Goal: Task Accomplishment & Management: Use online tool/utility

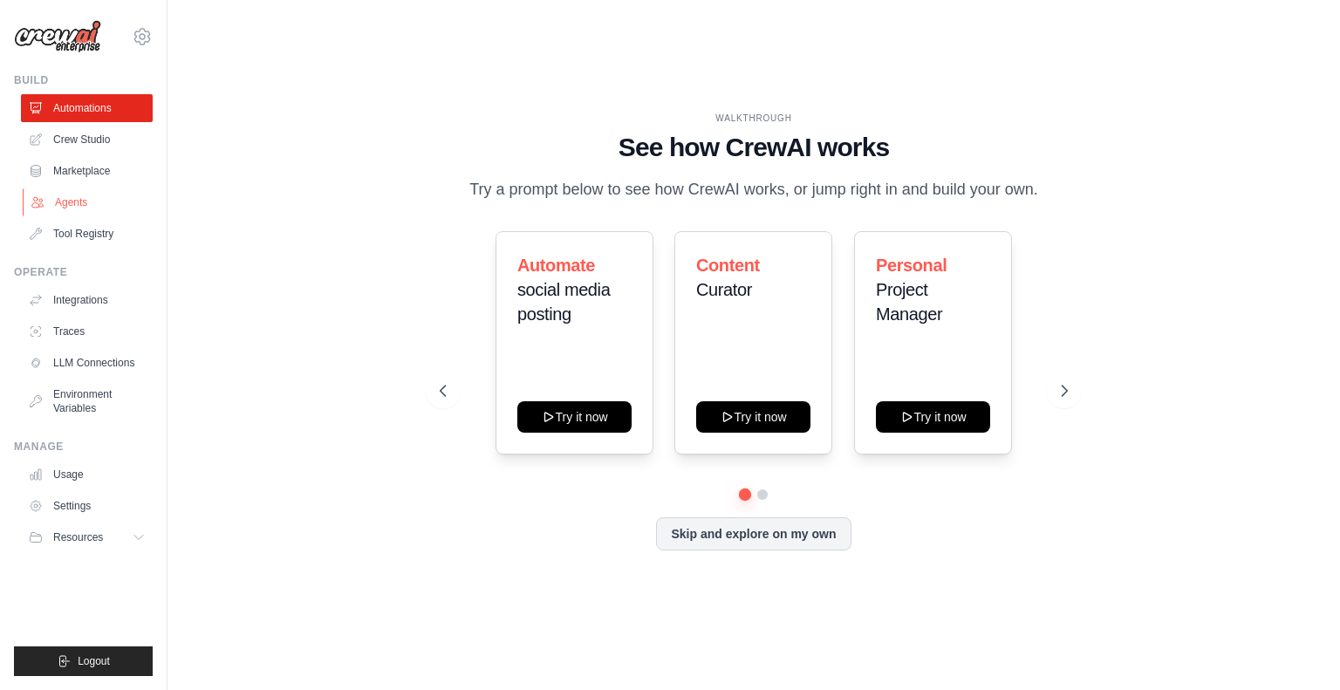
click at [106, 195] on link "Agents" at bounding box center [89, 202] width 132 height 28
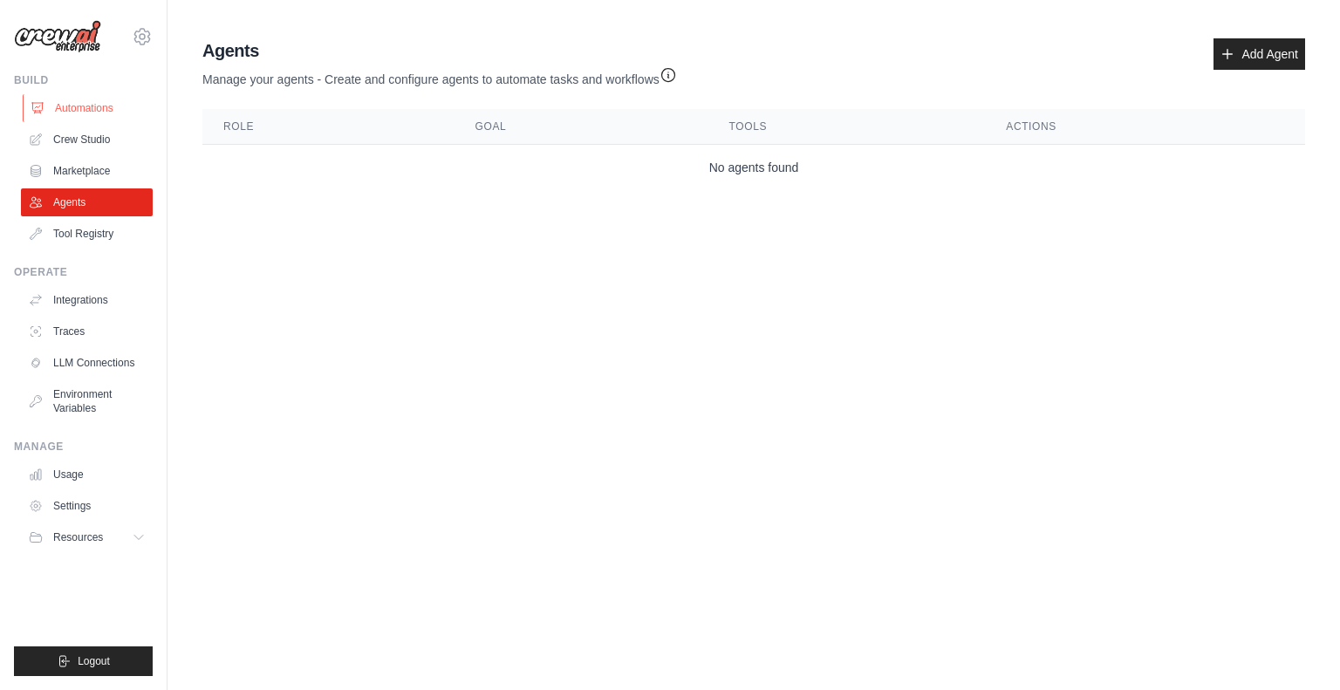
click at [83, 106] on link "Automations" at bounding box center [89, 108] width 132 height 28
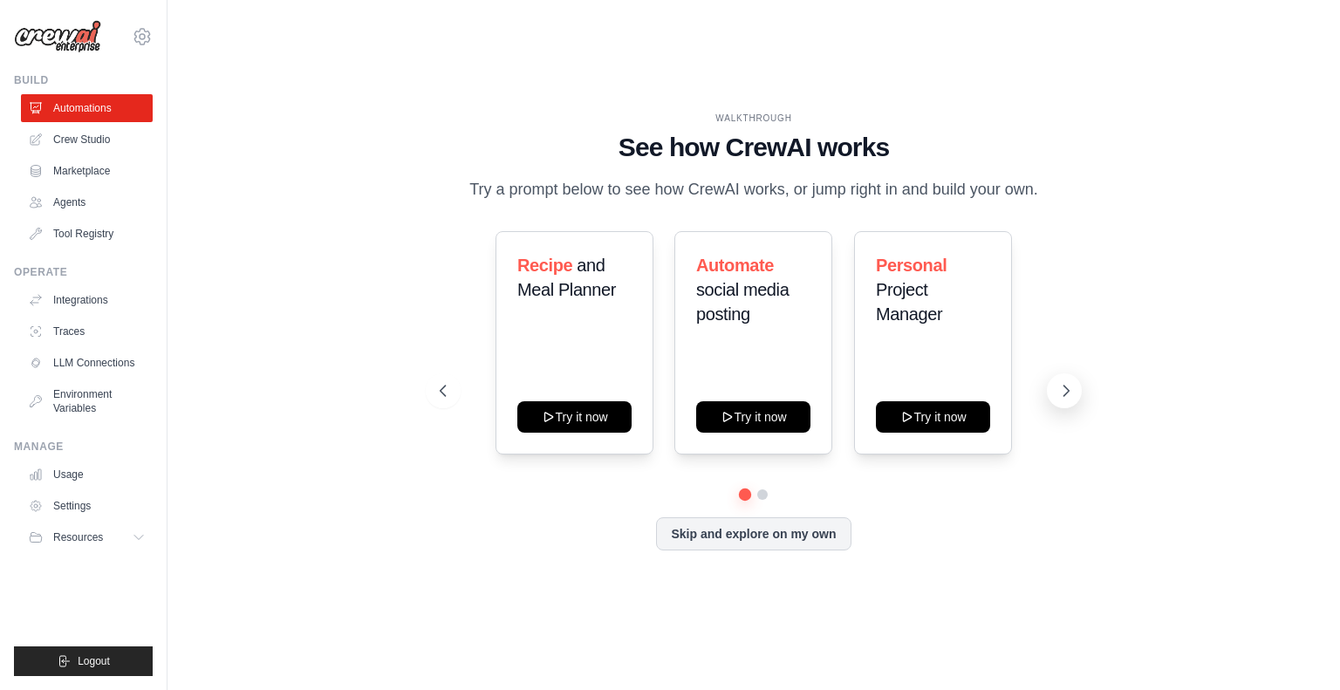
click at [1067, 383] on icon at bounding box center [1065, 390] width 17 height 17
click at [449, 389] on icon at bounding box center [441, 390] width 17 height 17
click at [726, 533] on button "Skip and explore on my own" at bounding box center [753, 532] width 195 height 33
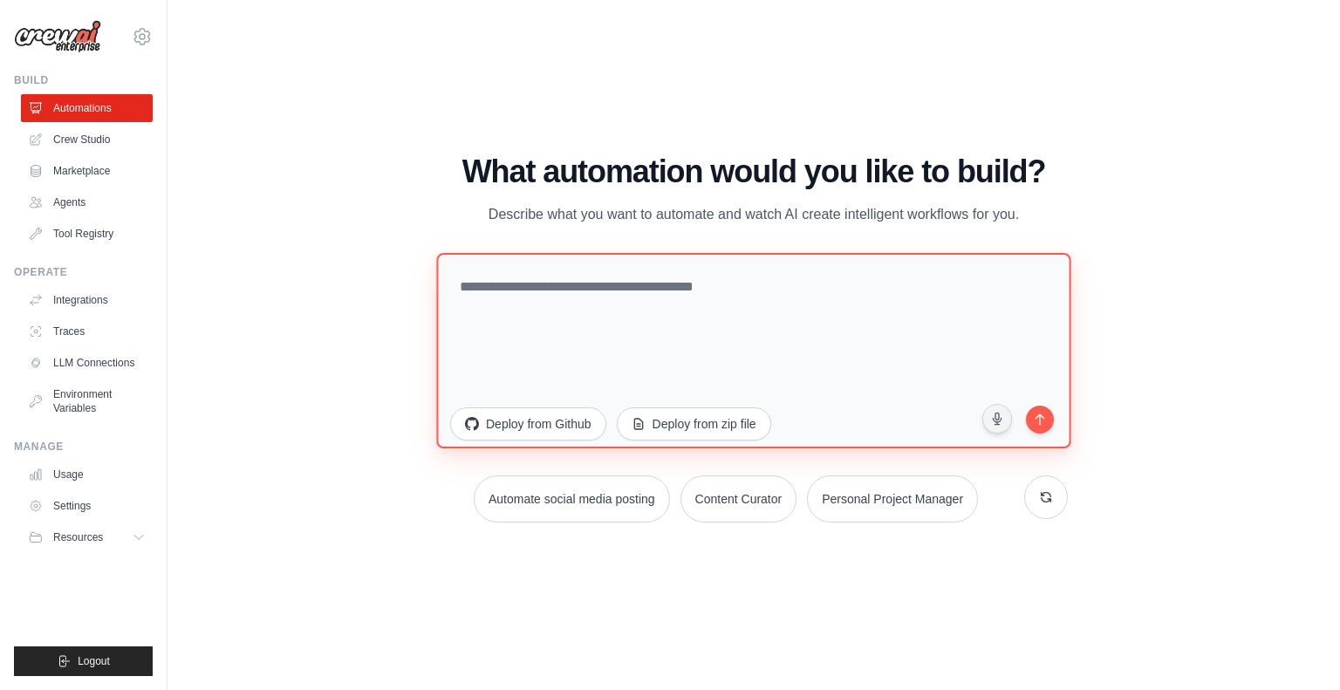
click at [649, 284] on textarea at bounding box center [753, 349] width 634 height 195
type textarea "**********"
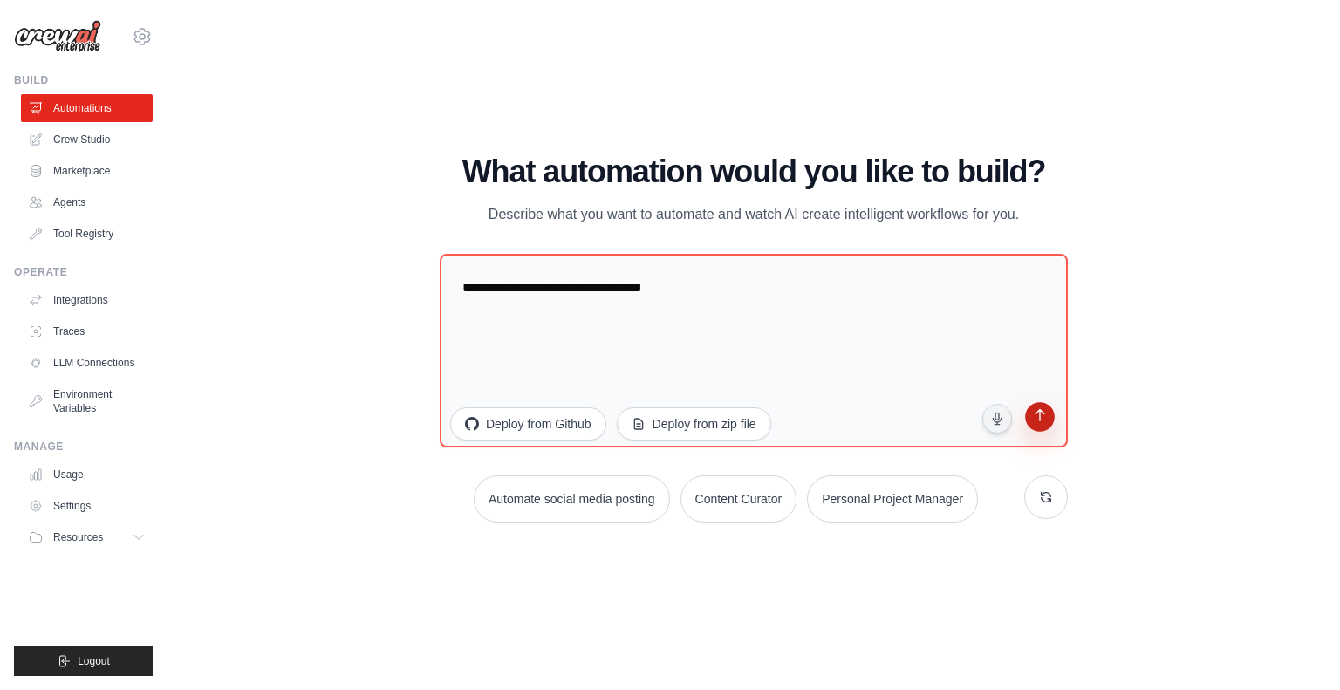
click at [1040, 411] on icon "submit" at bounding box center [1040, 417] width 10 height 12
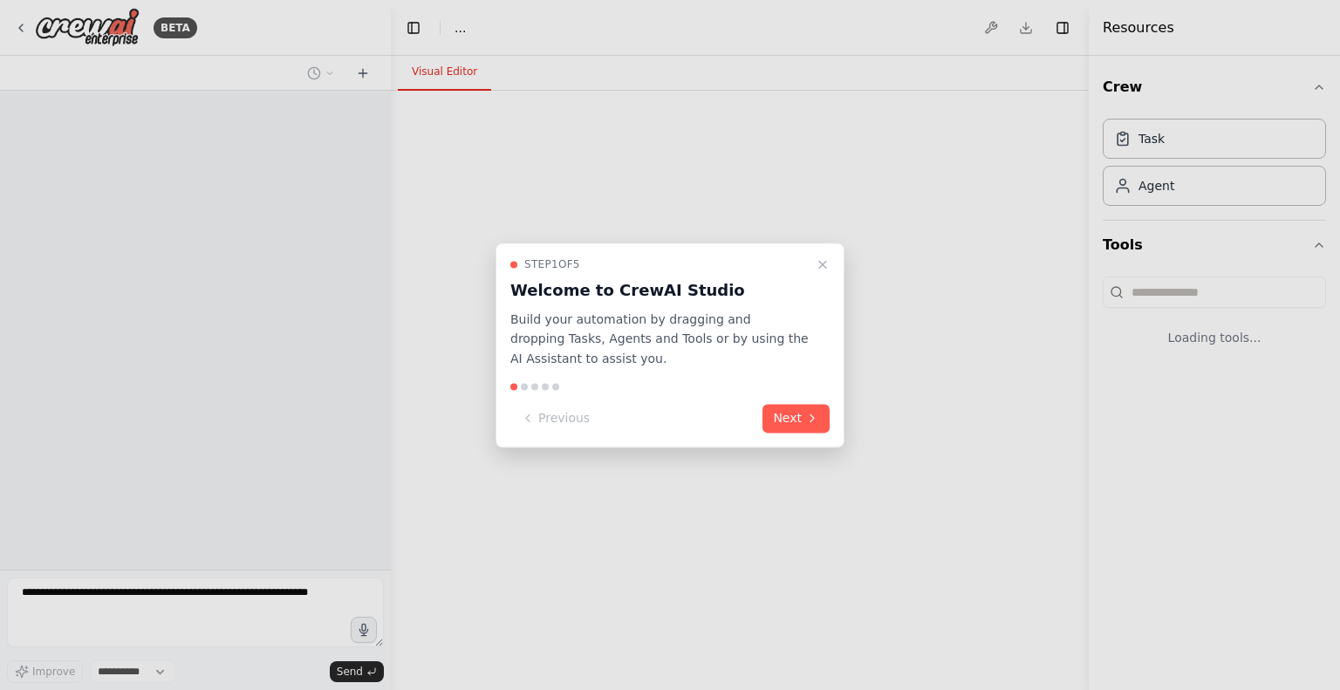
select select "****"
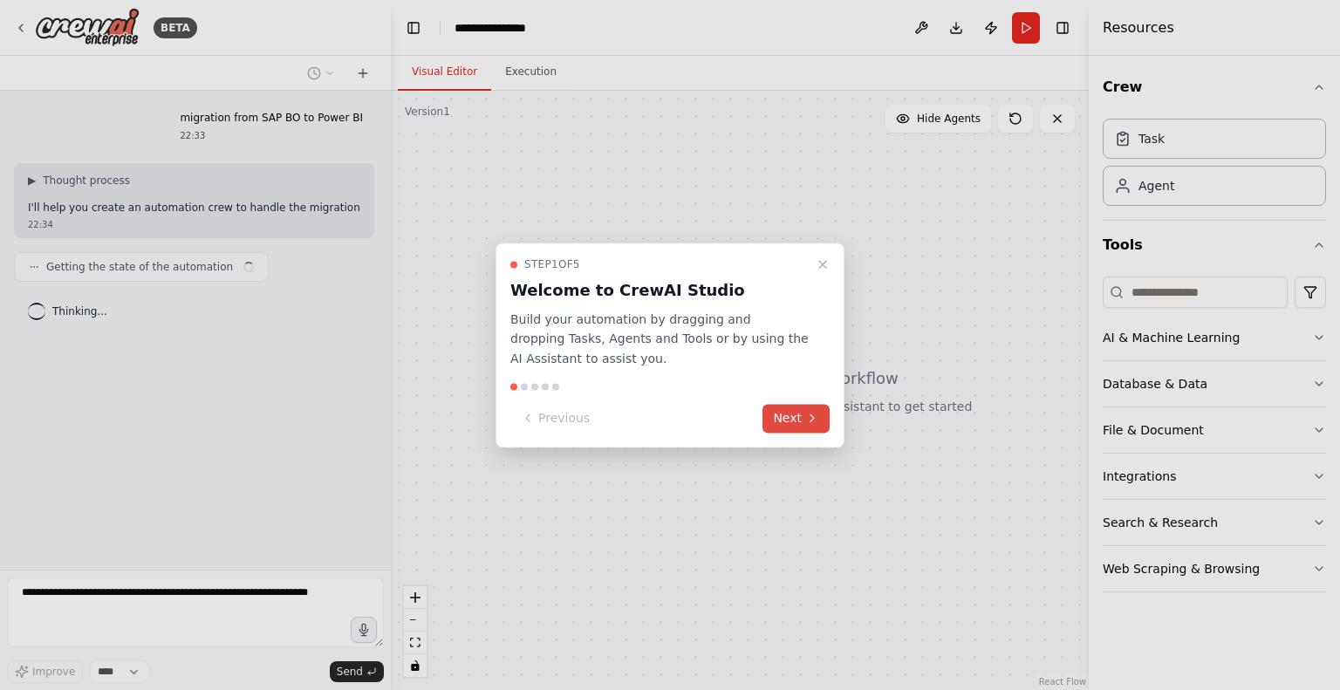
click at [804, 426] on button "Next" at bounding box center [796, 418] width 67 height 29
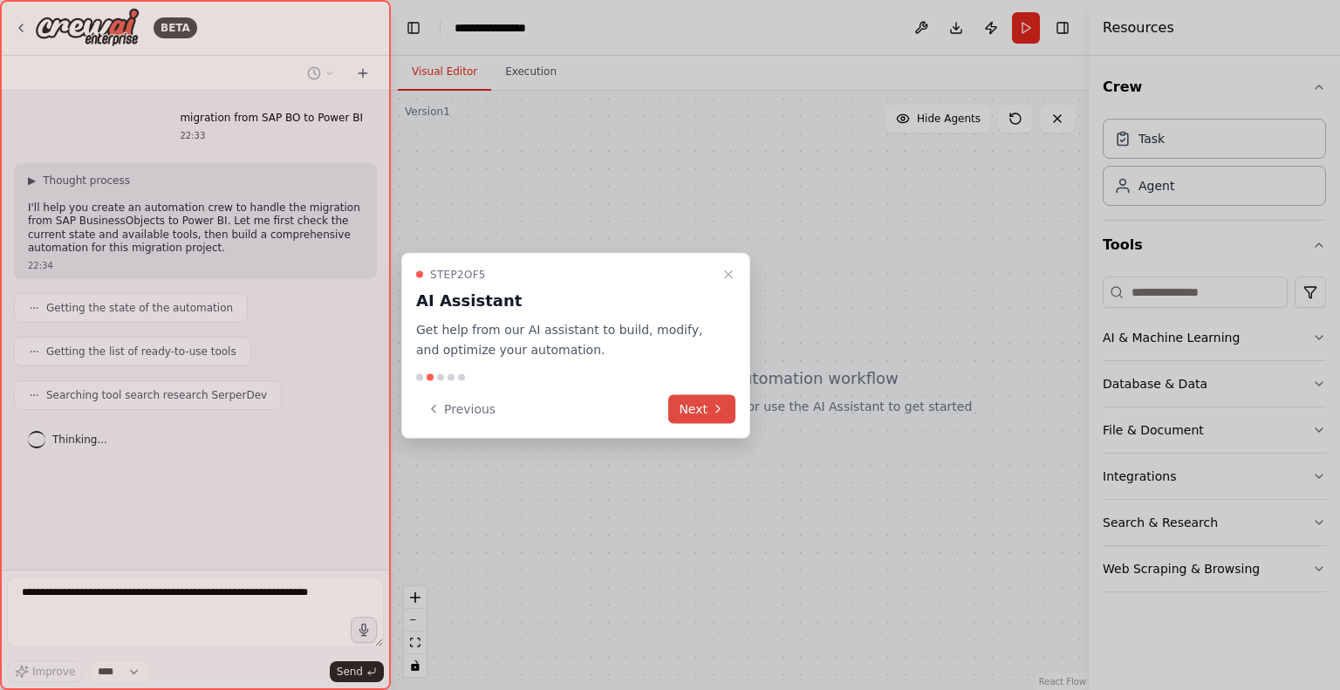
click at [703, 414] on button "Next" at bounding box center [701, 408] width 67 height 29
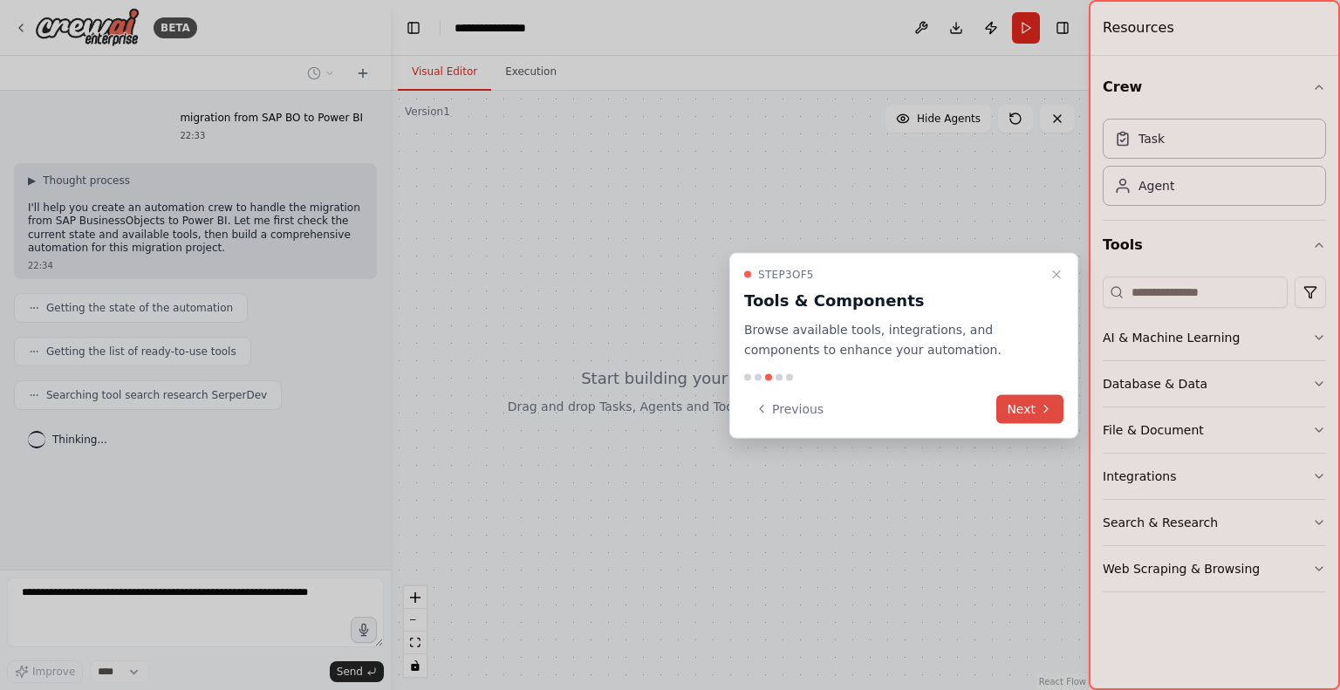
click at [1036, 411] on button "Next" at bounding box center [1029, 408] width 67 height 29
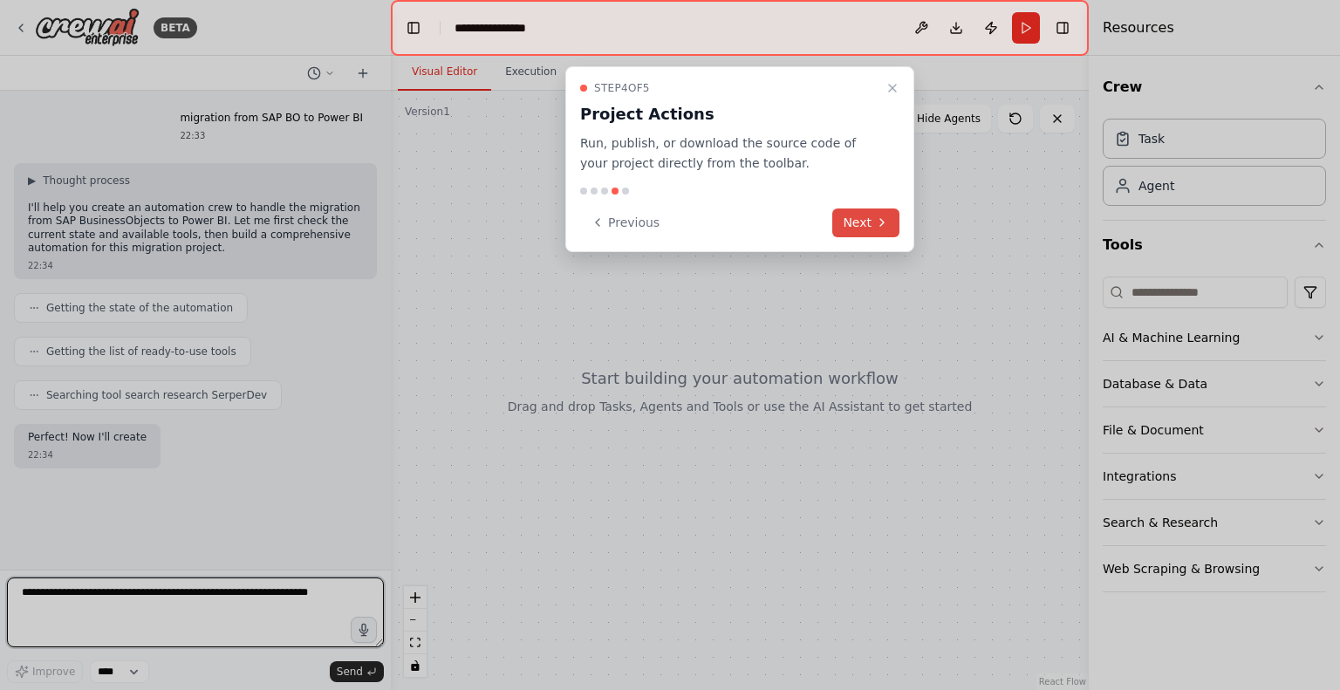
click at [860, 224] on button "Next" at bounding box center [865, 223] width 67 height 29
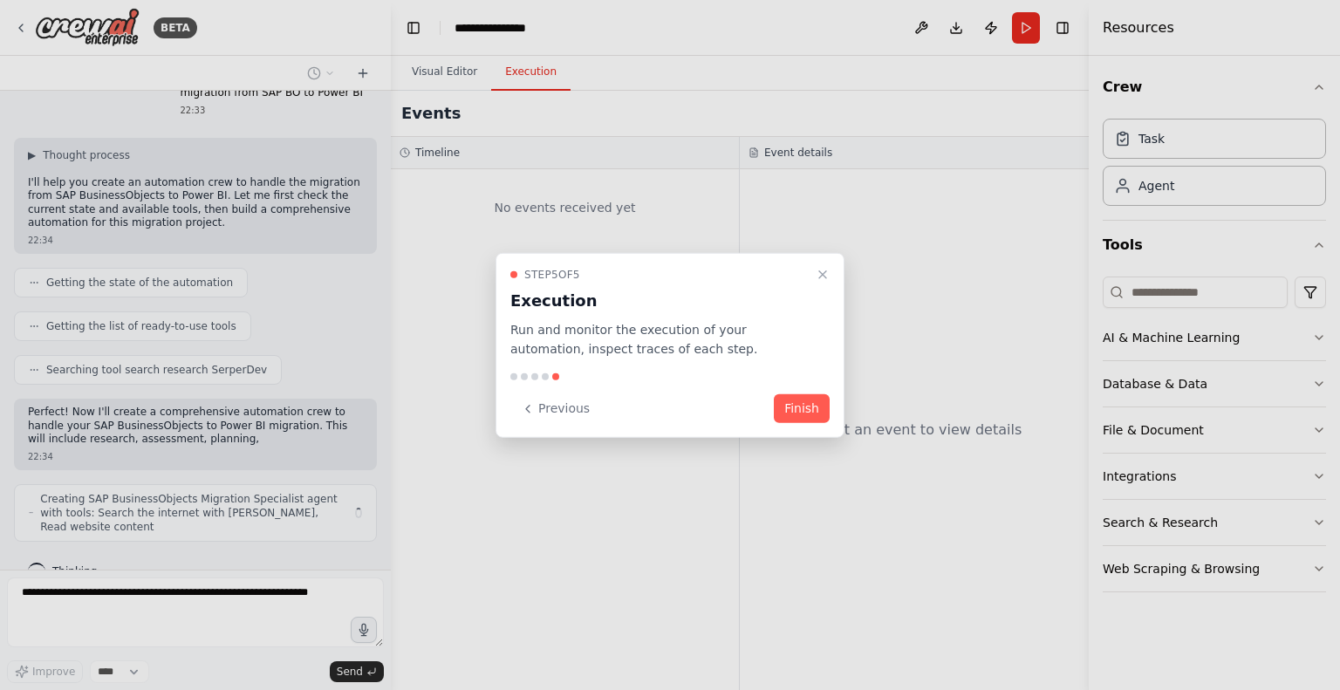
scroll to position [38, 0]
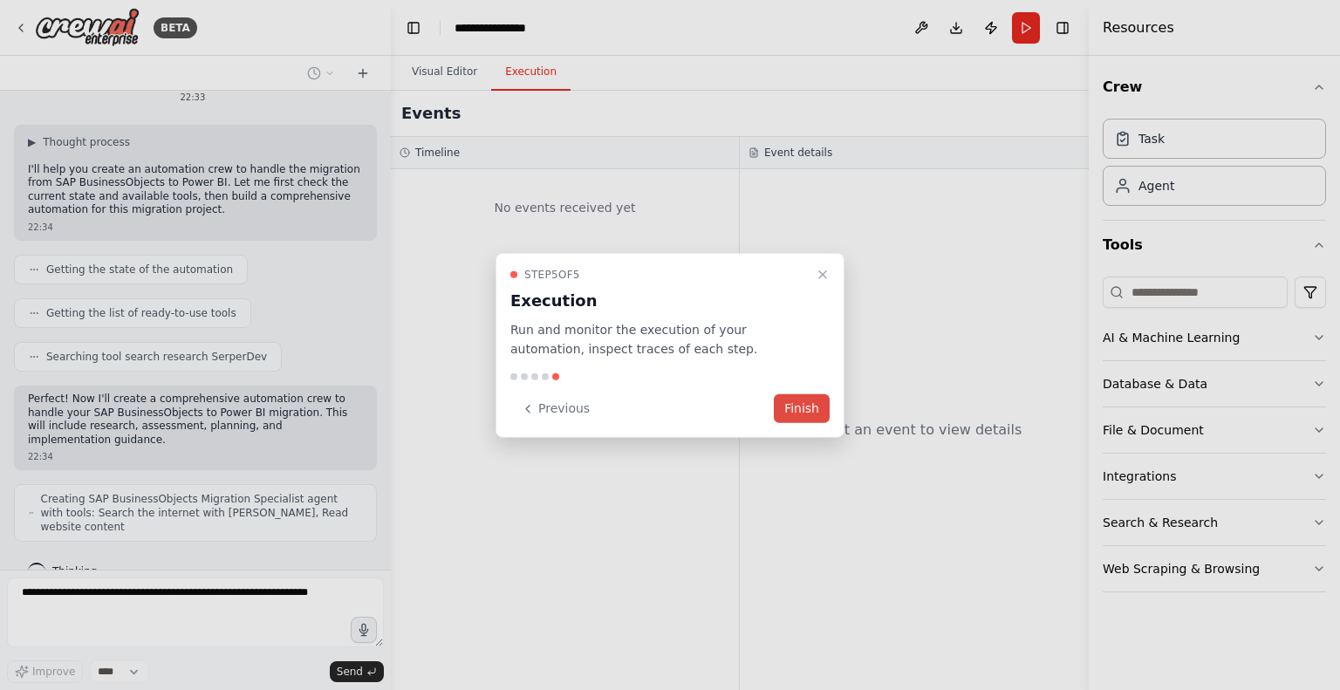
click at [794, 400] on button "Finish" at bounding box center [802, 408] width 56 height 29
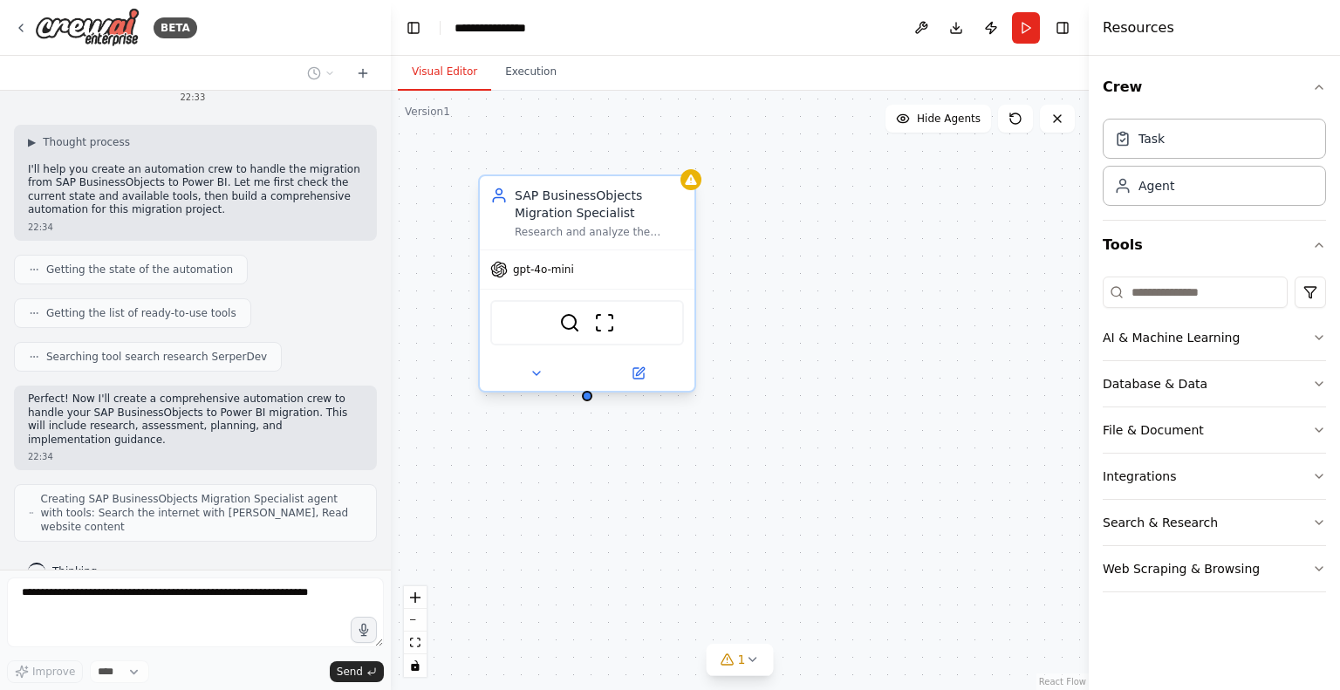
click at [625, 236] on div "Research and analyze the current SAP BusinessObjects environment, understanding…" at bounding box center [599, 232] width 169 height 14
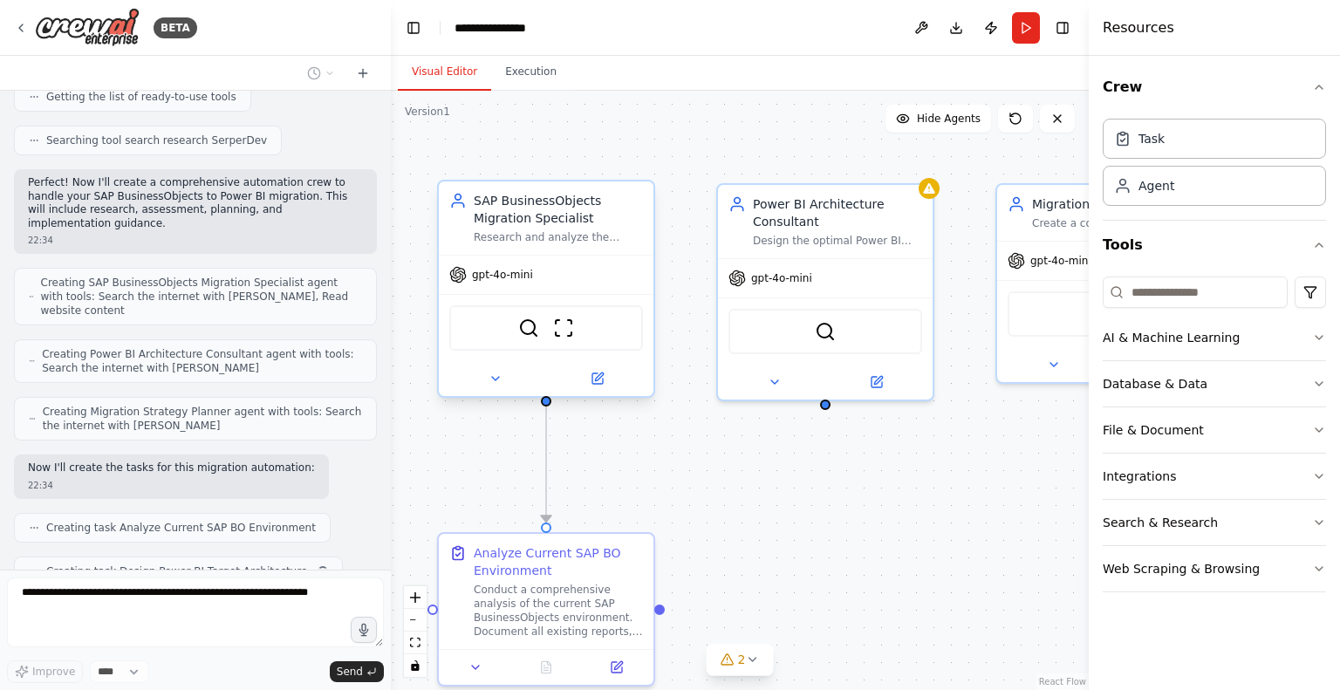
scroll to position [298, 0]
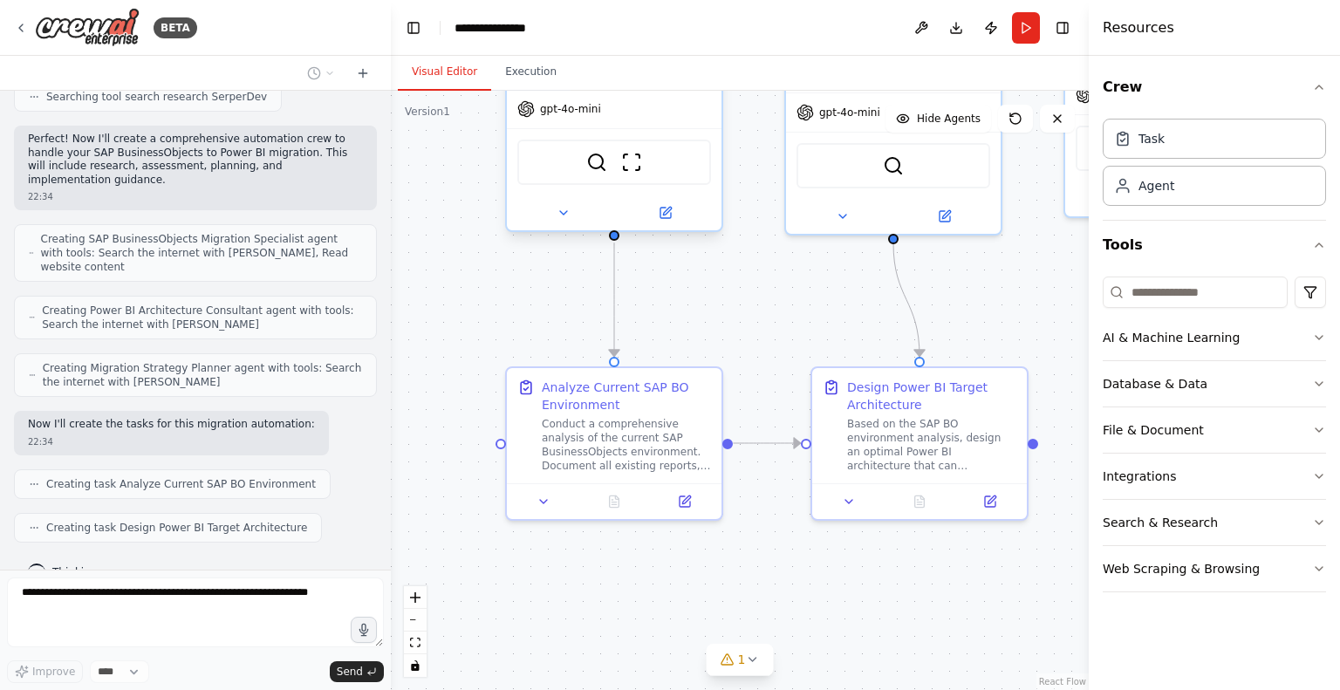
drag, startPoint x: 985, startPoint y: 430, endPoint x: 1012, endPoint y: 269, distance: 163.7
click at [1012, 269] on div ".deletable-edge-delete-btn { width: 20px; height: 20px; border: 0px solid #ffff…" at bounding box center [740, 390] width 698 height 599
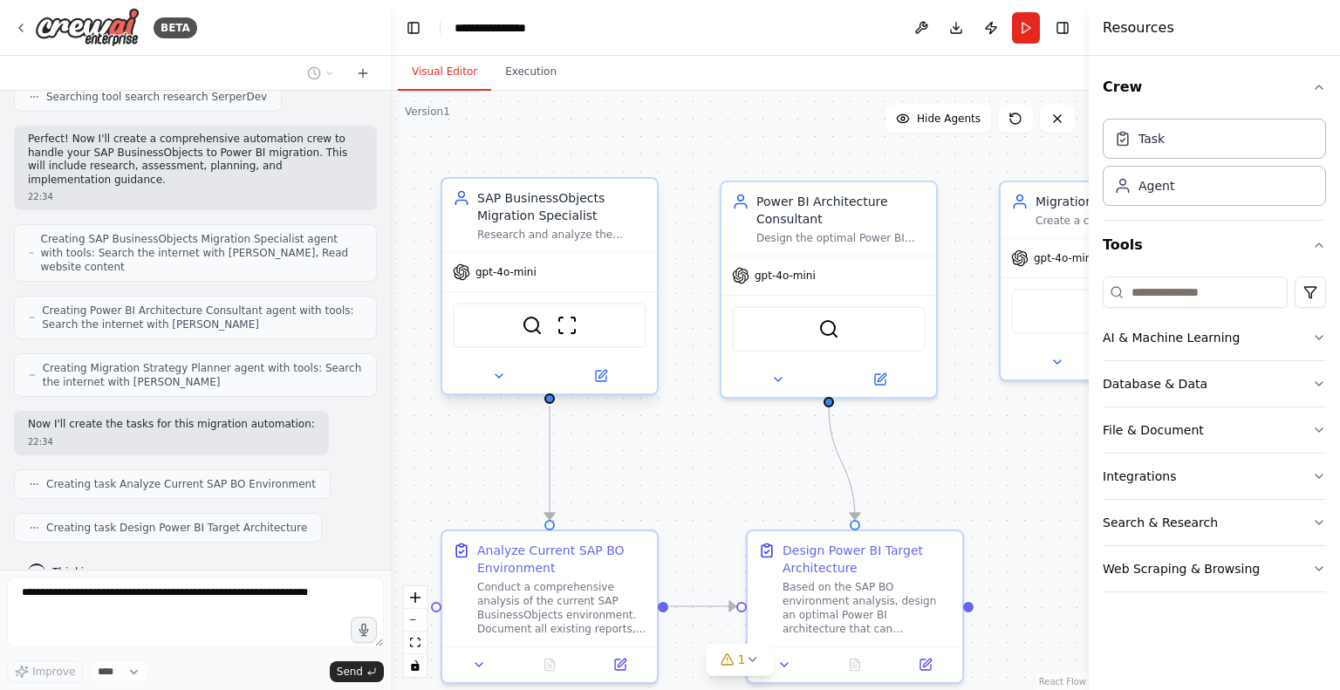
drag, startPoint x: 989, startPoint y: 245, endPoint x: 925, endPoint y: 409, distance: 176.3
click at [925, 409] on div ".deletable-edge-delete-btn { width: 20px; height: 20px; border: 0px solid #ffff…" at bounding box center [740, 390] width 698 height 599
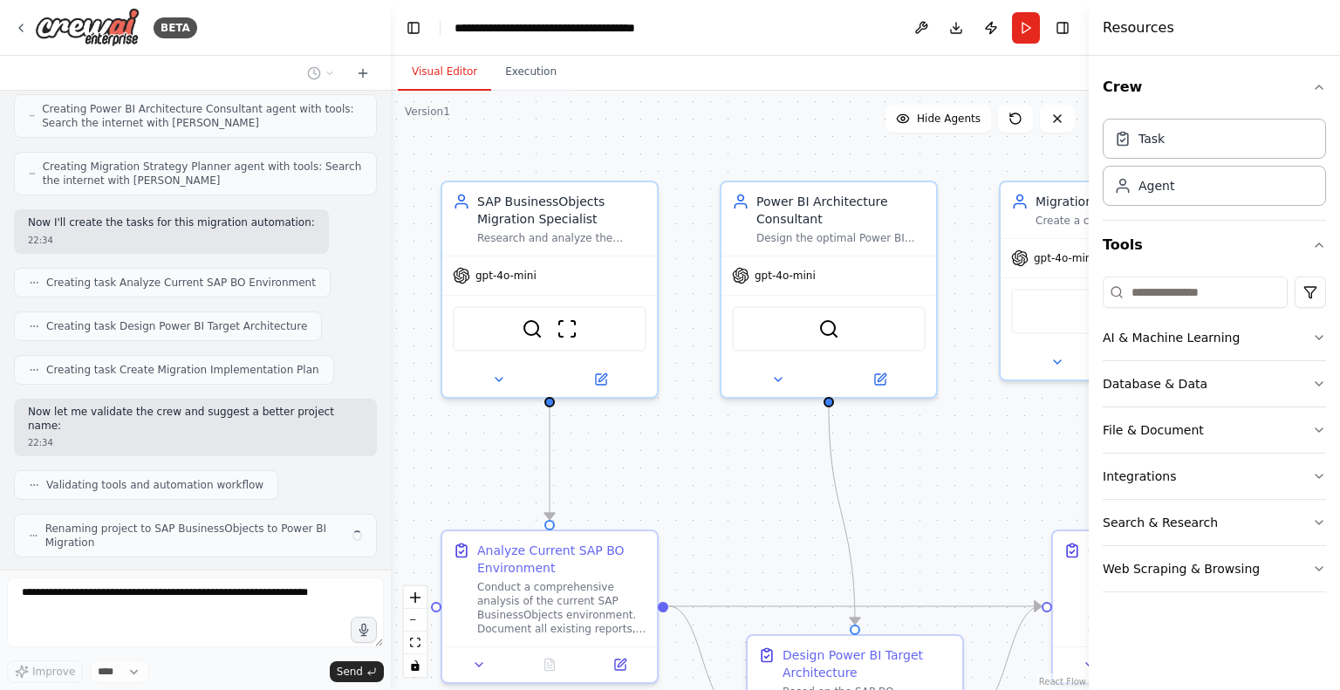
scroll to position [486, 0]
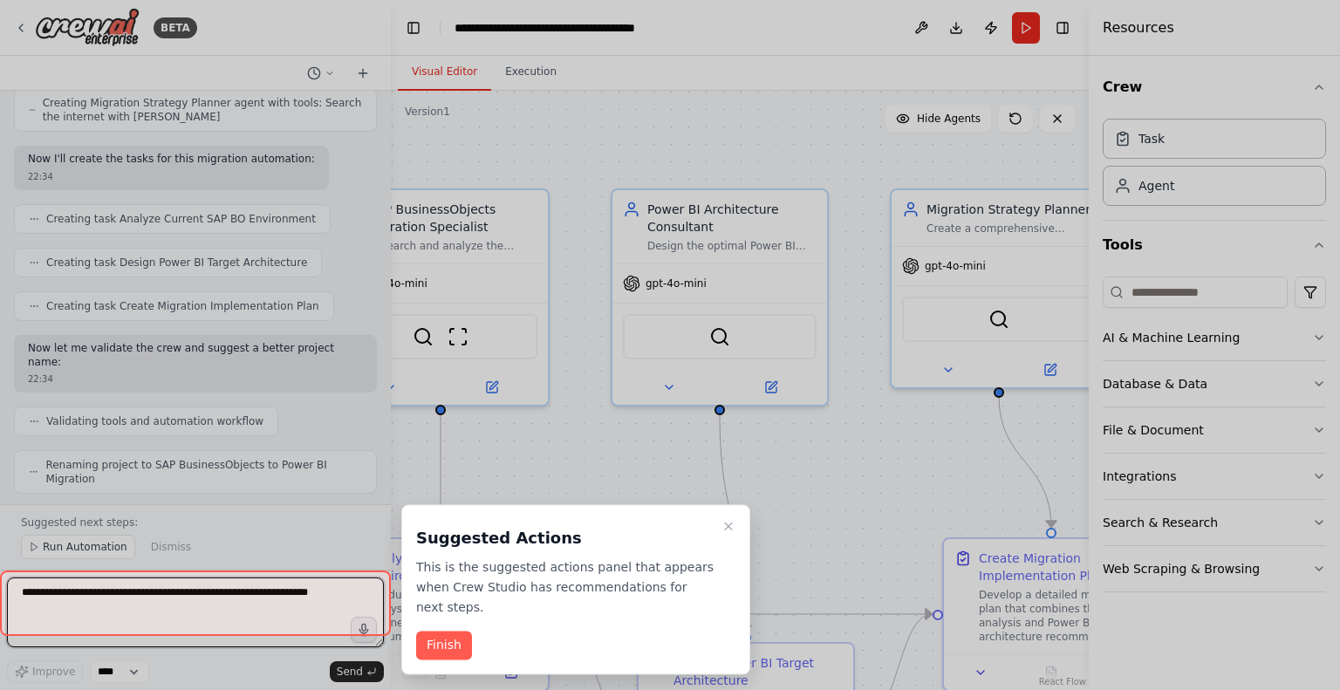
drag, startPoint x: 703, startPoint y: 490, endPoint x: 594, endPoint y: 498, distance: 109.3
click at [594, 498] on div "BETA migration from SAP BO to Power BI 22:33 ▶ Thought process I'll help you cr…" at bounding box center [670, 345] width 1340 height 690
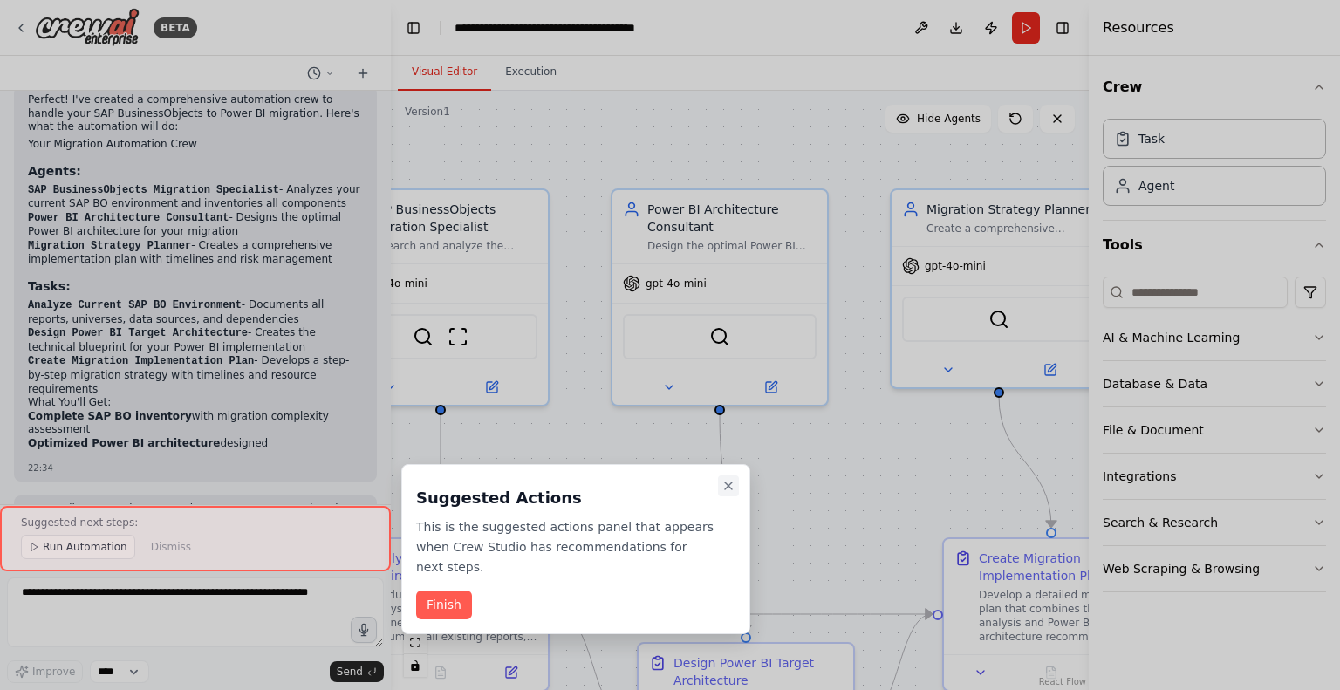
click at [723, 484] on icon "Close walkthrough" at bounding box center [729, 486] width 14 height 14
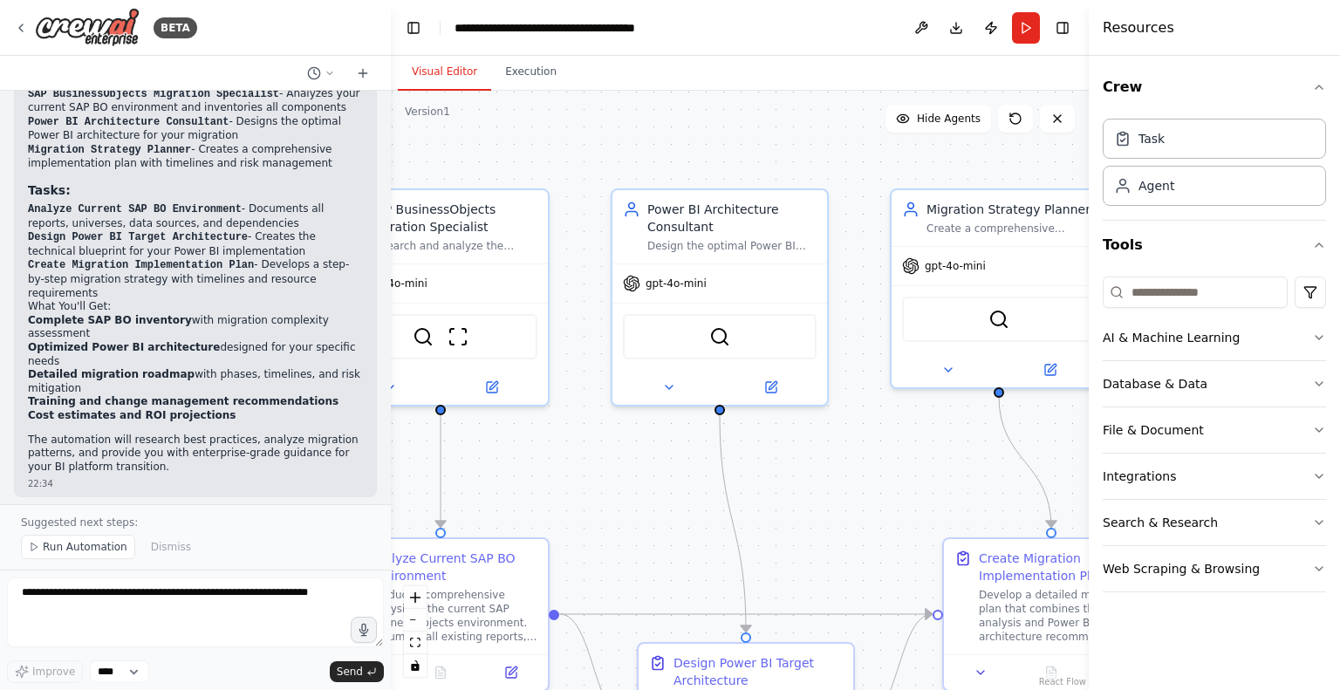
scroll to position [1084, 0]
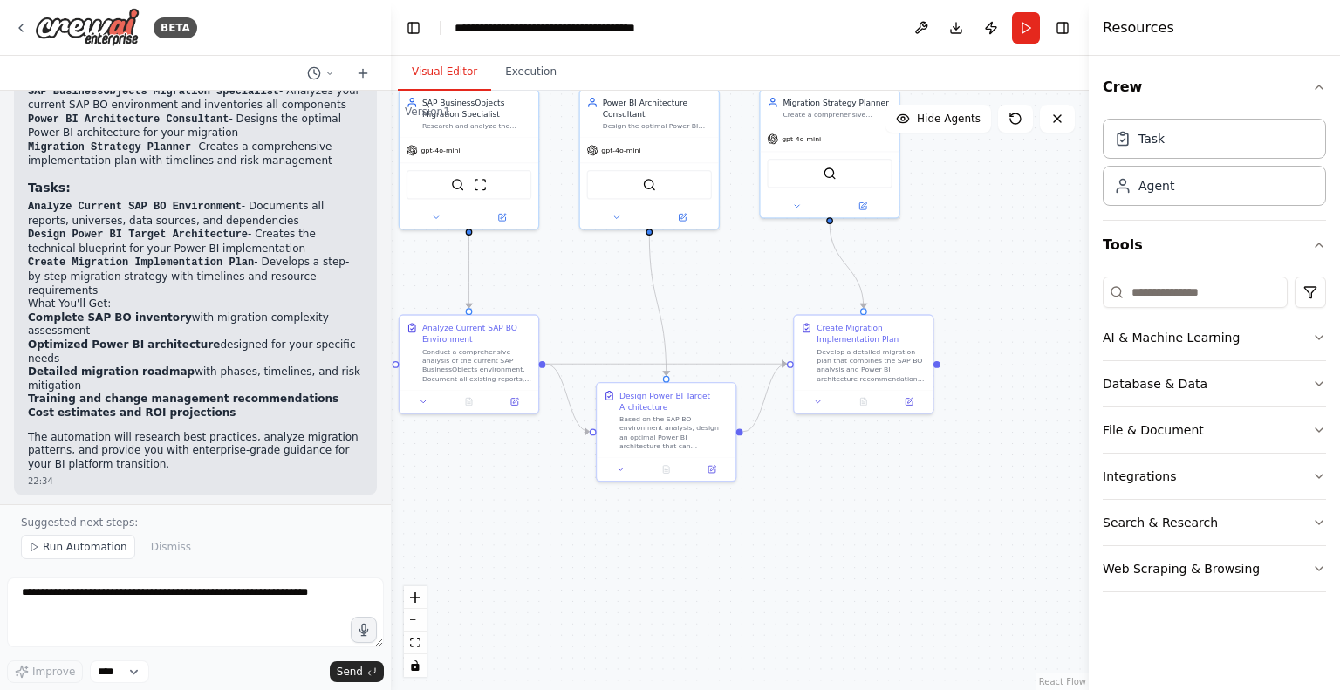
drag, startPoint x: 985, startPoint y: 440, endPoint x: 934, endPoint y: 222, distance: 223.1
click at [934, 222] on div ".deletable-edge-delete-btn { width: 20px; height: 20px; border: 0px solid #ffff…" at bounding box center [740, 390] width 698 height 599
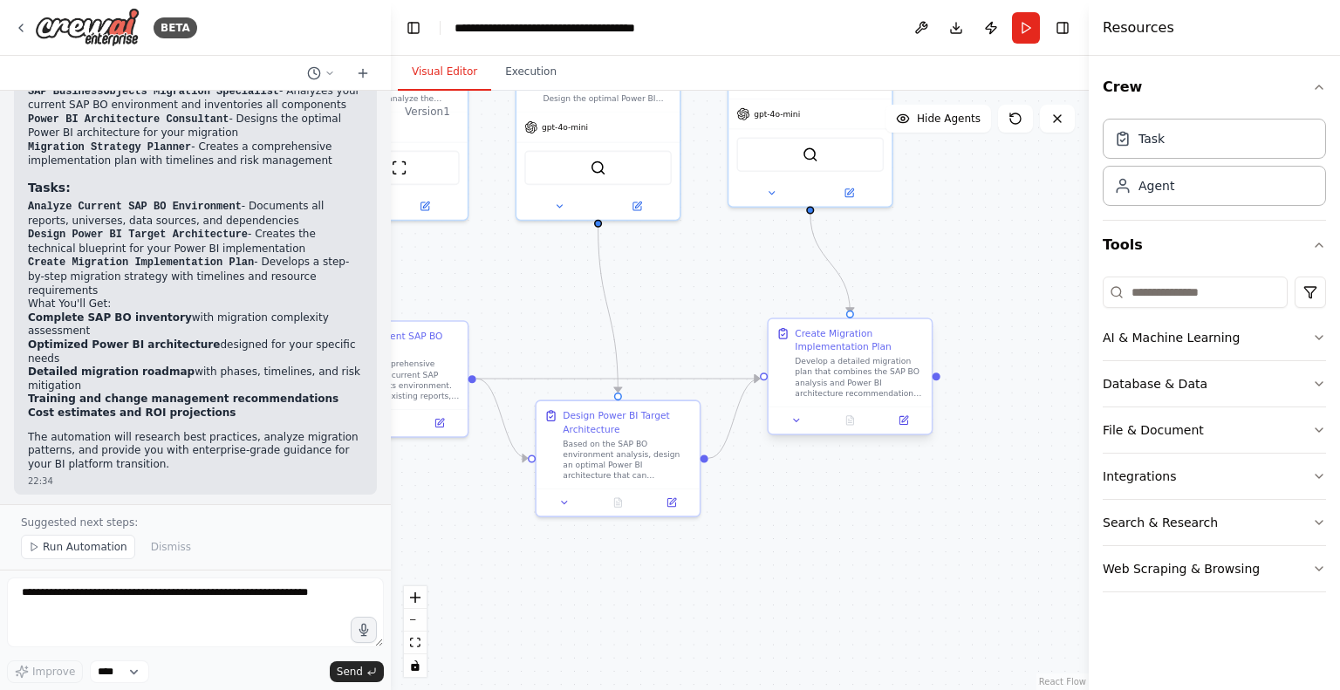
click at [825, 378] on div "Develop a detailed migration plan that combines the SAP BO analysis and Power B…" at bounding box center [859, 377] width 128 height 43
click at [846, 367] on div "Develop a detailed migration plan that combines the SAP BO analysis and Power B…" at bounding box center [859, 377] width 128 height 43
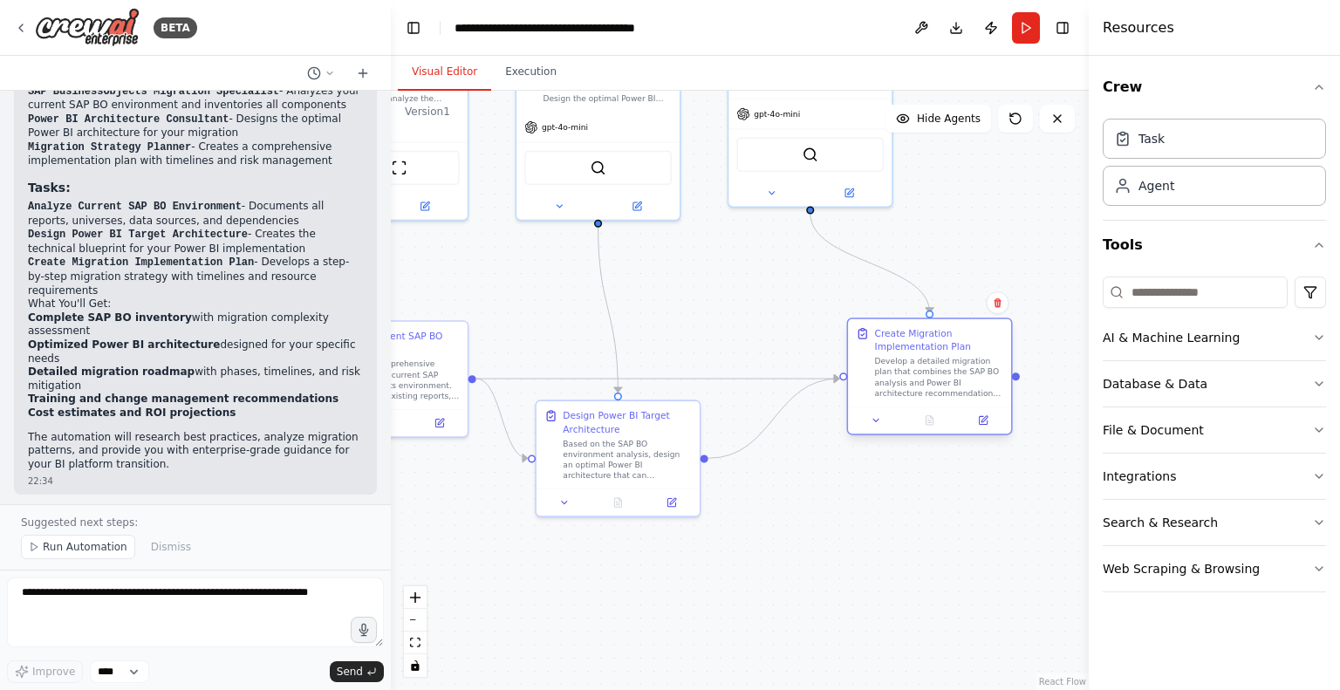
drag, startPoint x: 840, startPoint y: 345, endPoint x: 918, endPoint y: 345, distance: 77.6
click at [918, 345] on div "Create Migration Implementation Plan" at bounding box center [938, 340] width 128 height 26
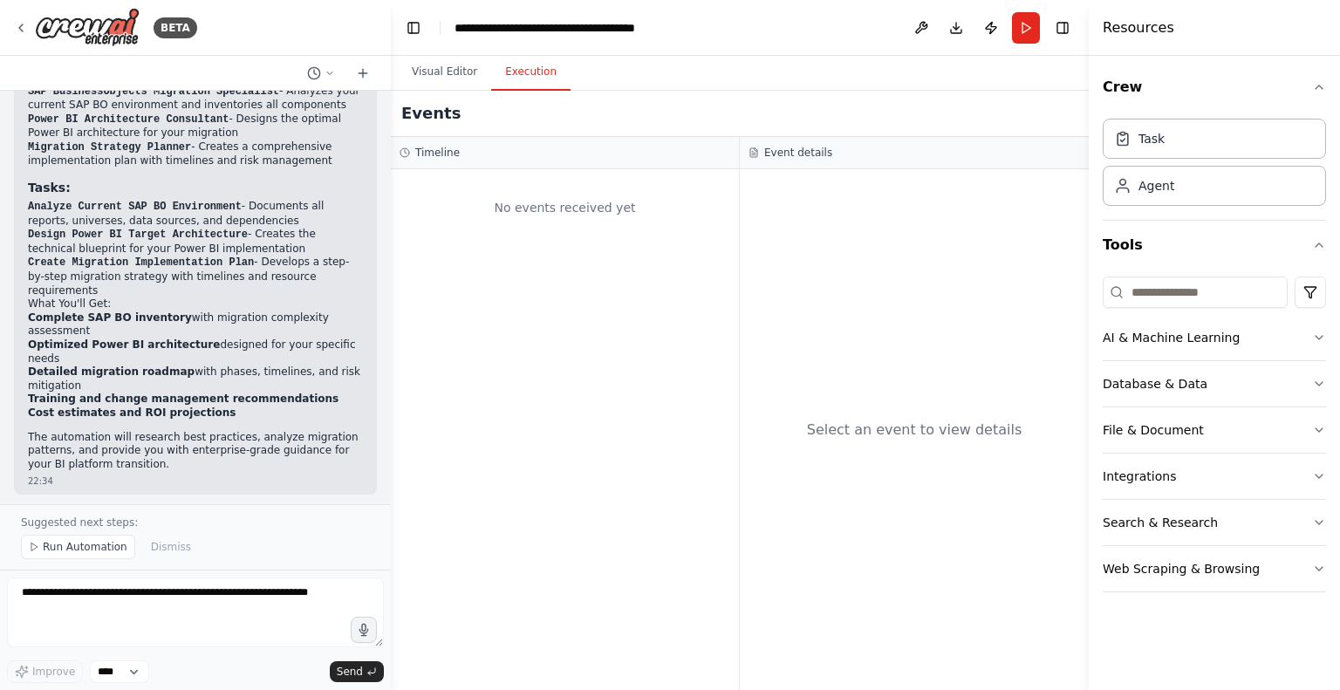
click at [524, 64] on button "Execution" at bounding box center [530, 72] width 79 height 37
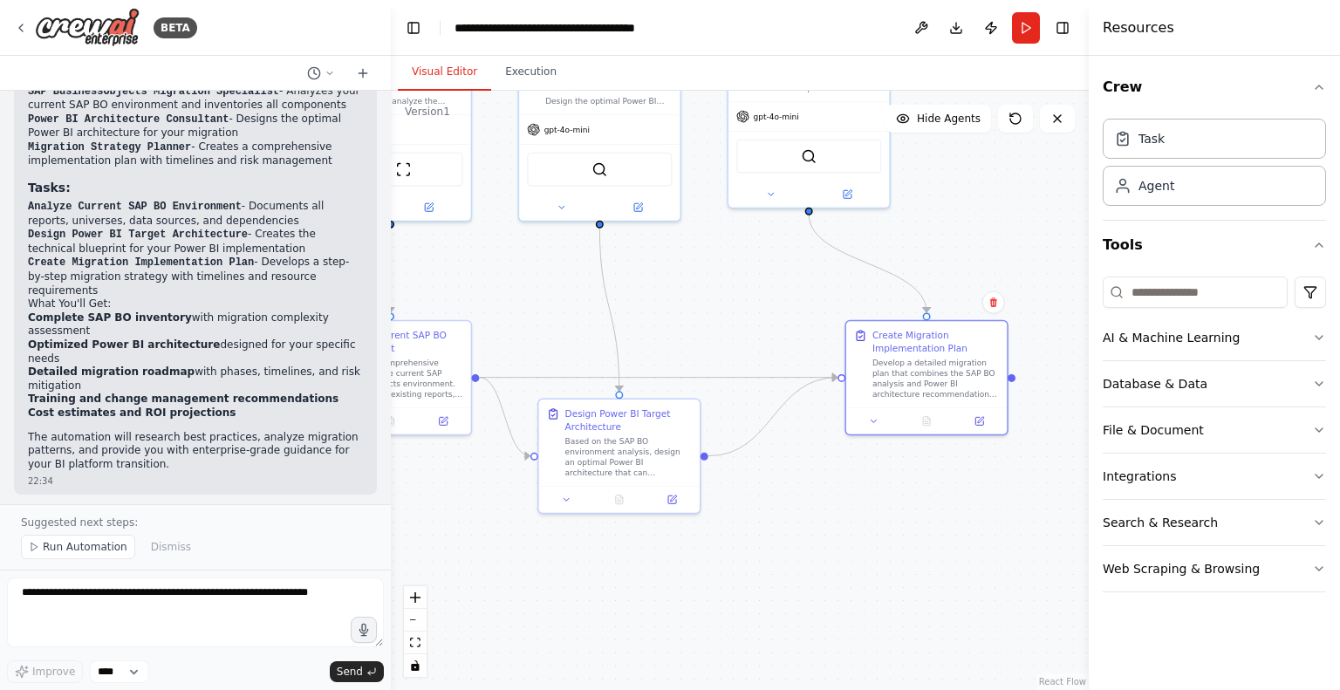
click at [437, 76] on button "Visual Editor" at bounding box center [444, 72] width 93 height 37
click at [80, 554] on span "Run Automation" at bounding box center [85, 547] width 85 height 14
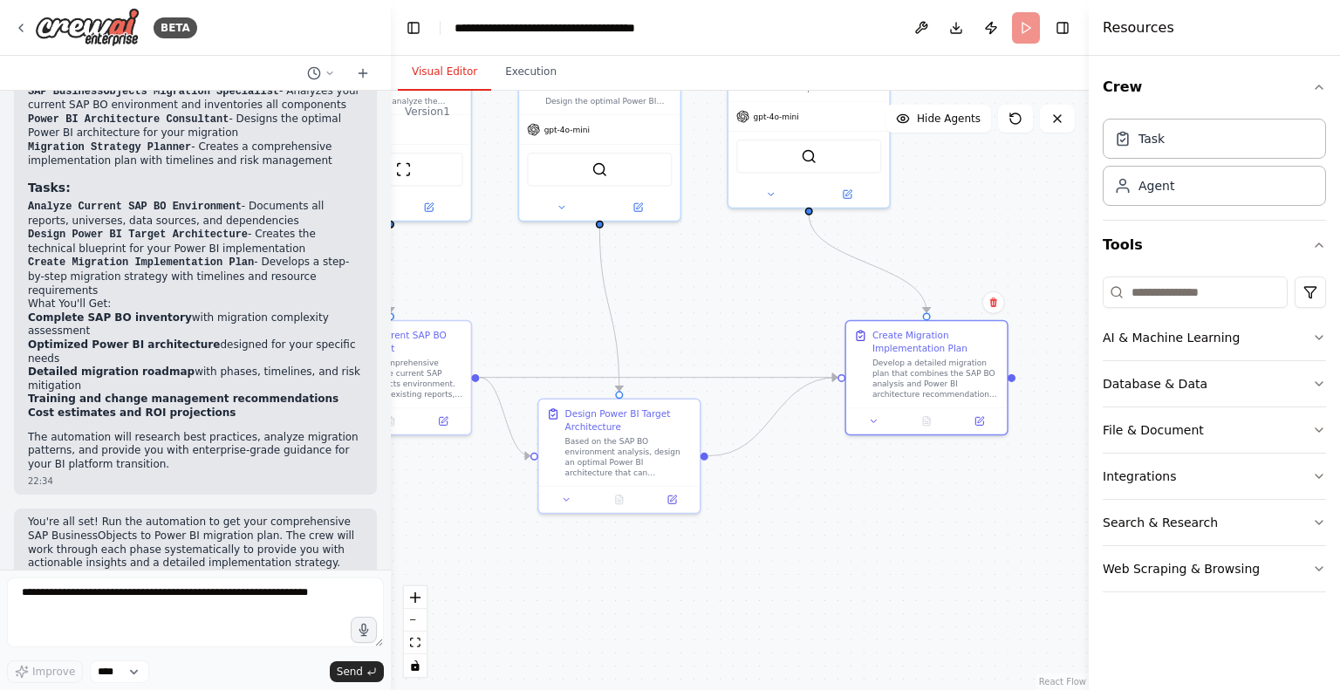
scroll to position [1019, 0]
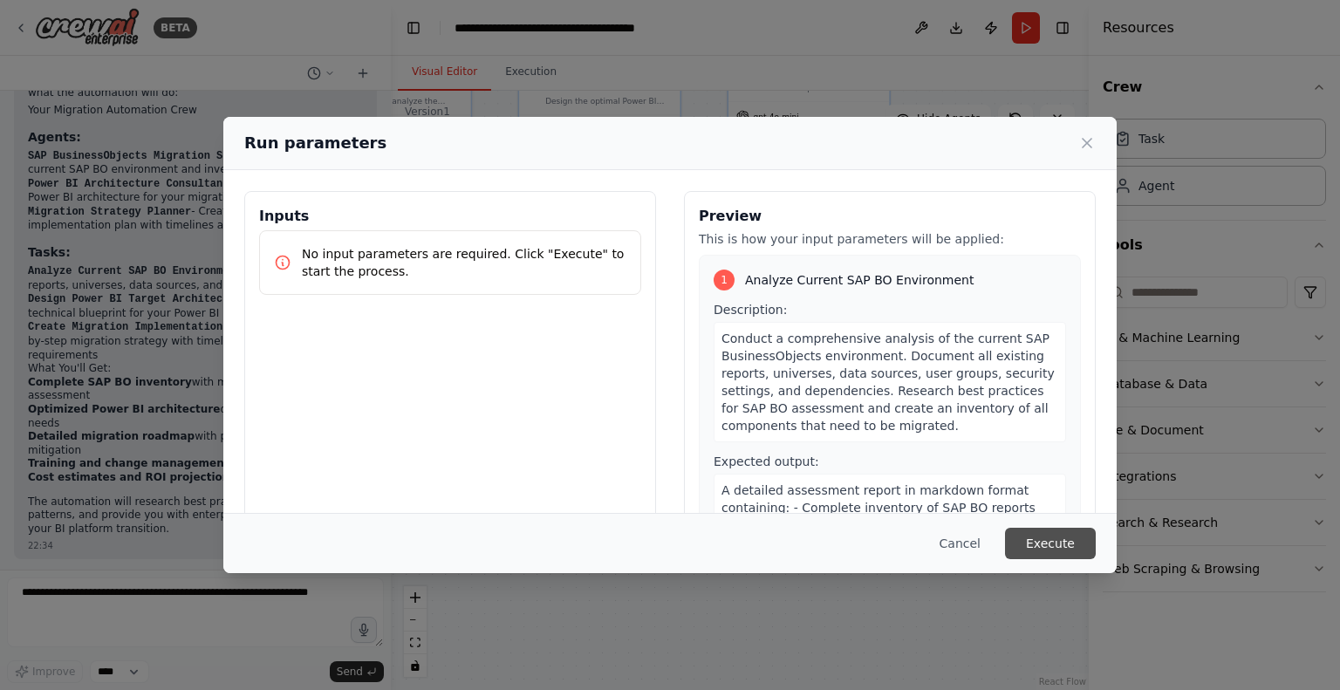
click at [1057, 540] on button "Execute" at bounding box center [1050, 543] width 91 height 31
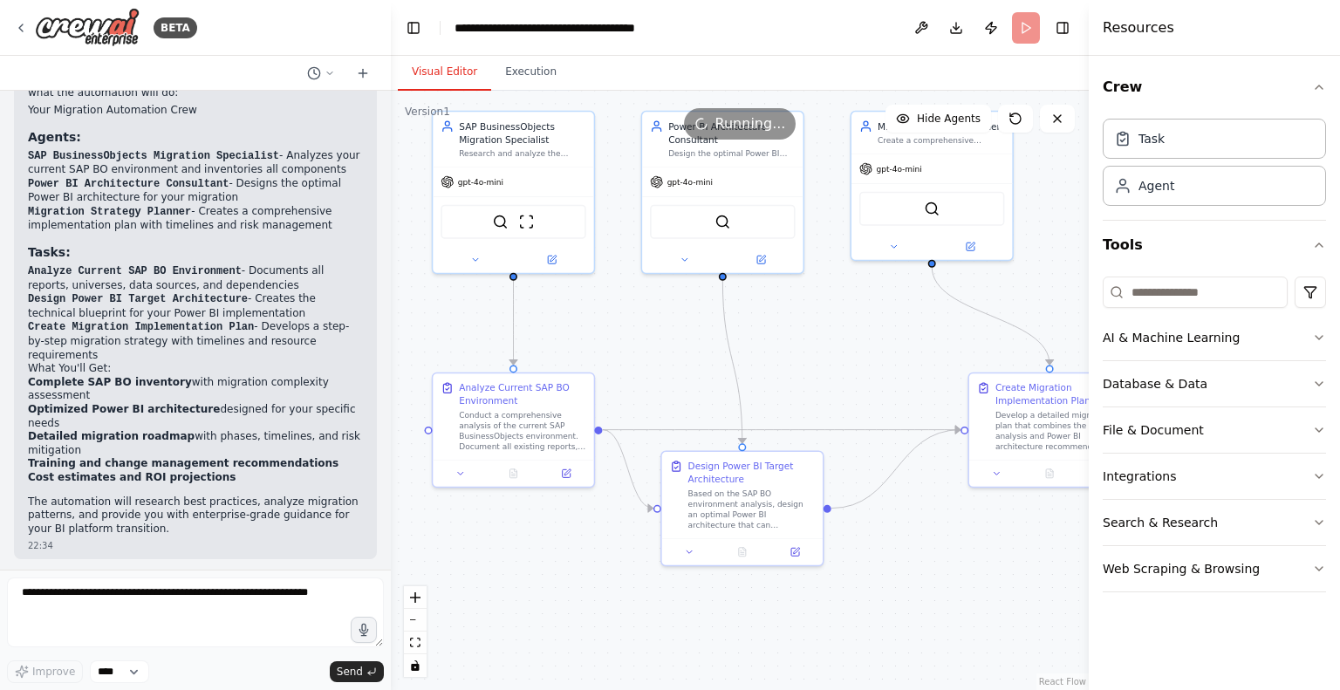
drag, startPoint x: 750, startPoint y: 317, endPoint x: 872, endPoint y: 410, distance: 153.0
click at [872, 410] on div ".deletable-edge-delete-btn { width: 20px; height: 20px; border: 0px solid #ffff…" at bounding box center [740, 390] width 698 height 599
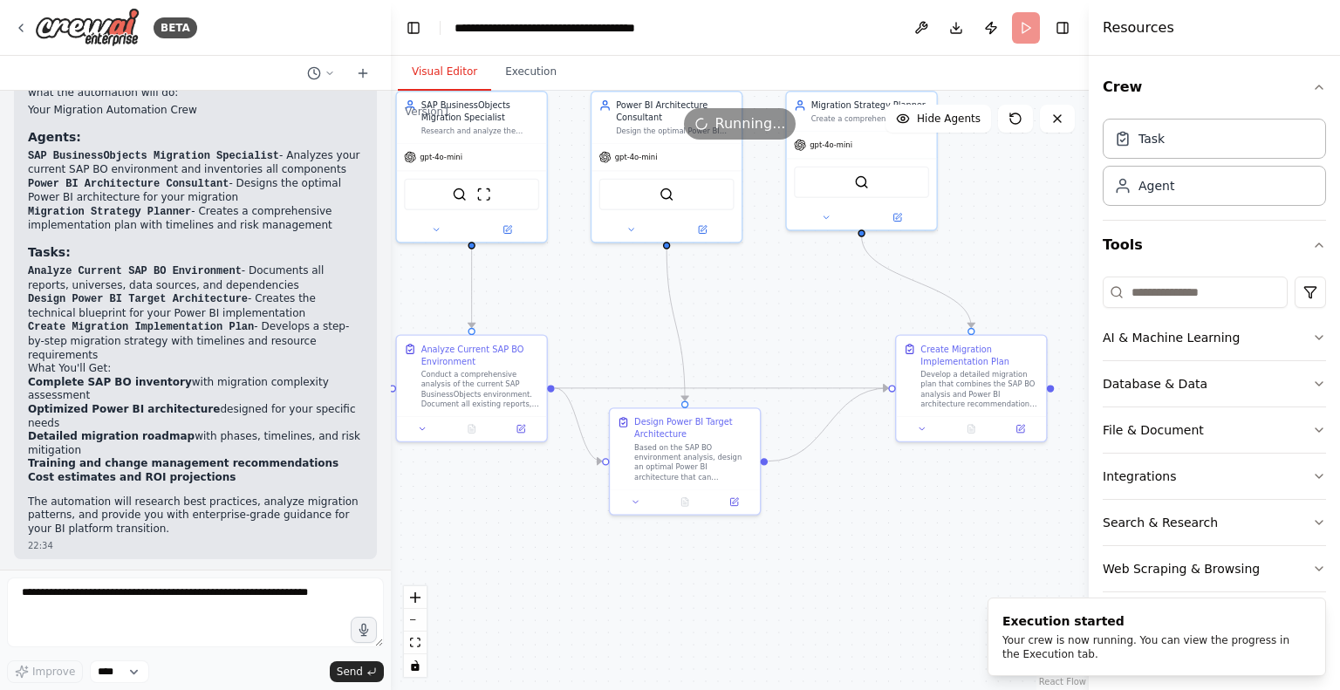
drag, startPoint x: 947, startPoint y: 620, endPoint x: 883, endPoint y: 542, distance: 101.7
click at [883, 542] on div ".deletable-edge-delete-btn { width: 20px; height: 20px; border: 0px solid #ffff…" at bounding box center [740, 390] width 698 height 599
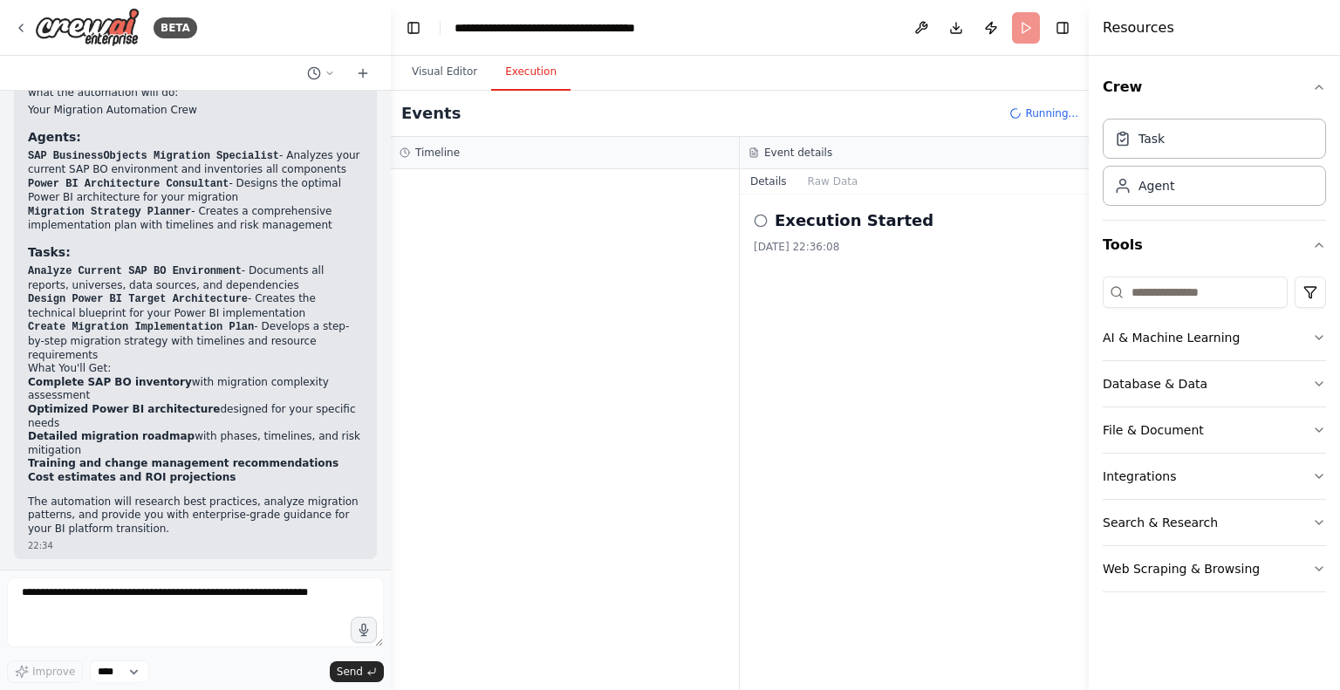
click at [537, 72] on button "Execution" at bounding box center [530, 72] width 79 height 37
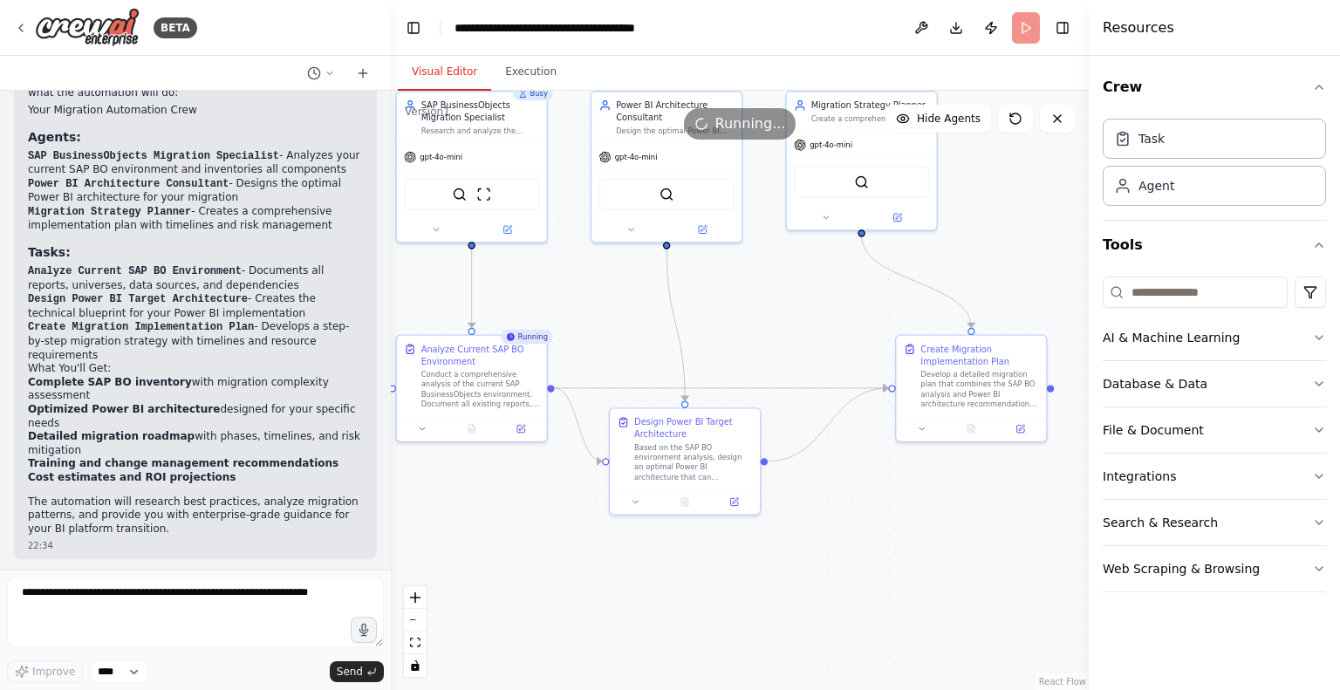
click at [447, 71] on button "Visual Editor" at bounding box center [444, 72] width 93 height 37
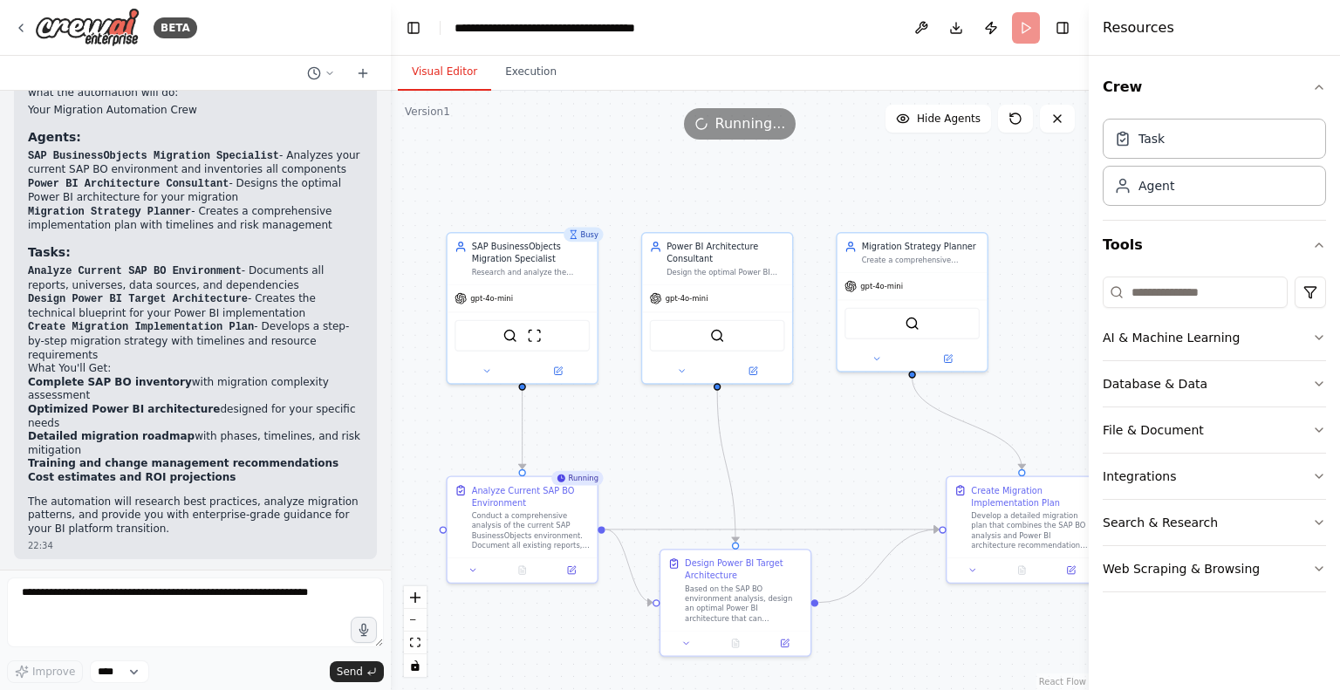
drag, startPoint x: 581, startPoint y: 277, endPoint x: 629, endPoint y: 418, distance: 149.3
click at [629, 418] on div ".deletable-edge-delete-btn { width: 20px; height: 20px; border: 0px solid #ffff…" at bounding box center [740, 390] width 698 height 599
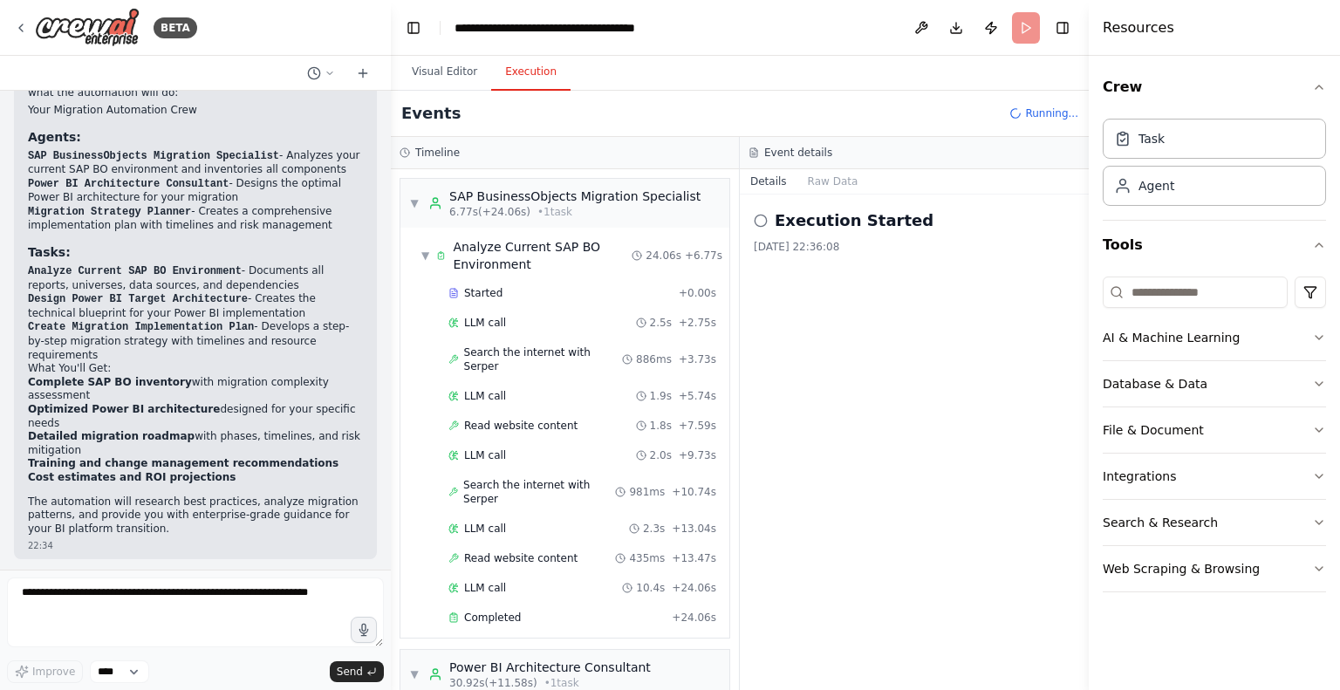
click at [515, 65] on button "Execution" at bounding box center [530, 72] width 79 height 37
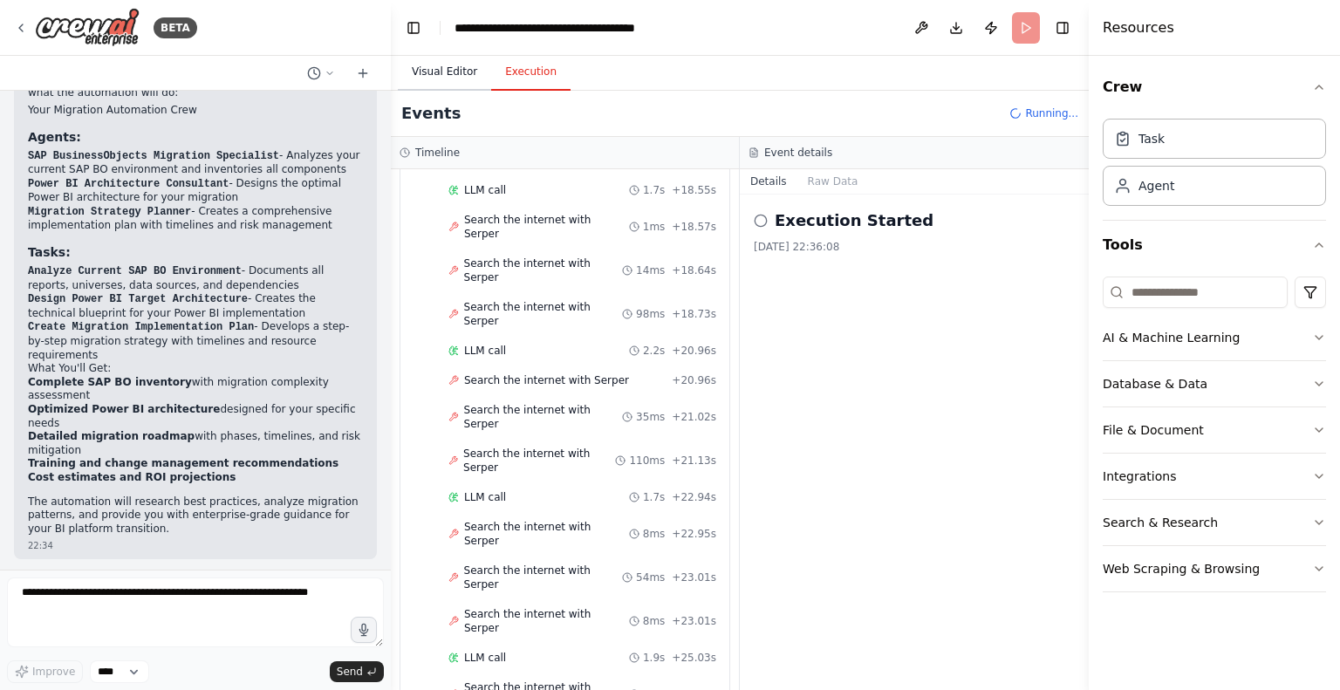
scroll to position [1997, 0]
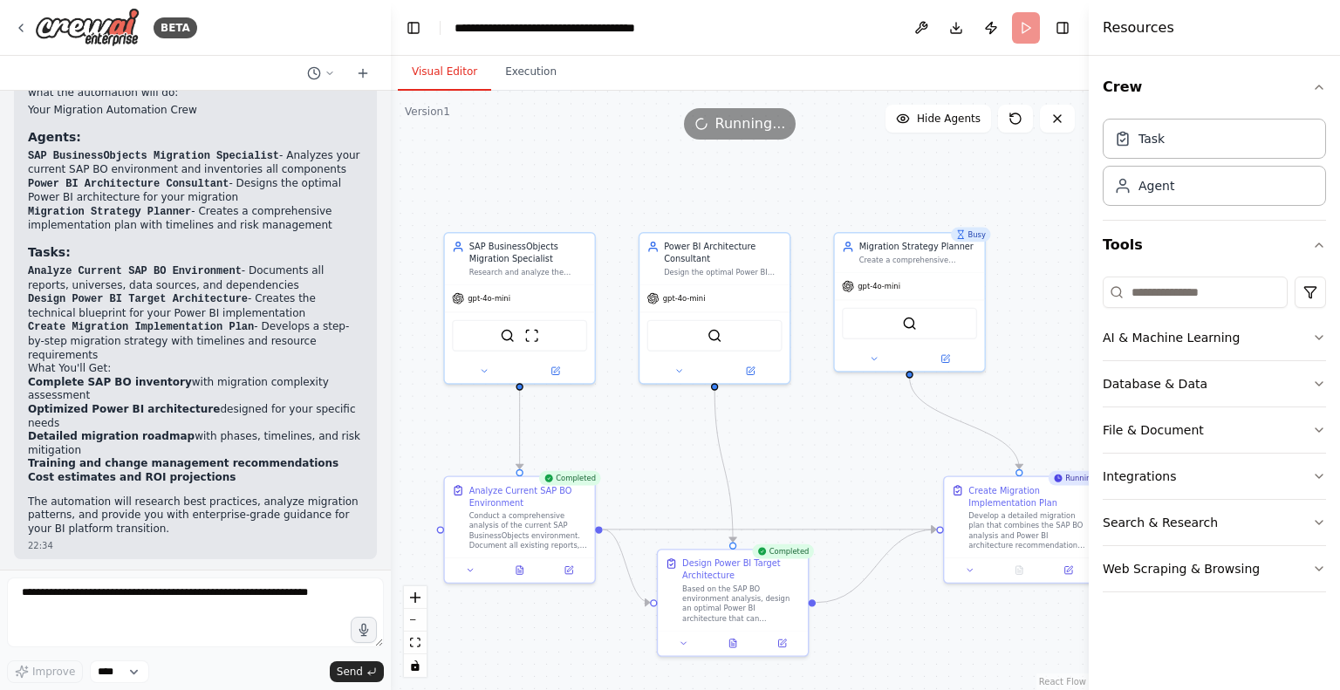
click at [429, 74] on button "Visual Editor" at bounding box center [444, 72] width 93 height 37
click at [845, 463] on div ".deletable-edge-delete-btn { width: 20px; height: 20px; border: 0px solid #ffff…" at bounding box center [740, 390] width 698 height 599
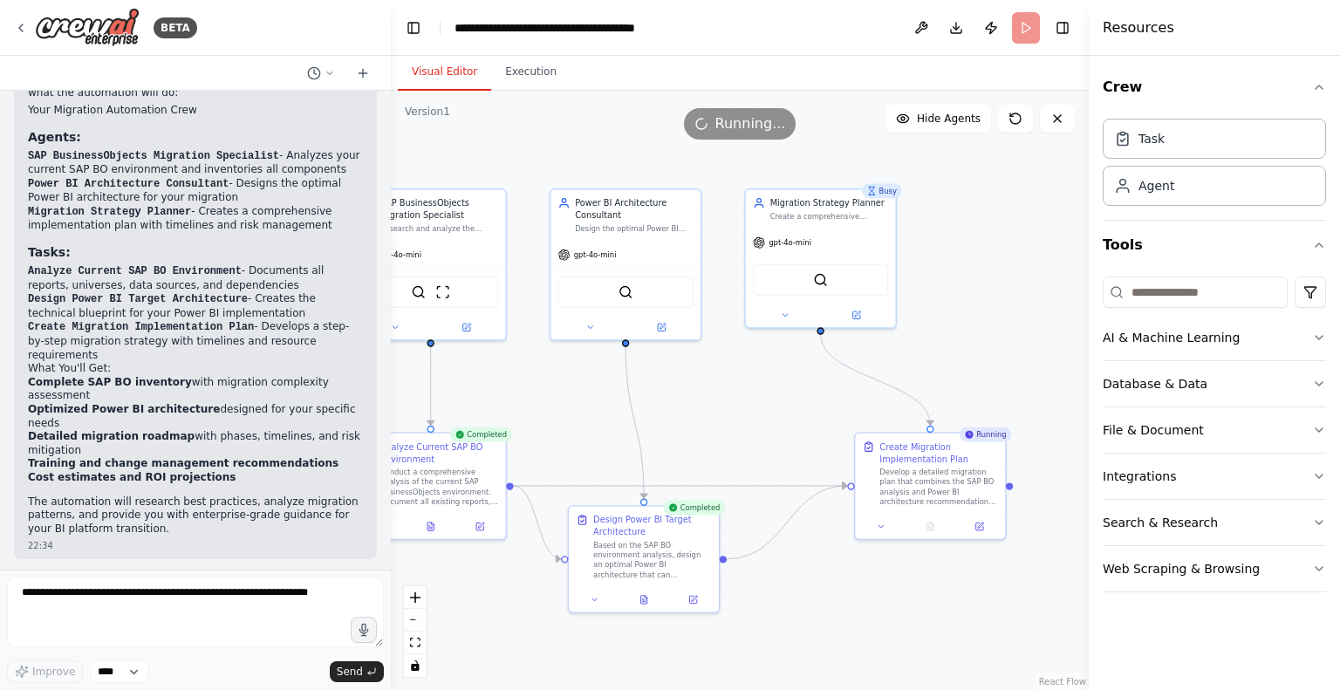
drag, startPoint x: 835, startPoint y: 479, endPoint x: 746, endPoint y: 435, distance: 99.1
click at [746, 435] on div ".deletable-edge-delete-btn { width: 20px; height: 20px; border: 0px solid #ffff…" at bounding box center [740, 390] width 698 height 599
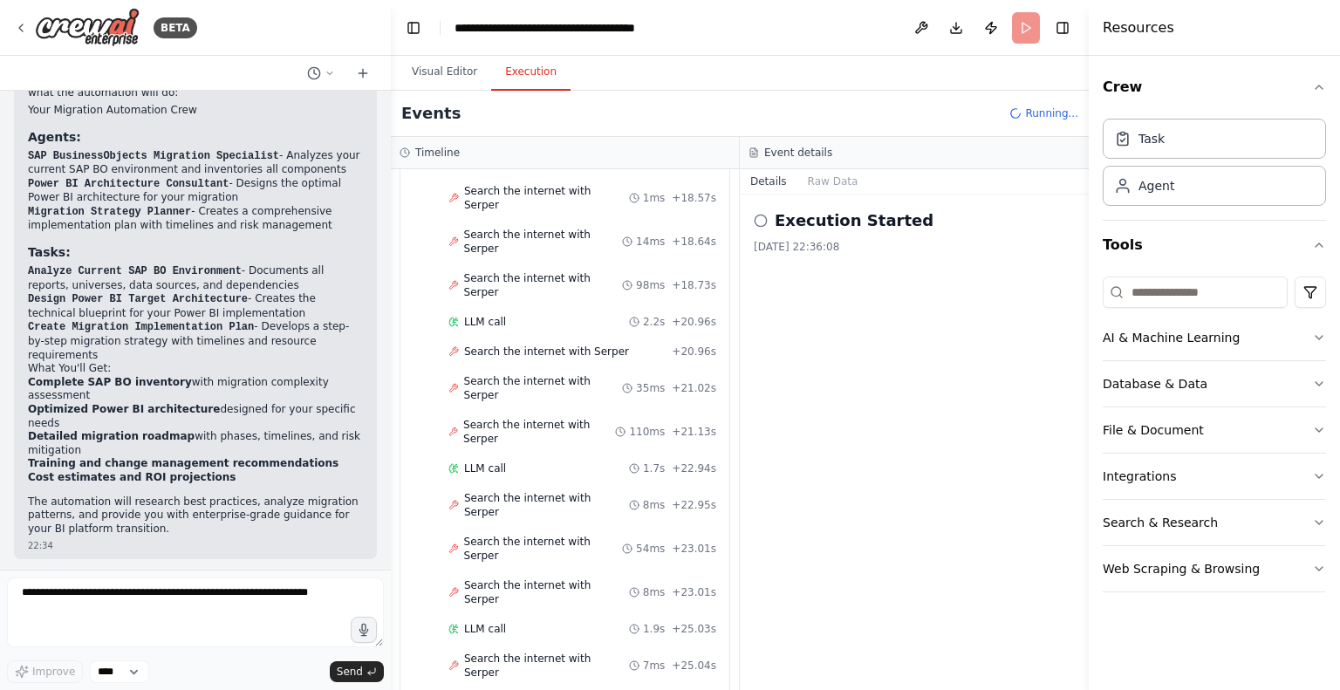
click at [533, 65] on button "Execution" at bounding box center [530, 72] width 79 height 37
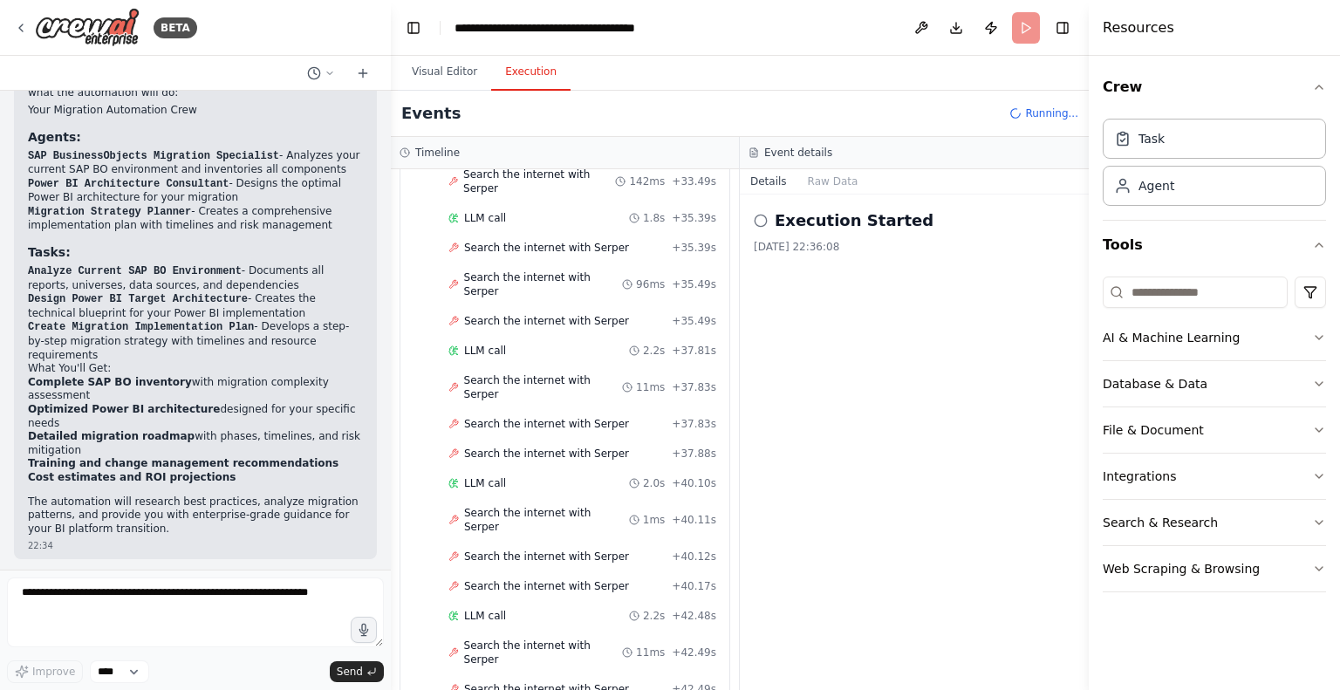
scroll to position [3170, 0]
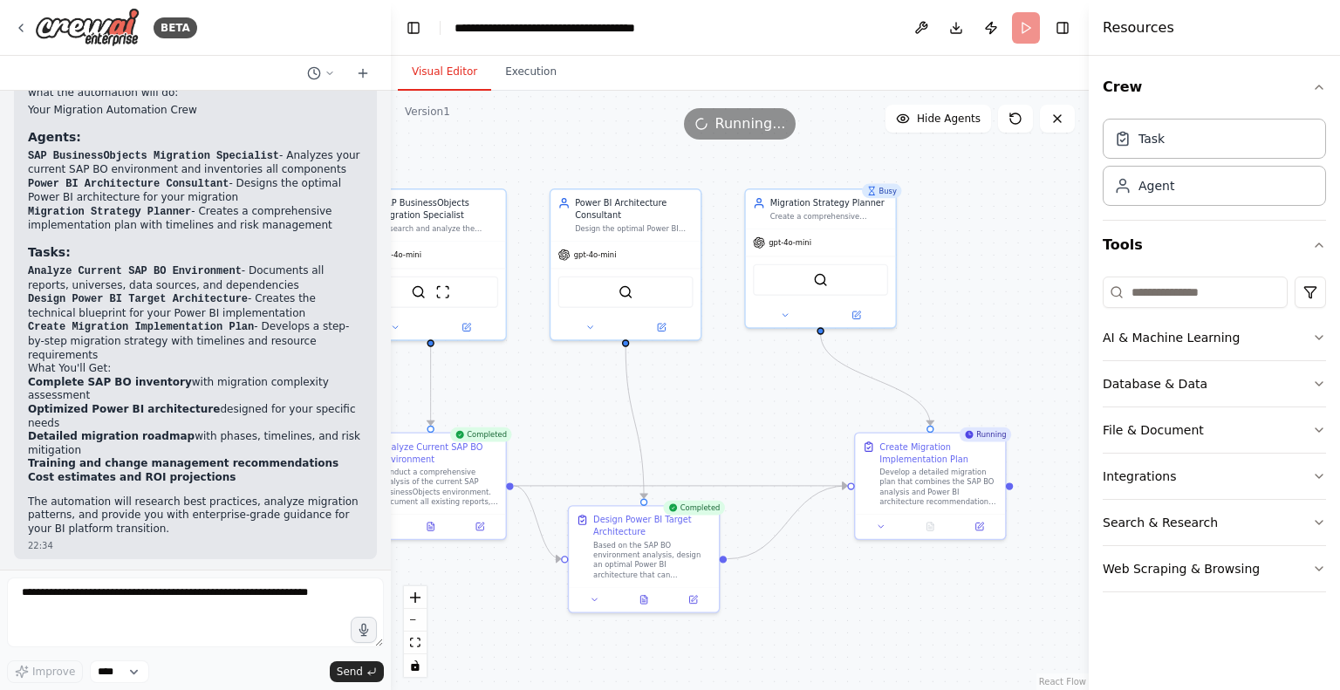
click at [455, 82] on button "Visual Editor" at bounding box center [444, 72] width 93 height 37
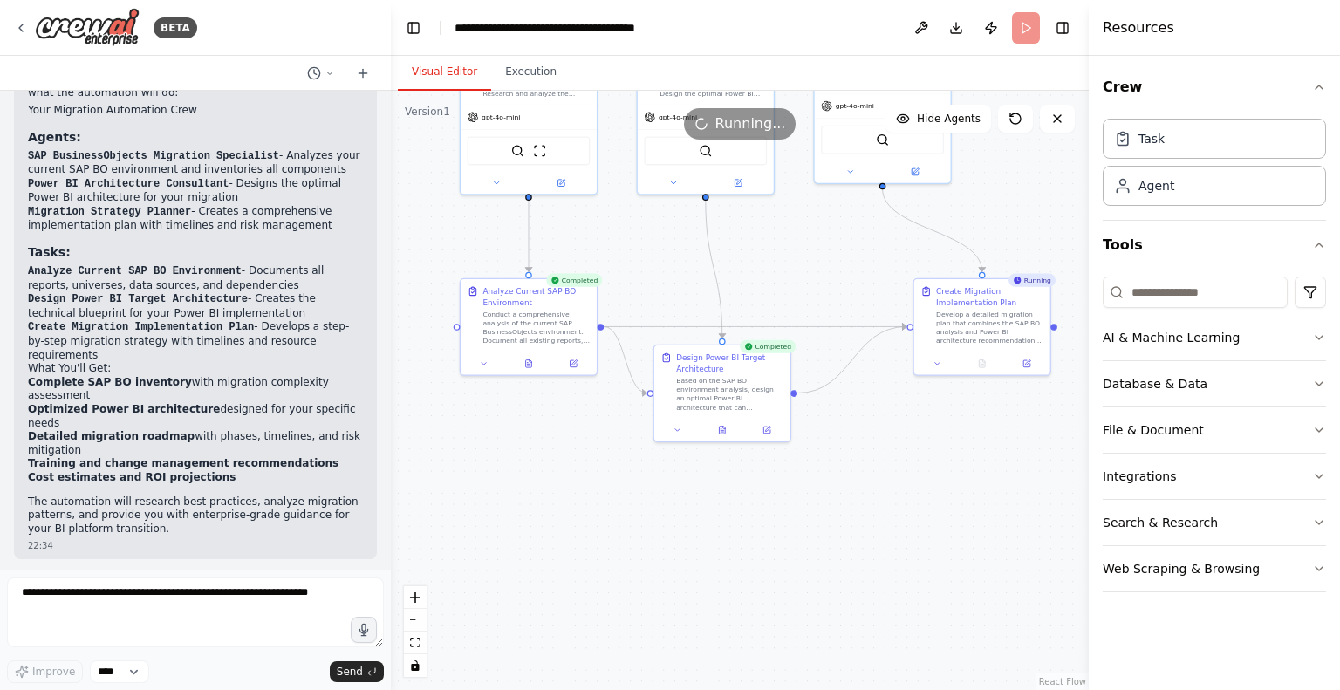
drag, startPoint x: 551, startPoint y: 406, endPoint x: 637, endPoint y: 255, distance: 173.5
click at [637, 255] on div ".deletable-edge-delete-btn { width: 20px; height: 20px; border: 0px solid #ffff…" at bounding box center [740, 390] width 698 height 599
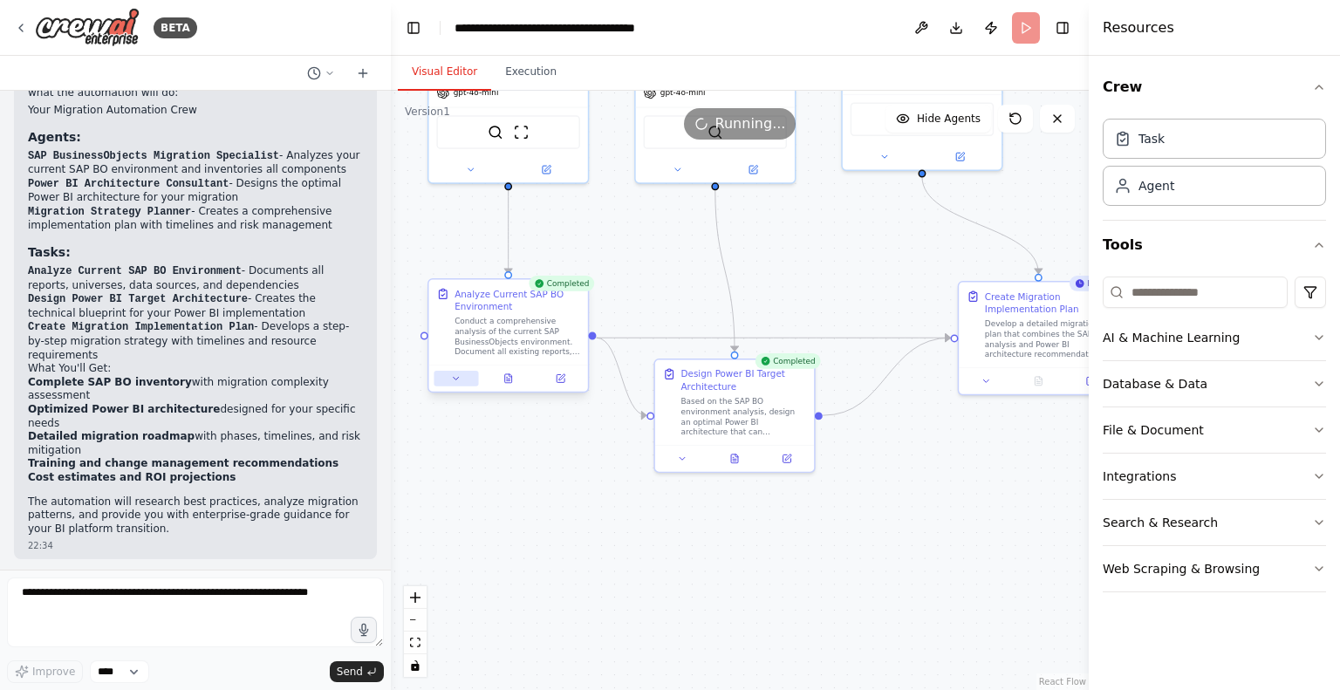
click at [455, 379] on icon at bounding box center [456, 378] width 5 height 3
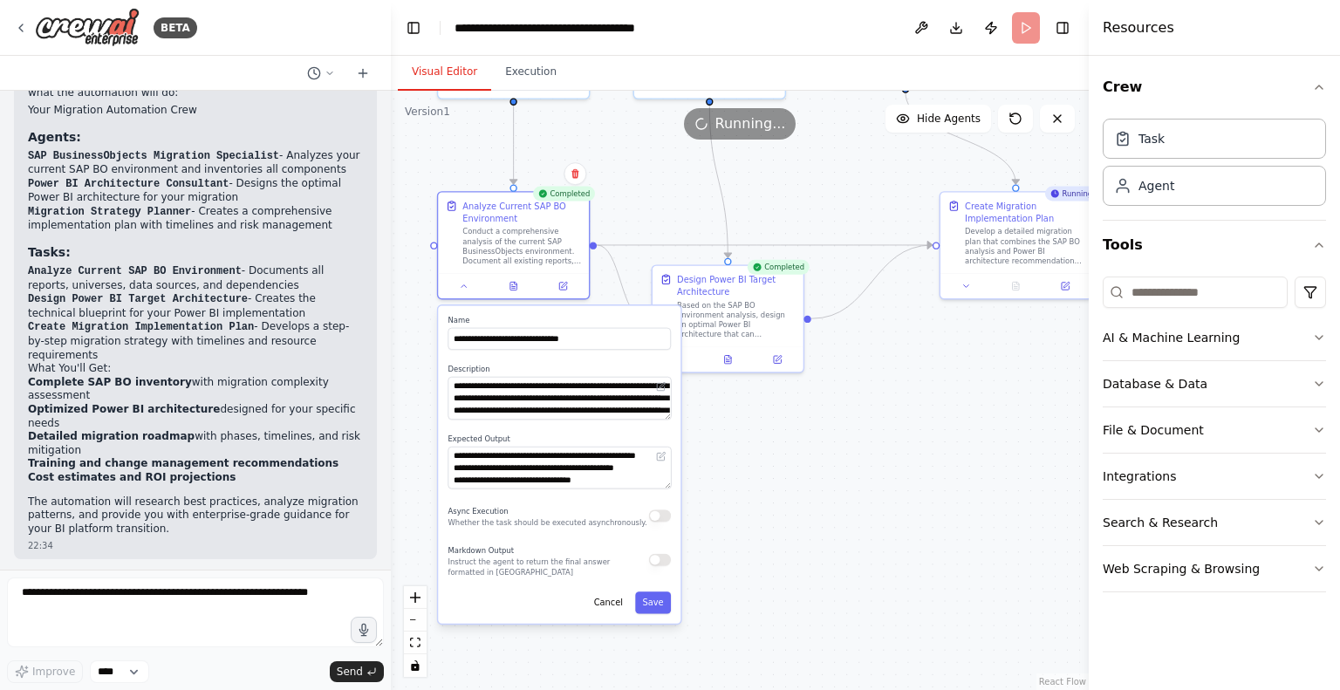
drag, startPoint x: 722, startPoint y: 509, endPoint x: 735, endPoint y: 348, distance: 161.1
click at [735, 348] on div ".deletable-edge-delete-btn { width: 20px; height: 20px; border: 0px solid #ffff…" at bounding box center [740, 390] width 698 height 599
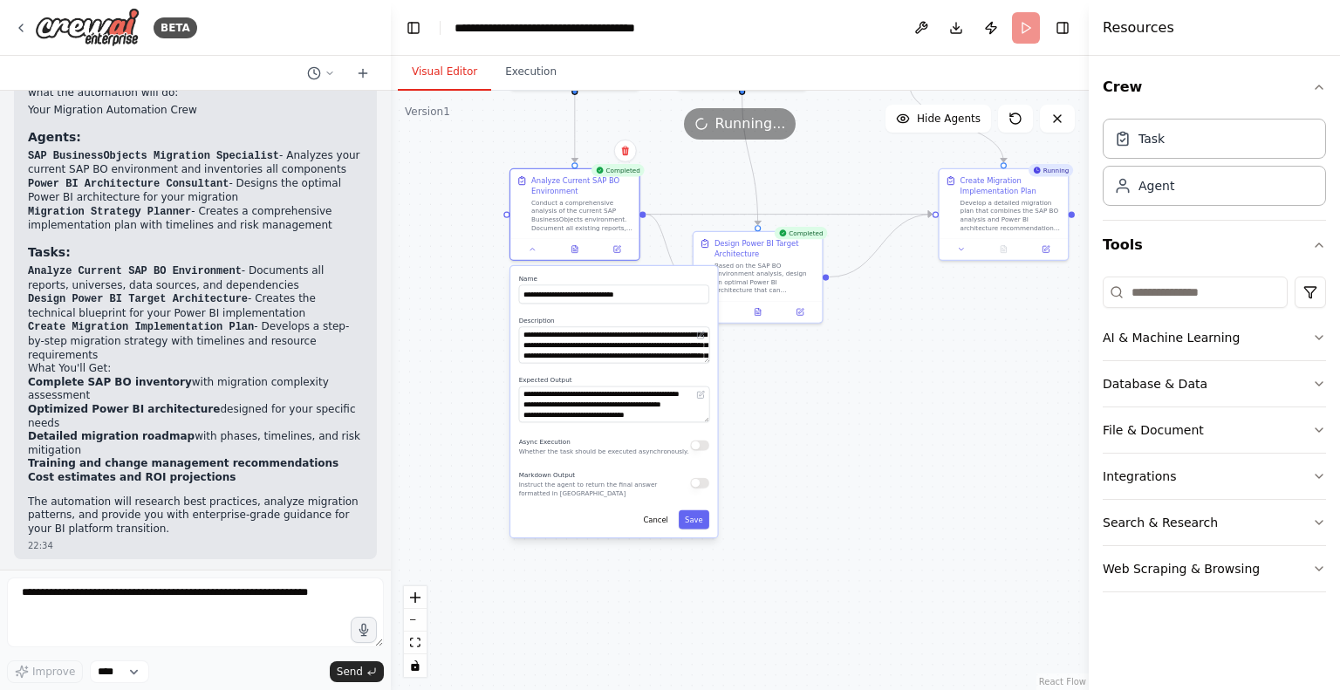
click at [816, 407] on div ".deletable-edge-delete-btn { width: 20px; height: 20px; border: 0px solid #ffff…" at bounding box center [740, 390] width 698 height 599
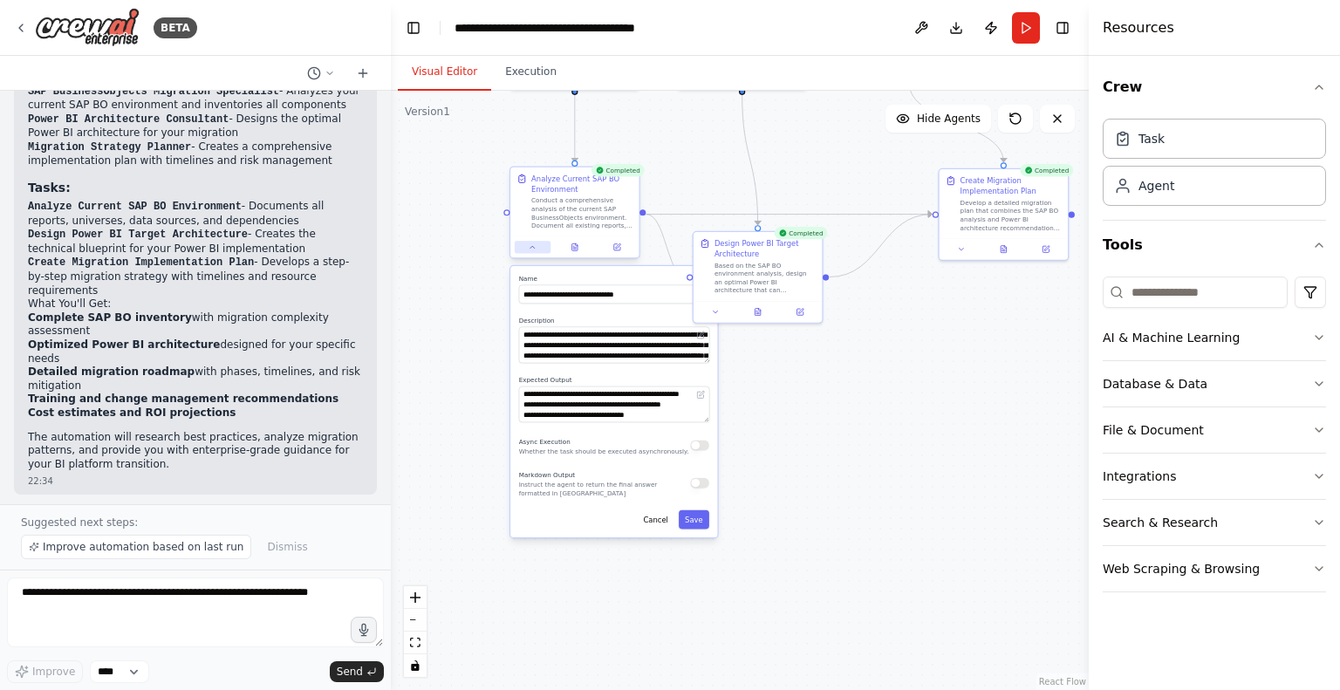
click at [534, 250] on icon at bounding box center [533, 247] width 9 height 9
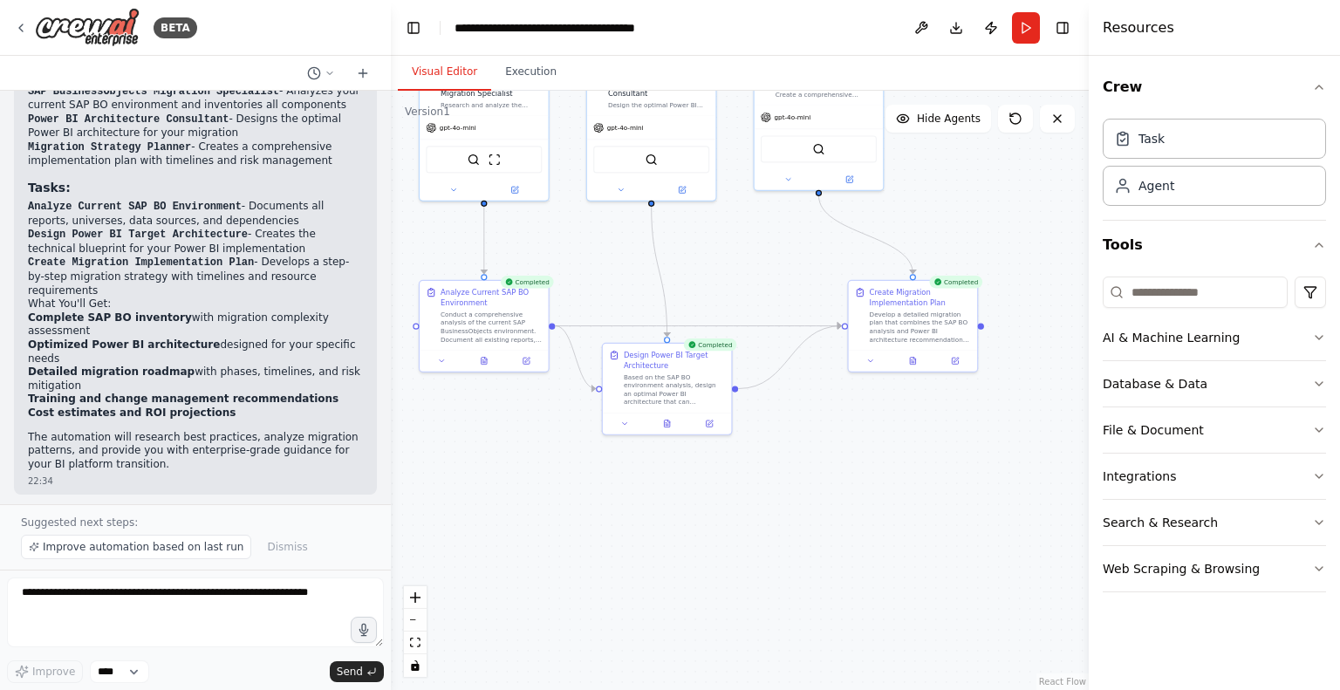
drag, startPoint x: 848, startPoint y: 387, endPoint x: 762, endPoint y: 498, distance: 140.5
click at [762, 498] on div ".deletable-edge-delete-btn { width: 20px; height: 20px; border: 0px solid #ffff…" at bounding box center [740, 390] width 698 height 599
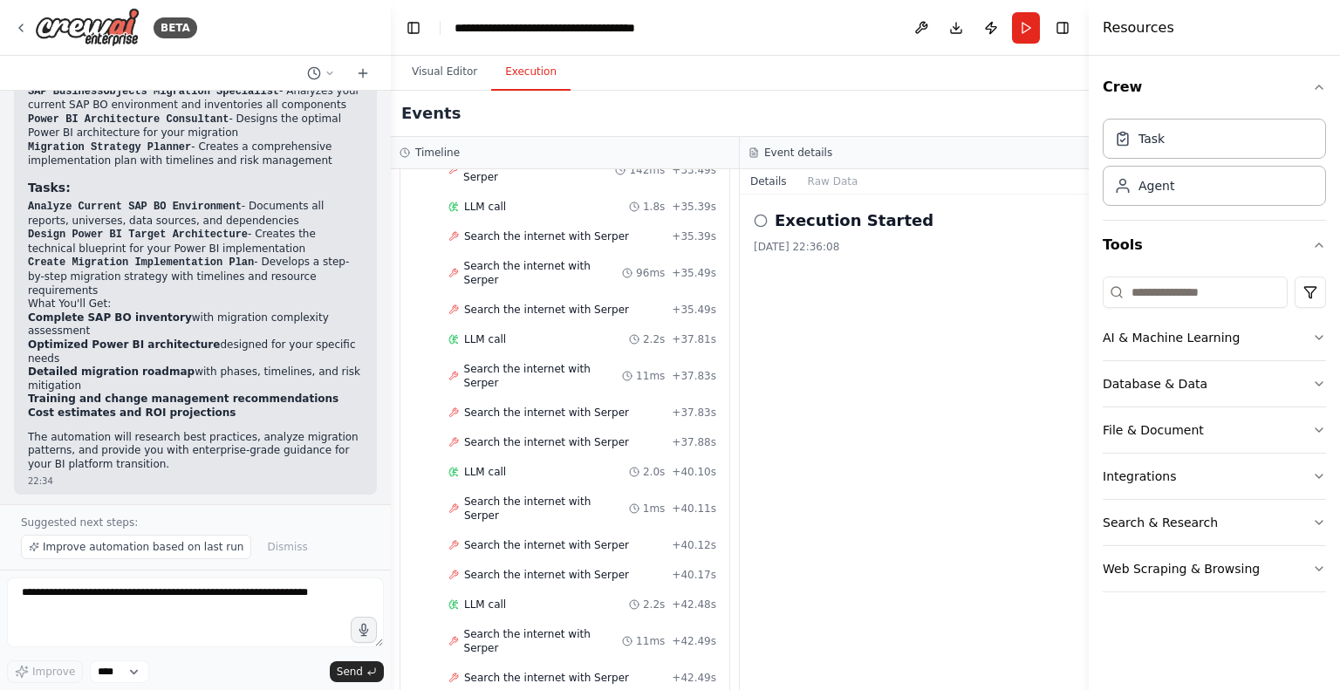
click at [518, 69] on button "Execution" at bounding box center [530, 72] width 79 height 37
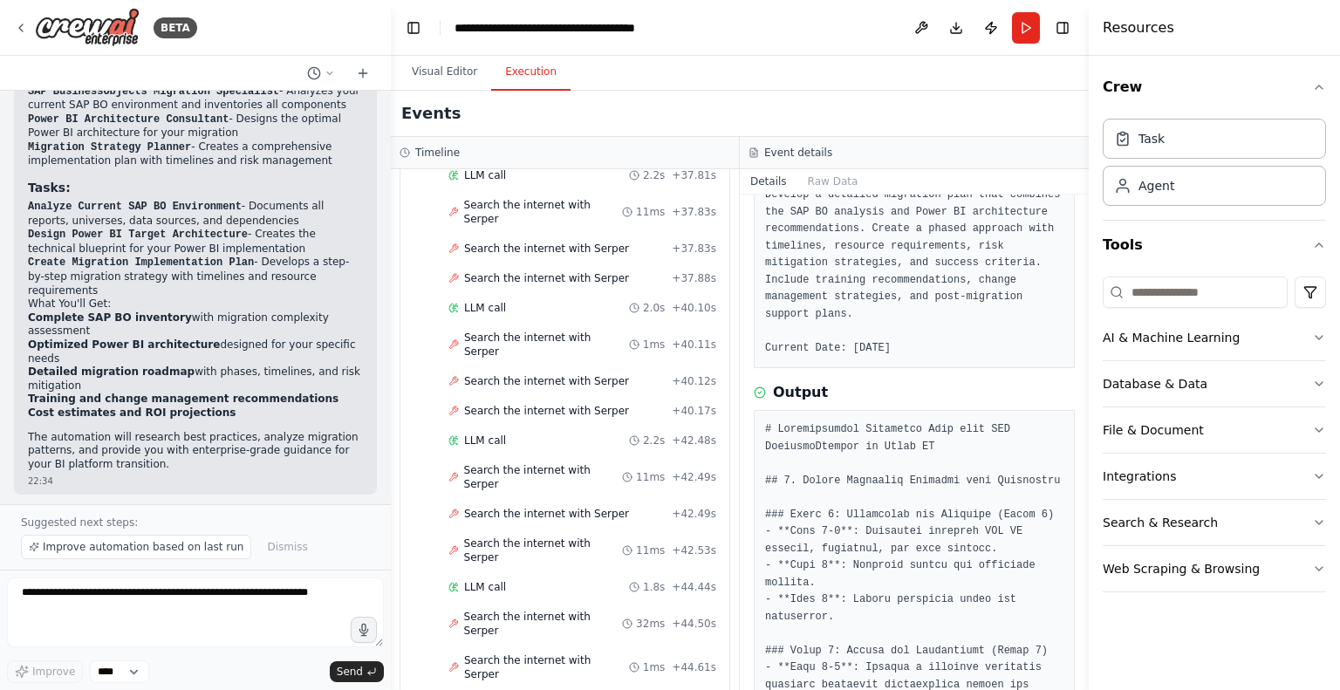
scroll to position [0, 0]
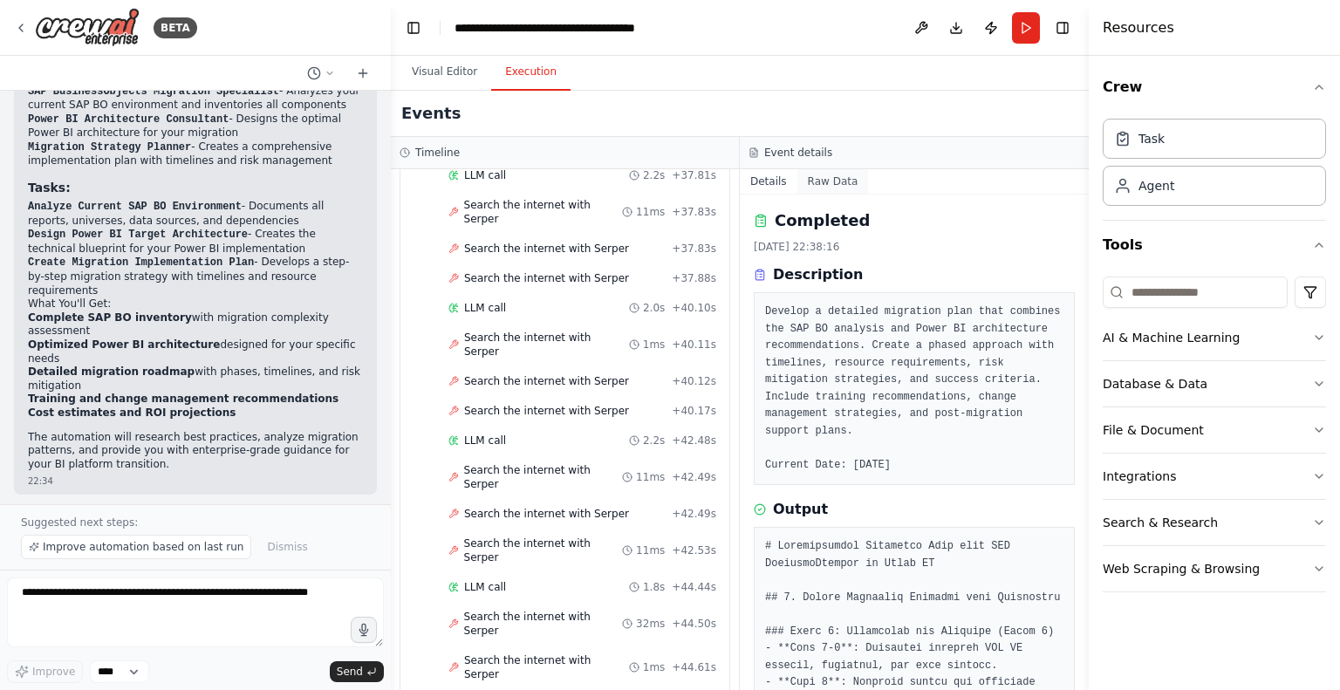
click at [808, 186] on button "Raw Data" at bounding box center [833, 181] width 72 height 24
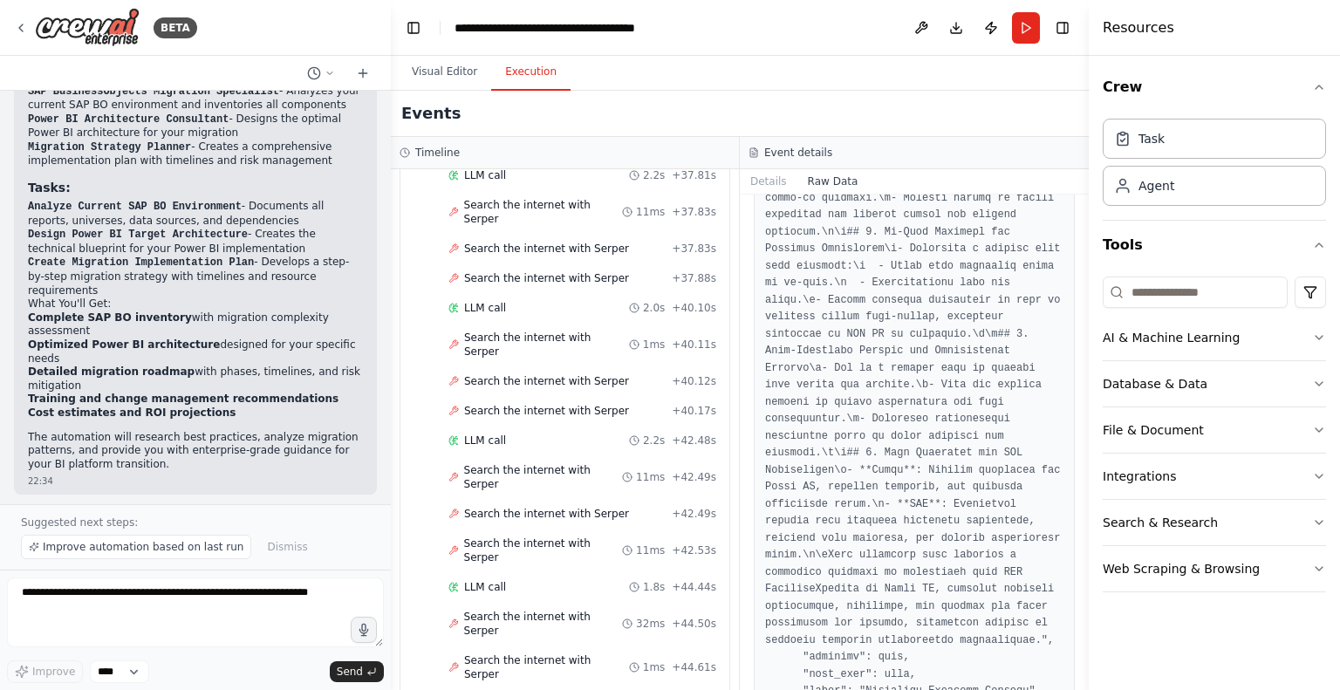
scroll to position [4523, 0]
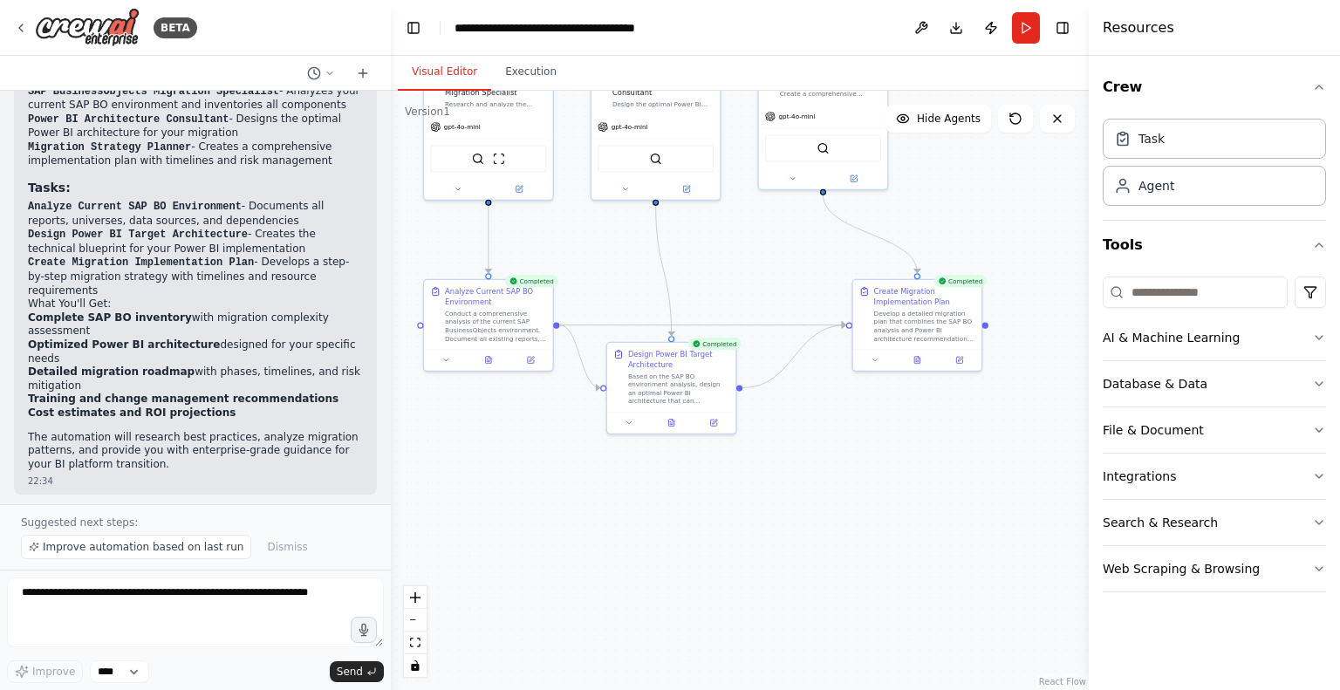
click at [440, 79] on button "Visual Editor" at bounding box center [444, 72] width 93 height 37
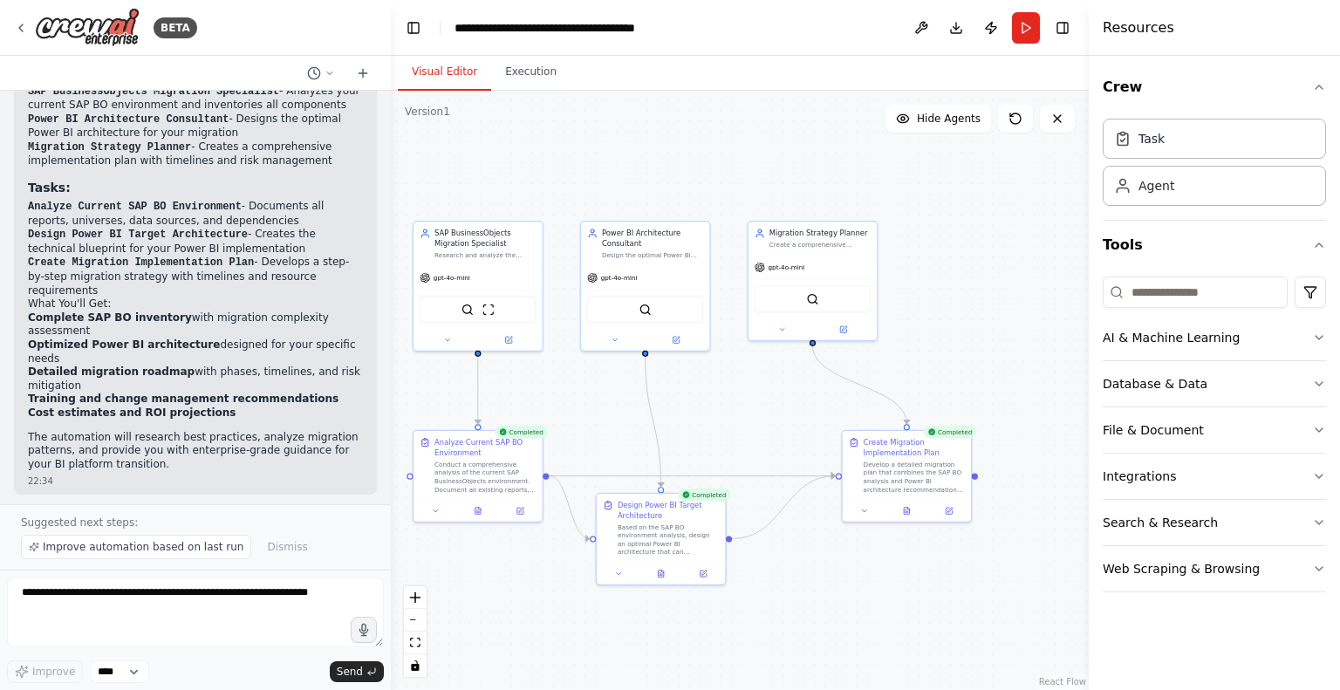
drag, startPoint x: 766, startPoint y: 217, endPoint x: 754, endPoint y: 393, distance: 176.7
click at [754, 393] on div ".deletable-edge-delete-btn { width: 20px; height: 20px; border: 0px solid #ffff…" at bounding box center [740, 390] width 698 height 599
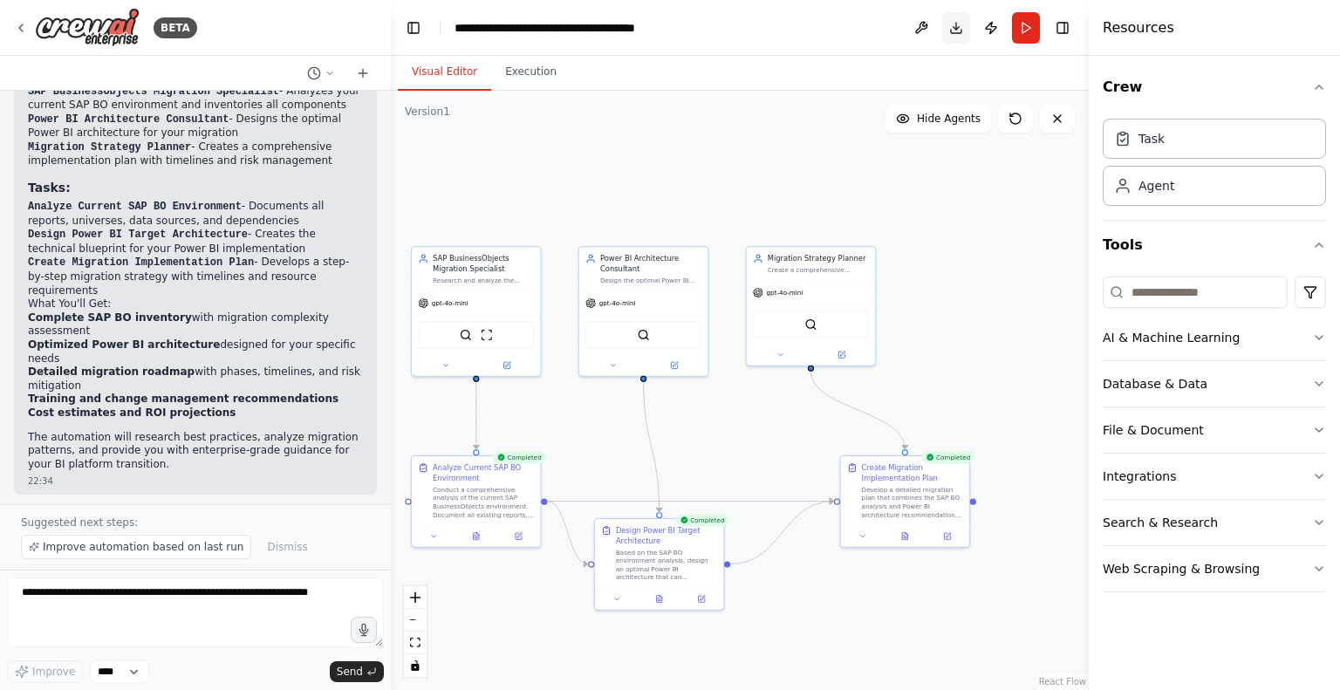
click at [951, 27] on button "Download" at bounding box center [956, 27] width 28 height 31
click at [1316, 332] on icon "button" at bounding box center [1319, 338] width 14 height 14
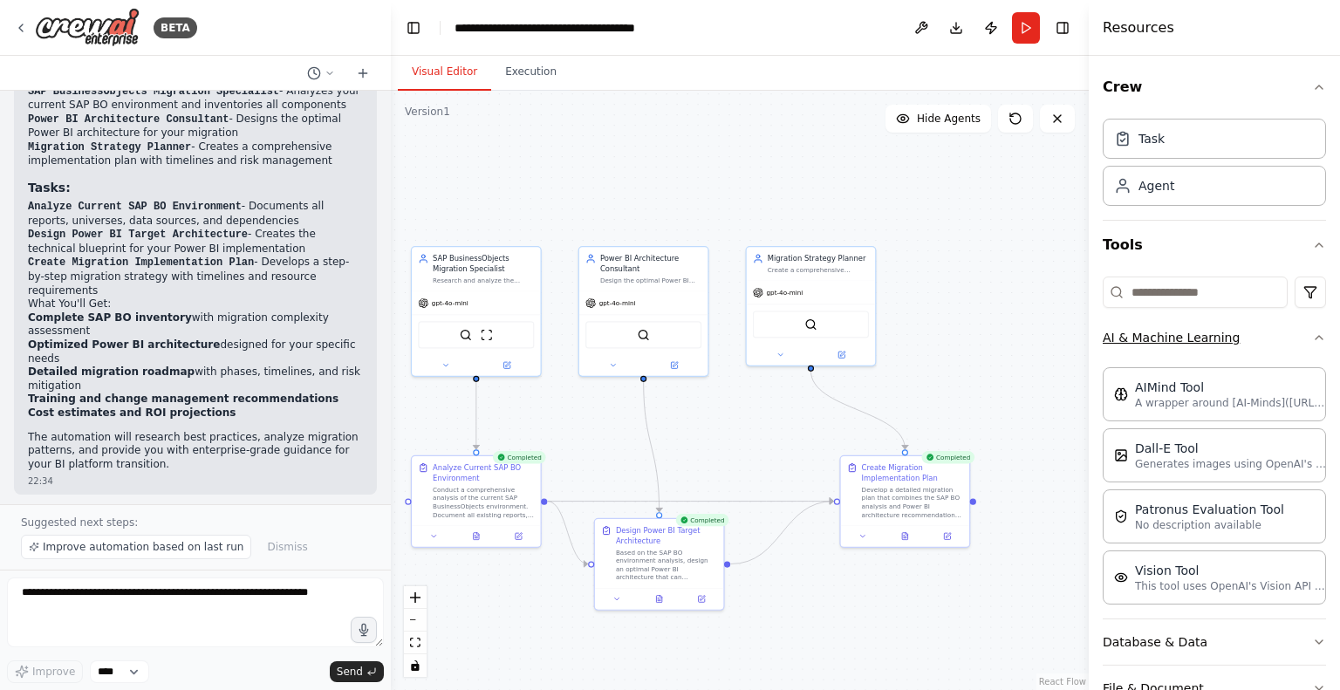
click at [1312, 333] on icon "button" at bounding box center [1319, 338] width 14 height 14
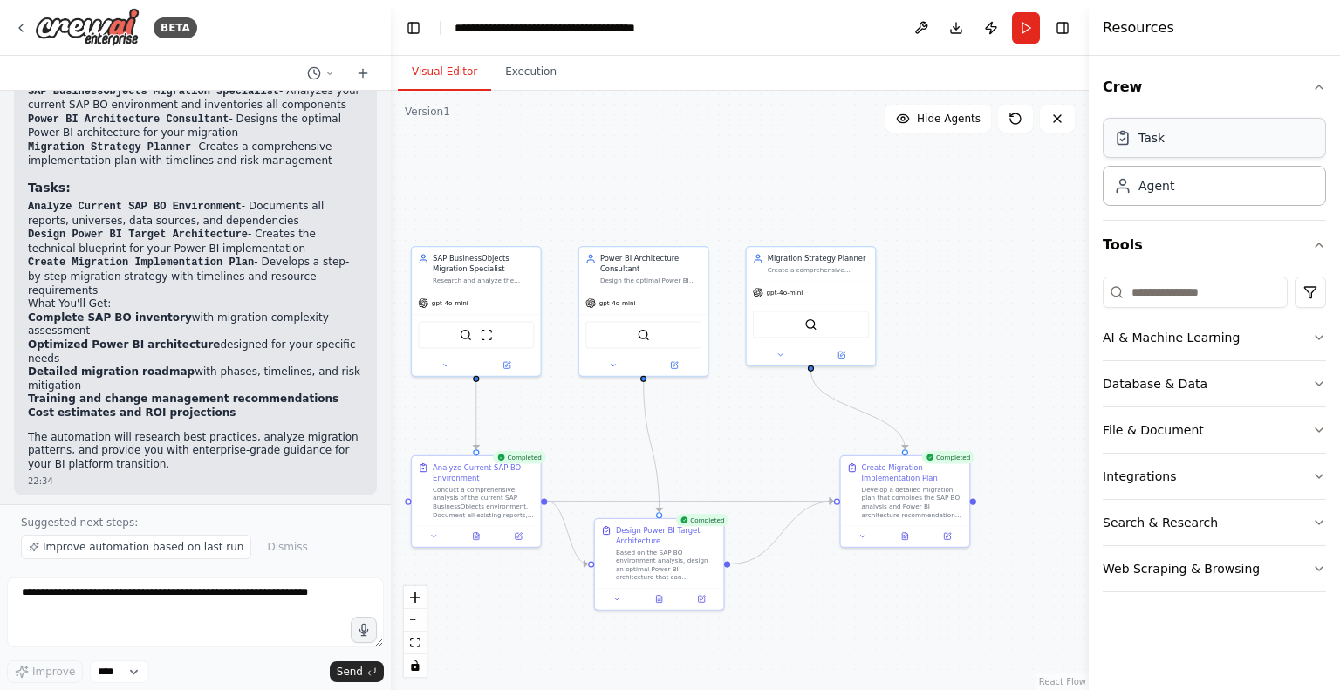
click at [1203, 120] on div "Task" at bounding box center [1214, 138] width 223 height 40
click at [1184, 153] on div "Task" at bounding box center [1214, 138] width 223 height 40
click at [1066, 193] on div "Task description" at bounding box center [1089, 195] width 101 height 9
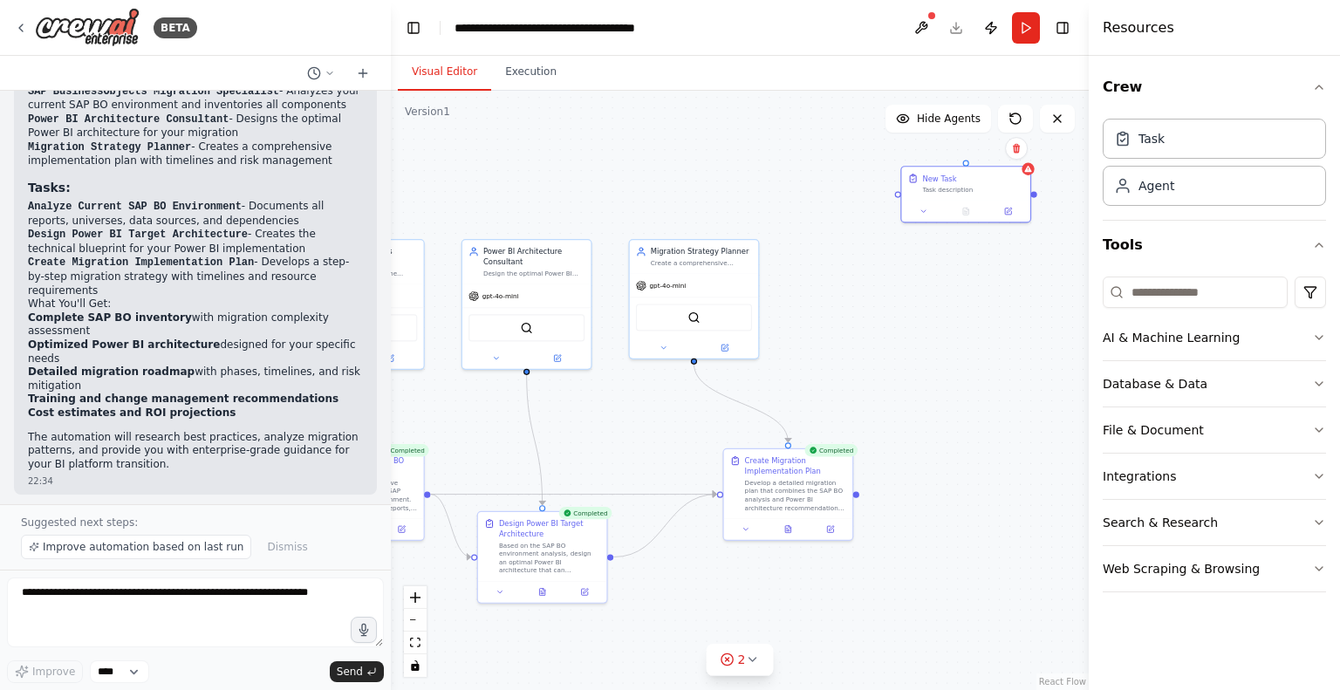
drag, startPoint x: 1030, startPoint y: 285, endPoint x: 913, endPoint y: 277, distance: 117.2
click at [913, 277] on div ".deletable-edge-delete-btn { width: 20px; height: 20px; border: 0px solid #ffff…" at bounding box center [740, 390] width 698 height 599
click at [1023, 147] on button at bounding box center [1016, 147] width 23 height 23
click at [974, 145] on button "Confirm" at bounding box center [967, 147] width 62 height 21
click at [1187, 428] on button "File & Document" at bounding box center [1214, 429] width 223 height 45
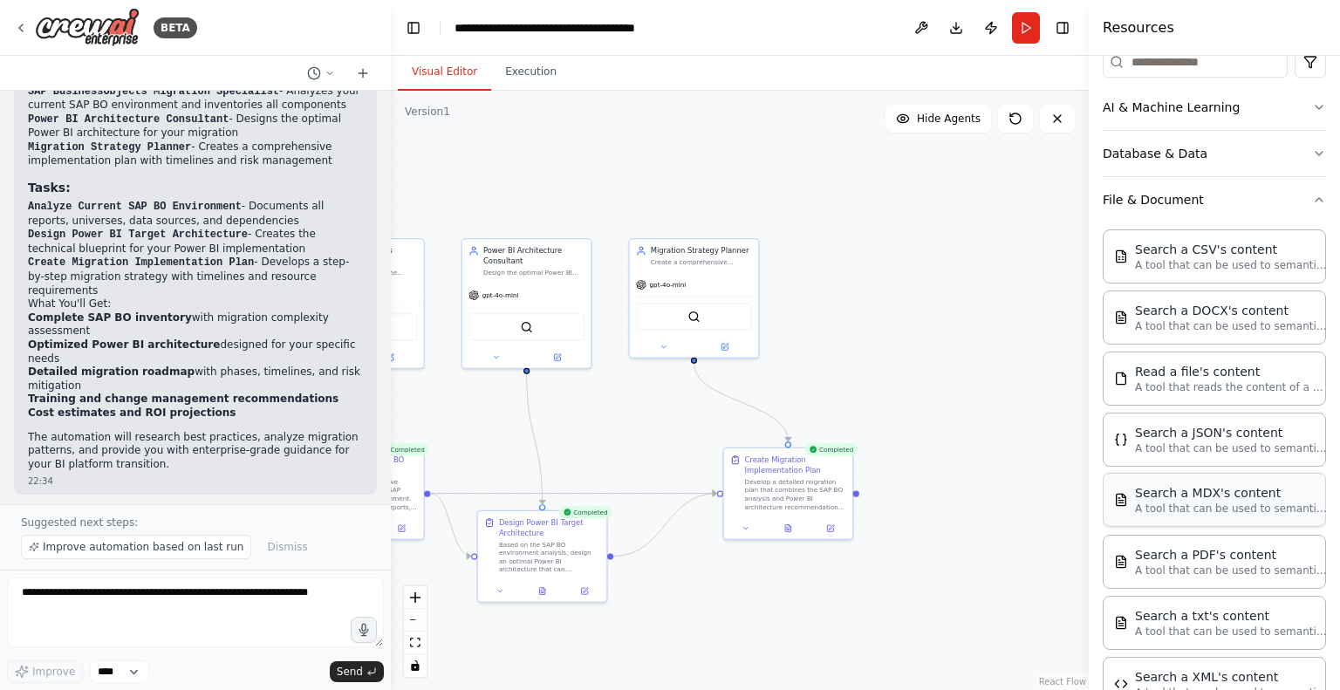
scroll to position [211, 0]
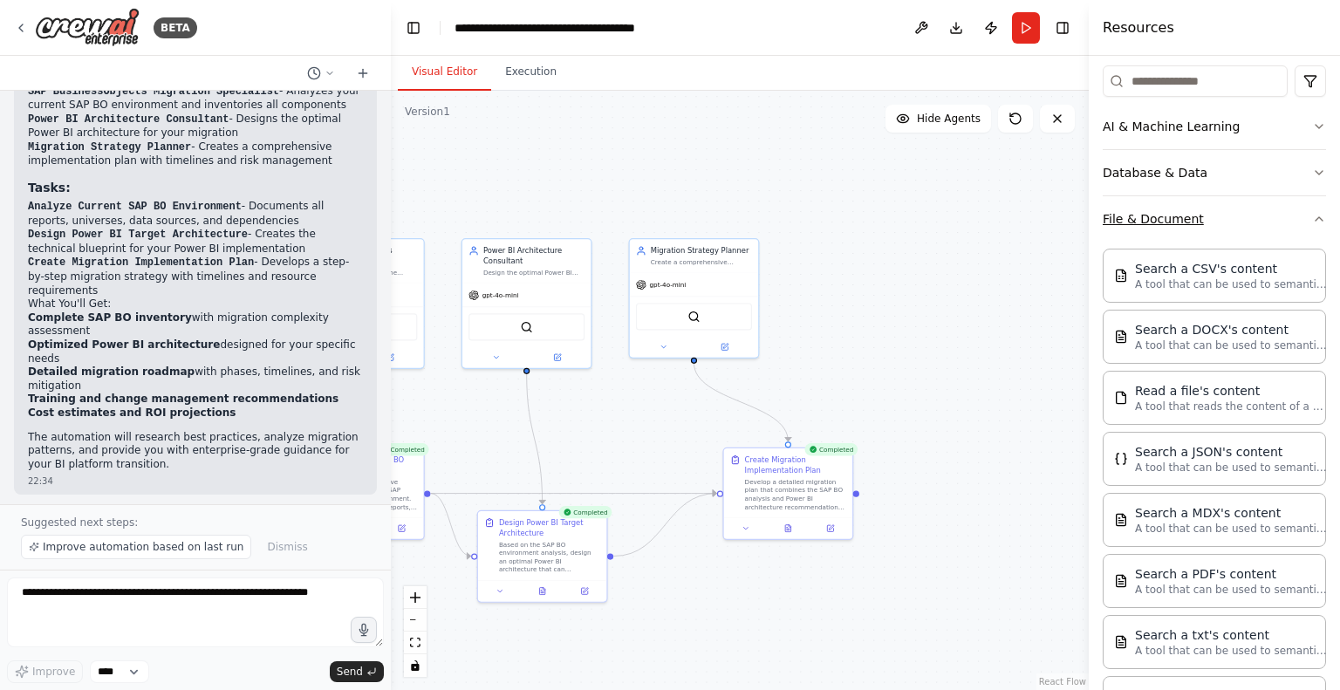
click at [1207, 229] on button "File & Document" at bounding box center [1214, 218] width 223 height 45
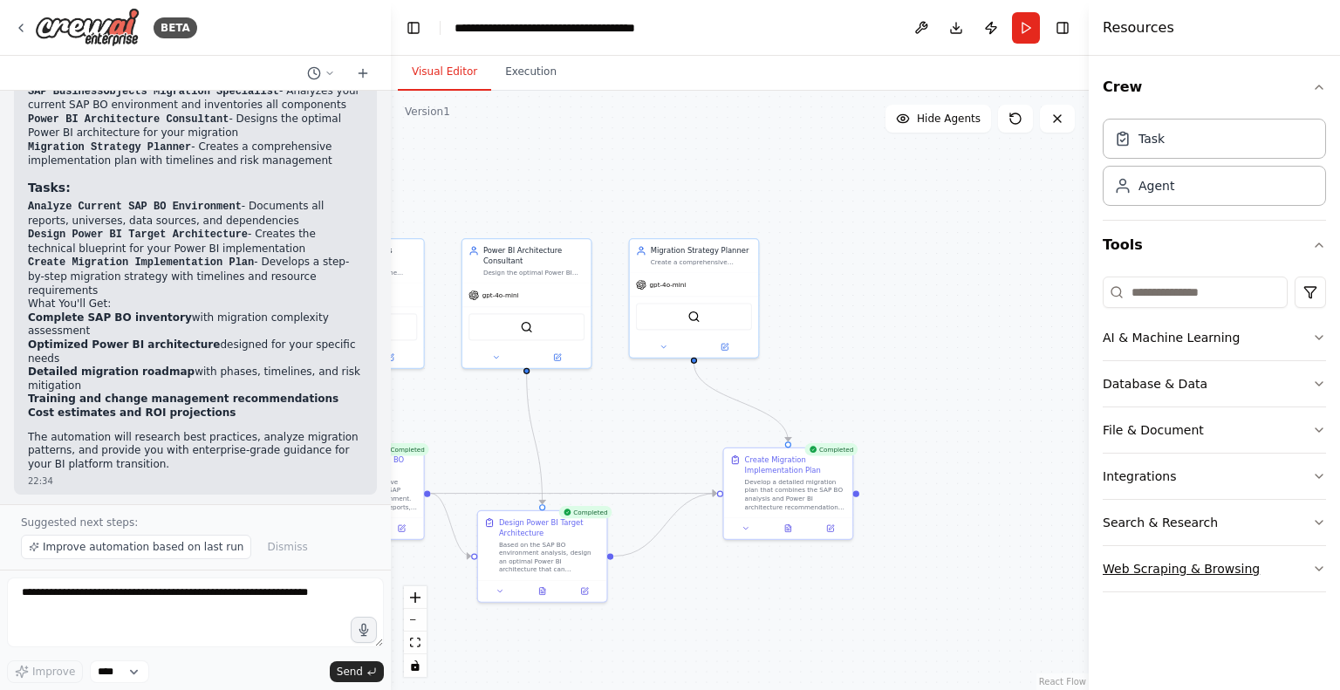
click at [1175, 558] on button "Web Scraping & Browsing" at bounding box center [1214, 568] width 223 height 45
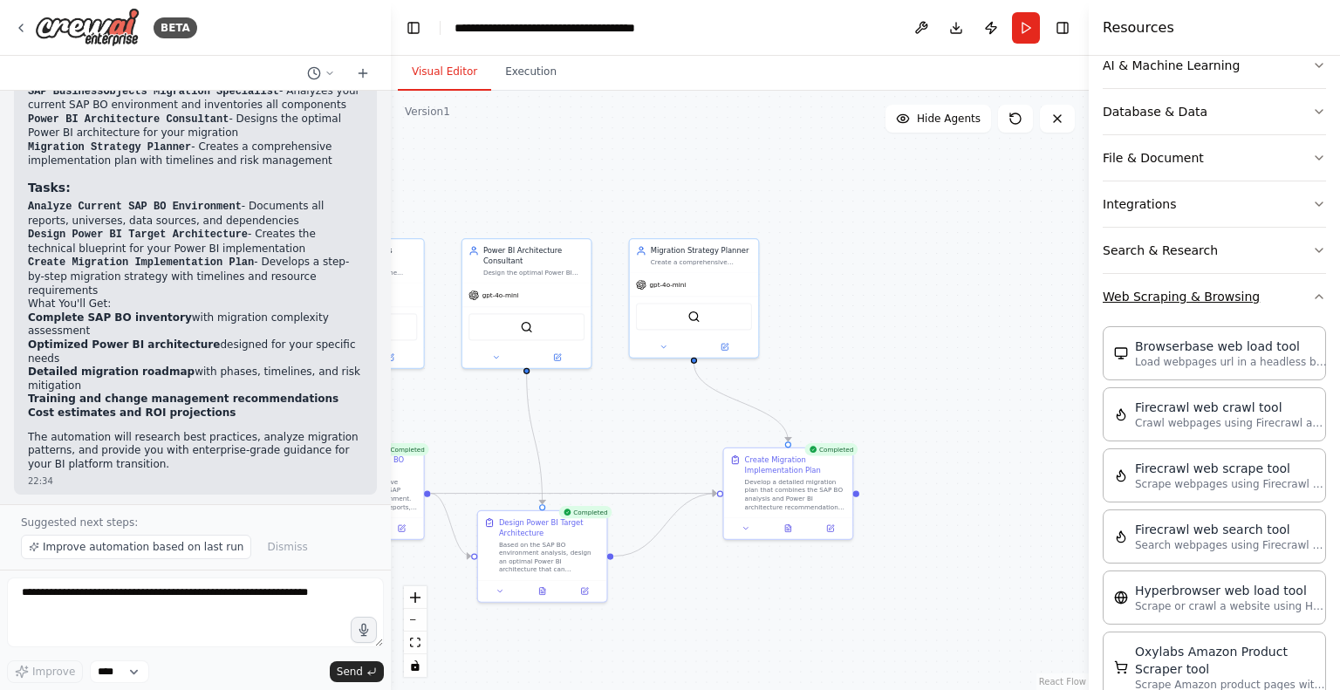
scroll to position [258, 0]
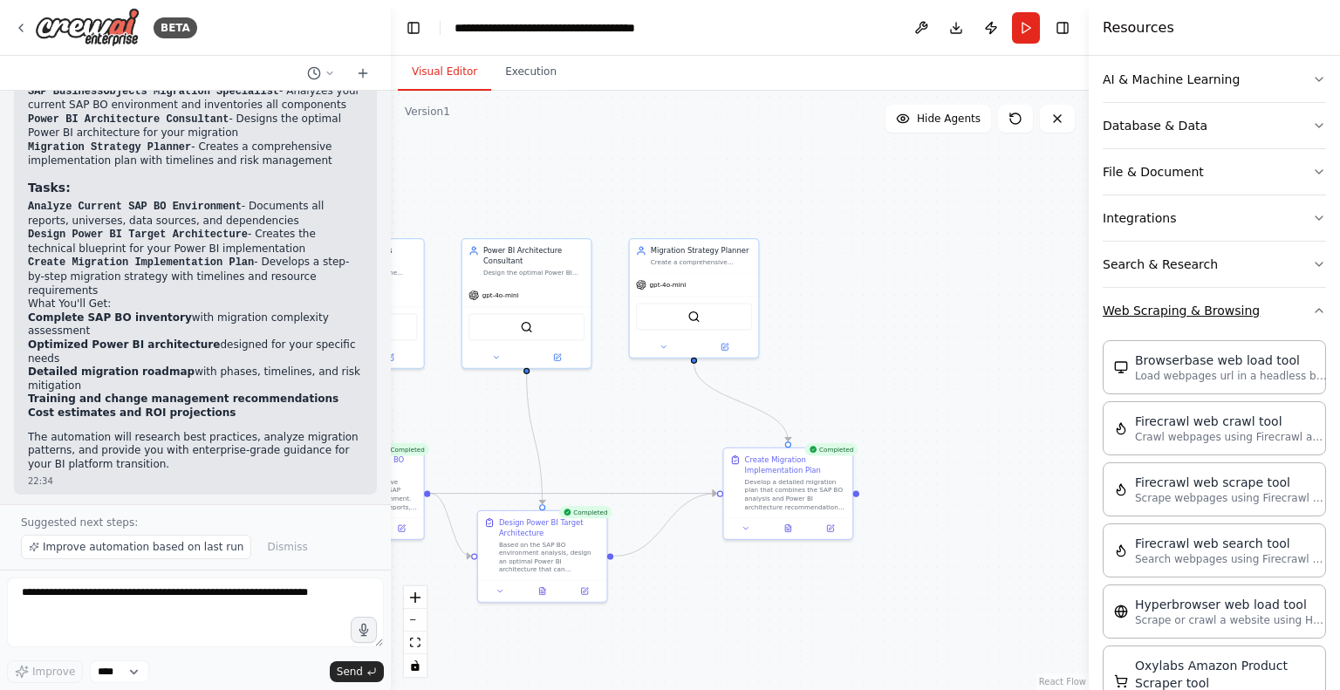
click at [1183, 325] on button "Web Scraping & Browsing" at bounding box center [1214, 310] width 223 height 45
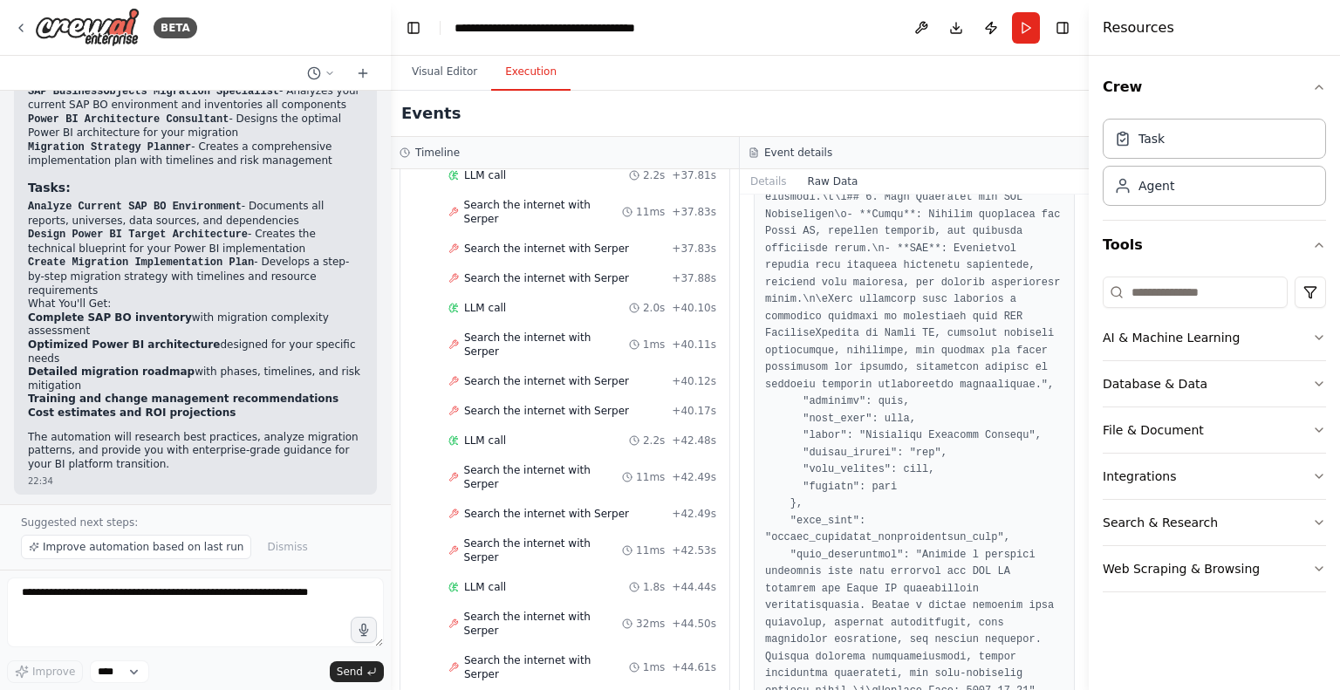
click at [500, 74] on button "Execution" at bounding box center [530, 72] width 79 height 37
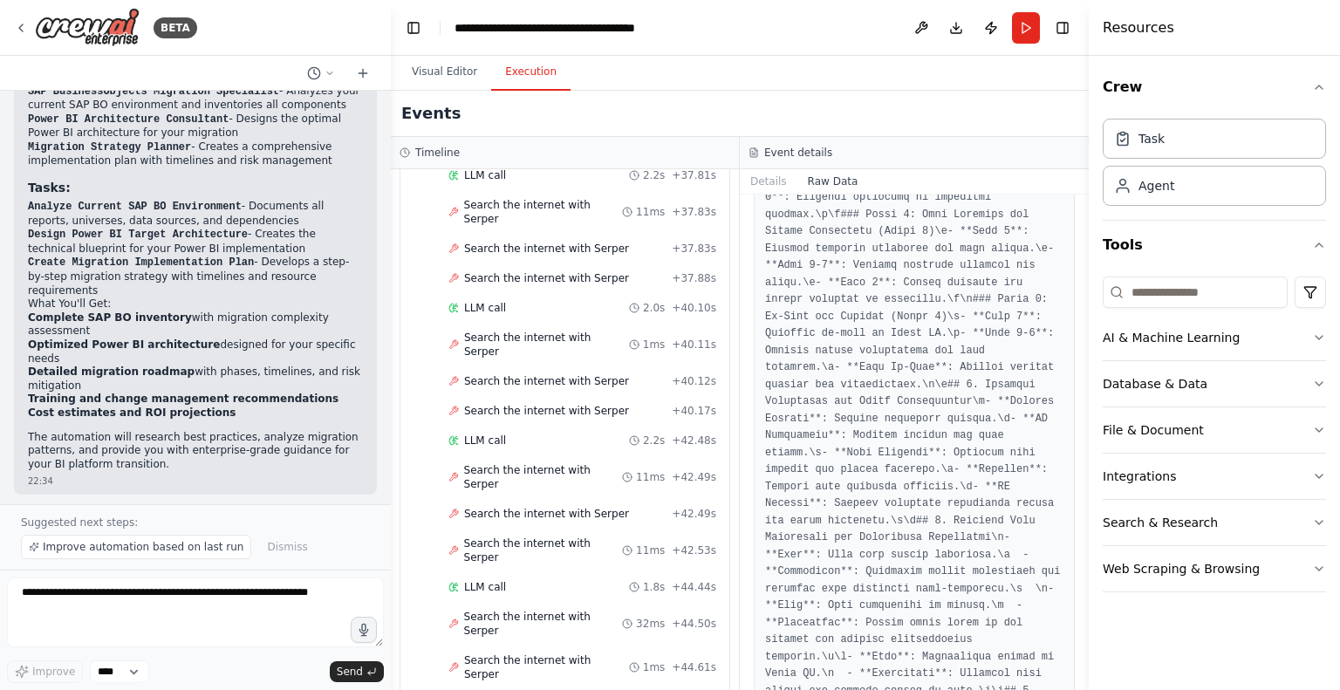
scroll to position [3350, 0]
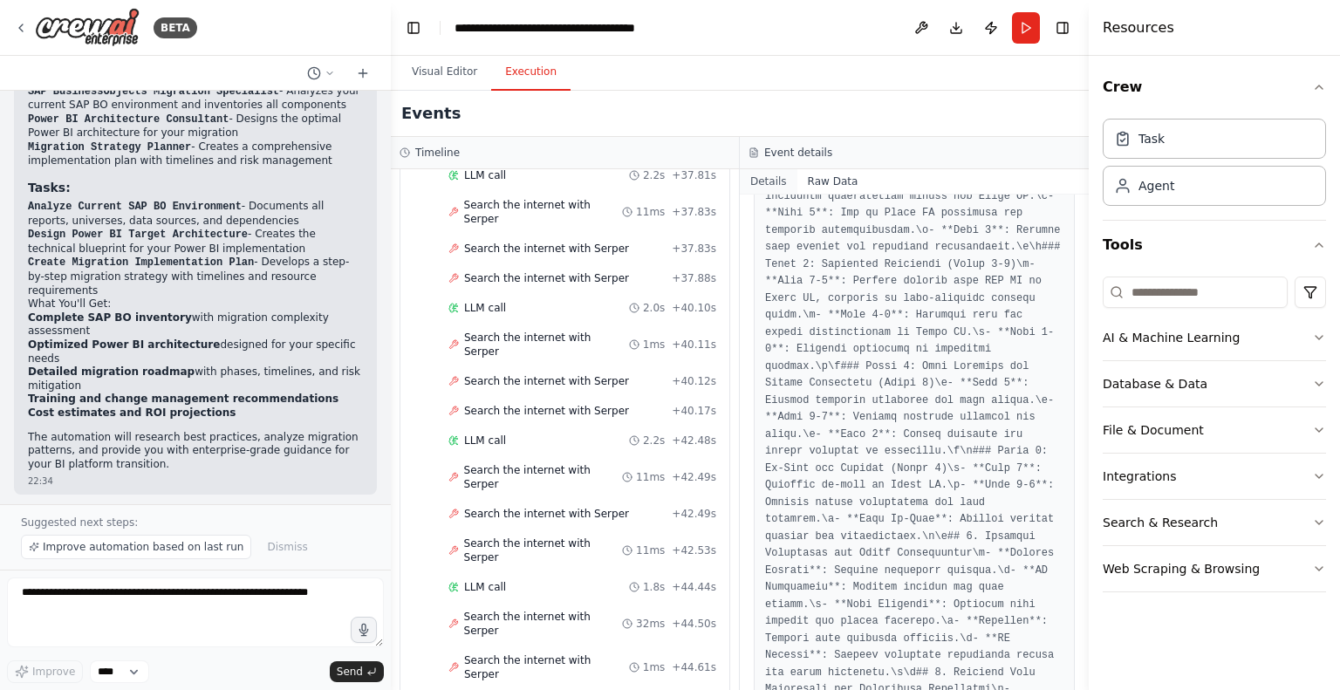
click at [778, 187] on button "Details" at bounding box center [769, 181] width 58 height 24
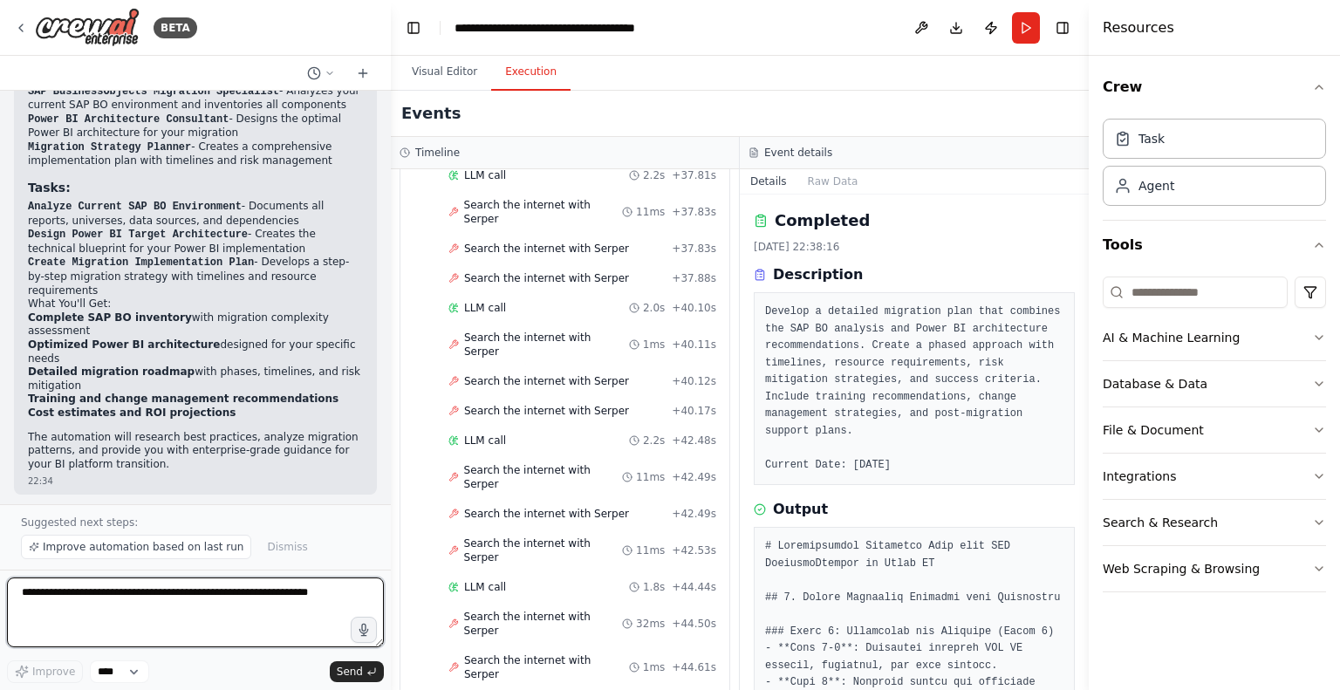
click at [195, 595] on textarea at bounding box center [195, 613] width 377 height 70
click at [147, 585] on textarea at bounding box center [195, 613] width 377 height 70
click at [285, 600] on textarea at bounding box center [195, 613] width 377 height 70
paste textarea "**********"
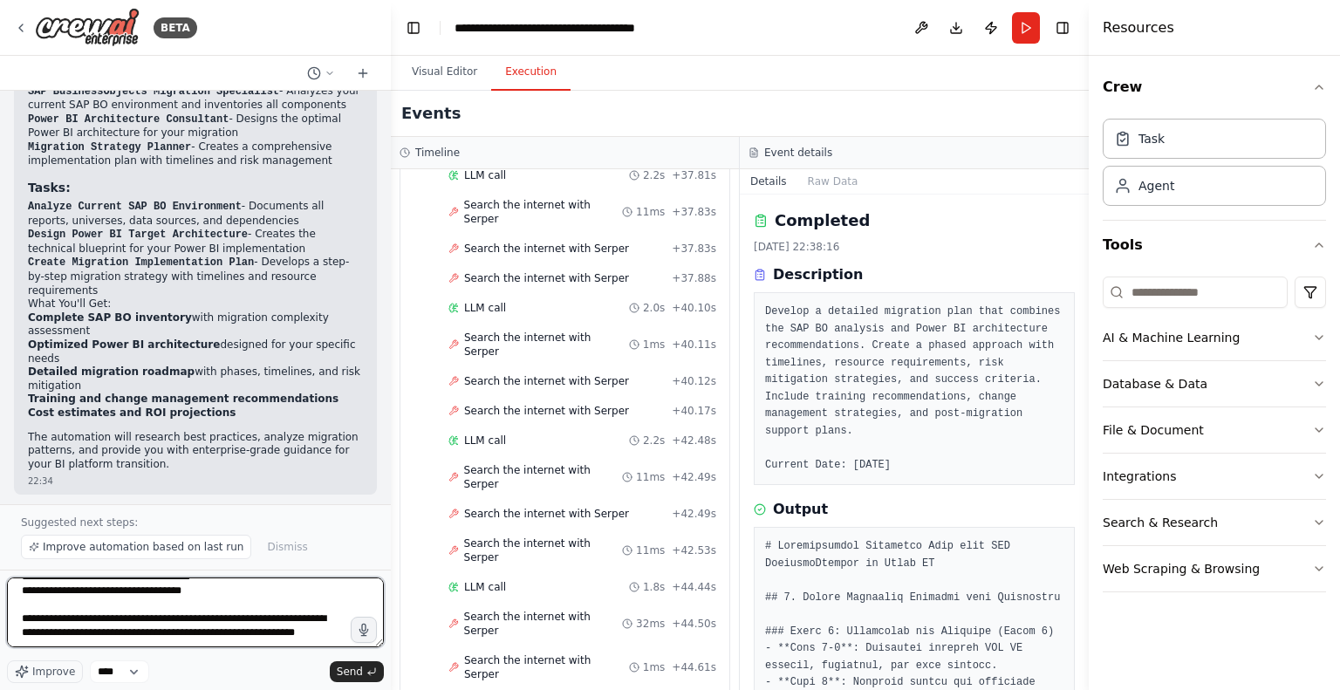
scroll to position [678, 0]
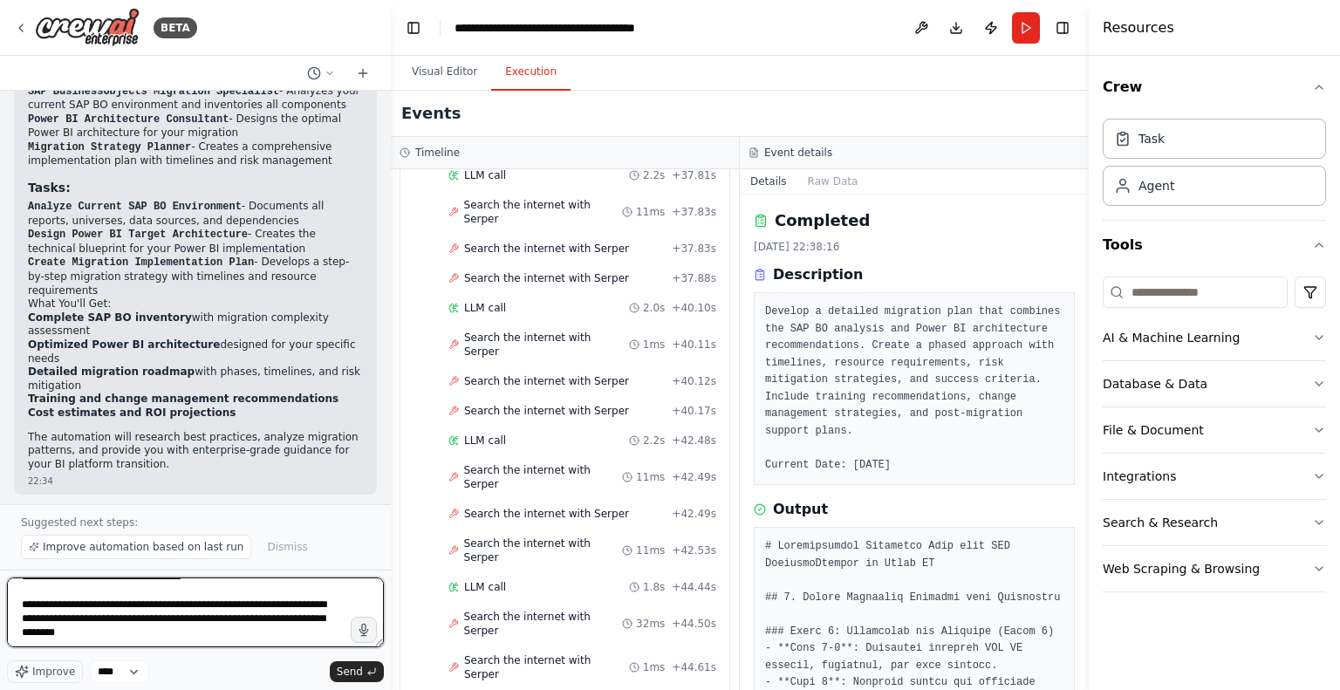
type textarea "**********"
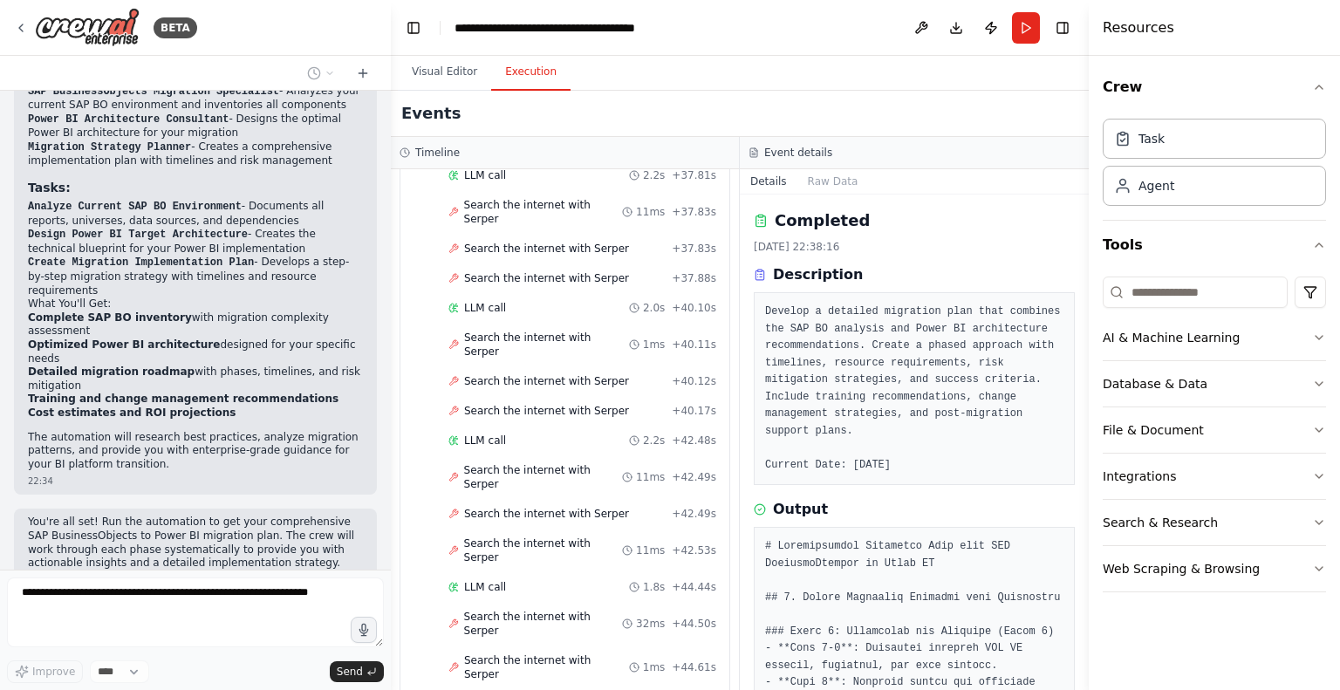
scroll to position [1548, 0]
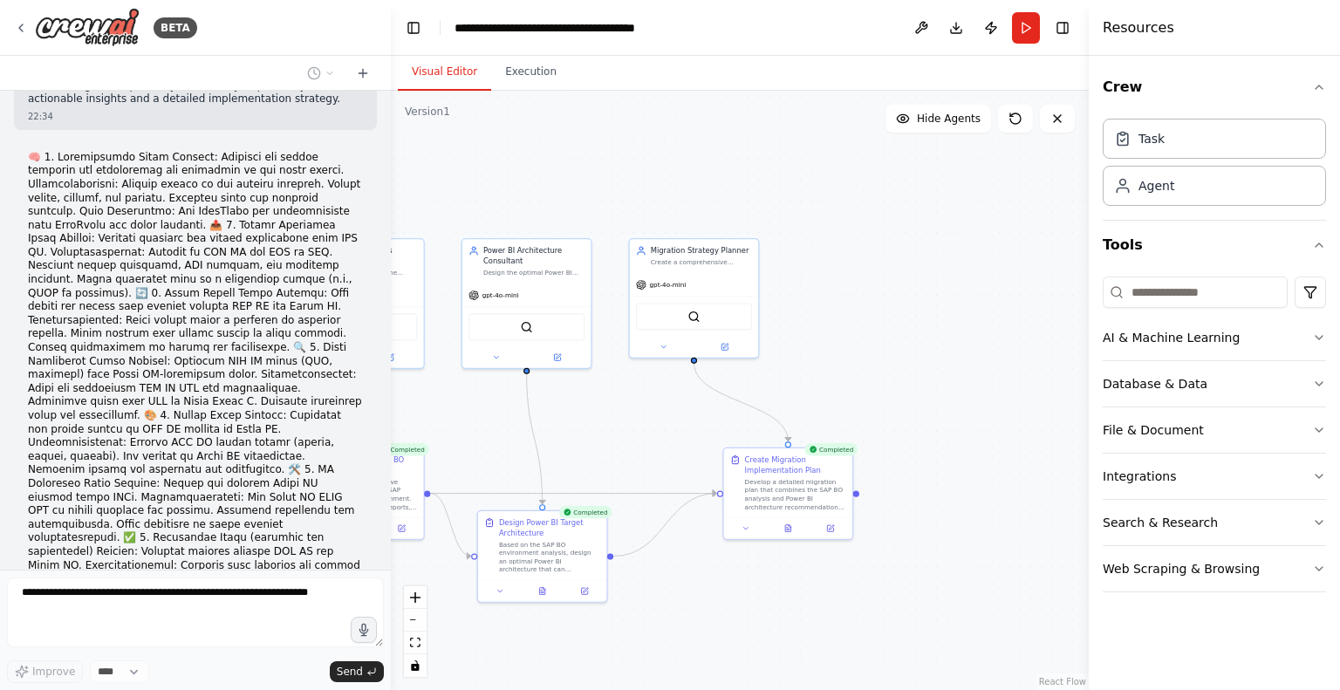
click at [440, 80] on button "Visual Editor" at bounding box center [444, 72] width 93 height 37
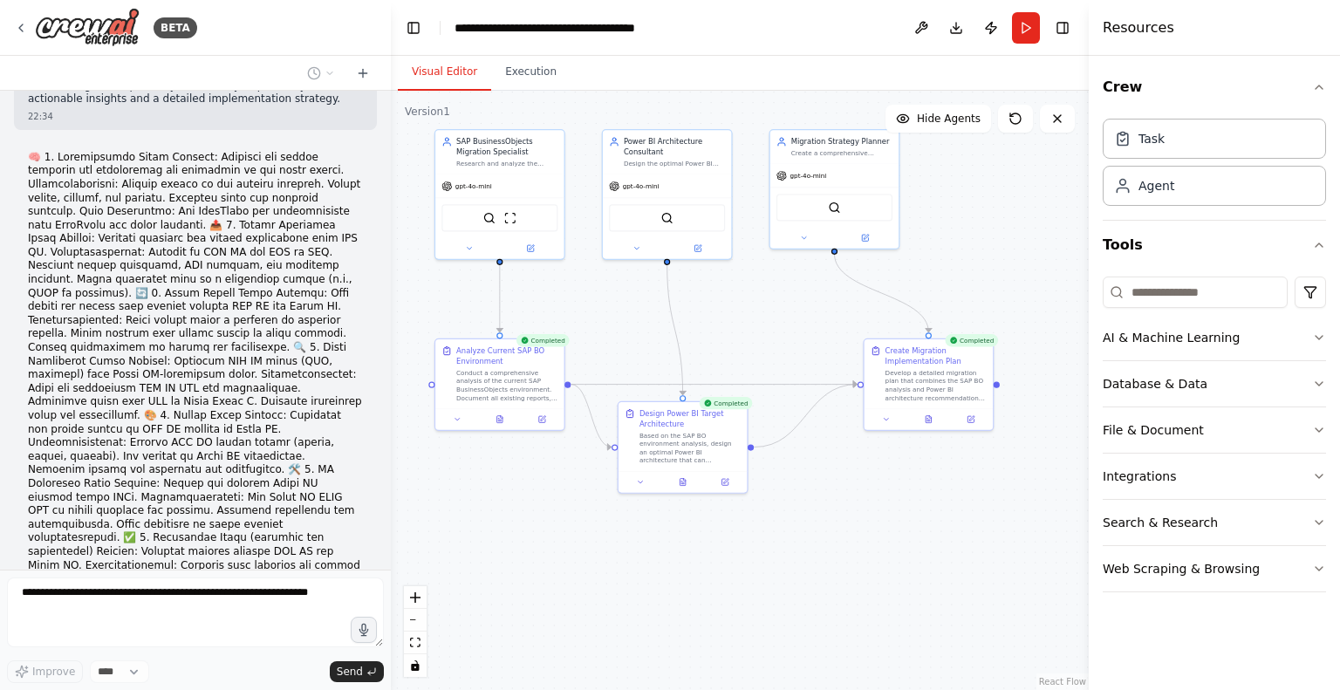
drag, startPoint x: 665, startPoint y: 418, endPoint x: 801, endPoint y: 317, distance: 169.6
click at [801, 317] on div ".deletable-edge-delete-btn { width: 20px; height: 20px; border: 0px solid #ffff…" at bounding box center [740, 390] width 698 height 599
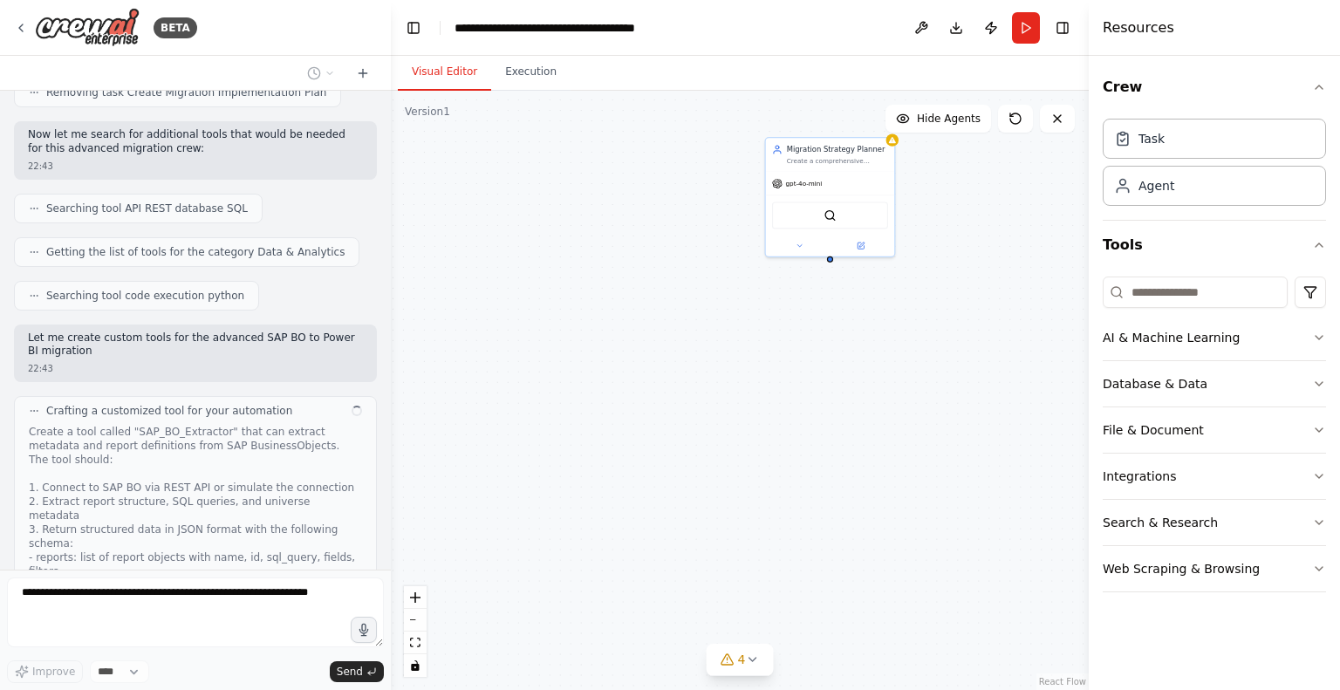
scroll to position [2469, 0]
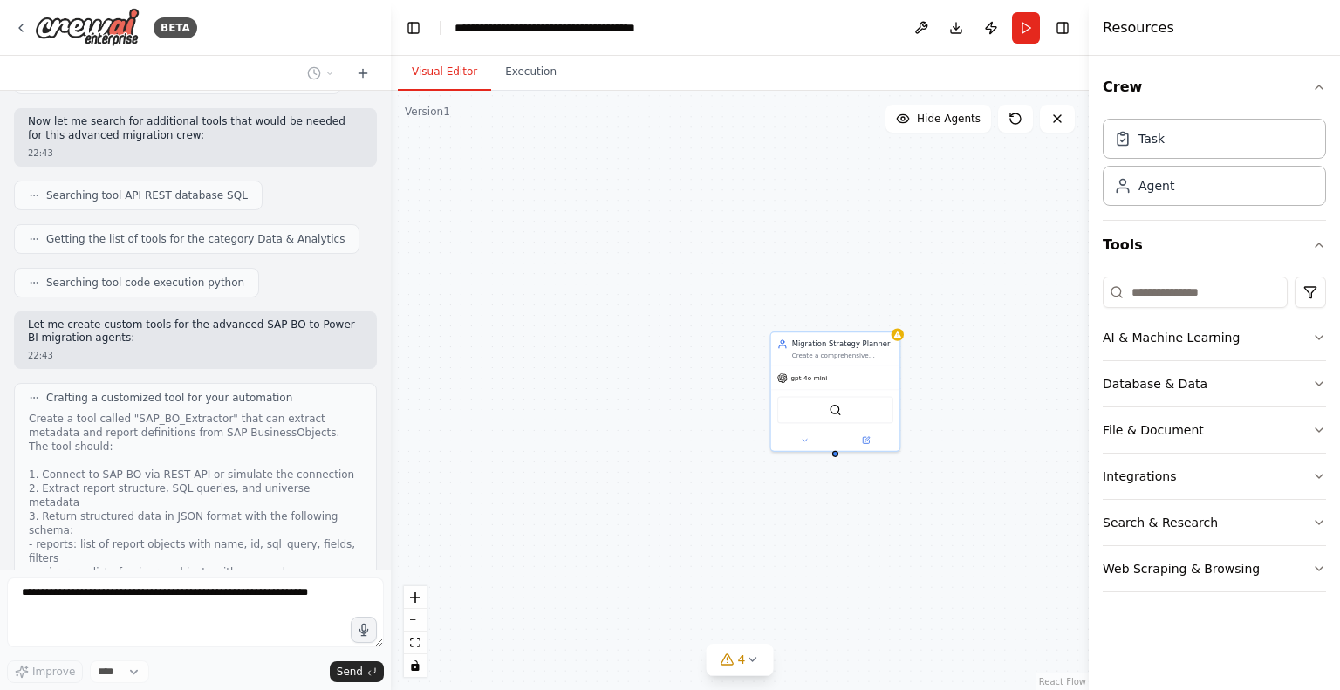
drag, startPoint x: 786, startPoint y: 457, endPoint x: 729, endPoint y: 585, distance: 140.2
click at [729, 585] on div "Migration Strategy Planner Create a comprehensive migration plan with timelines…" at bounding box center [740, 390] width 698 height 599
click at [750, 653] on icon at bounding box center [752, 660] width 14 height 14
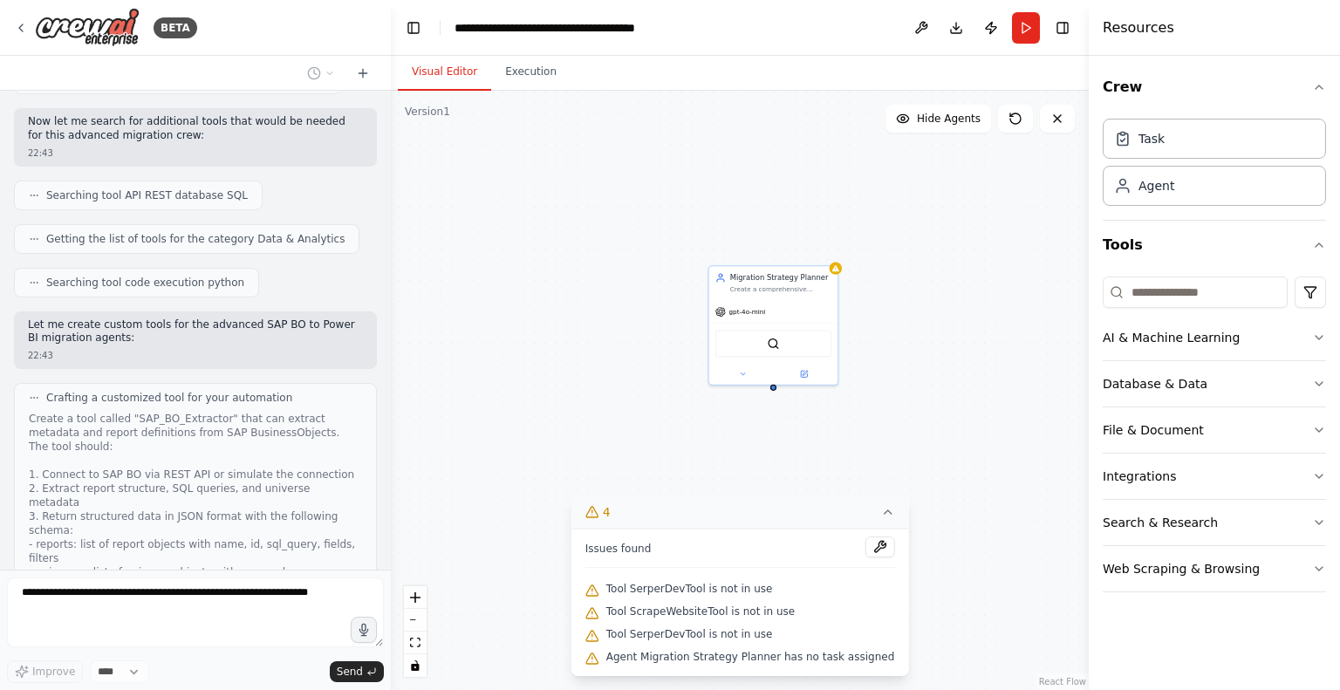
click at [884, 514] on icon at bounding box center [887, 511] width 7 height 3
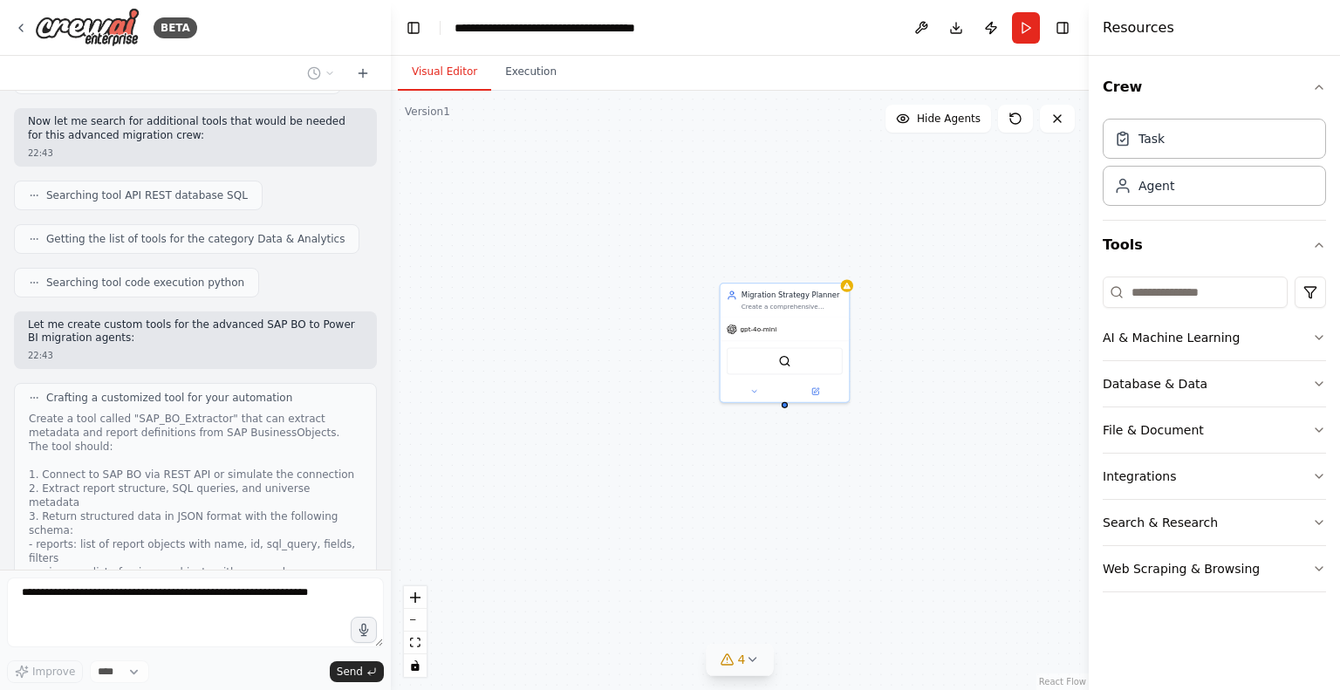
drag, startPoint x: 646, startPoint y: 335, endPoint x: 657, endPoint y: 352, distance: 20.8
click at [657, 352] on div "Migration Strategy Planner Create a comprehensive migration plan with timelines…" at bounding box center [740, 390] width 698 height 599
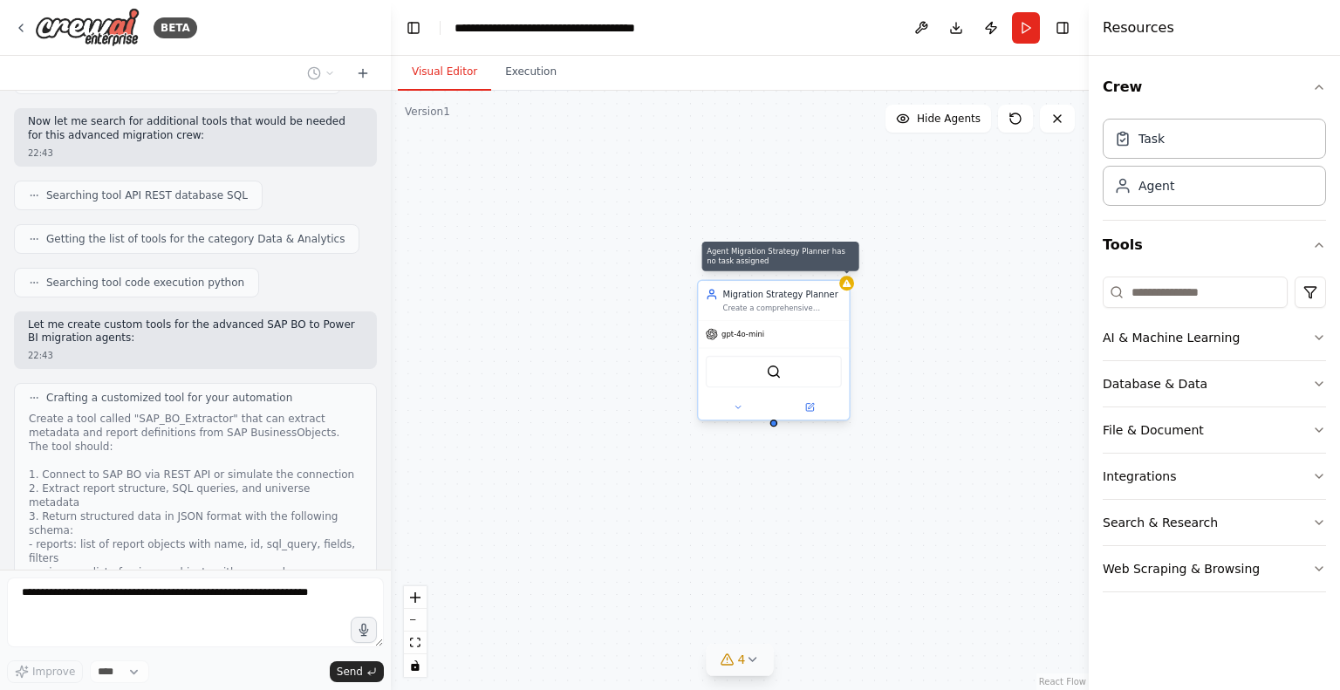
scroll to position [2582, 0]
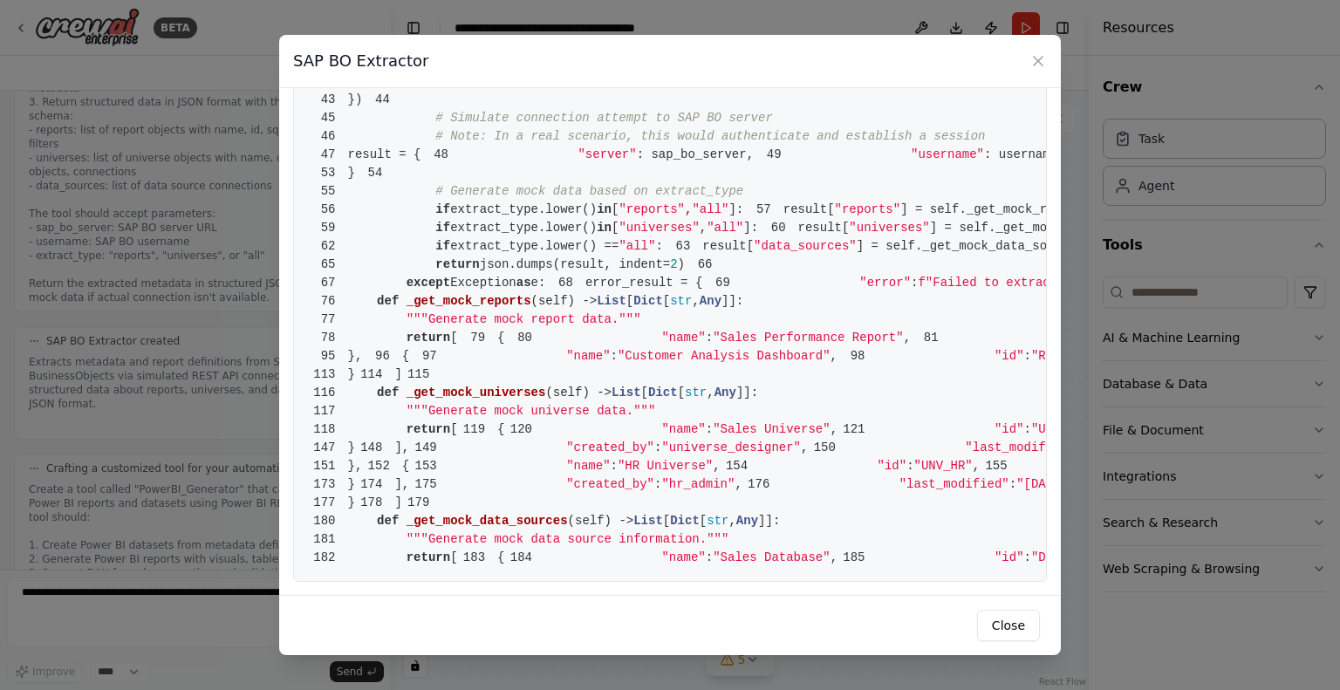
scroll to position [0, 0]
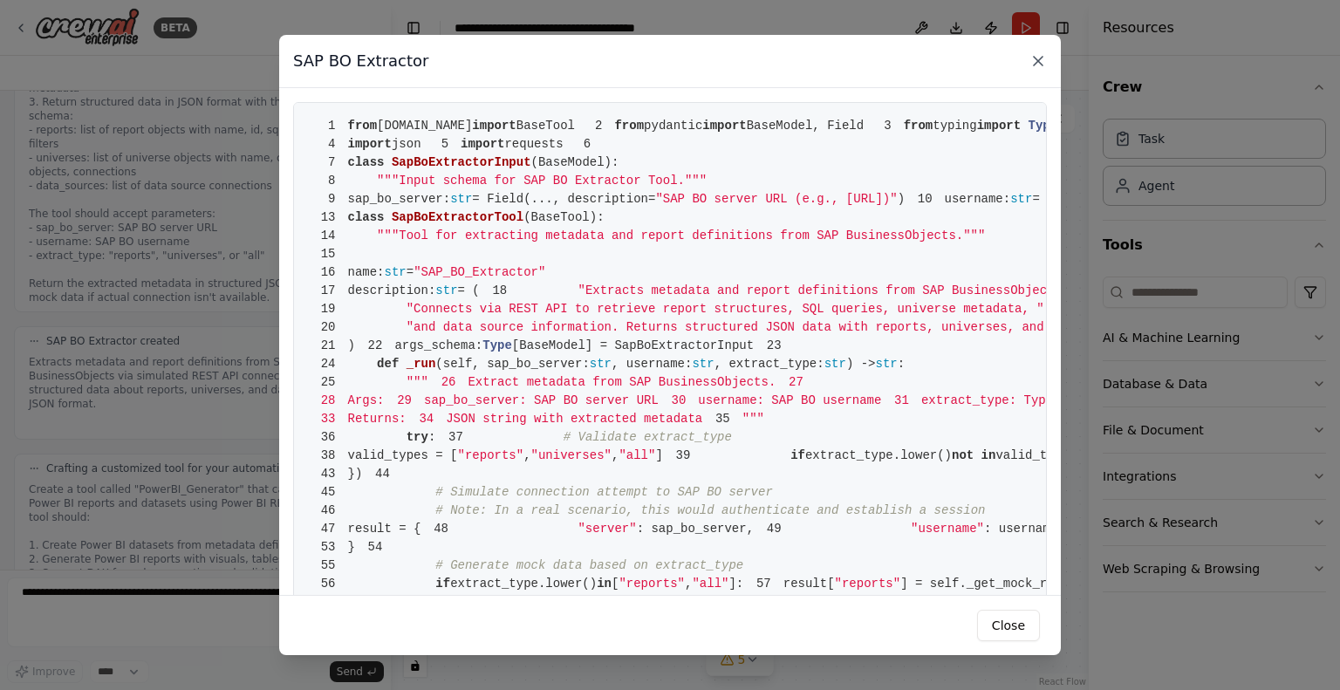
click at [1036, 60] on icon at bounding box center [1038, 60] width 17 height 17
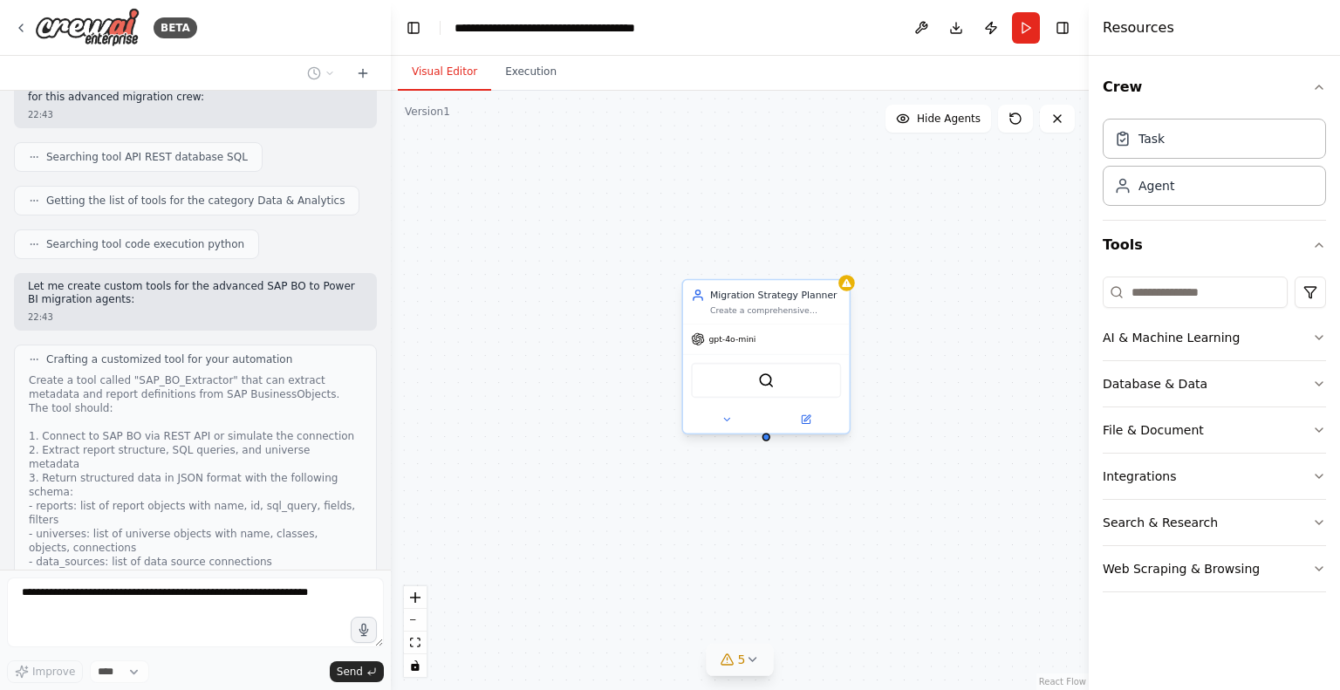
scroll to position [2883, 0]
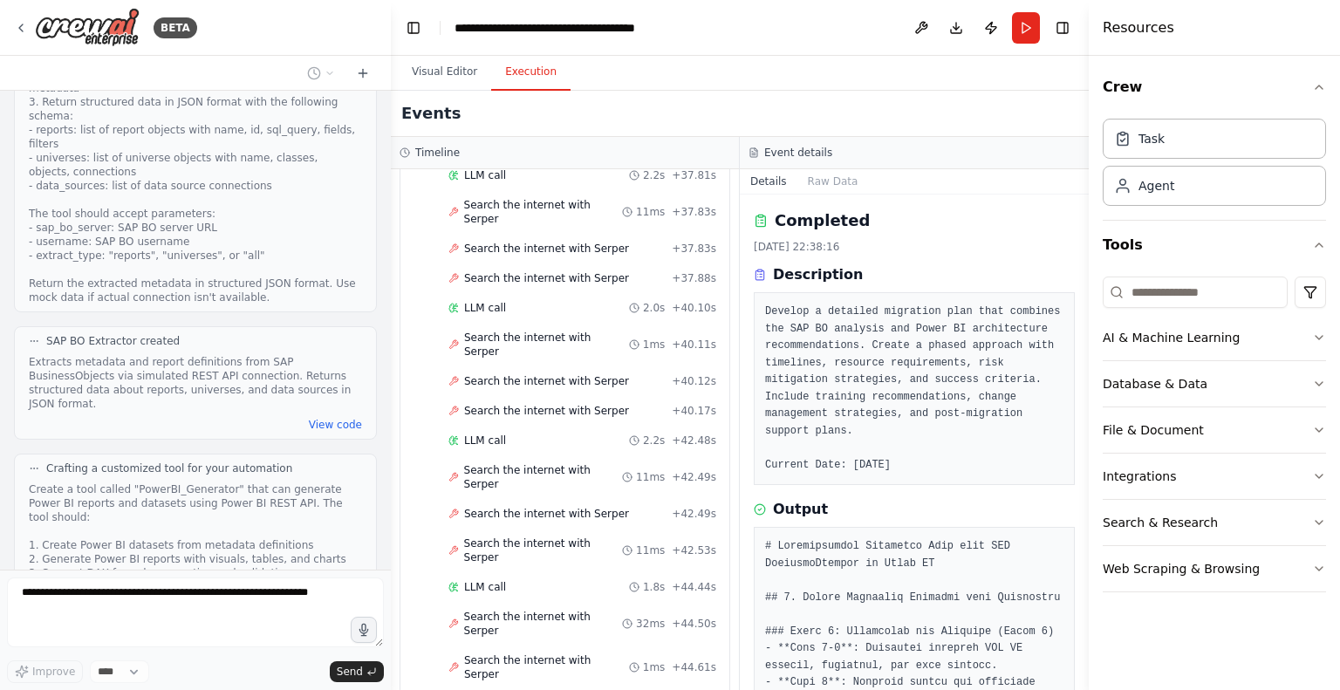
click at [510, 72] on button "Execution" at bounding box center [530, 72] width 79 height 37
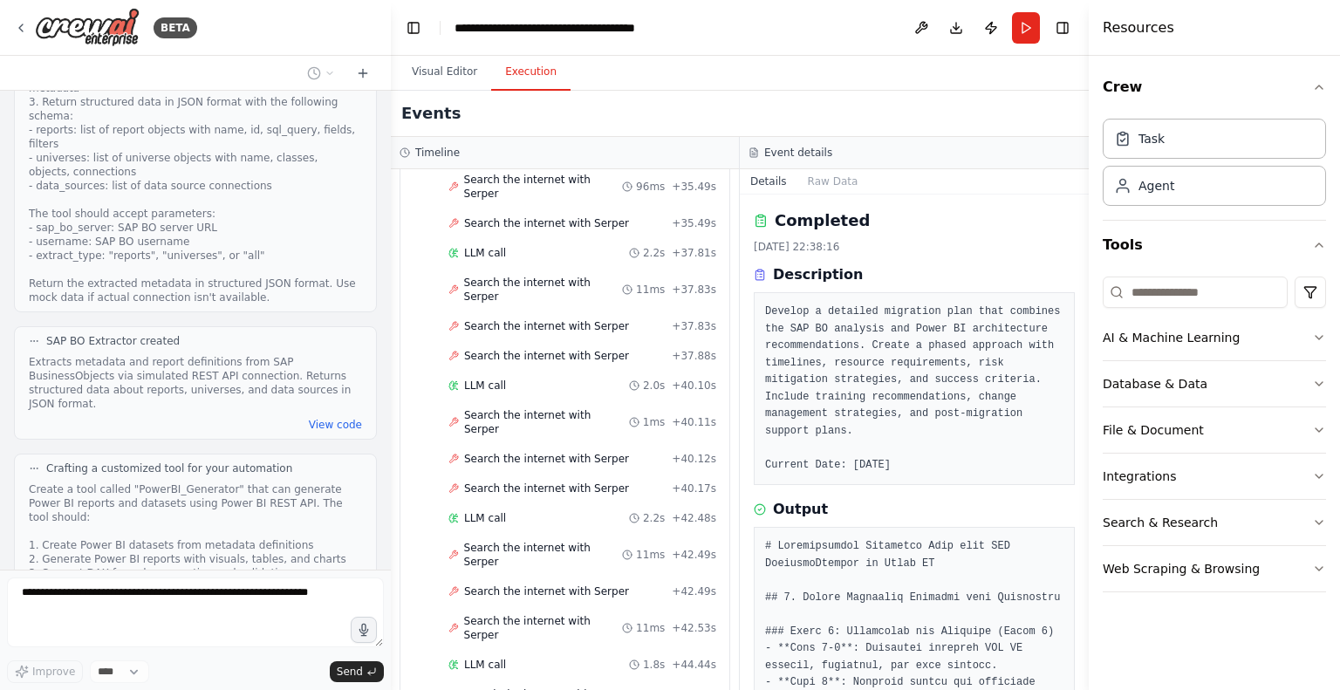
scroll to position [3334, 0]
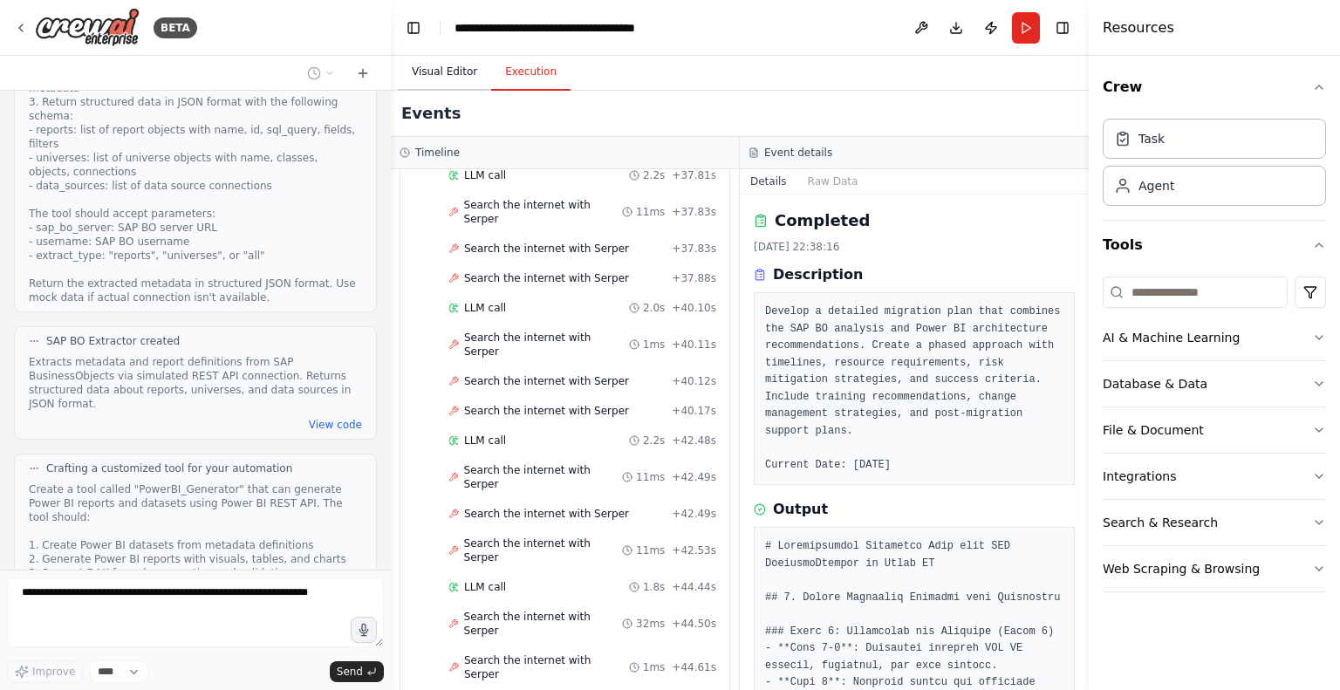
click at [450, 78] on button "Visual Editor" at bounding box center [444, 72] width 93 height 37
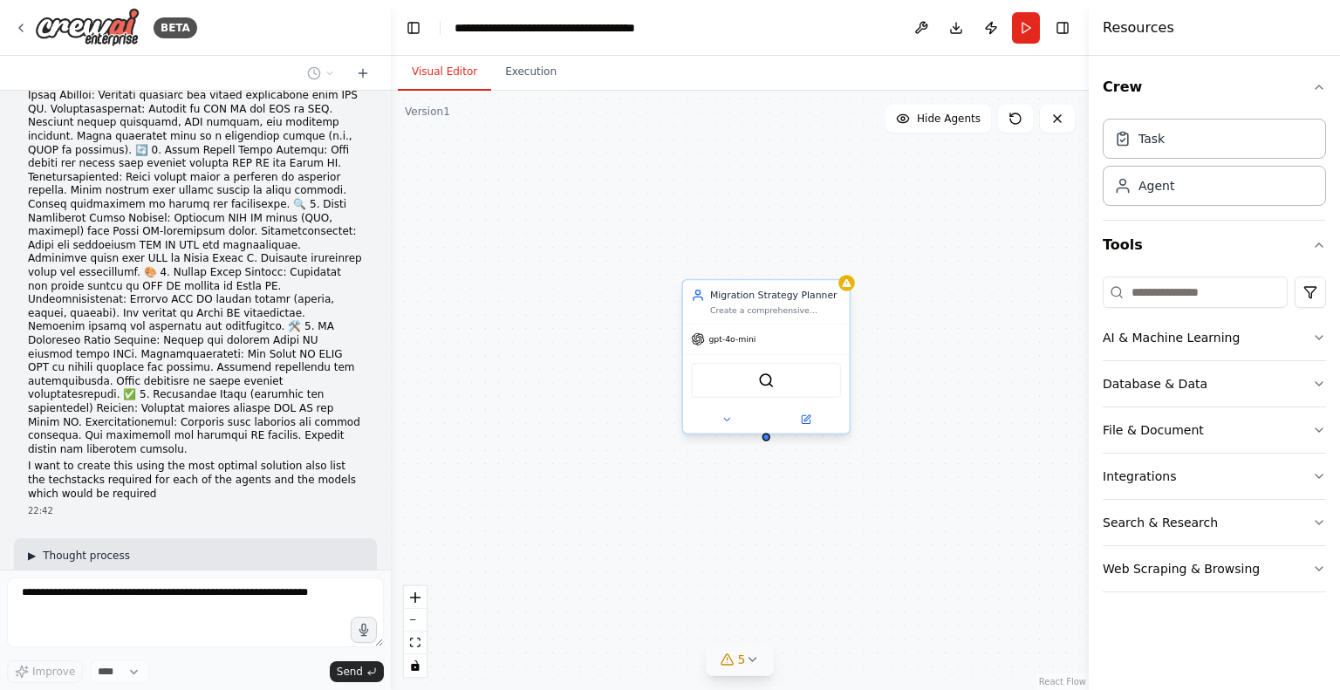
scroll to position [1693, 0]
click at [35, 547] on span "▶" at bounding box center [32, 554] width 8 height 14
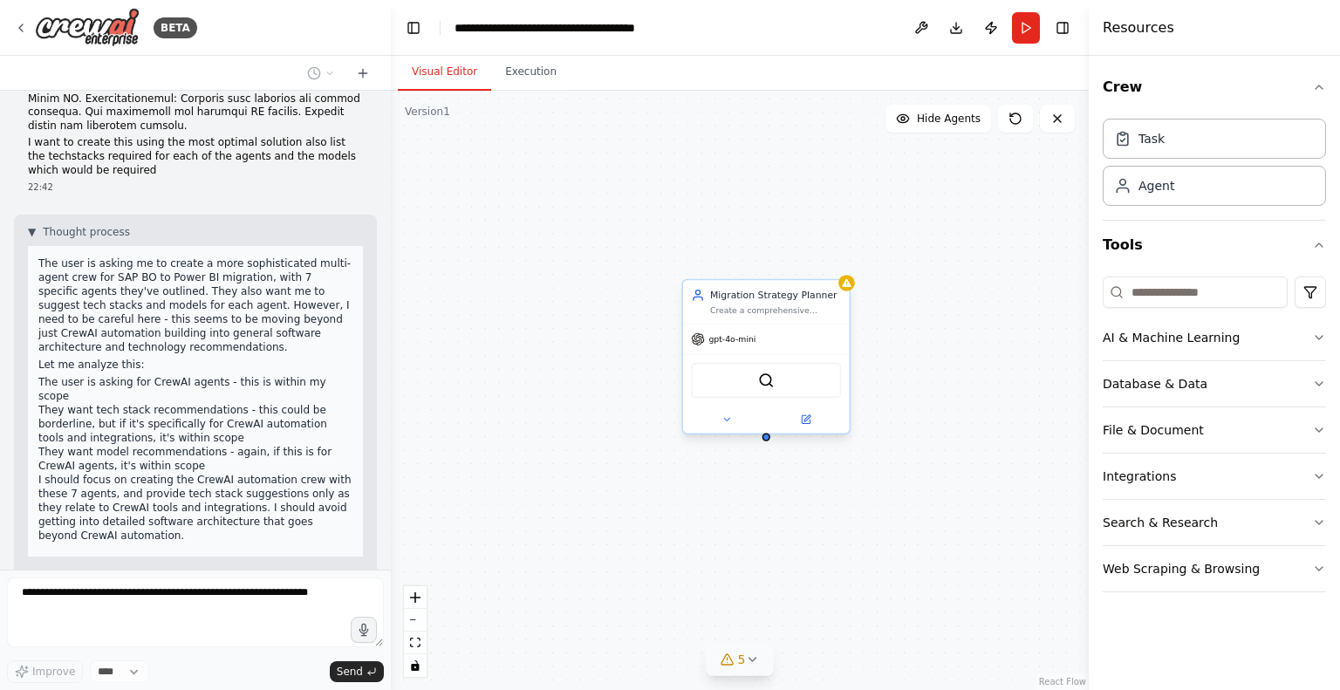
scroll to position [1871, 0]
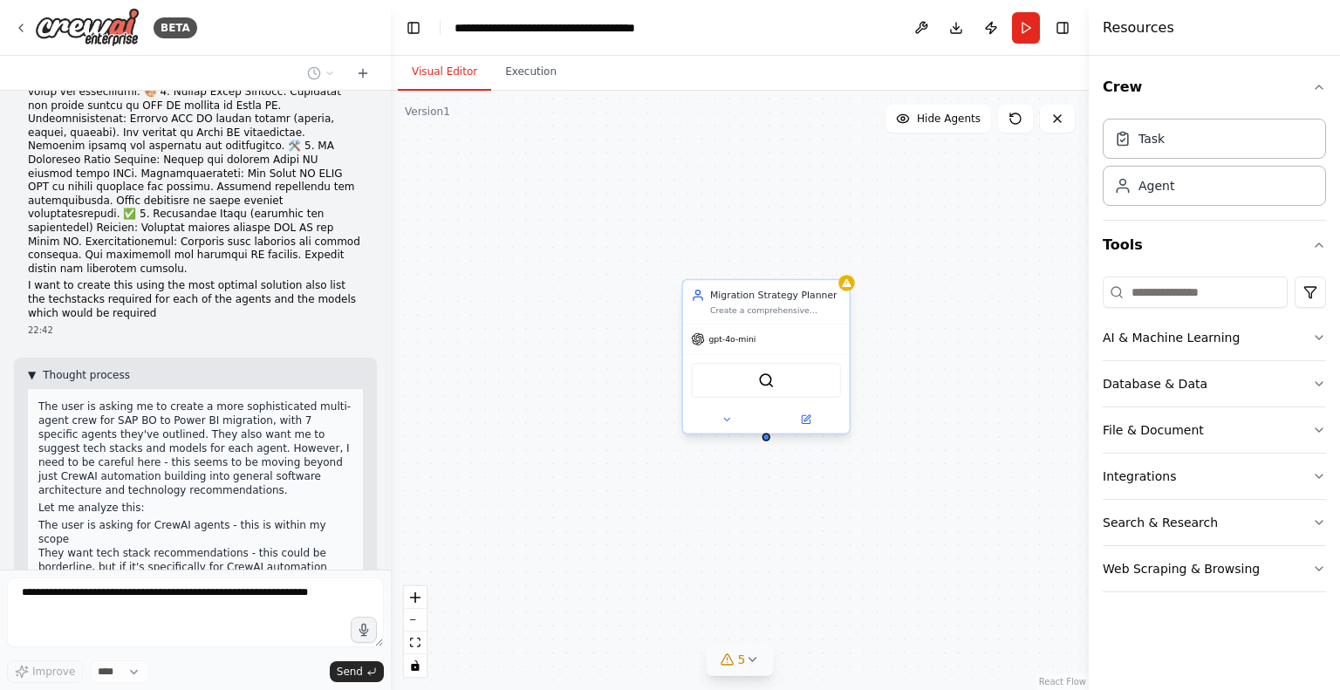
click at [31, 368] on span "▼" at bounding box center [32, 375] width 8 height 14
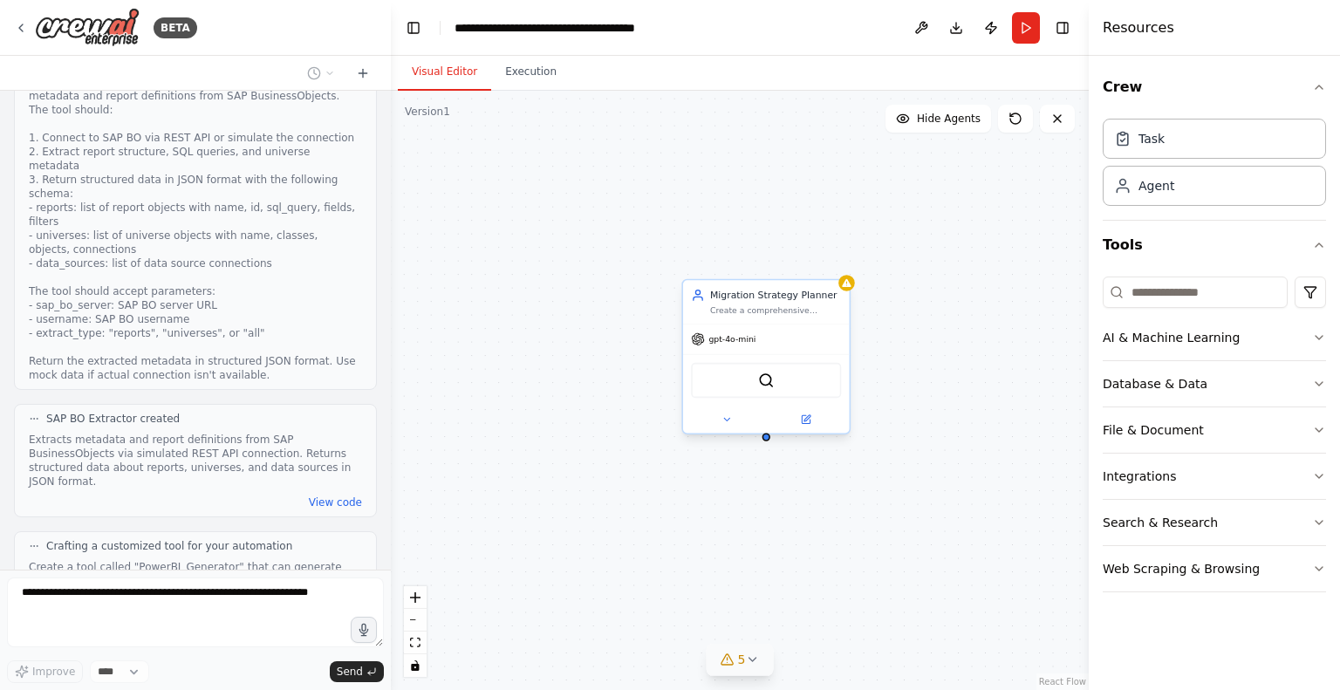
scroll to position [2883, 0]
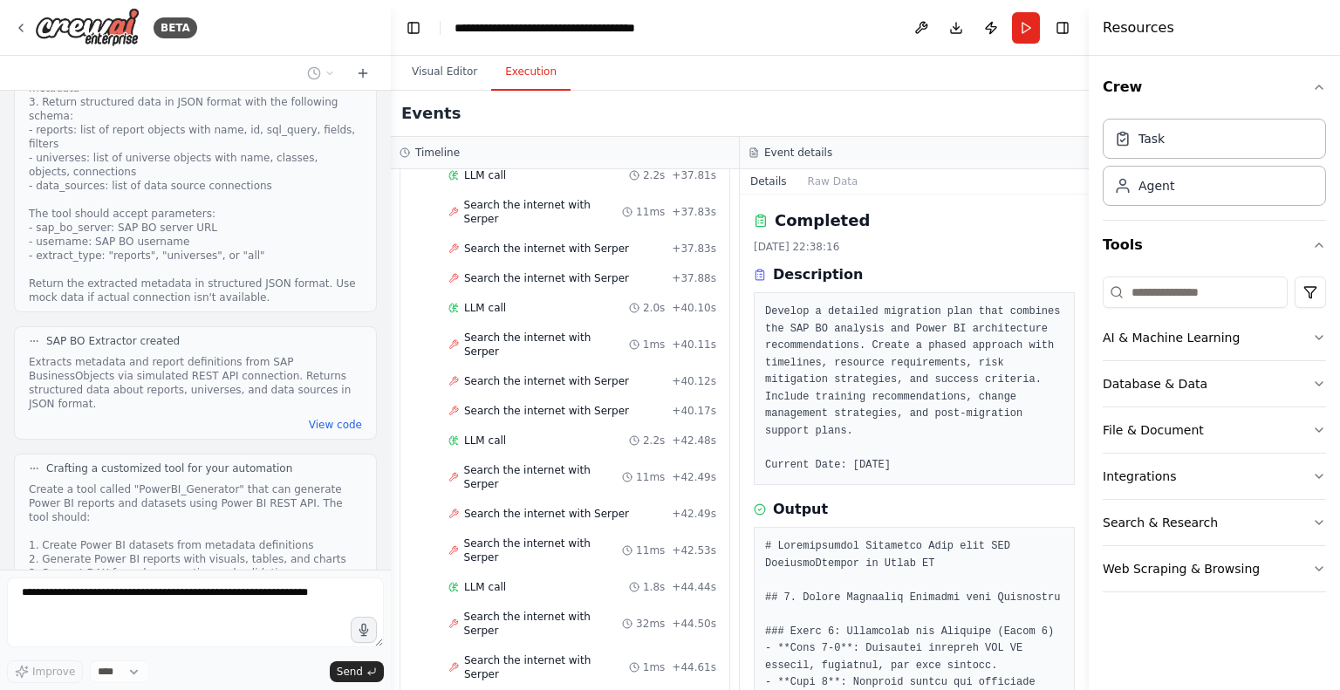
click at [539, 79] on button "Execution" at bounding box center [530, 72] width 79 height 37
click at [918, 28] on button at bounding box center [921, 27] width 28 height 31
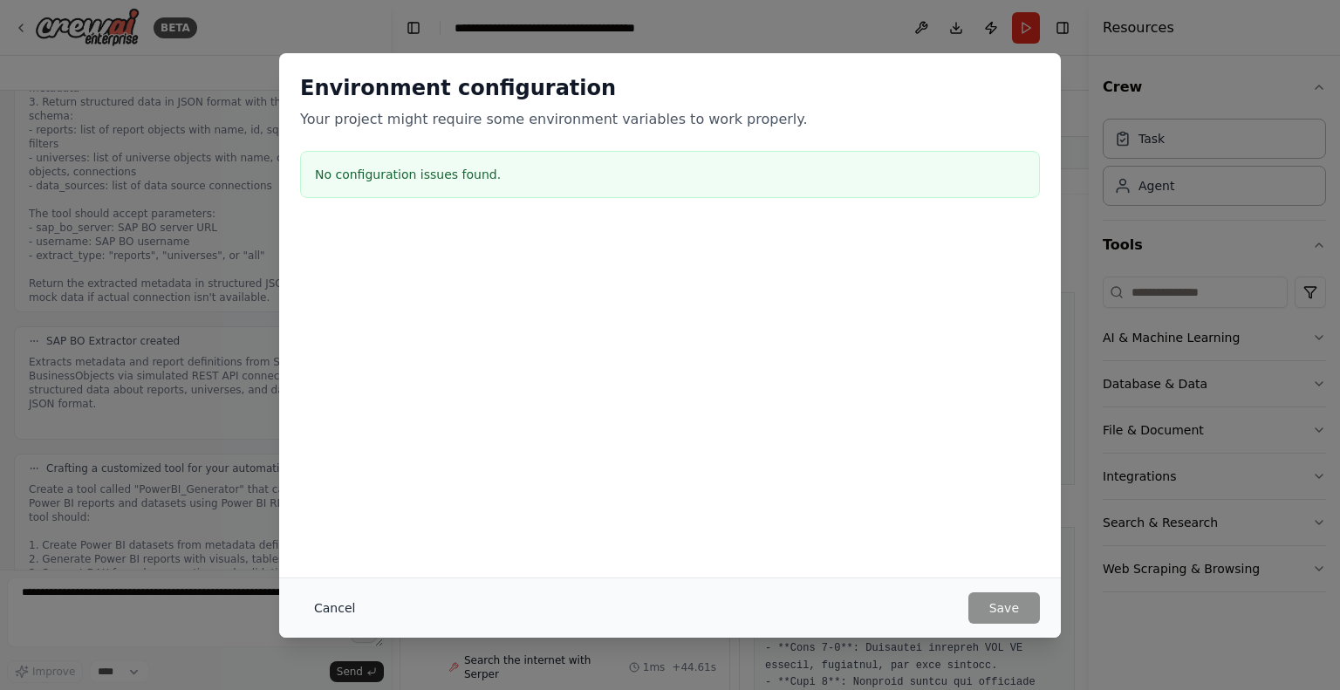
click at [349, 610] on button "Cancel" at bounding box center [334, 607] width 69 height 31
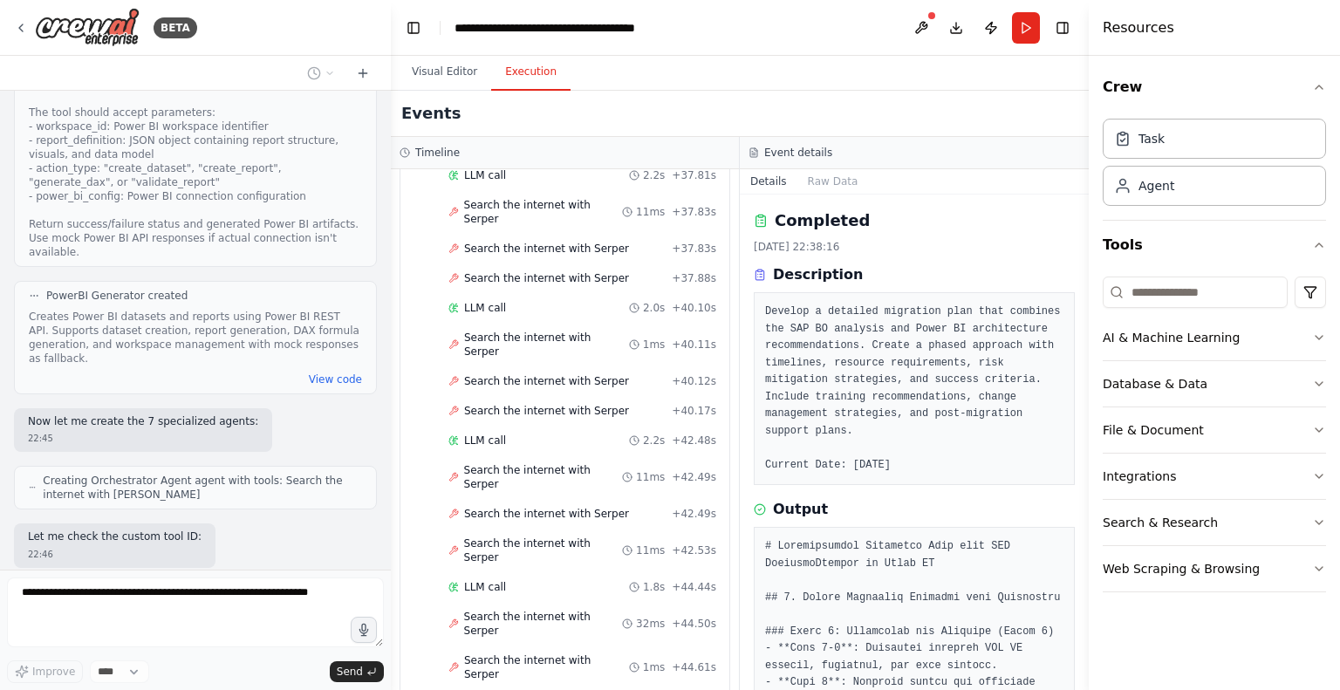
scroll to position [3444, 0]
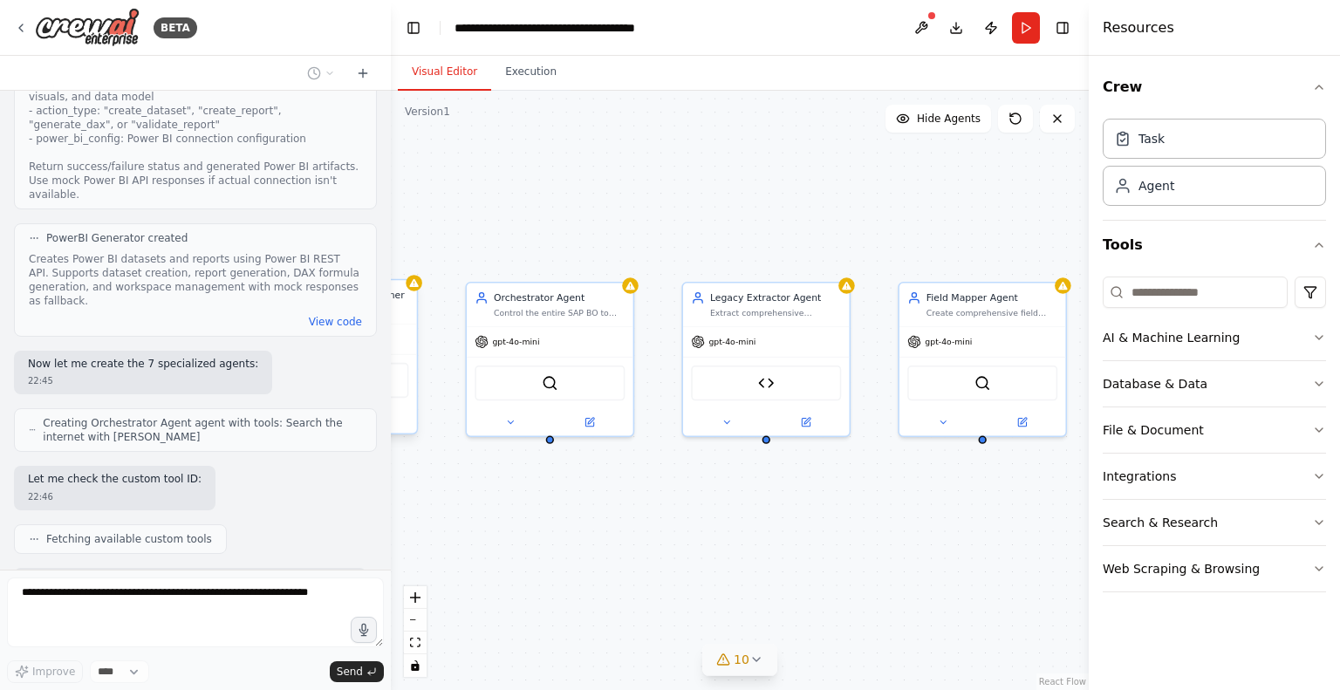
click at [450, 60] on button "Visual Editor" at bounding box center [444, 72] width 93 height 37
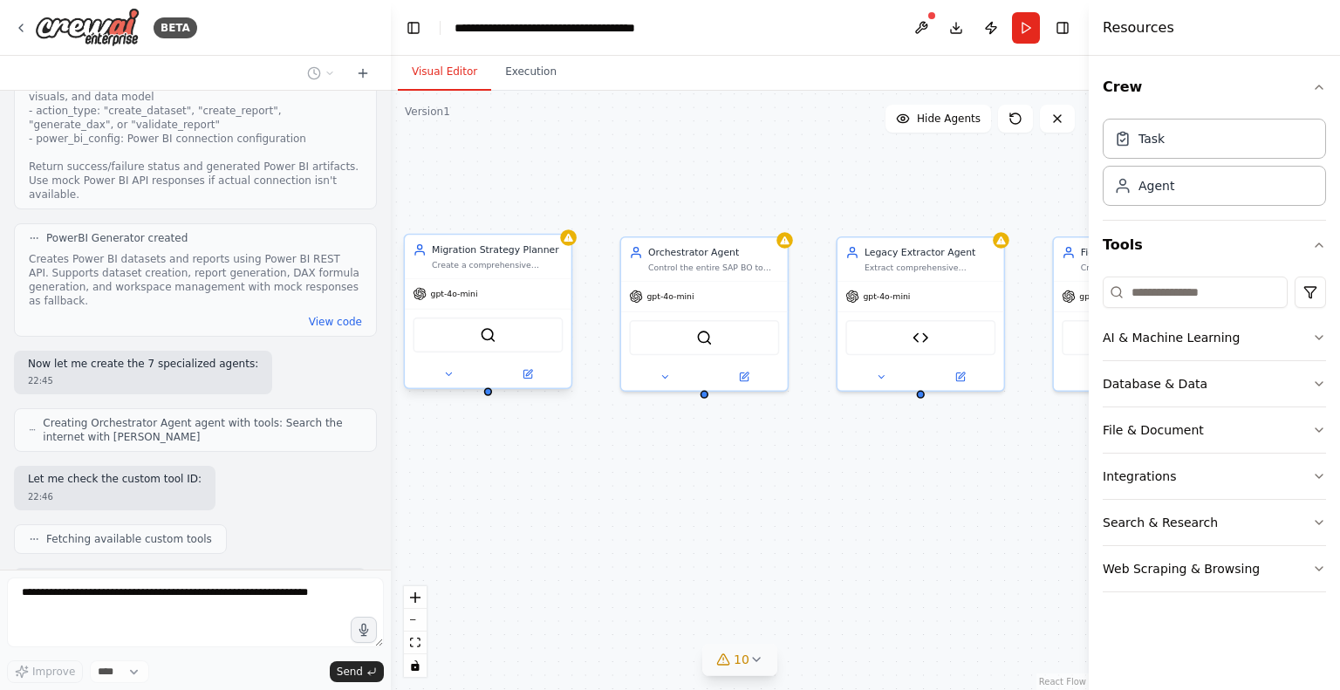
scroll to position [3500, 0]
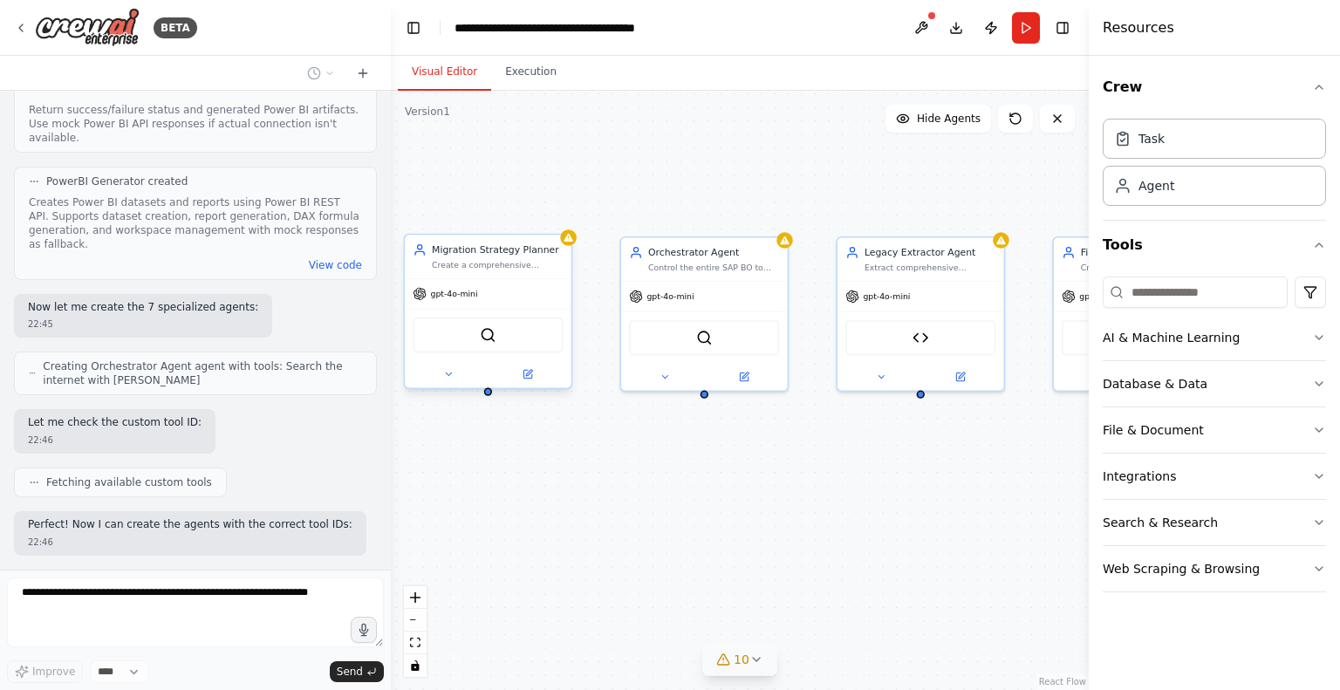
drag, startPoint x: 562, startPoint y: 174, endPoint x: 708, endPoint y: 125, distance: 154.8
click at [708, 125] on div "Migration Strategy Planner Create a comprehensive migration plan with timelines…" at bounding box center [740, 390] width 698 height 599
drag, startPoint x: 898, startPoint y: 156, endPoint x: 667, endPoint y: 159, distance: 231.2
click at [667, 159] on div "Migration Strategy Planner Create a comprehensive migration plan with timelines…" at bounding box center [740, 390] width 698 height 599
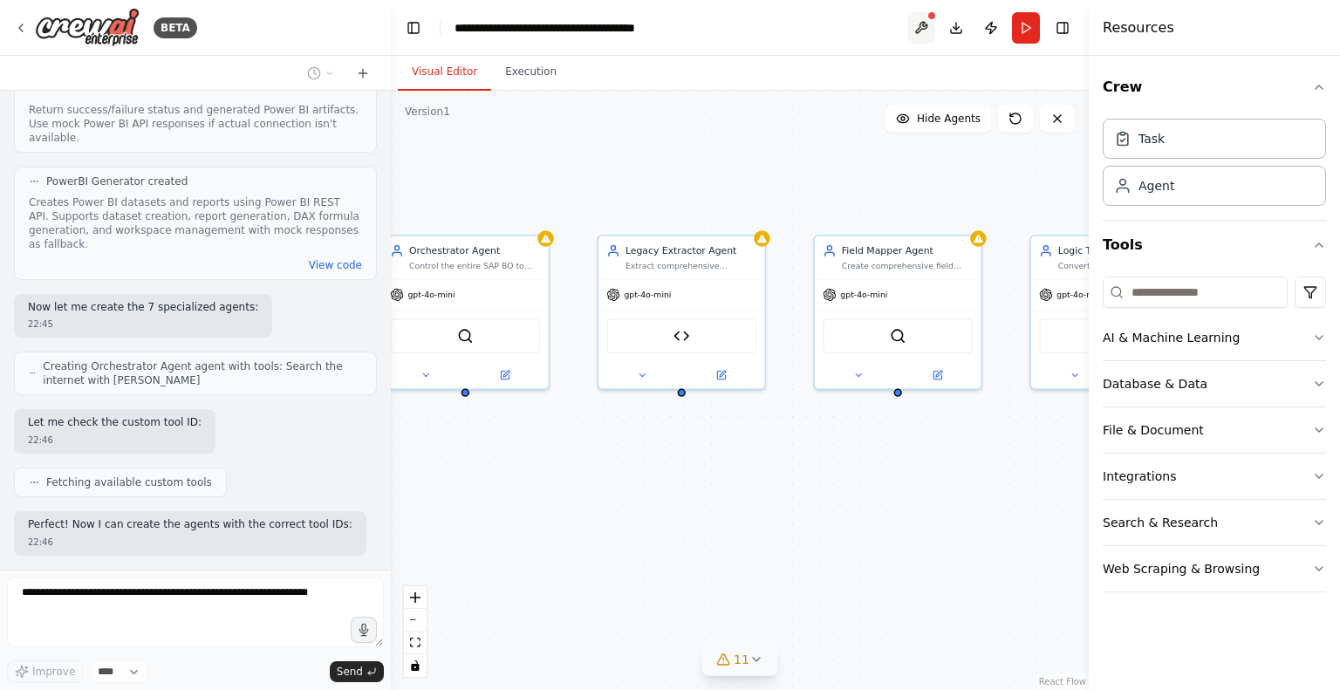
click at [925, 22] on button at bounding box center [921, 27] width 28 height 31
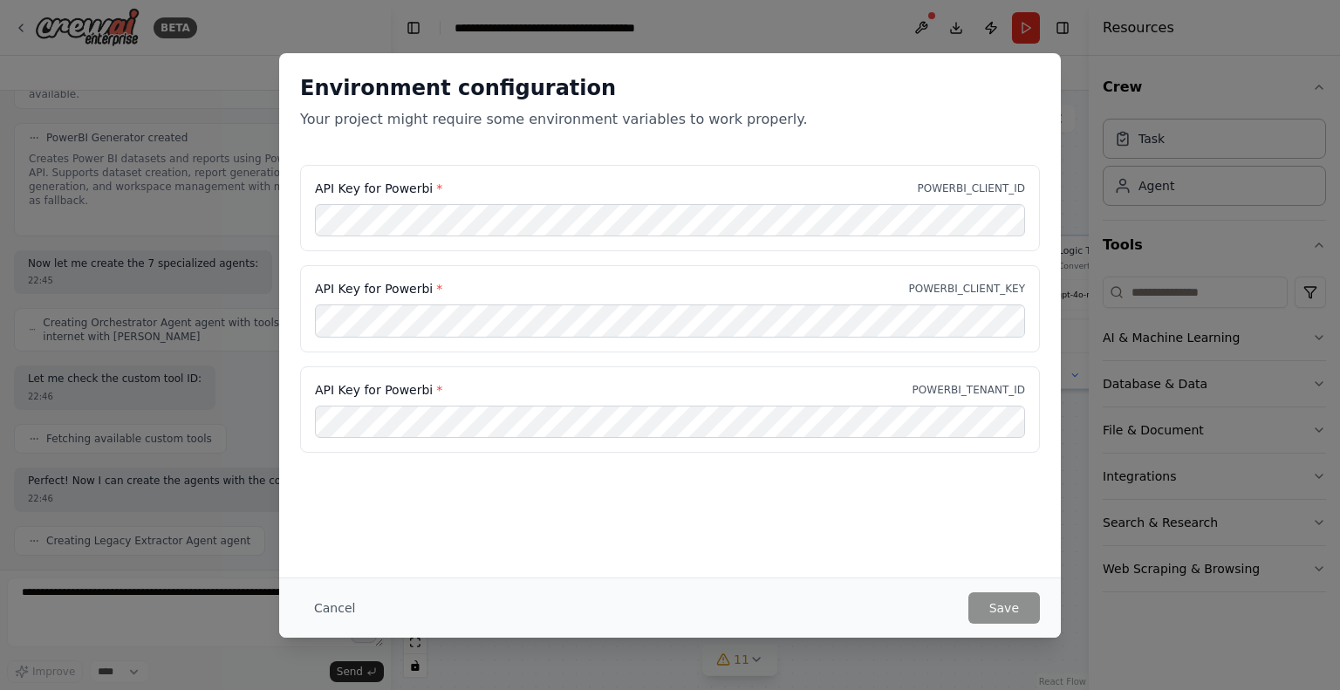
scroll to position [3602, 0]
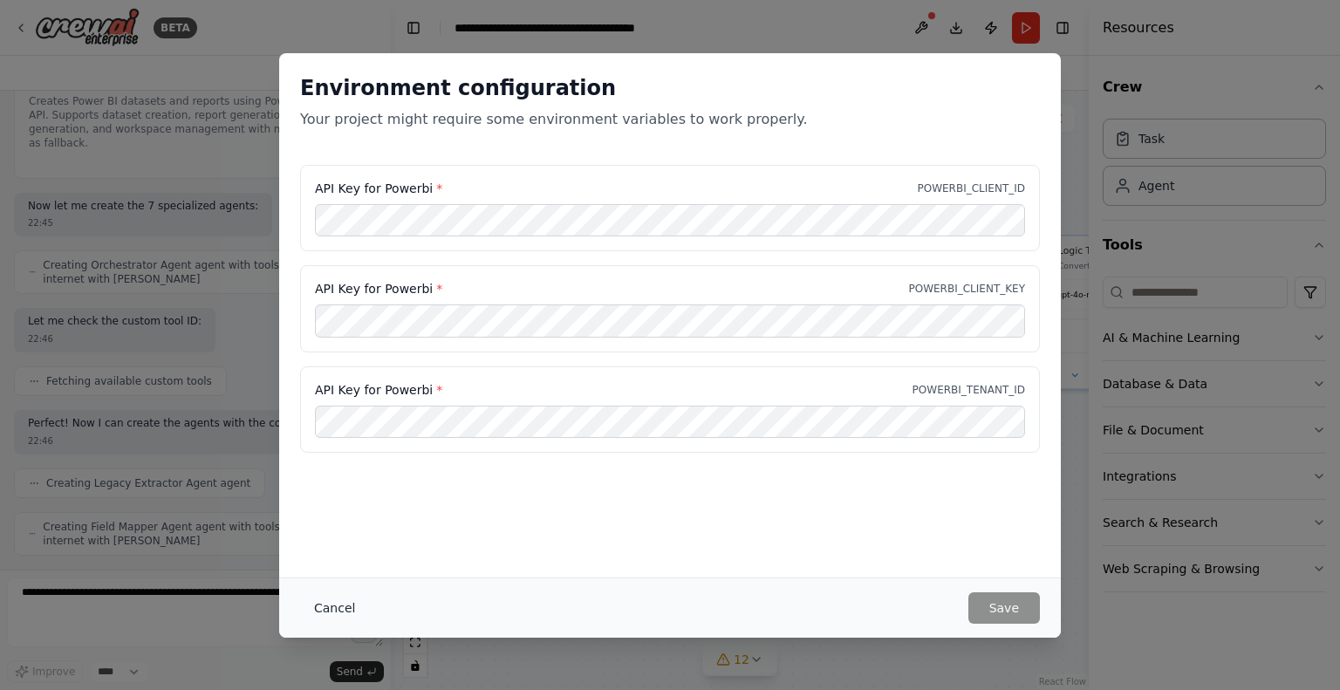
click at [332, 612] on button "Cancel" at bounding box center [334, 607] width 69 height 31
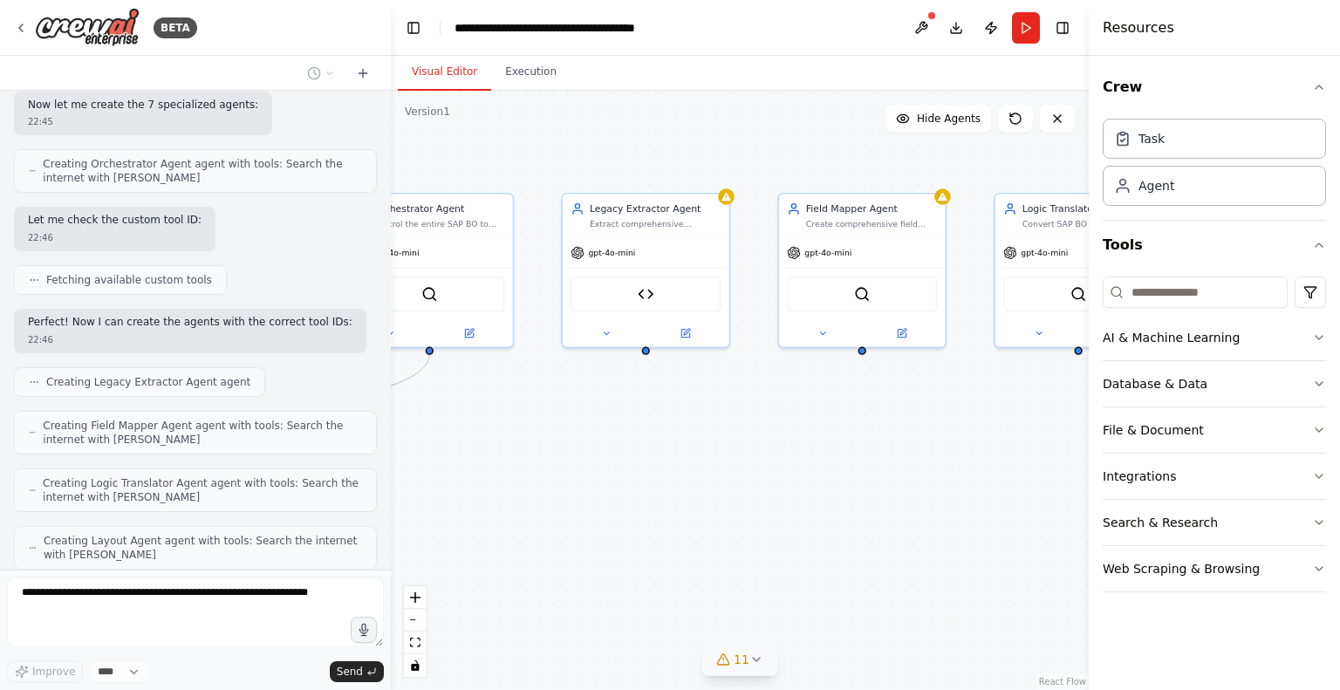
scroll to position [3745, 0]
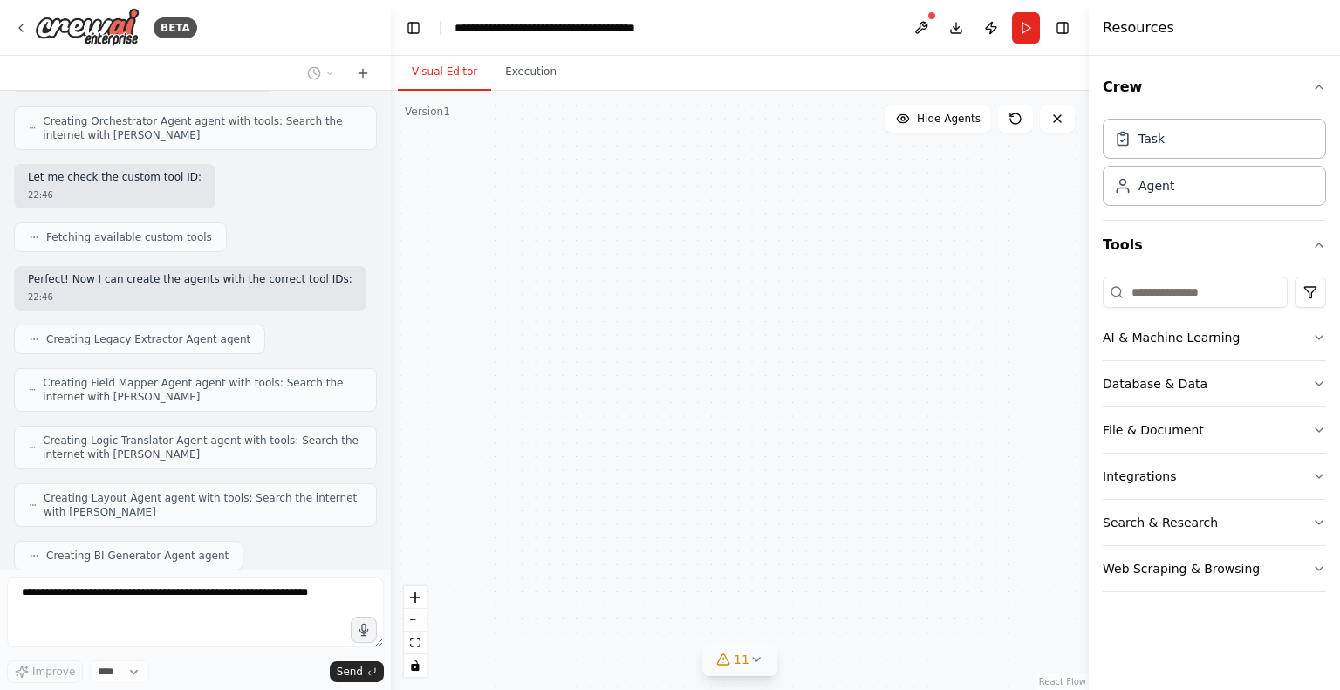
drag, startPoint x: 560, startPoint y: 476, endPoint x: 278, endPoint y: 436, distance: 284.6
click at [278, 436] on div "BETA migration from SAP BO to Power BI 22:33 ▶ Thought process I'll help you cr…" at bounding box center [670, 345] width 1340 height 690
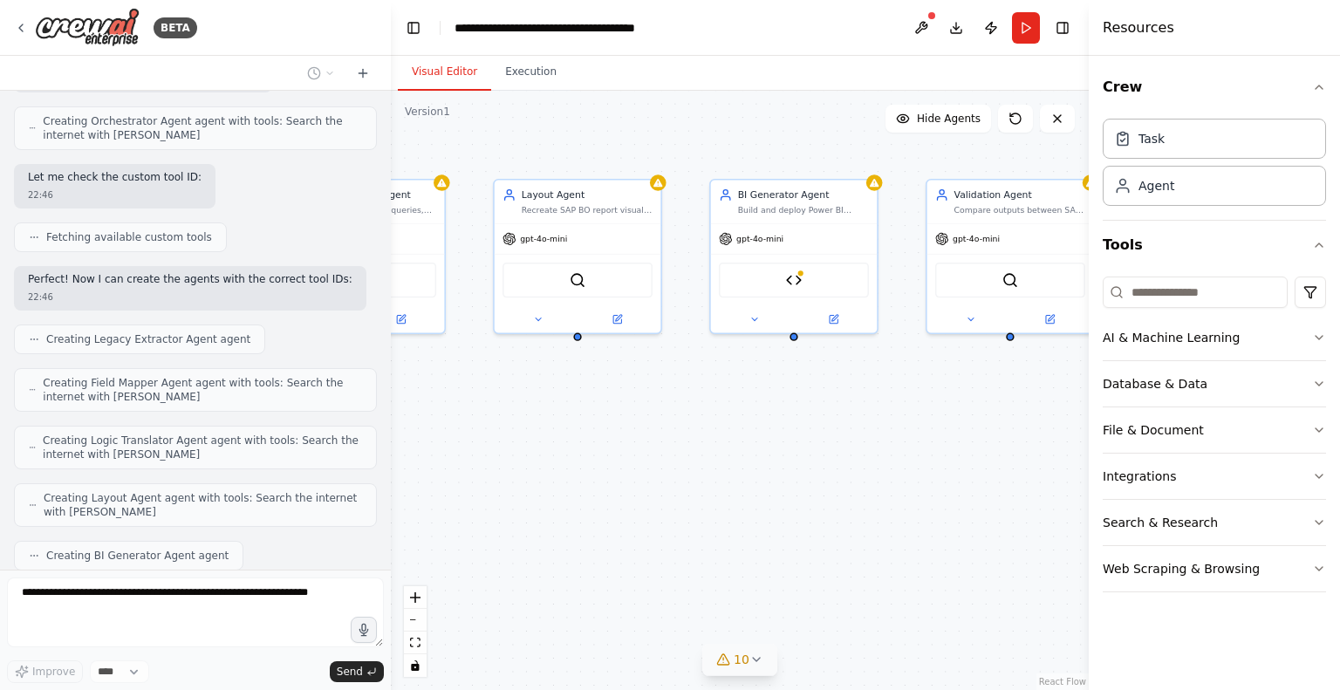
drag, startPoint x: 890, startPoint y: 448, endPoint x: 412, endPoint y: 432, distance: 478.4
click at [412, 432] on div ".deletable-edge-delete-btn { width: 20px; height: 20px; border: 0px solid #ffff…" at bounding box center [740, 390] width 698 height 599
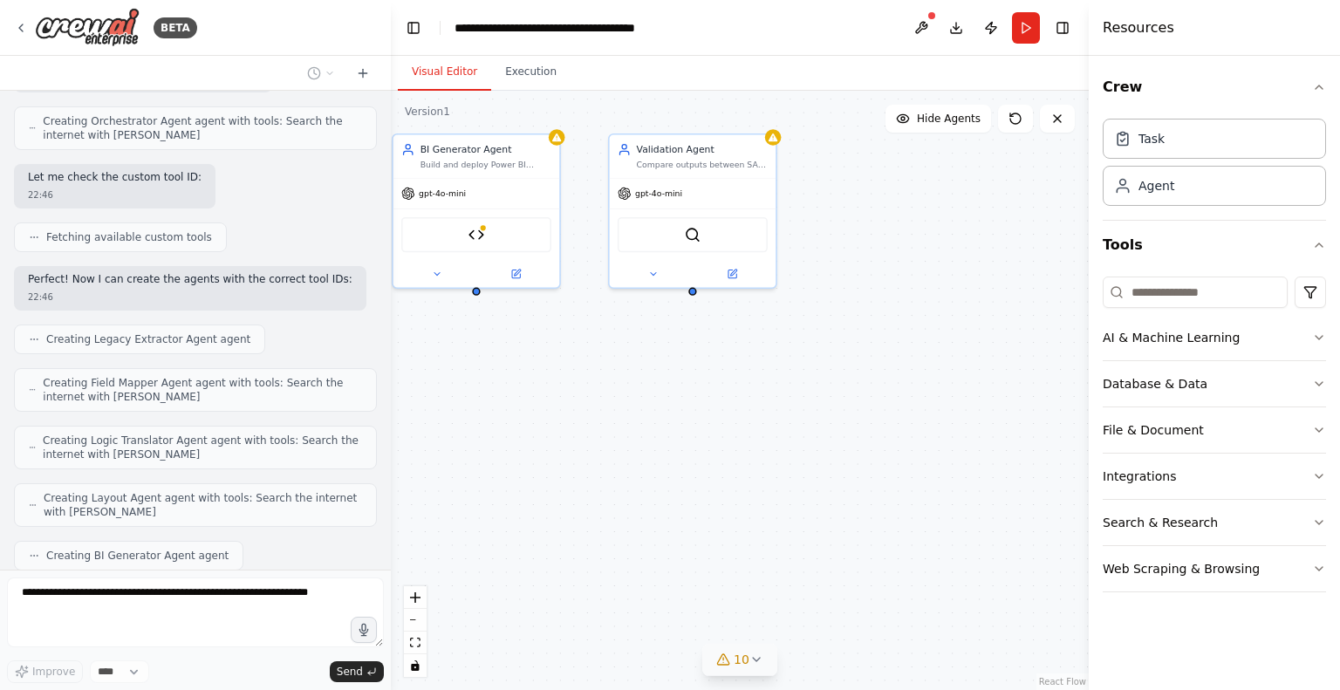
scroll to position [3789, 0]
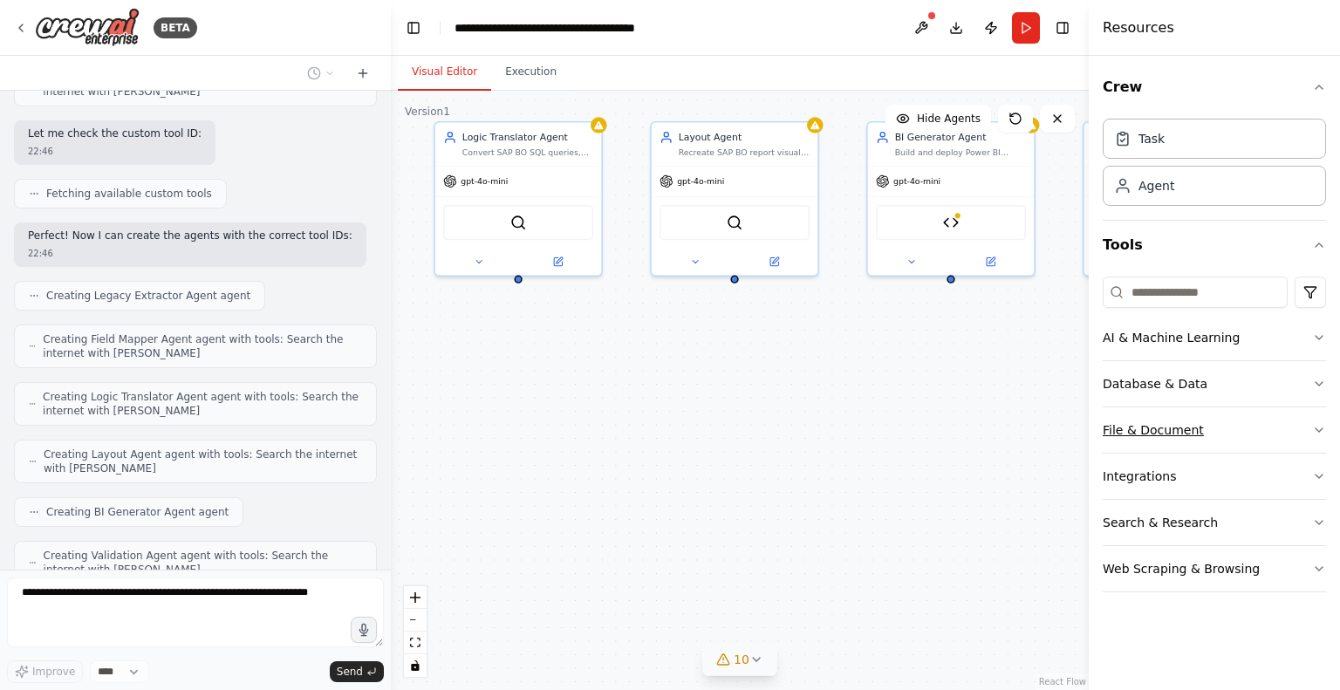
drag, startPoint x: 826, startPoint y: 446, endPoint x: 1245, endPoint y: 420, distance: 419.6
click at [1245, 420] on div "BETA migration from SAP BO to Power BI 22:33 ▶ Thought process I'll help you cr…" at bounding box center [670, 345] width 1340 height 690
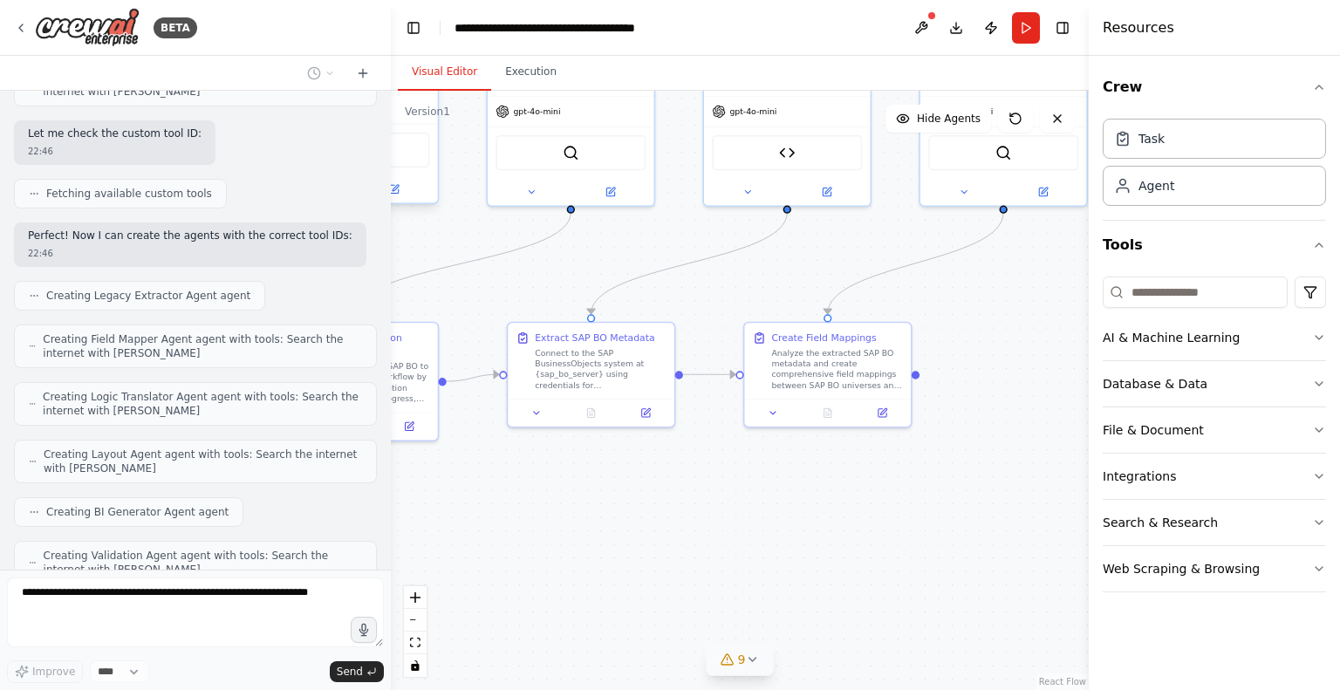
drag, startPoint x: 698, startPoint y: 400, endPoint x: 1146, endPoint y: 299, distance: 459.7
click at [1146, 299] on div "BETA migration from SAP BO to Power BI 22:33 ▶ Thought process I'll help you cr…" at bounding box center [670, 345] width 1340 height 690
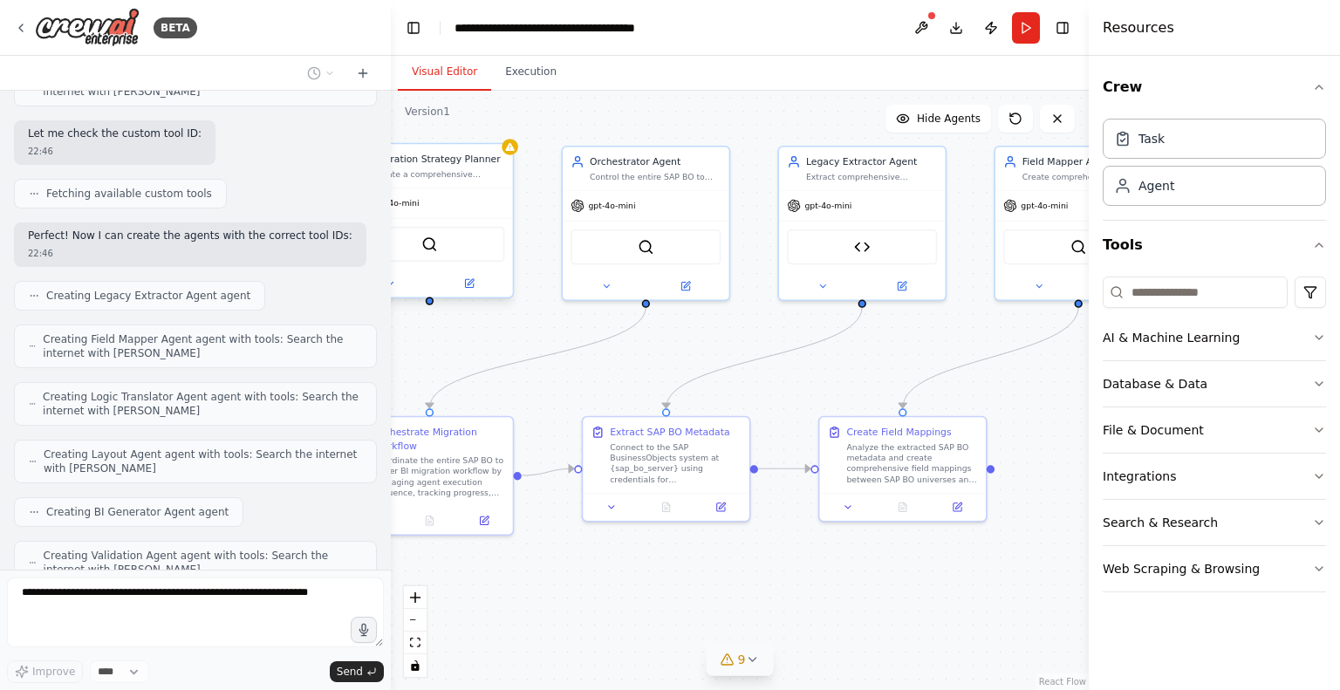
drag, startPoint x: 708, startPoint y: 464, endPoint x: 775, endPoint y: 559, distance: 115.9
click at [775, 559] on div ".deletable-edge-delete-btn { width: 20px; height: 20px; border: 0px solid #ffff…" at bounding box center [740, 390] width 698 height 599
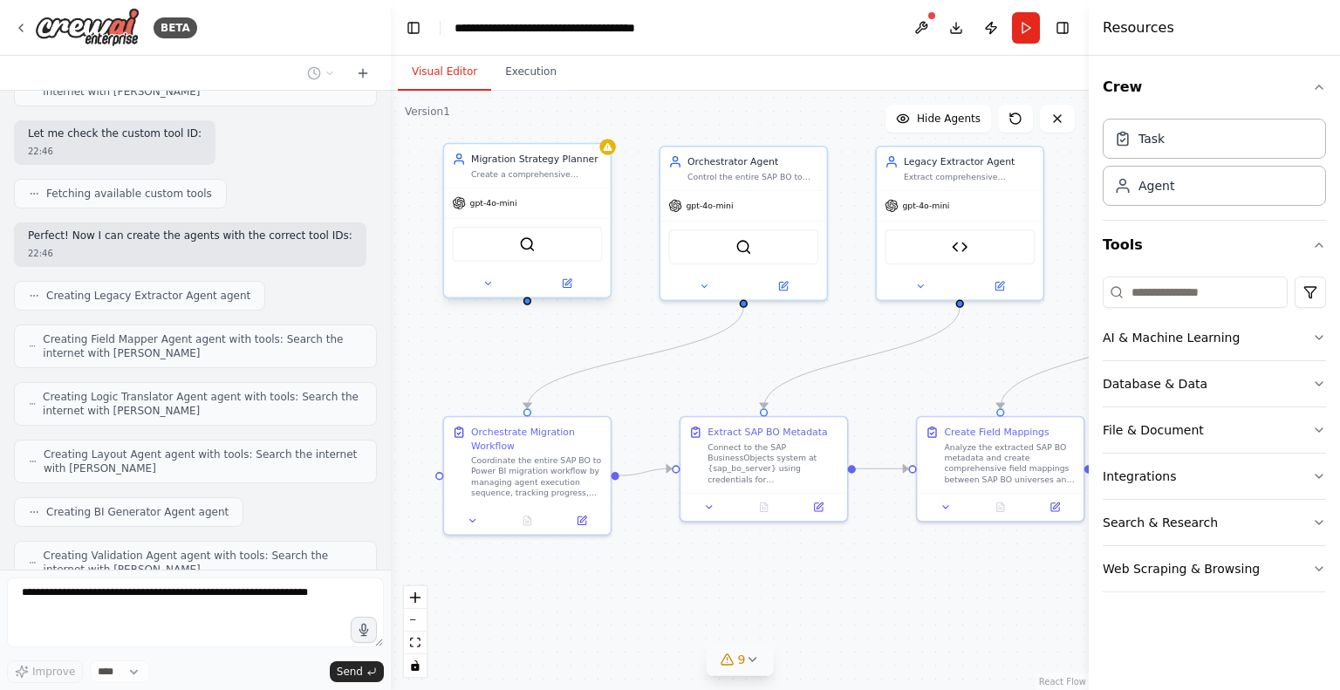
scroll to position [3832, 0]
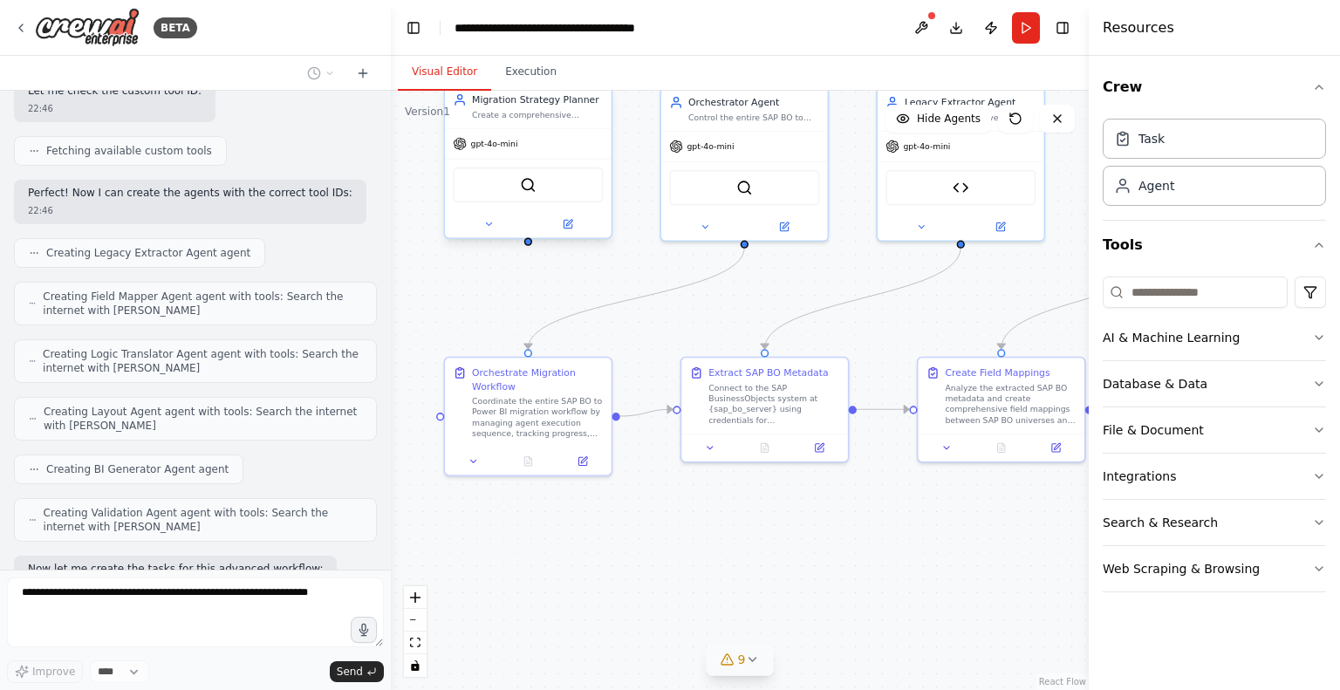
drag, startPoint x: 544, startPoint y: 572, endPoint x: 647, endPoint y: 501, distance: 126.1
click at [647, 501] on div ".deletable-edge-delete-btn { width: 20px; height: 20px; border: 0px solid #ffff…" at bounding box center [740, 390] width 698 height 599
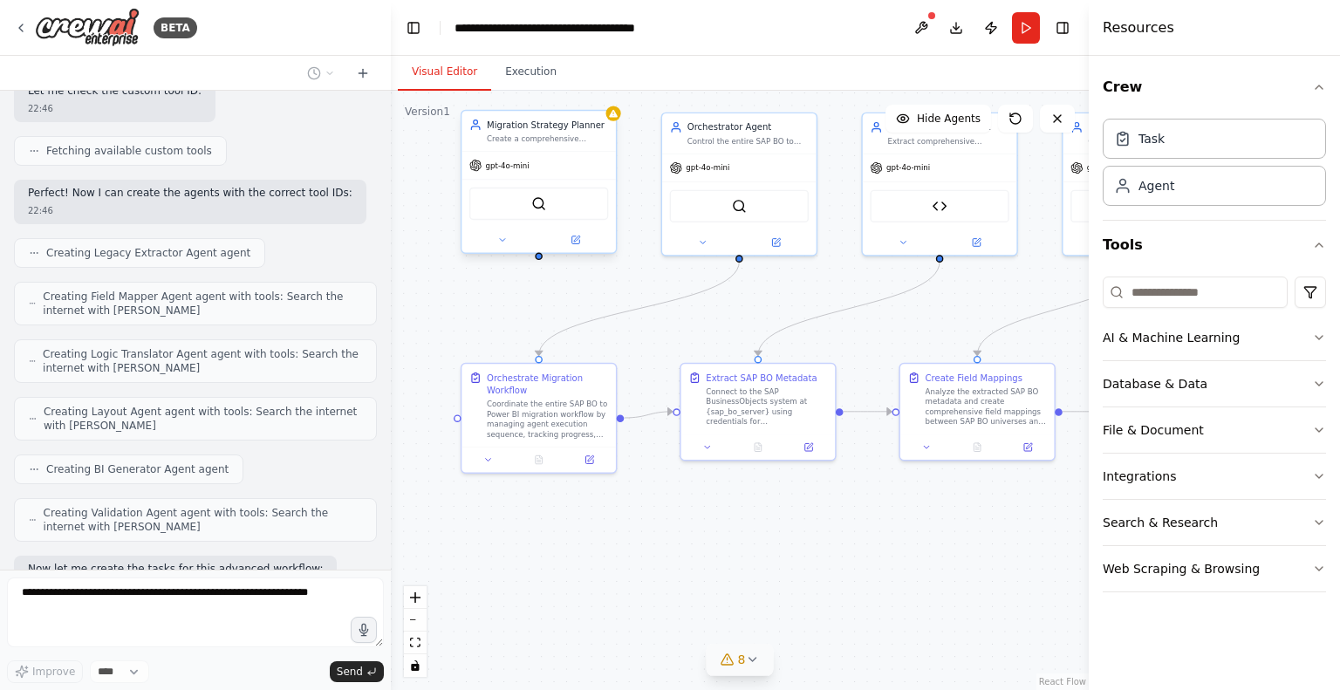
scroll to position [3875, 0]
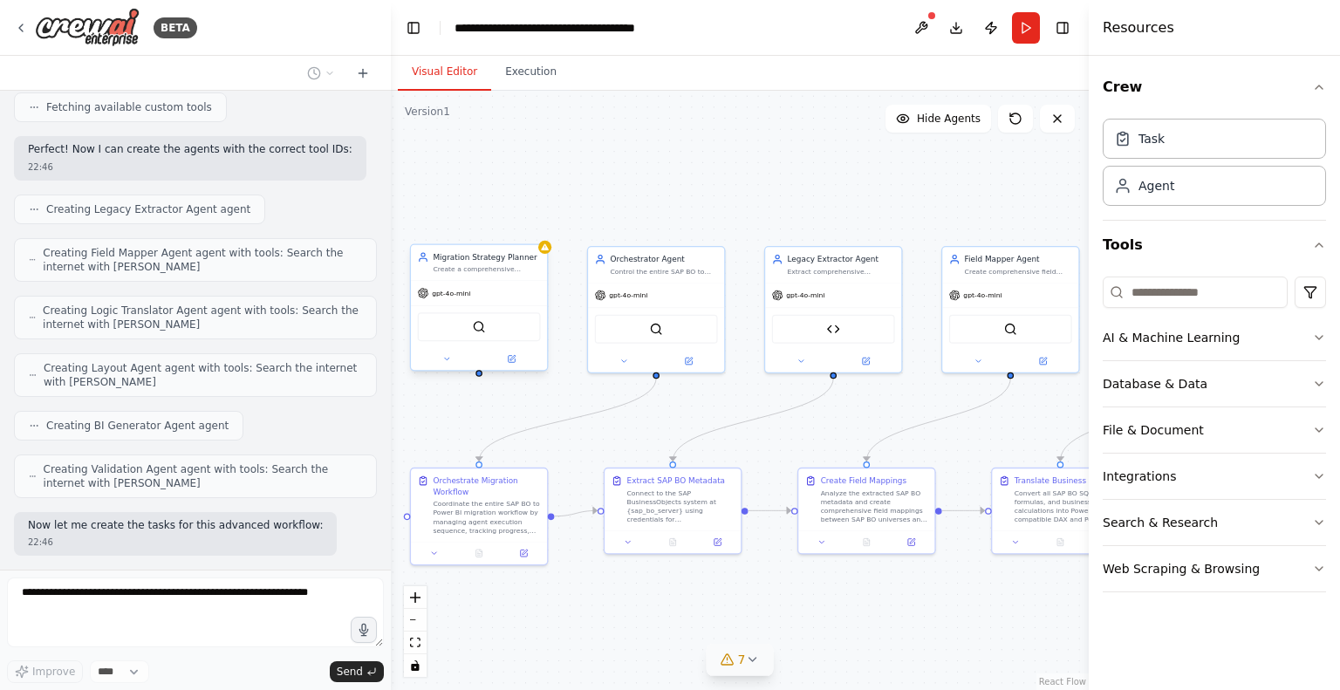
drag, startPoint x: 729, startPoint y: 529, endPoint x: 652, endPoint y: 612, distance: 113.6
click at [652, 612] on div ".deletable-edge-delete-btn { width: 20px; height: 20px; border: 0px solid #ffff…" at bounding box center [740, 390] width 698 height 599
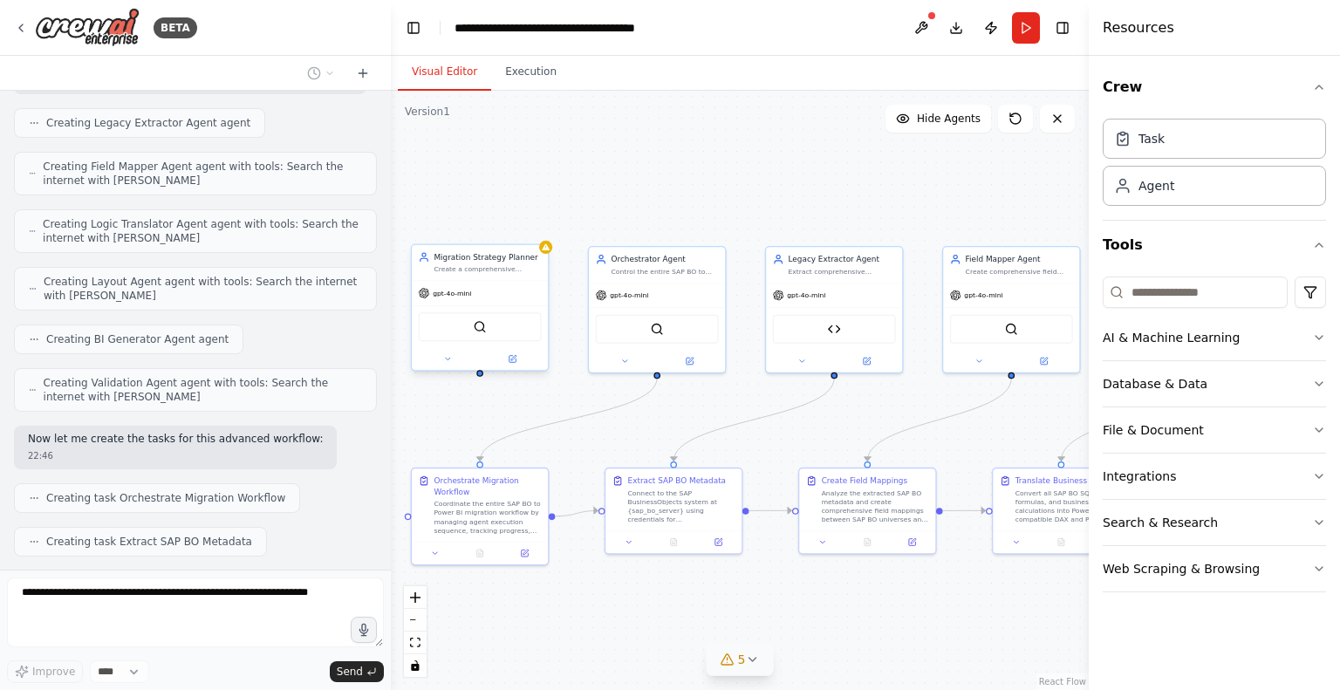
scroll to position [4005, 0]
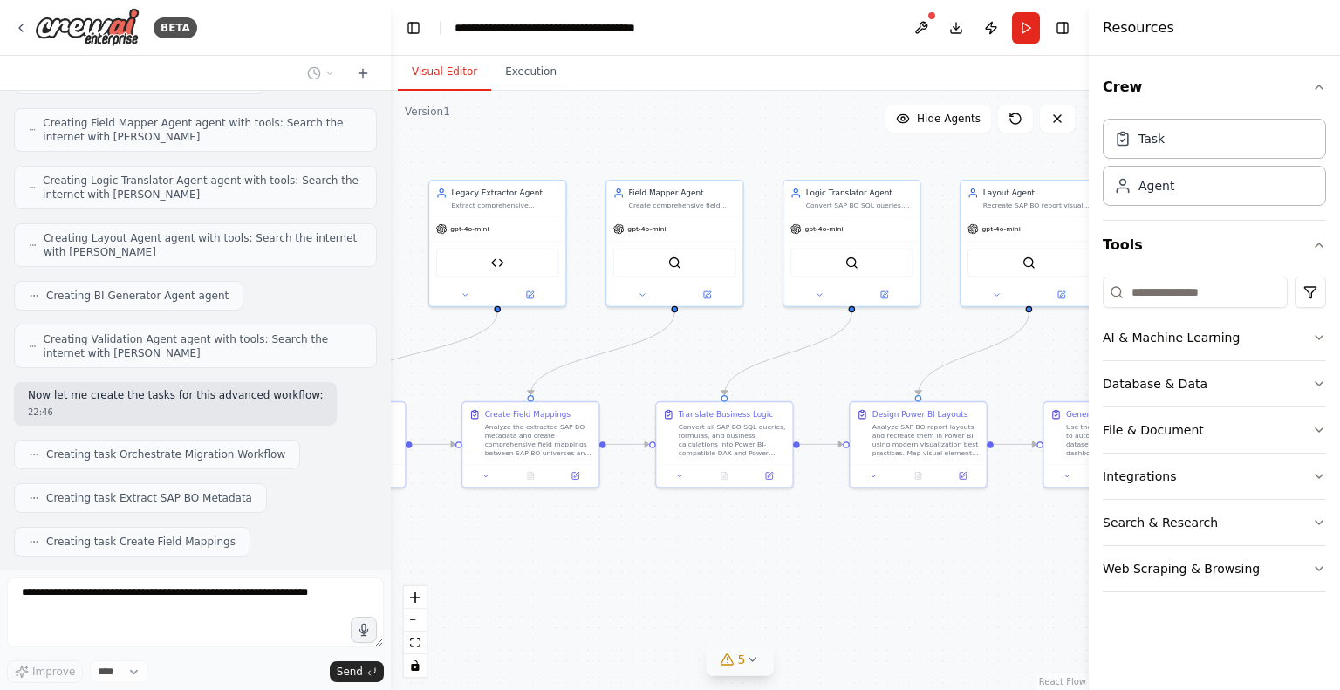
drag, startPoint x: 879, startPoint y: 616, endPoint x: 520, endPoint y: 553, distance: 364.0
click at [520, 553] on div ".deletable-edge-delete-btn { width: 20px; height: 20px; border: 0px solid #ffff…" at bounding box center [740, 390] width 698 height 599
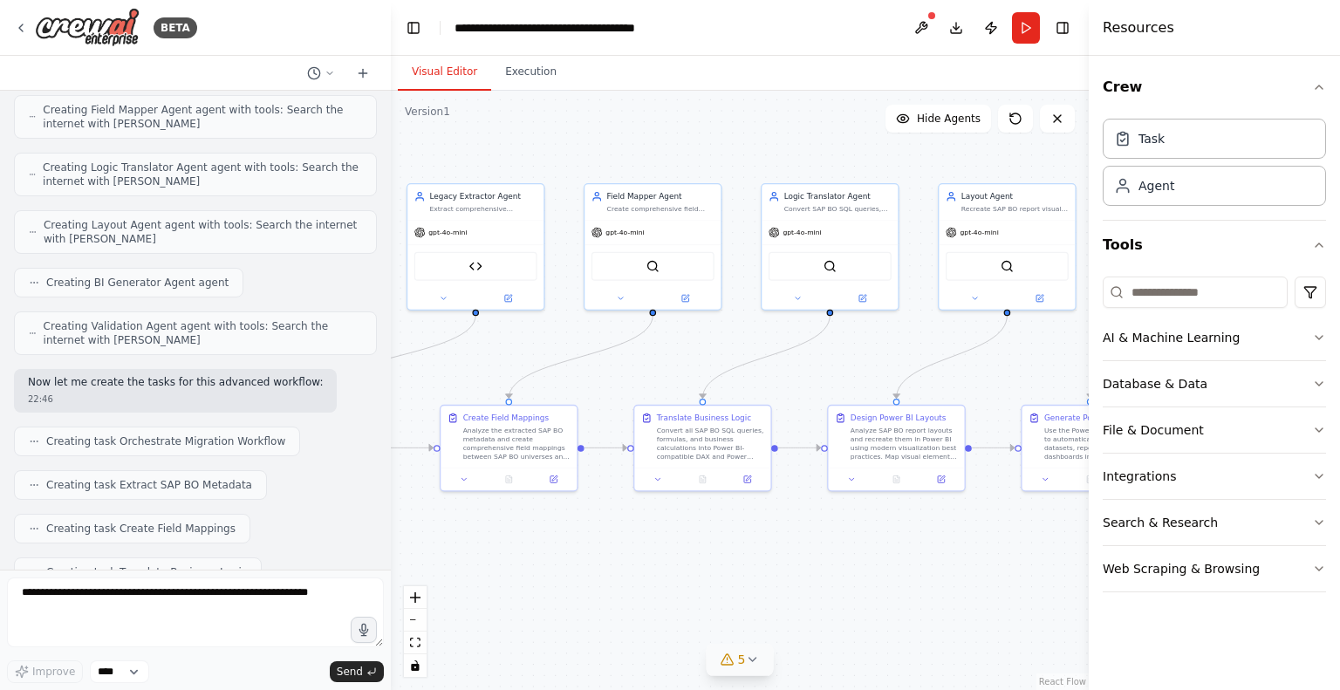
scroll to position [4108, 0]
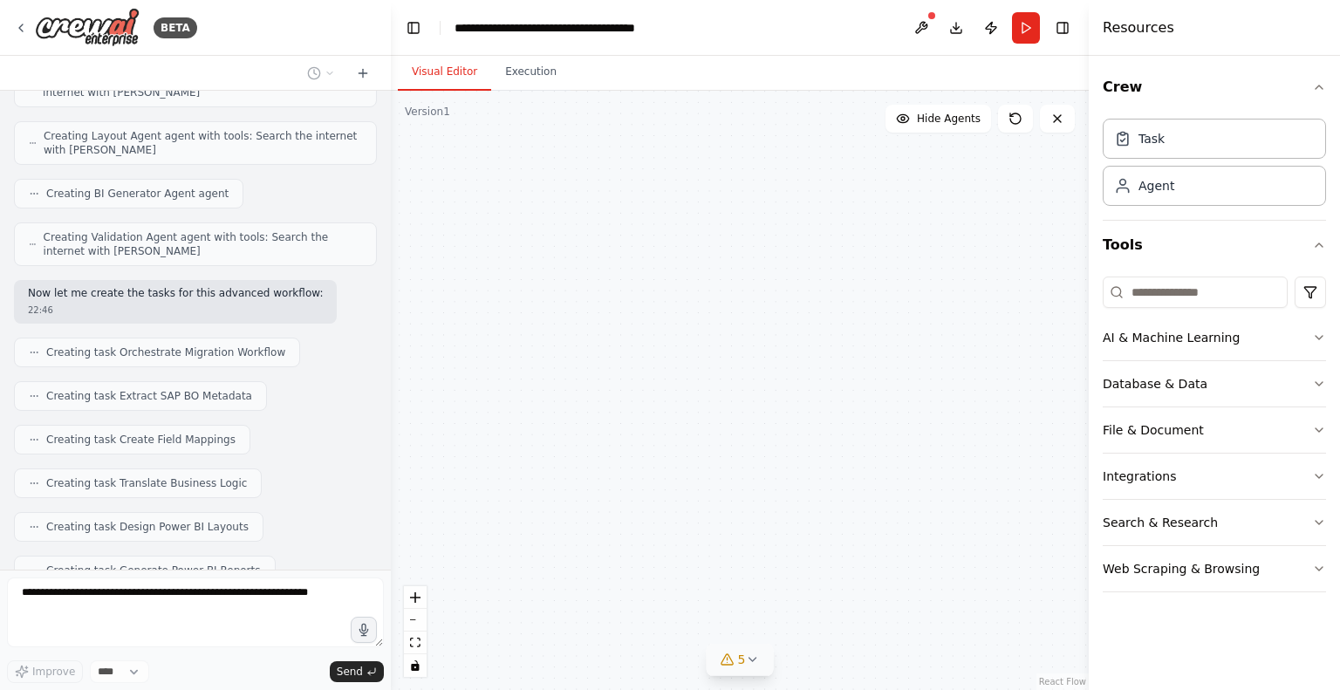
drag, startPoint x: 694, startPoint y: 529, endPoint x: 344, endPoint y: 514, distance: 351.0
click at [344, 514] on div "BETA migration from SAP BO to Power BI 22:33 ▶ Thought process I'll help you cr…" at bounding box center [670, 345] width 1340 height 690
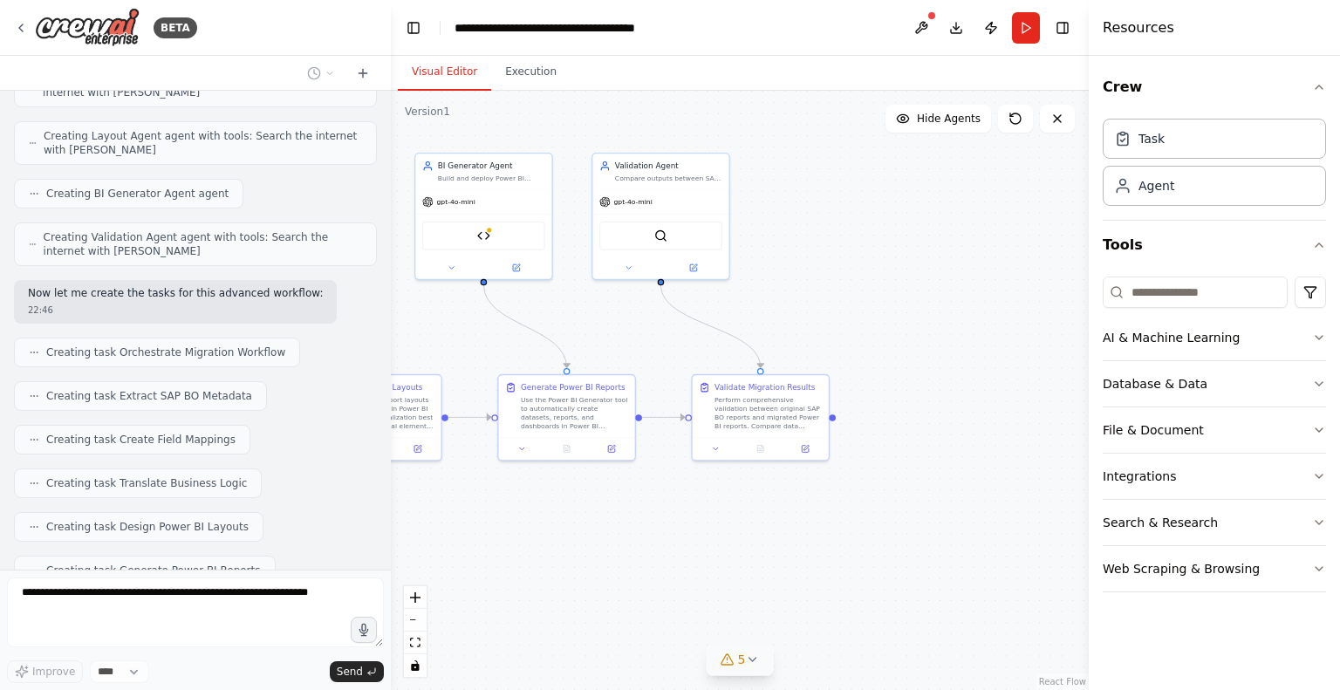
scroll to position [4164, 0]
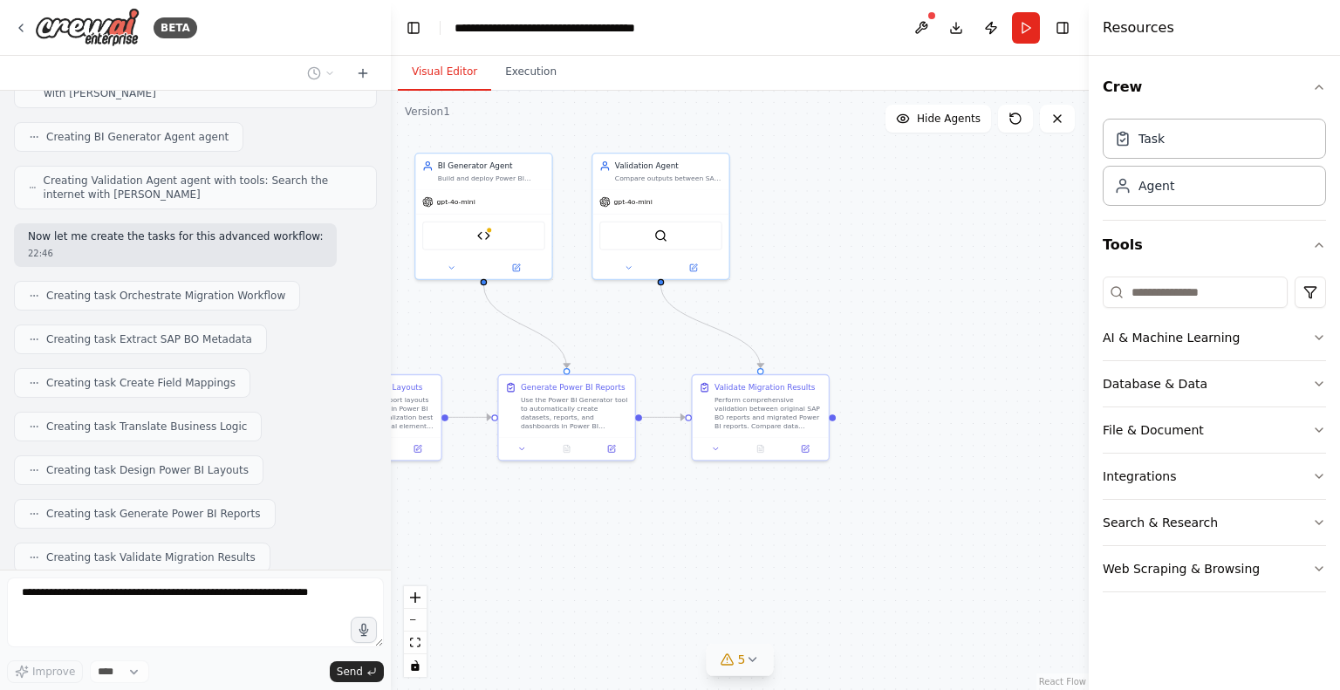
drag, startPoint x: 653, startPoint y: 516, endPoint x: 476, endPoint y: 500, distance: 177.8
click at [476, 500] on div ".deletable-edge-delete-btn { width: 20px; height: 20px; border: 0px solid #ffff…" at bounding box center [740, 390] width 698 height 599
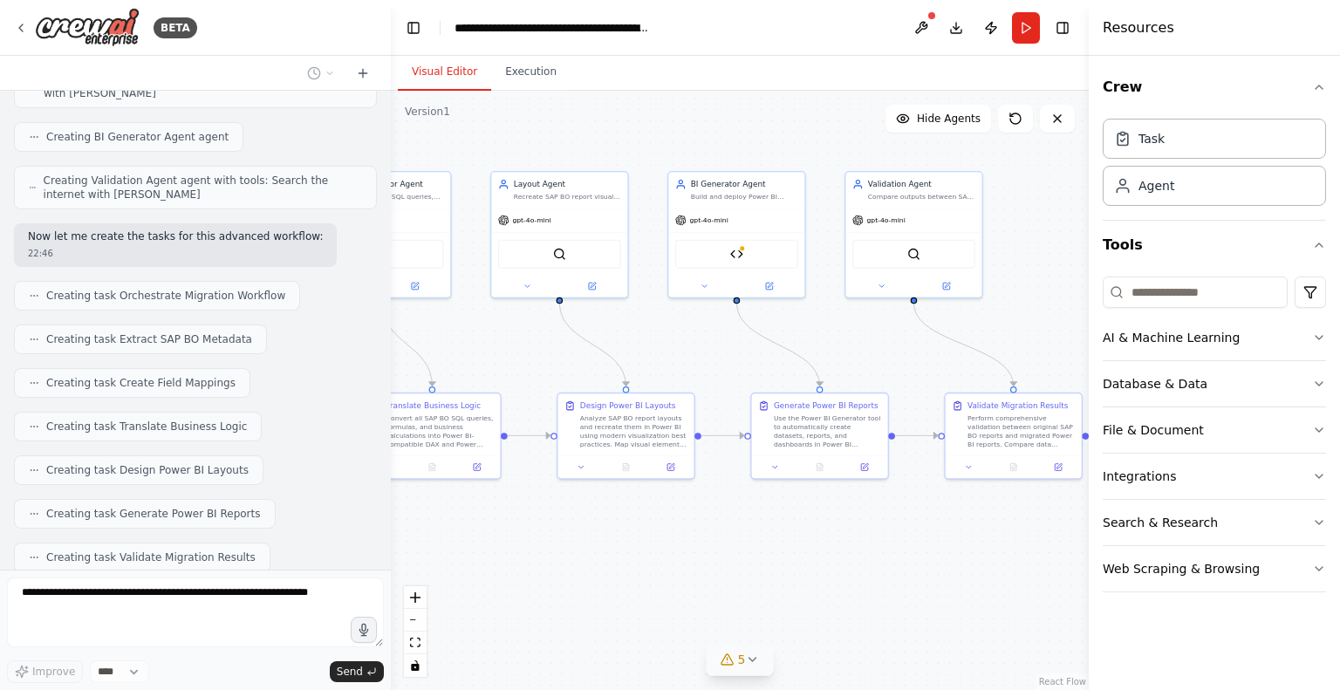
drag, startPoint x: 440, startPoint y: 510, endPoint x: 902, endPoint y: 559, distance: 465.0
click at [902, 559] on div ".deletable-edge-delete-btn { width: 20px; height: 20px; border: 0px solid #ffff…" at bounding box center [740, 390] width 698 height 599
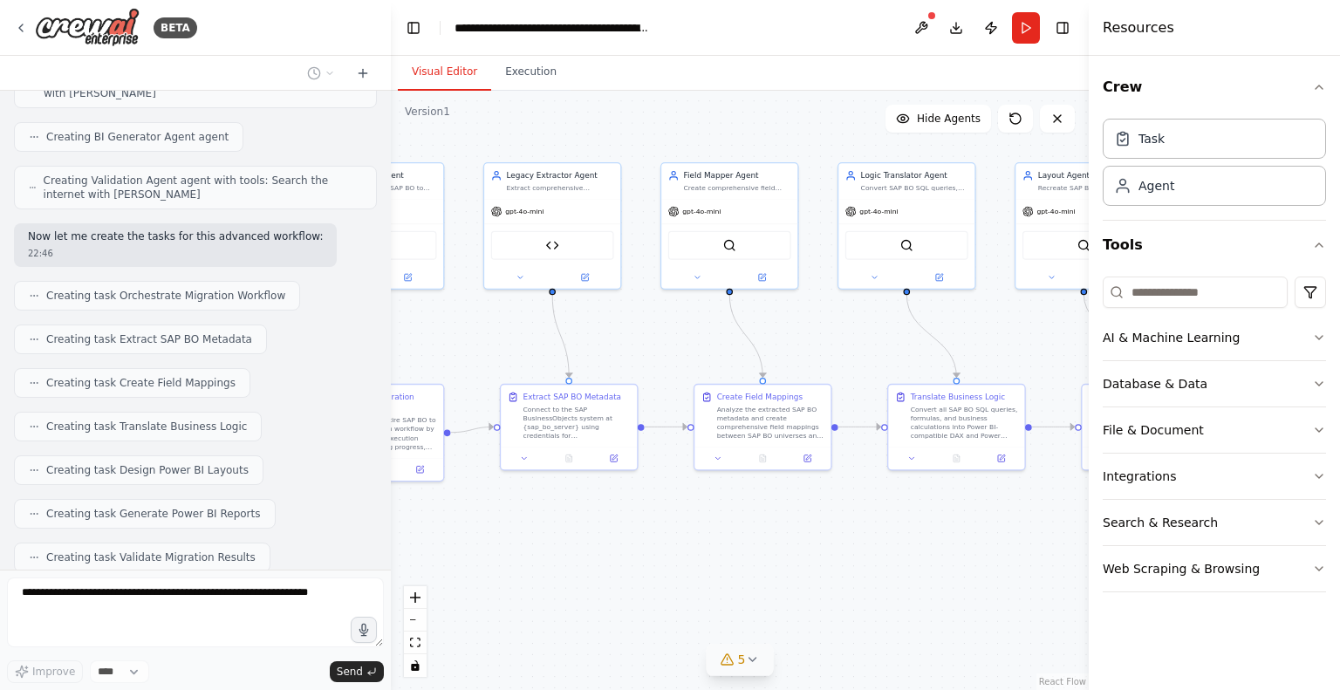
drag, startPoint x: 630, startPoint y: 570, endPoint x: 988, endPoint y: 529, distance: 360.9
click at [988, 529] on div ".deletable-edge-delete-btn { width: 20px; height: 20px; border: 0px solid #ffff…" at bounding box center [740, 390] width 698 height 599
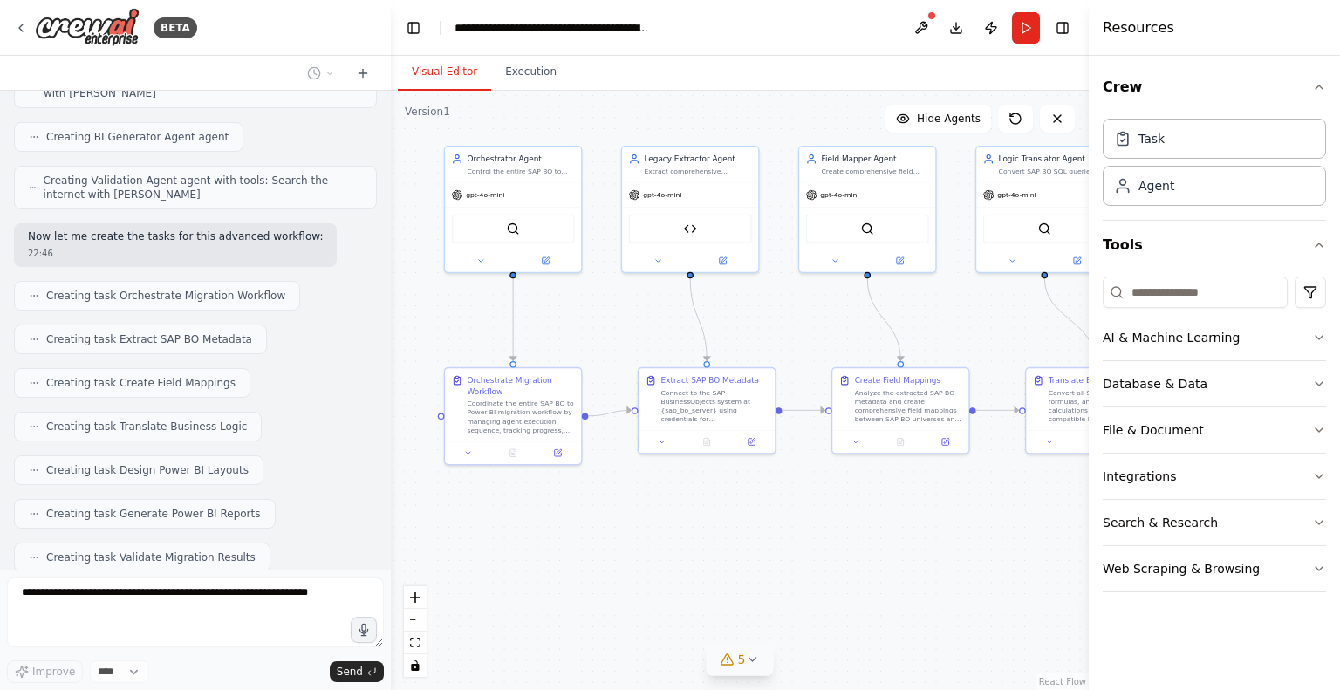
drag, startPoint x: 742, startPoint y: 537, endPoint x: 841, endPoint y: 523, distance: 99.7
click at [841, 523] on div ".deletable-edge-delete-btn { width: 20px; height: 20px; border: 0px solid #ffff…" at bounding box center [740, 390] width 698 height 599
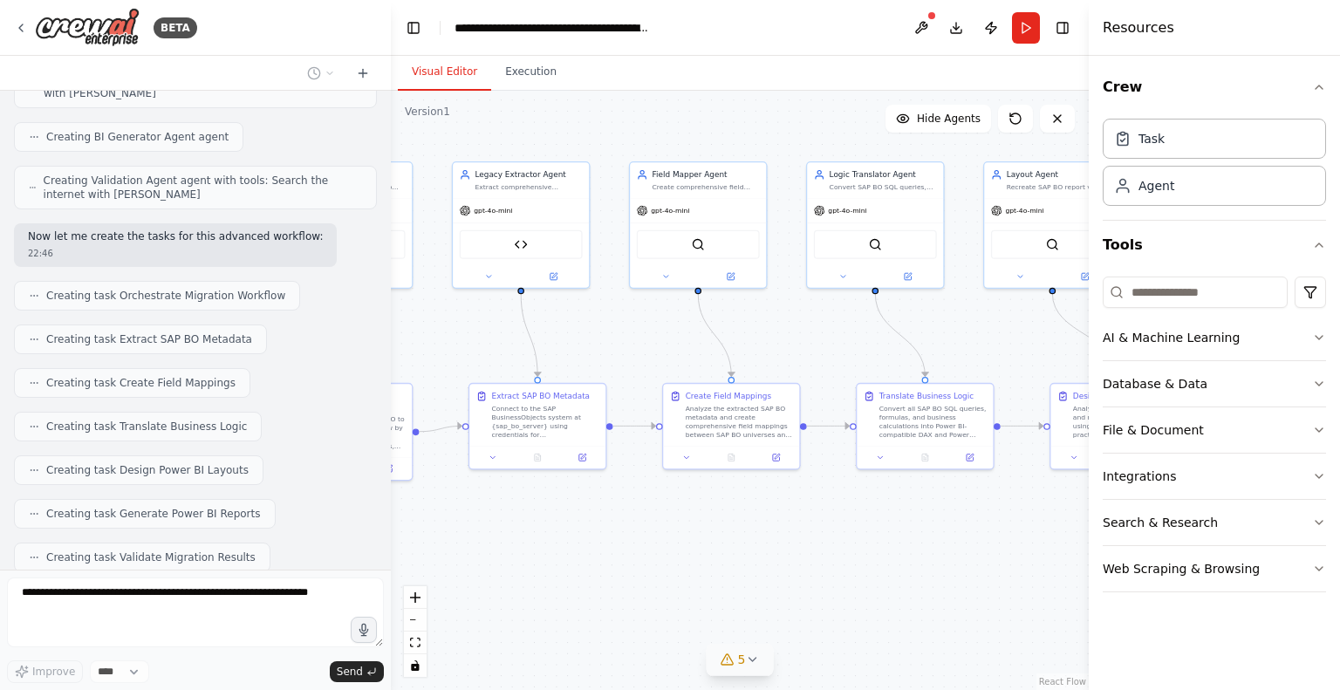
drag, startPoint x: 750, startPoint y: 537, endPoint x: 580, endPoint y: 552, distance: 170.9
click at [580, 552] on div ".deletable-edge-delete-btn { width: 20px; height: 20px; border: 0px solid #ffff…" at bounding box center [740, 390] width 698 height 599
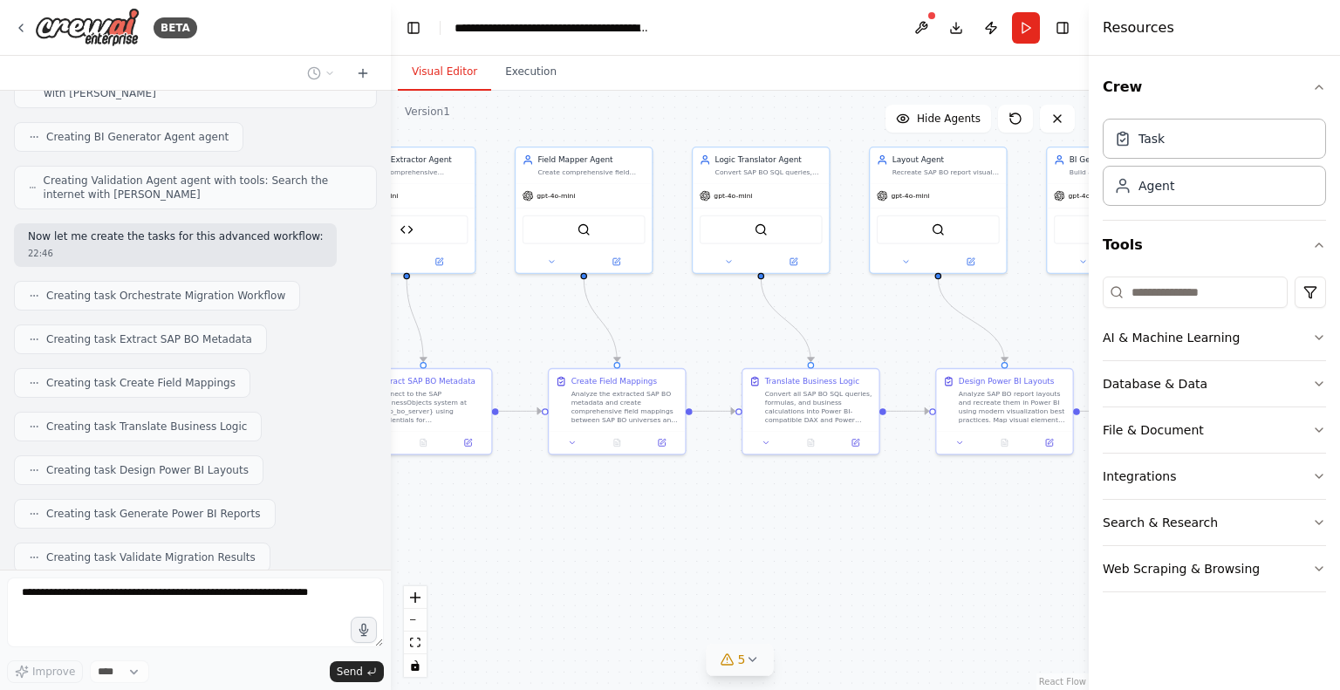
drag, startPoint x: 509, startPoint y: 537, endPoint x: 373, endPoint y: 512, distance: 137.6
click at [373, 512] on div "BETA migration from SAP BO to Power BI 22:33 ▶ Thought process I'll help you cr…" at bounding box center [670, 345] width 1340 height 690
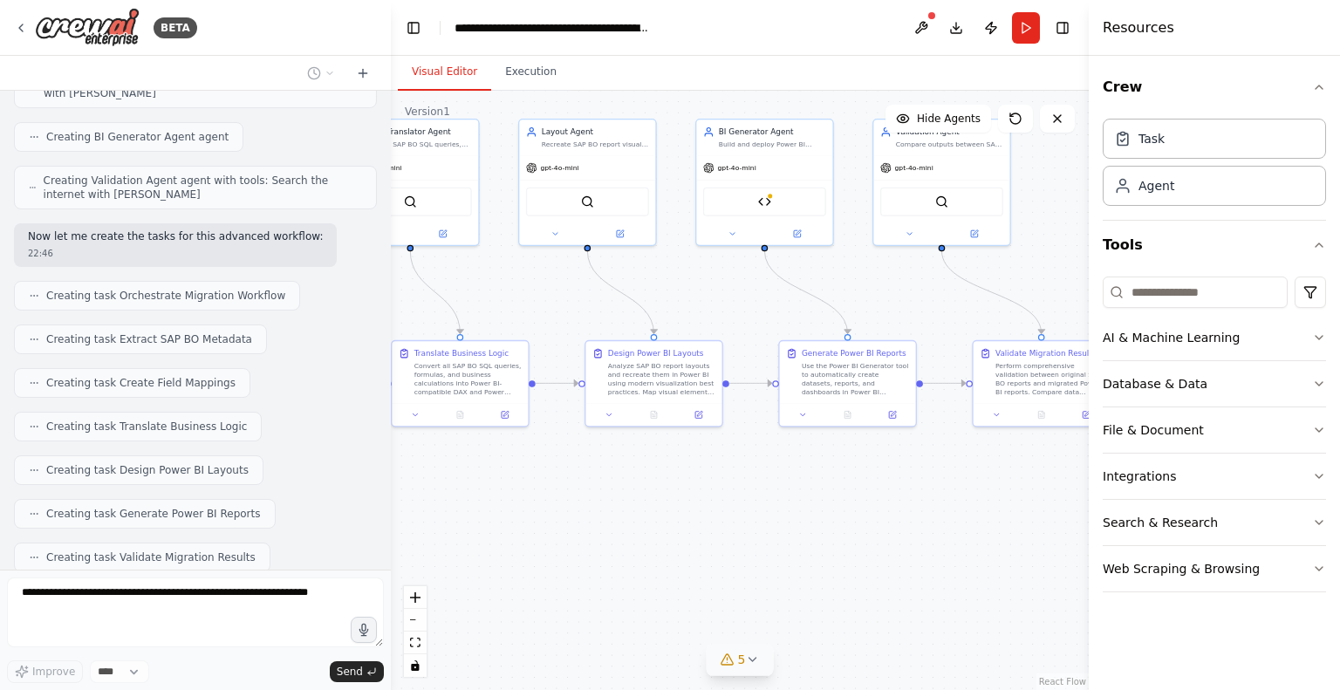
drag, startPoint x: 591, startPoint y: 499, endPoint x: 262, endPoint y: 482, distance: 329.3
click at [262, 482] on div "BETA migration from SAP BO to Power BI 22:33 ▶ Thought process I'll help you cr…" at bounding box center [670, 345] width 1340 height 690
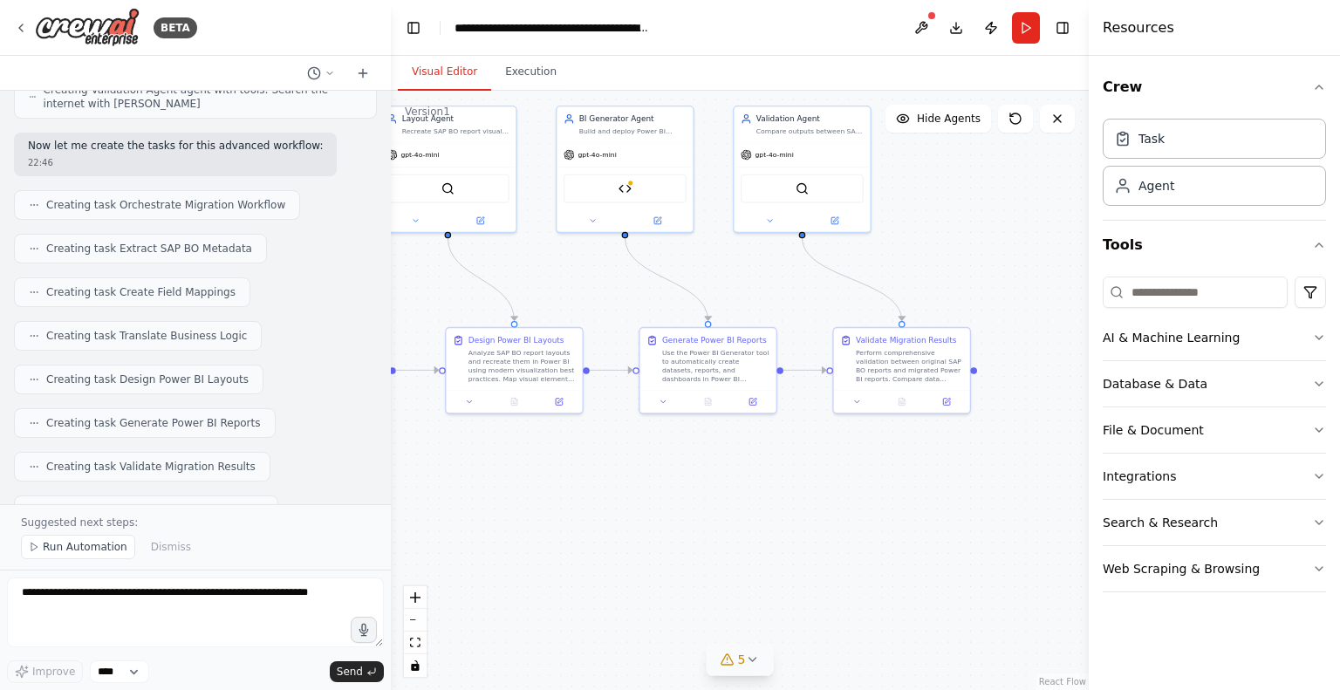
drag, startPoint x: 529, startPoint y: 497, endPoint x: 381, endPoint y: 482, distance: 148.3
click at [381, 482] on div "BETA migration from SAP BO to Power BI 22:33 ▶ Thought process I'll help you cr…" at bounding box center [670, 345] width 1340 height 690
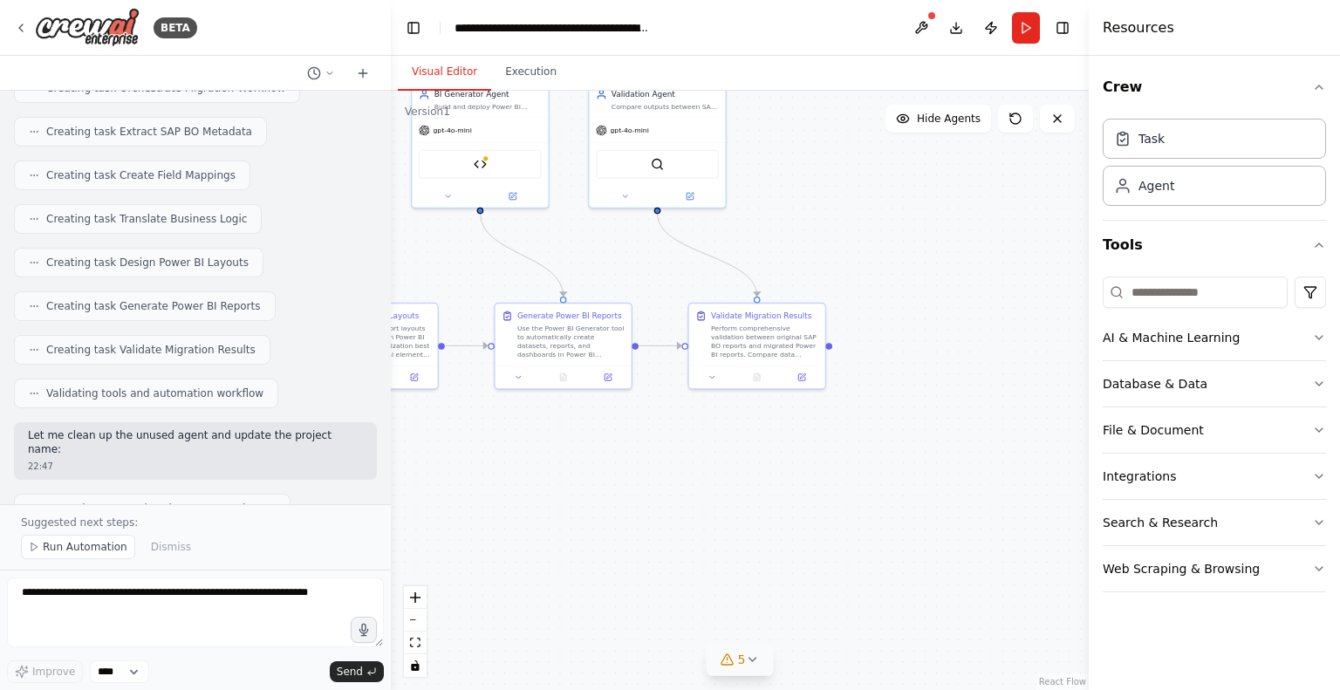
drag, startPoint x: 594, startPoint y: 514, endPoint x: 456, endPoint y: 491, distance: 139.7
click at [456, 491] on div ".deletable-edge-delete-btn { width: 20px; height: 20px; border: 0px solid #ffff…" at bounding box center [740, 390] width 698 height 599
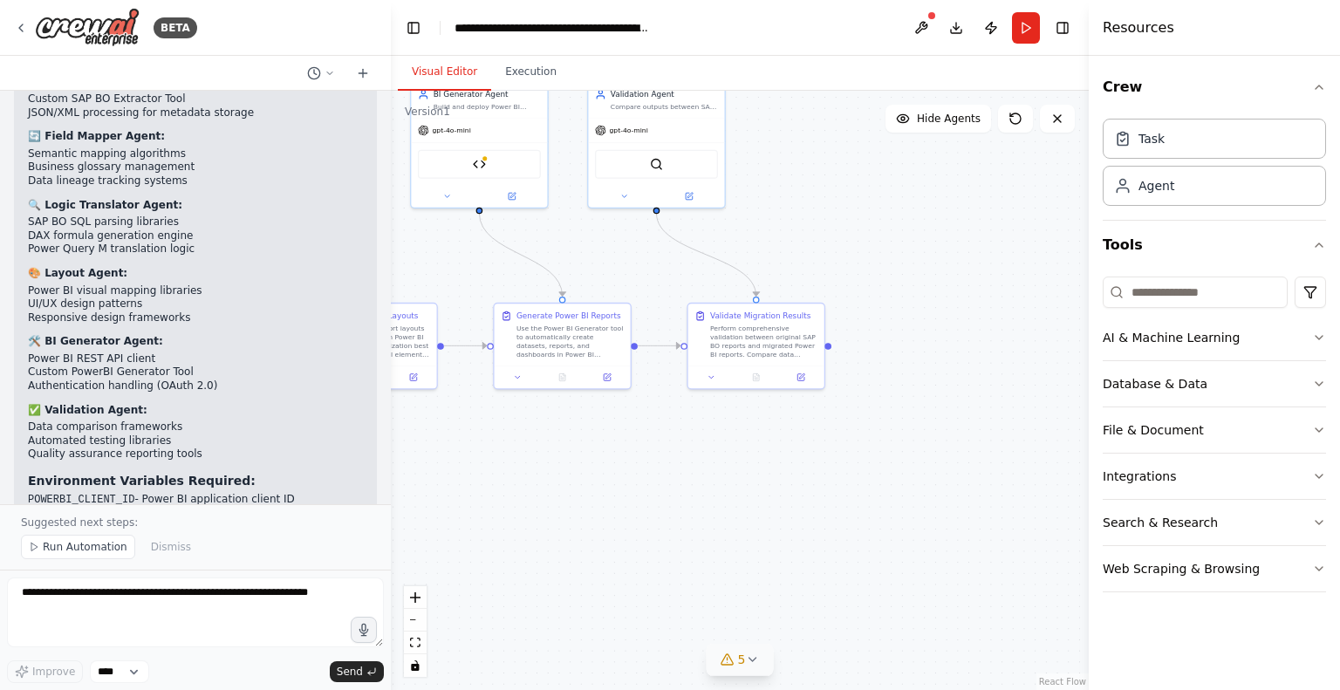
scroll to position [5597, 0]
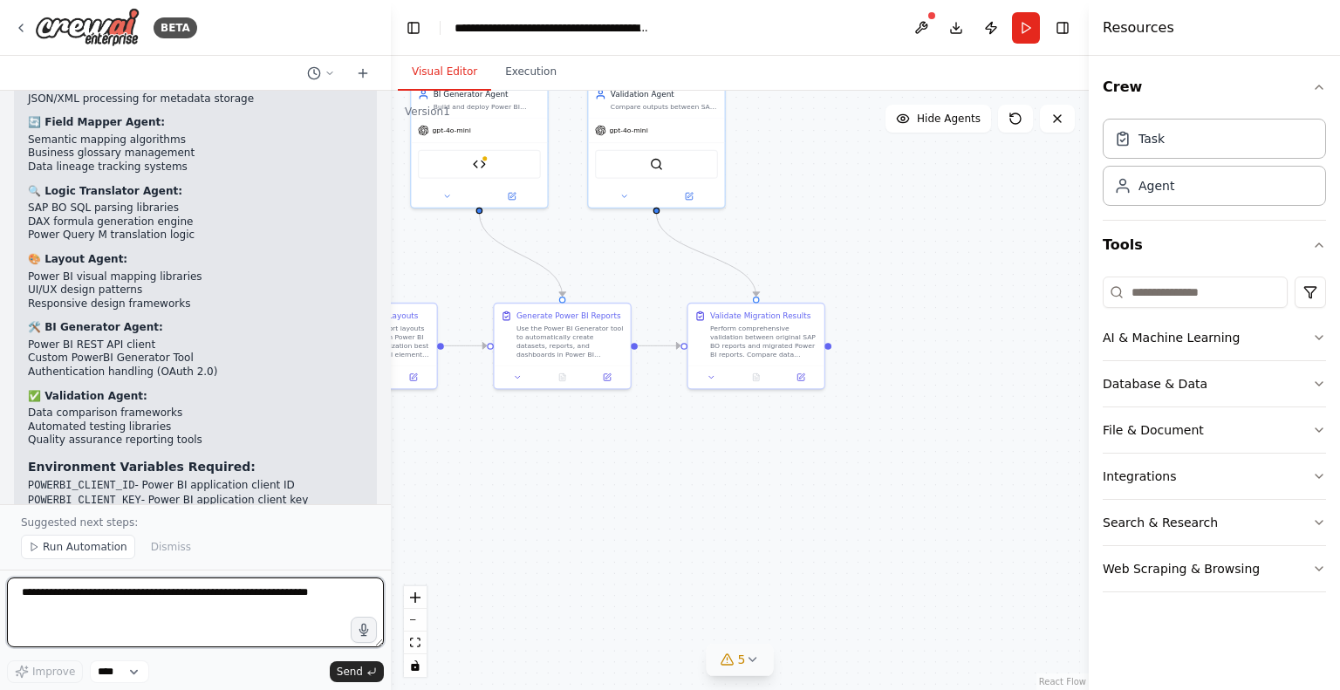
click at [158, 602] on textarea at bounding box center [195, 613] width 377 height 70
type textarea "**********"
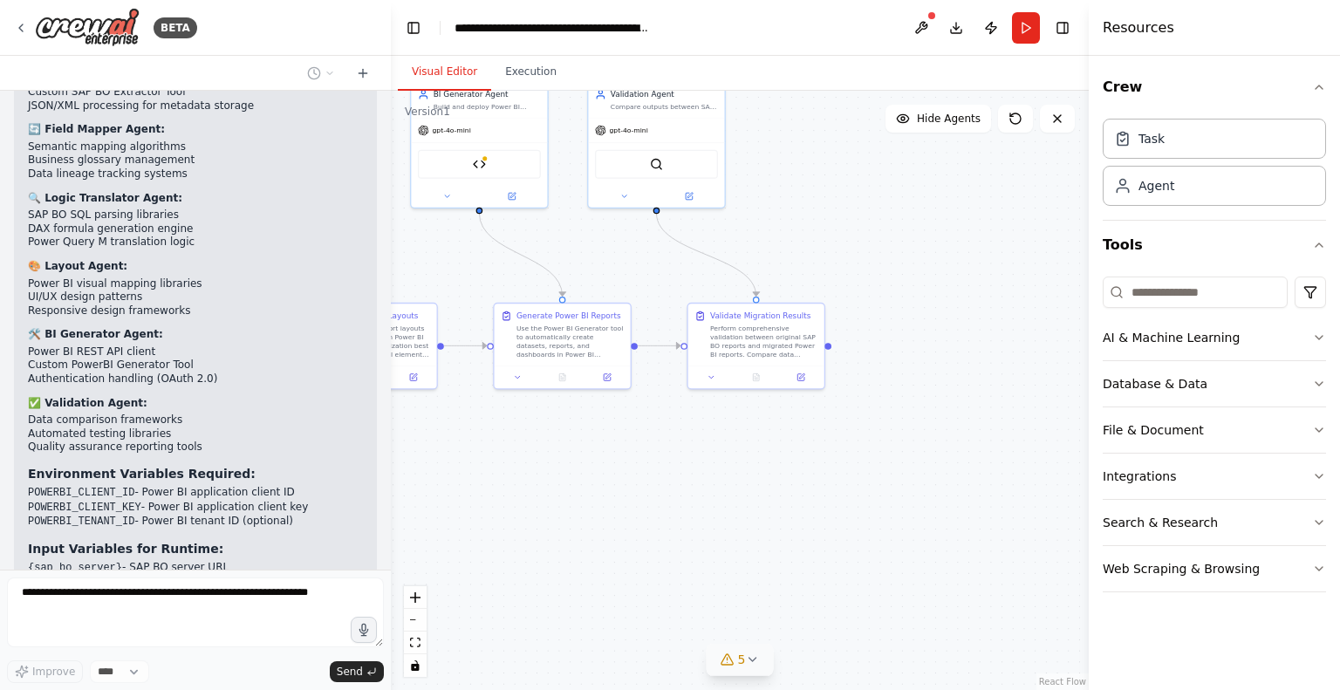
scroll to position [5635, 0]
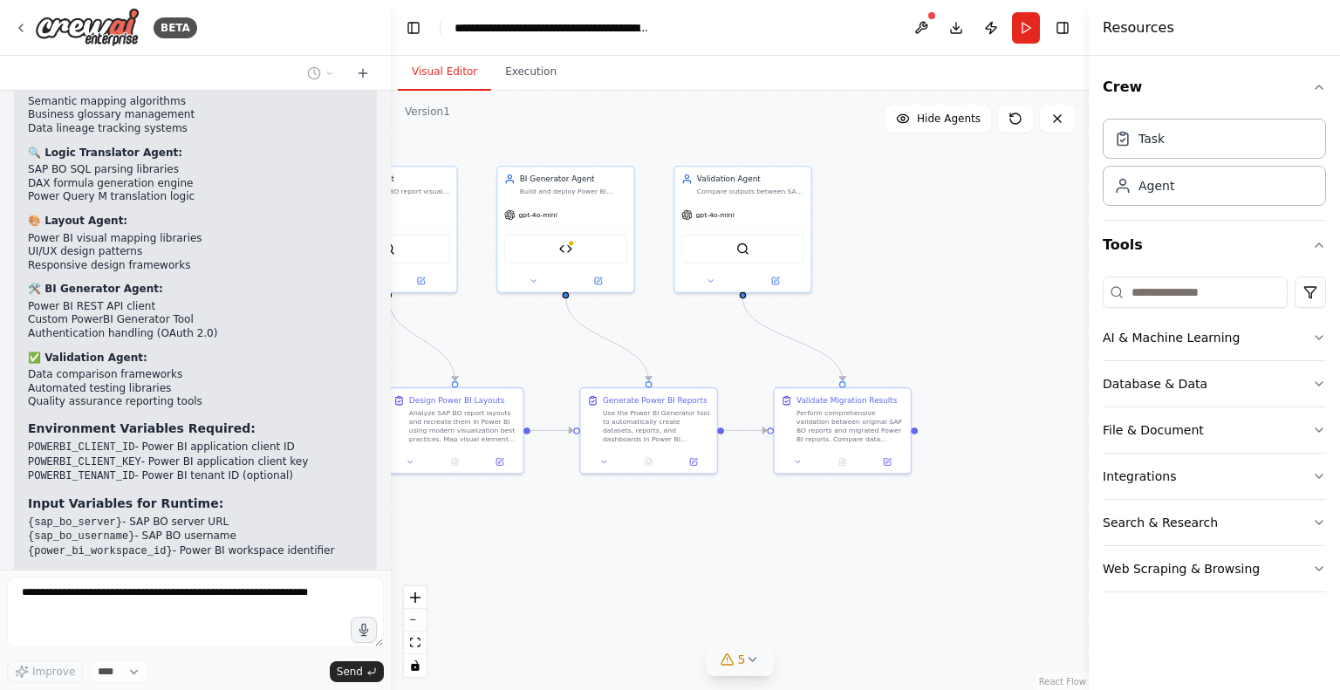
drag, startPoint x: 444, startPoint y: 266, endPoint x: 530, endPoint y: 351, distance: 120.9
click at [530, 351] on div ".deletable-edge-delete-btn { width: 20px; height: 20px; border: 0px solid #ffff…" at bounding box center [740, 390] width 698 height 599
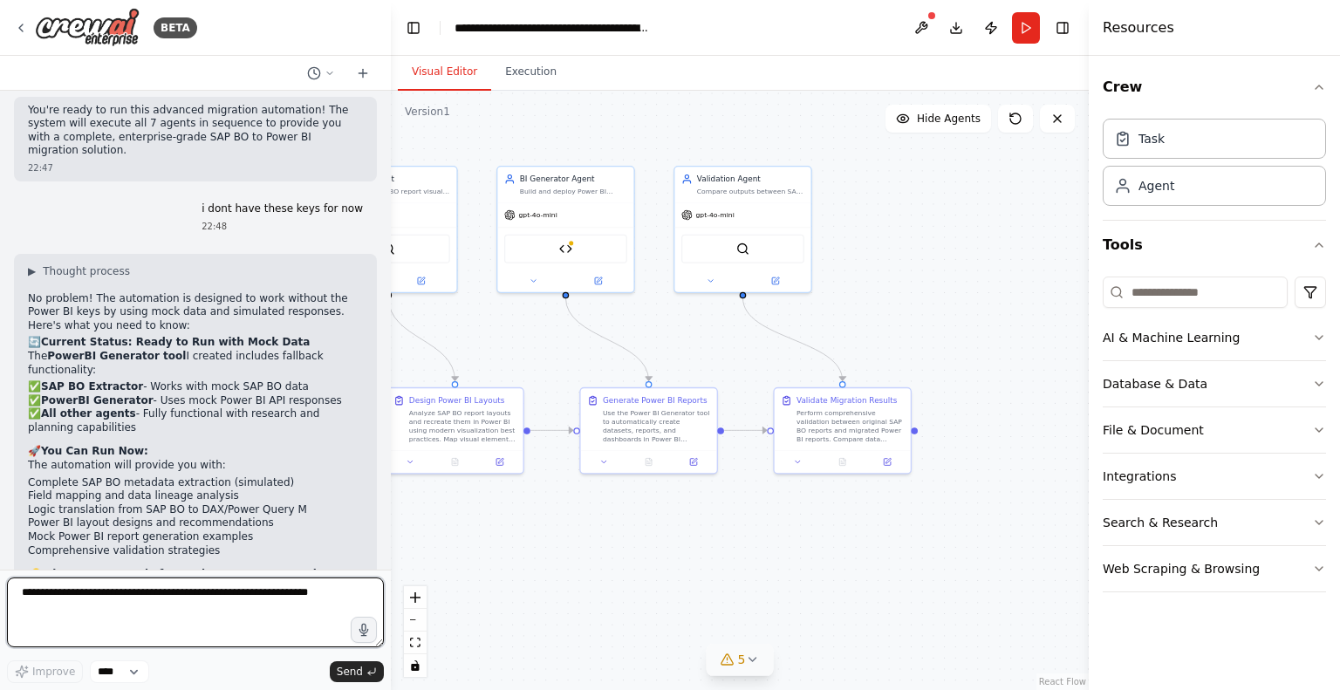
scroll to position [6252, 0]
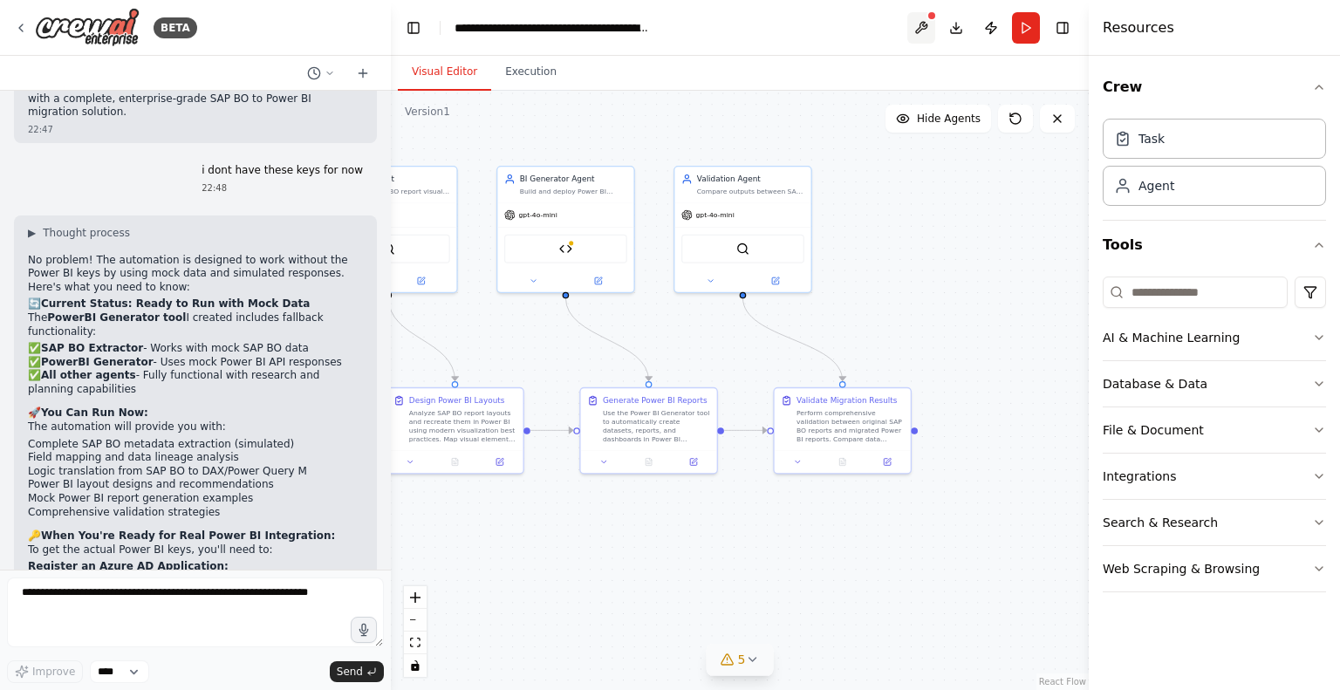
click at [918, 34] on button at bounding box center [921, 27] width 28 height 31
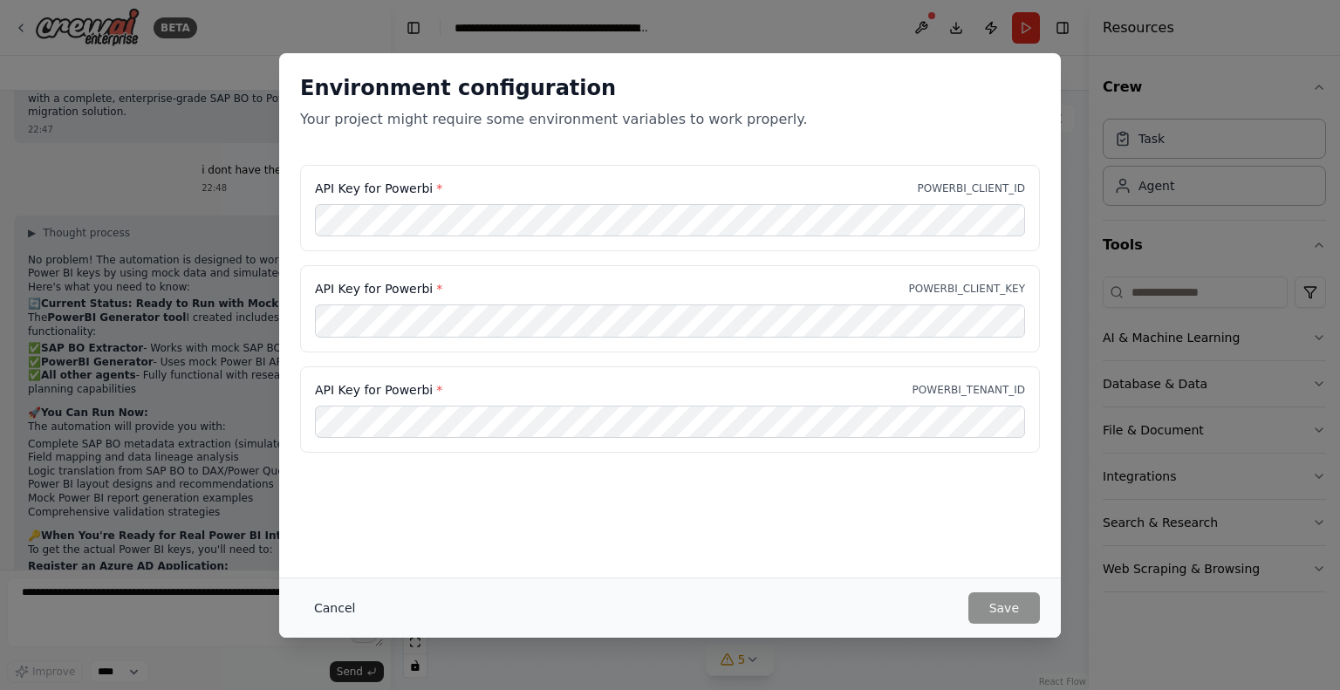
click at [314, 609] on button "Cancel" at bounding box center [334, 607] width 69 height 31
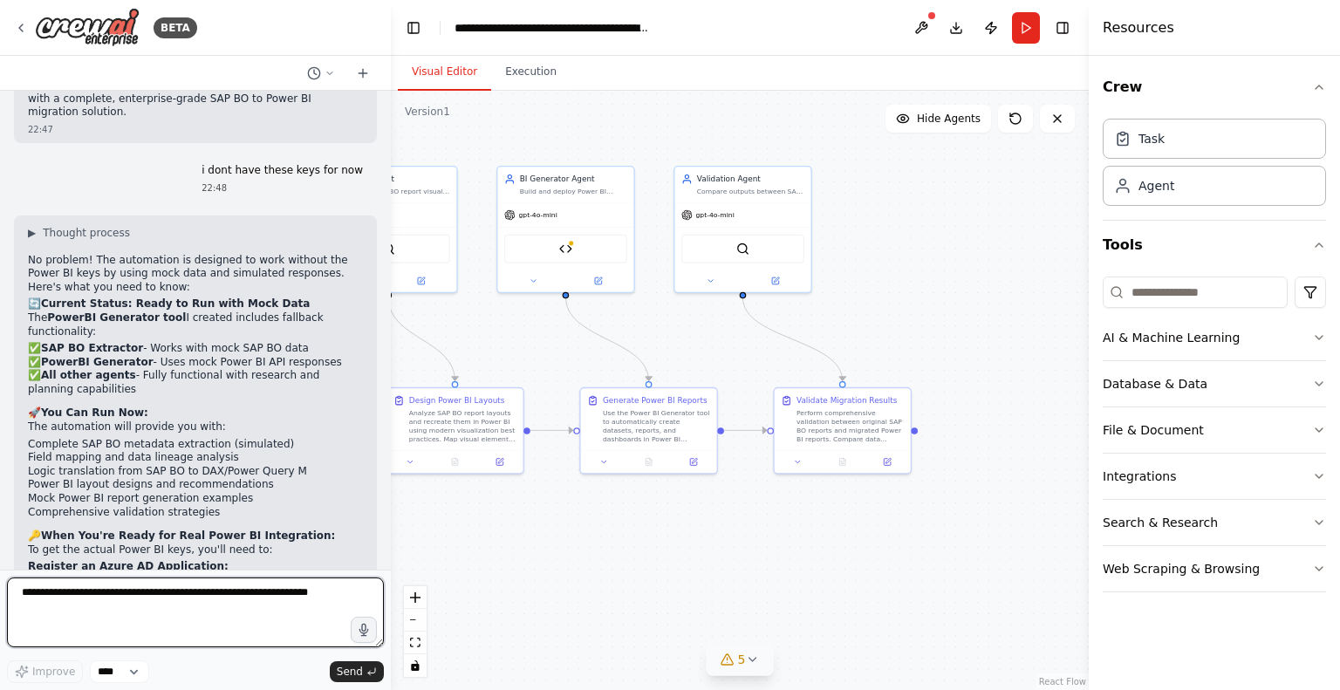
click at [227, 597] on textarea at bounding box center [195, 613] width 377 height 70
type textarea "**********"
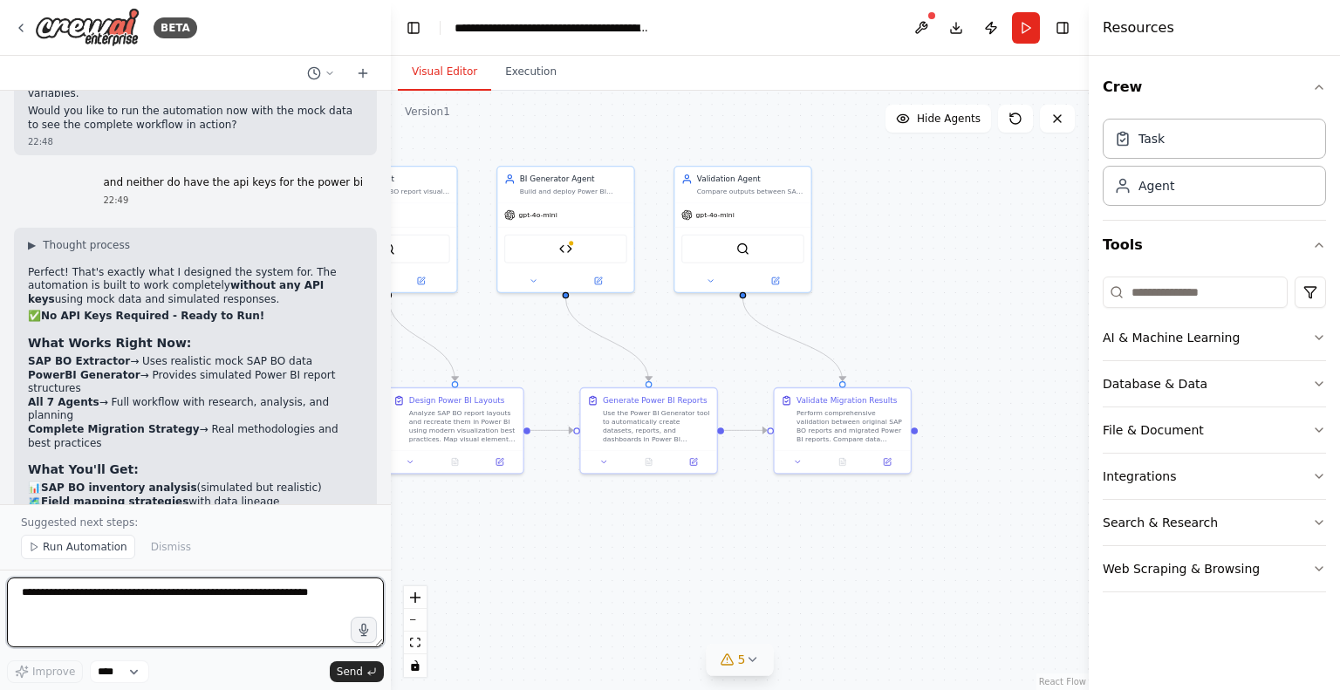
scroll to position [7002, 0]
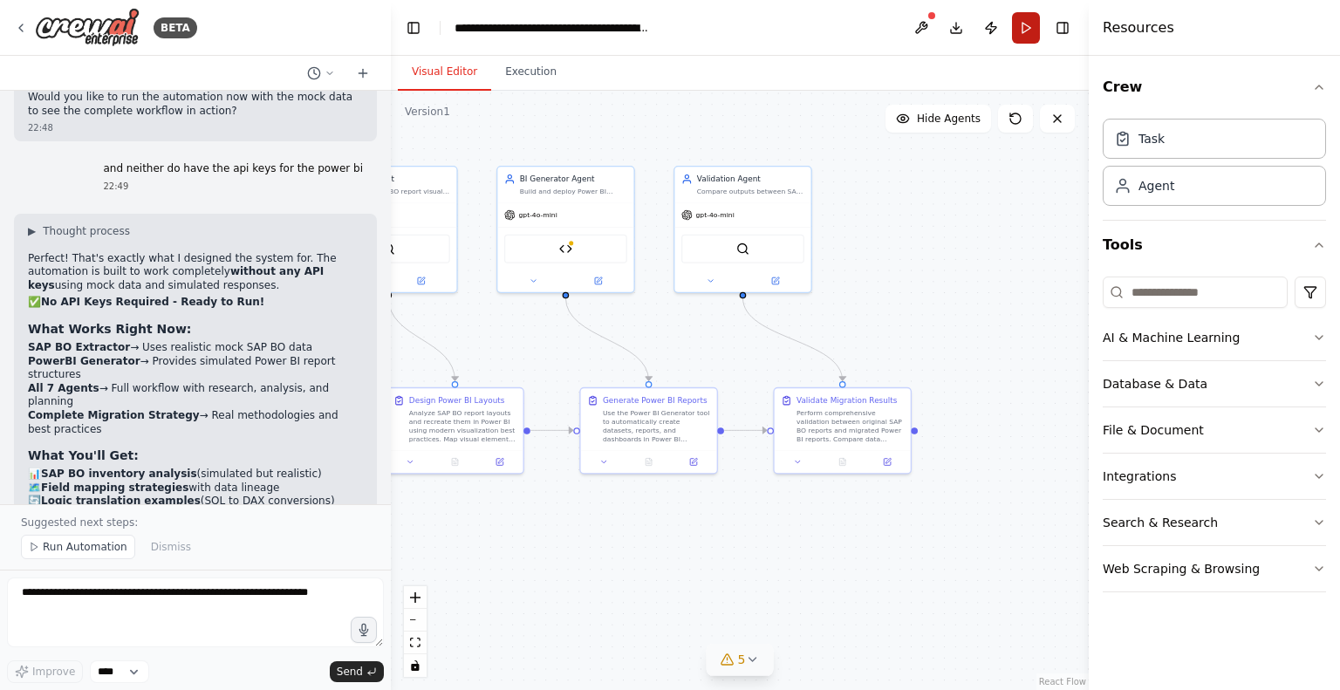
click at [1019, 36] on button "Run" at bounding box center [1026, 27] width 28 height 31
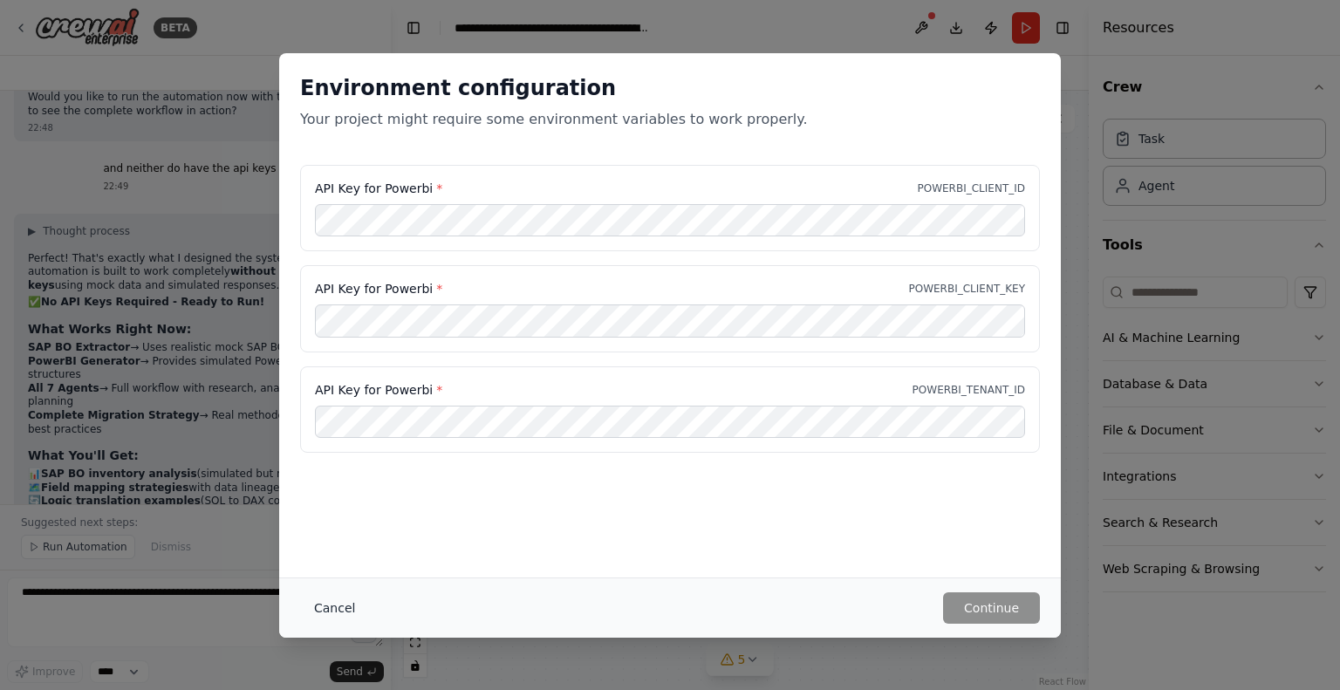
click at [322, 592] on button "Cancel" at bounding box center [334, 607] width 69 height 31
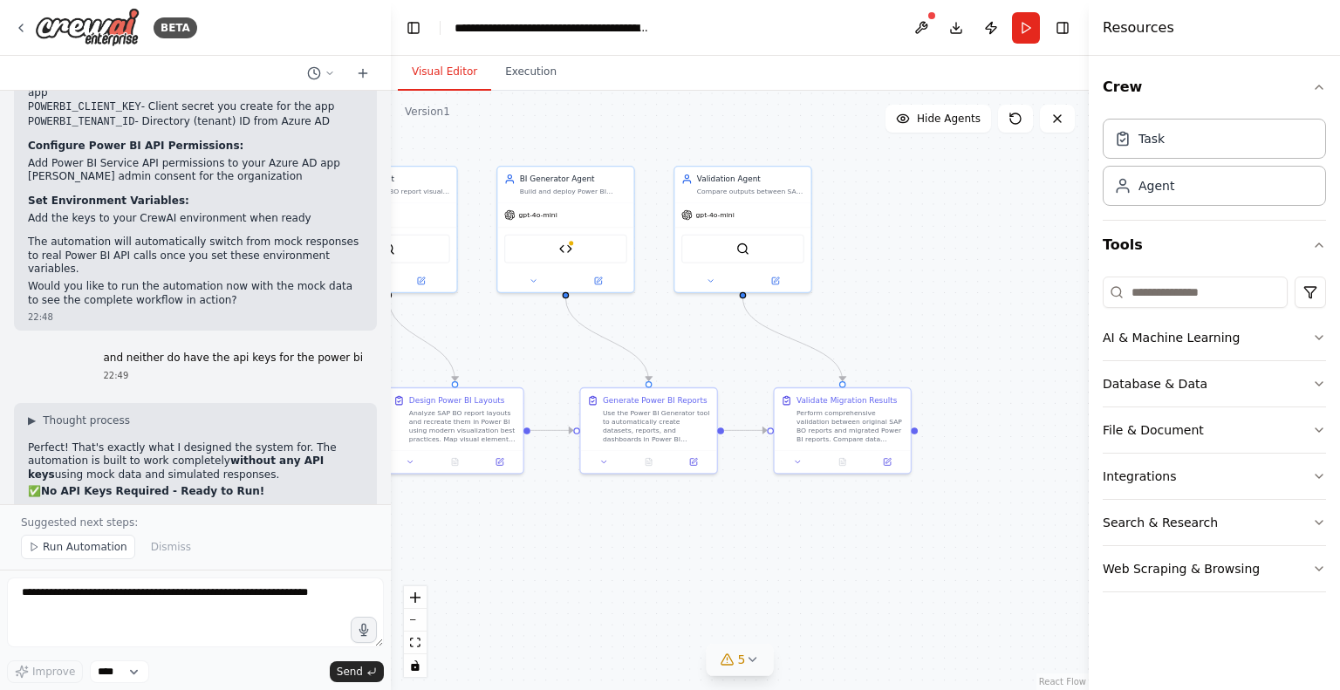
scroll to position [6813, 0]
click at [63, 553] on span "Run Automation" at bounding box center [85, 547] width 85 height 14
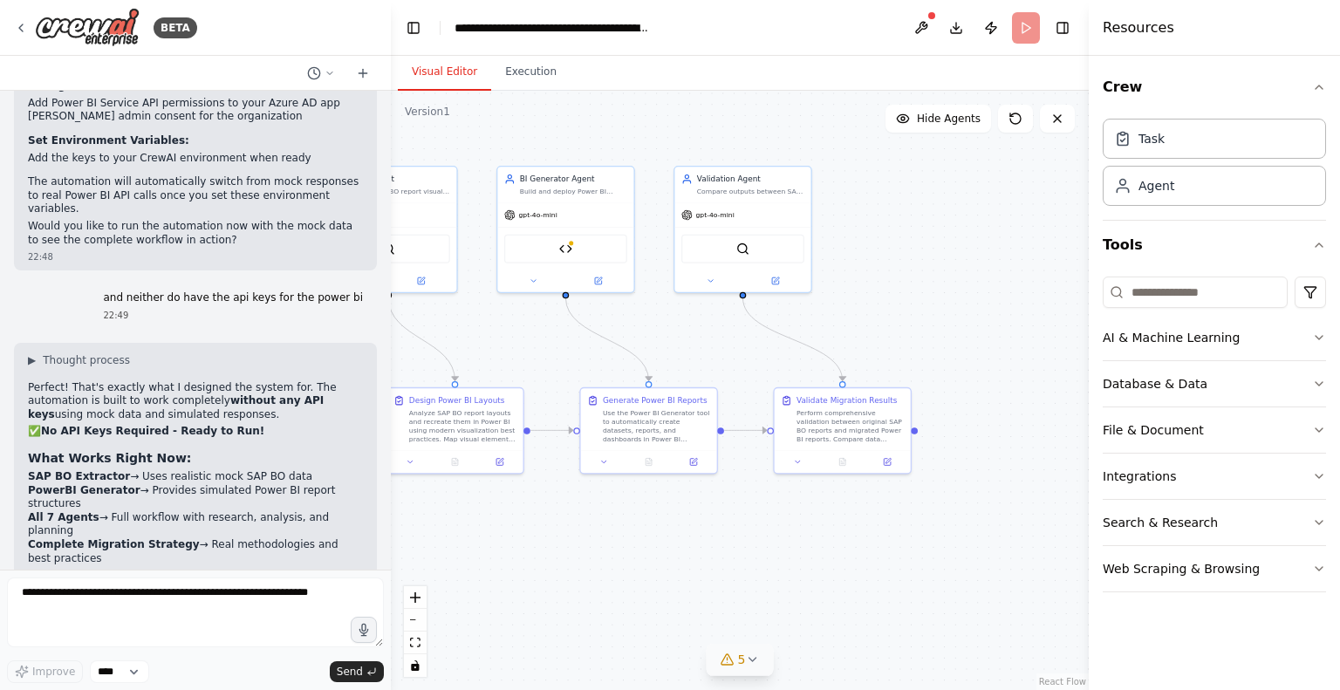
scroll to position [6875, 0]
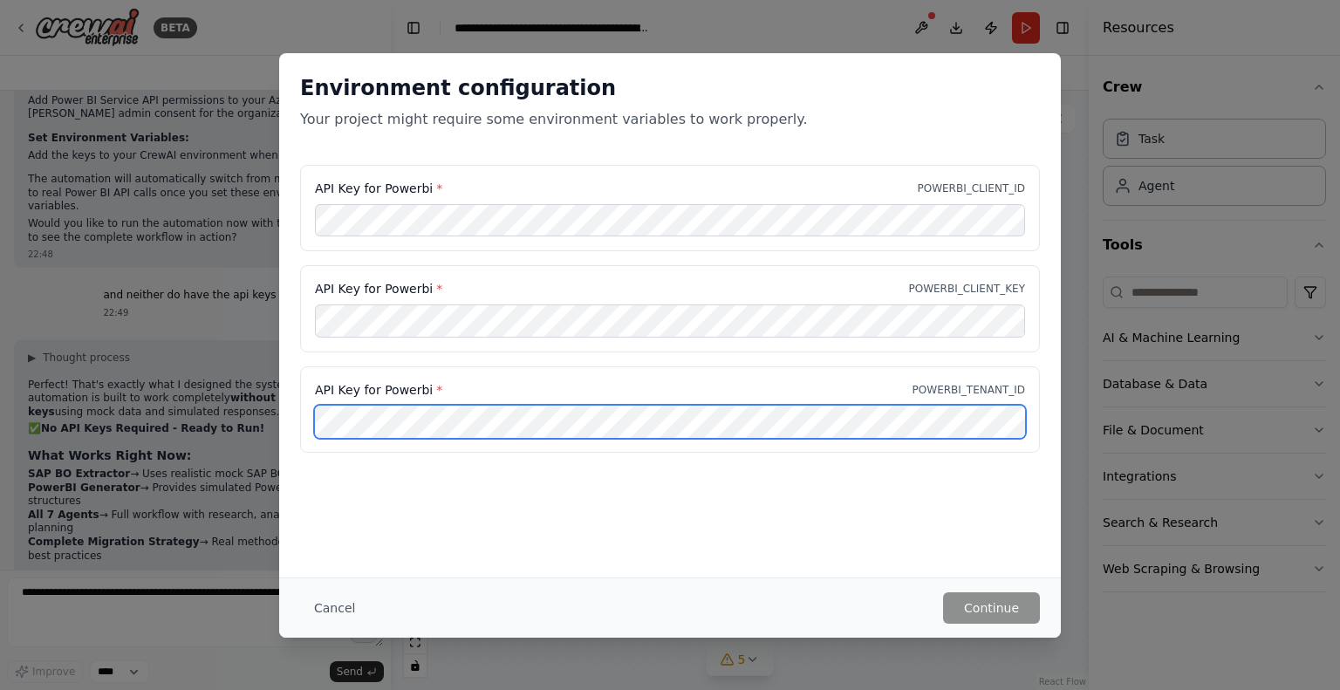
click at [432, 390] on div "API Key for Powerbi * POWERBI_TENANT_ID" at bounding box center [670, 409] width 740 height 87
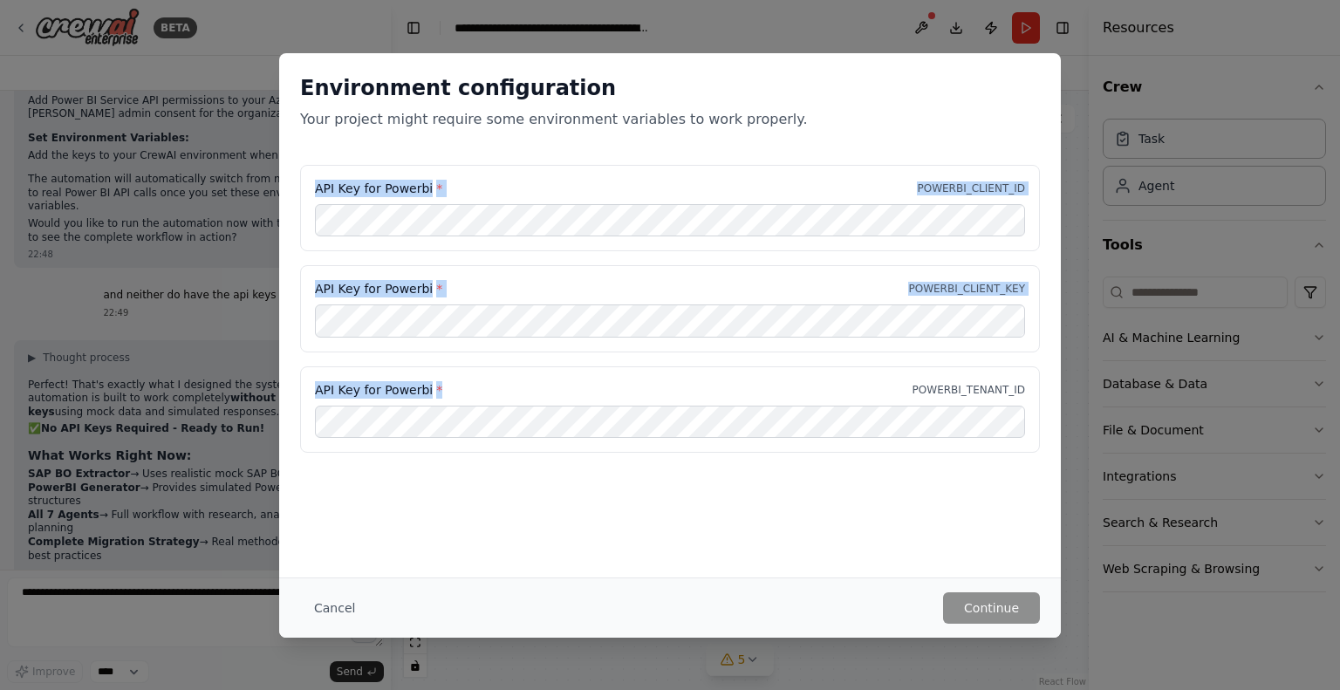
drag, startPoint x: 432, startPoint y: 390, endPoint x: 310, endPoint y: 181, distance: 242.4
click at [310, 181] on div "API Key for Powerbi * POWERBI_CLIENT_ID API Key for Powerbi * POWERBI_CLIENT_KE…" at bounding box center [670, 309] width 740 height 289
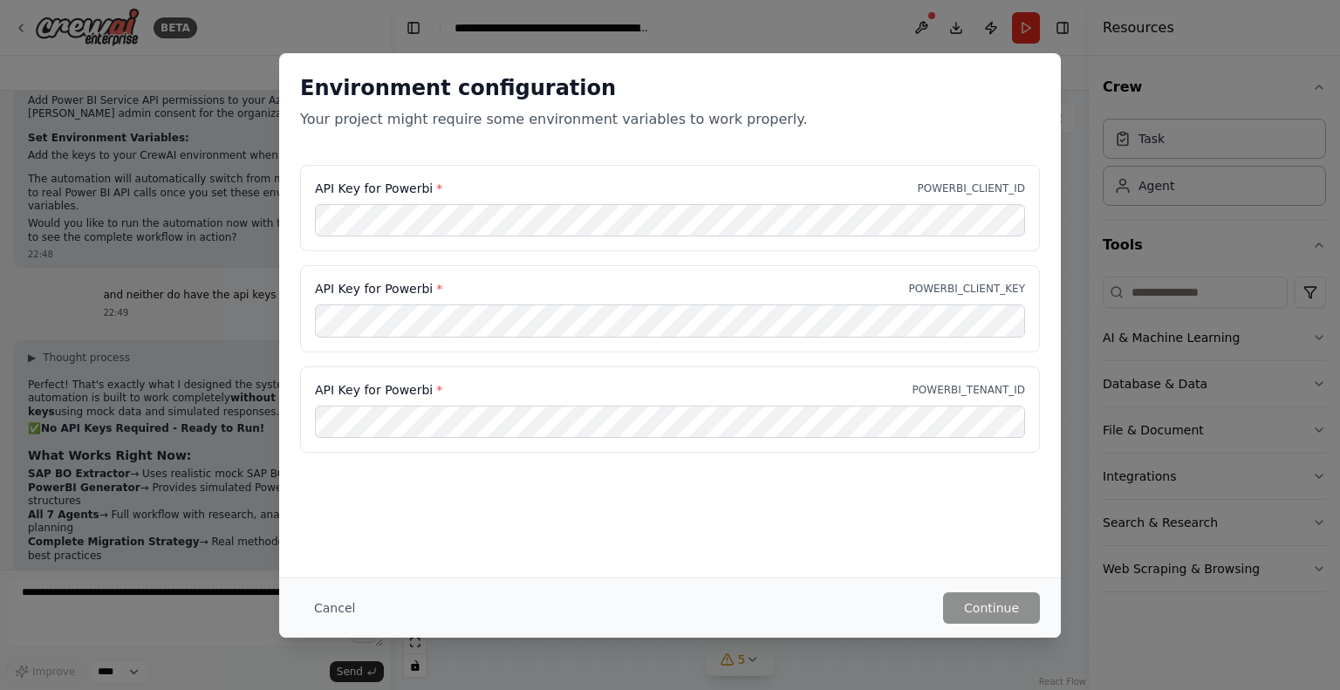
click at [498, 449] on div "API Key for Powerbi * POWERBI_TENANT_ID" at bounding box center [670, 409] width 740 height 87
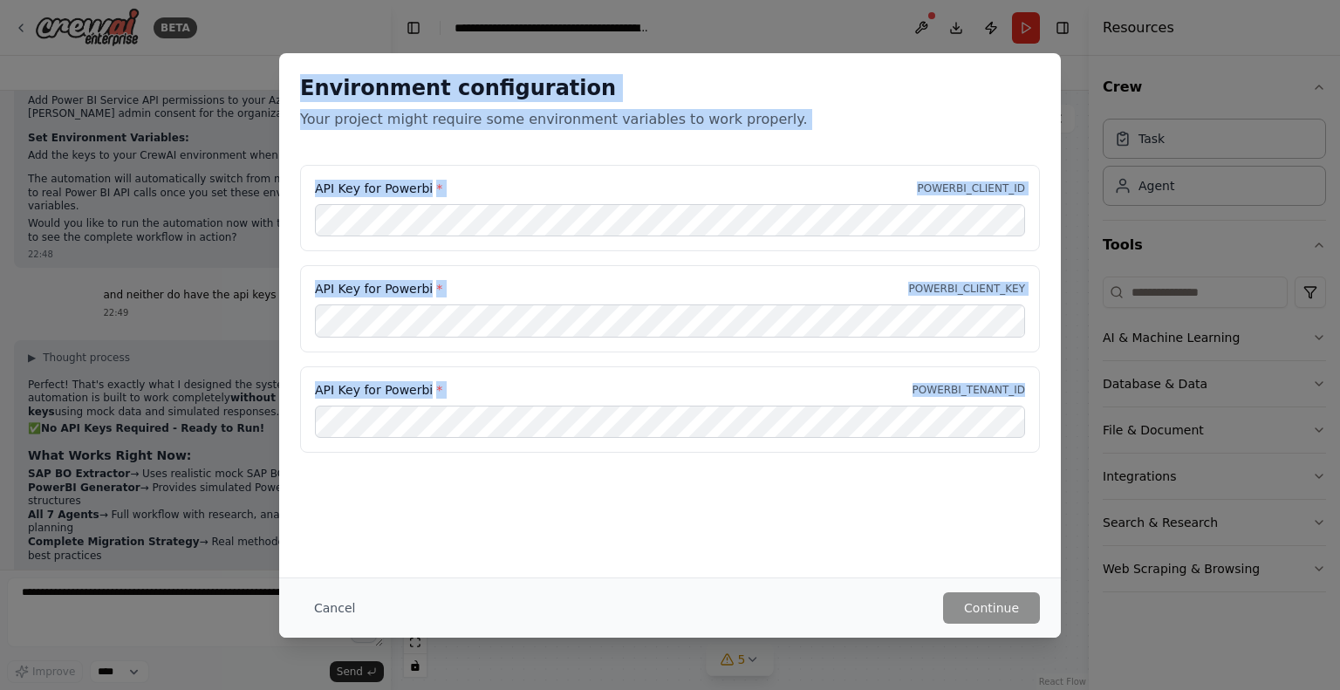
drag, startPoint x: 498, startPoint y: 449, endPoint x: 311, endPoint y: 95, distance: 400.8
click at [311, 95] on div "Environment configuration Your project might require some environment variables…" at bounding box center [670, 263] width 782 height 421
copy div "Environment configuration Your project might require some environment variables…"
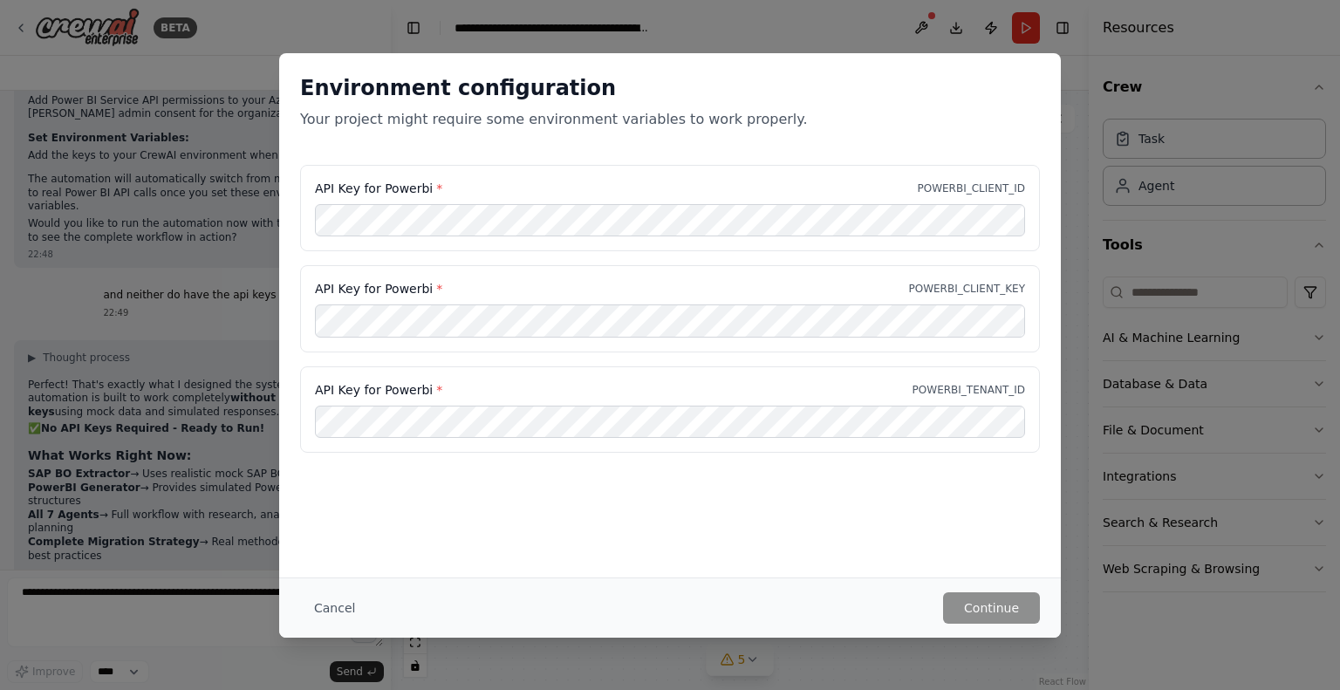
click at [122, 605] on div "Environment configuration Your project might require some environment variables…" at bounding box center [670, 345] width 1340 height 690
click at [332, 605] on button "Cancel" at bounding box center [334, 607] width 69 height 31
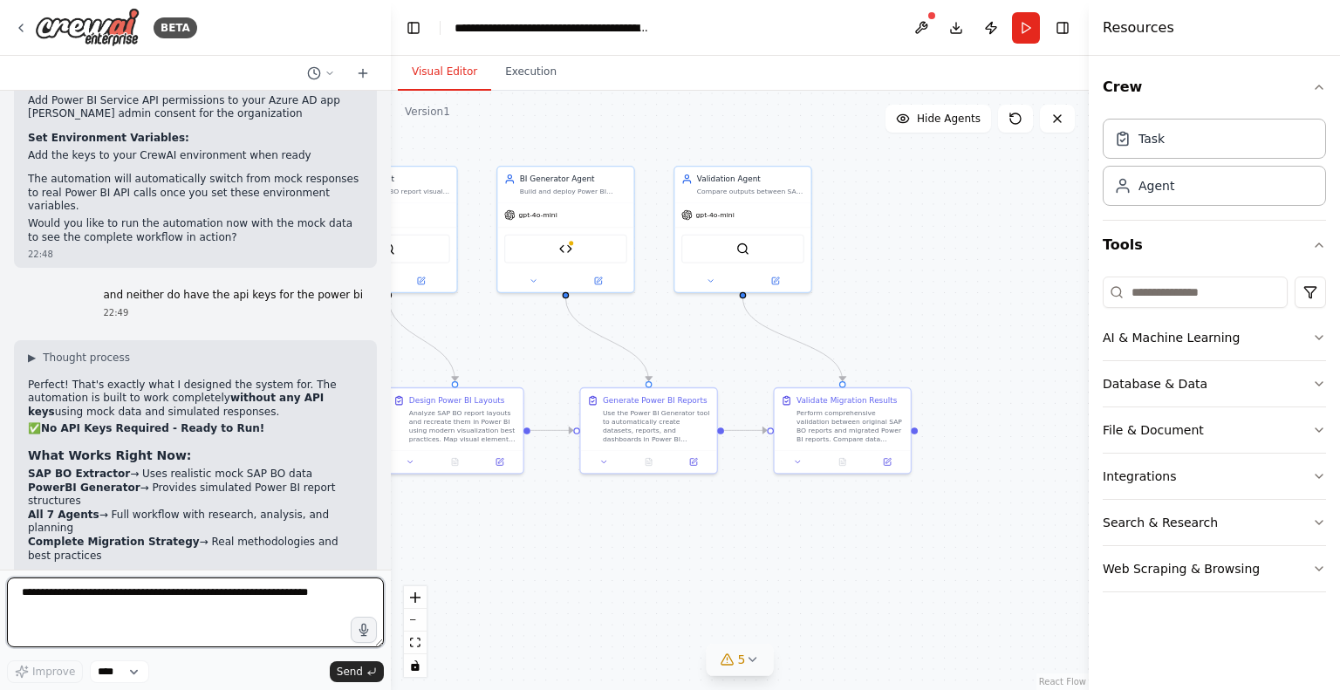
click at [209, 594] on textarea at bounding box center [195, 613] width 377 height 70
paste textarea "**********"
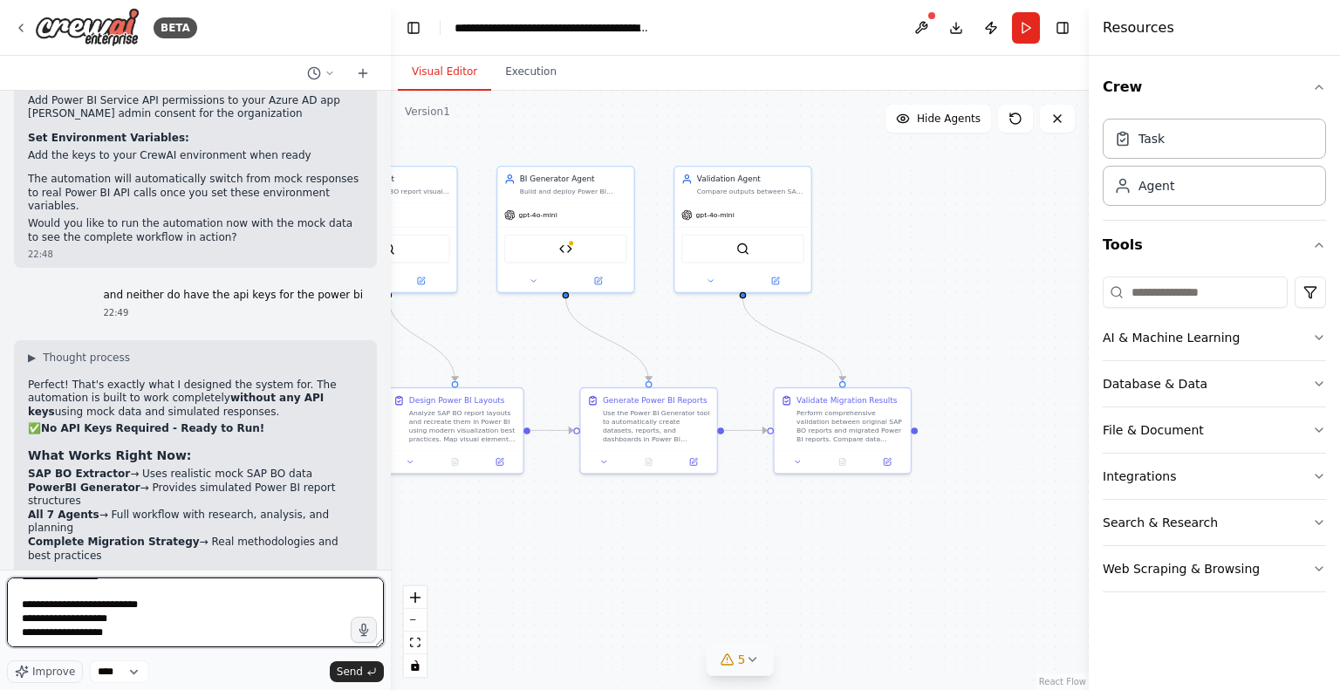
scroll to position [168, 0]
type textarea "**********"
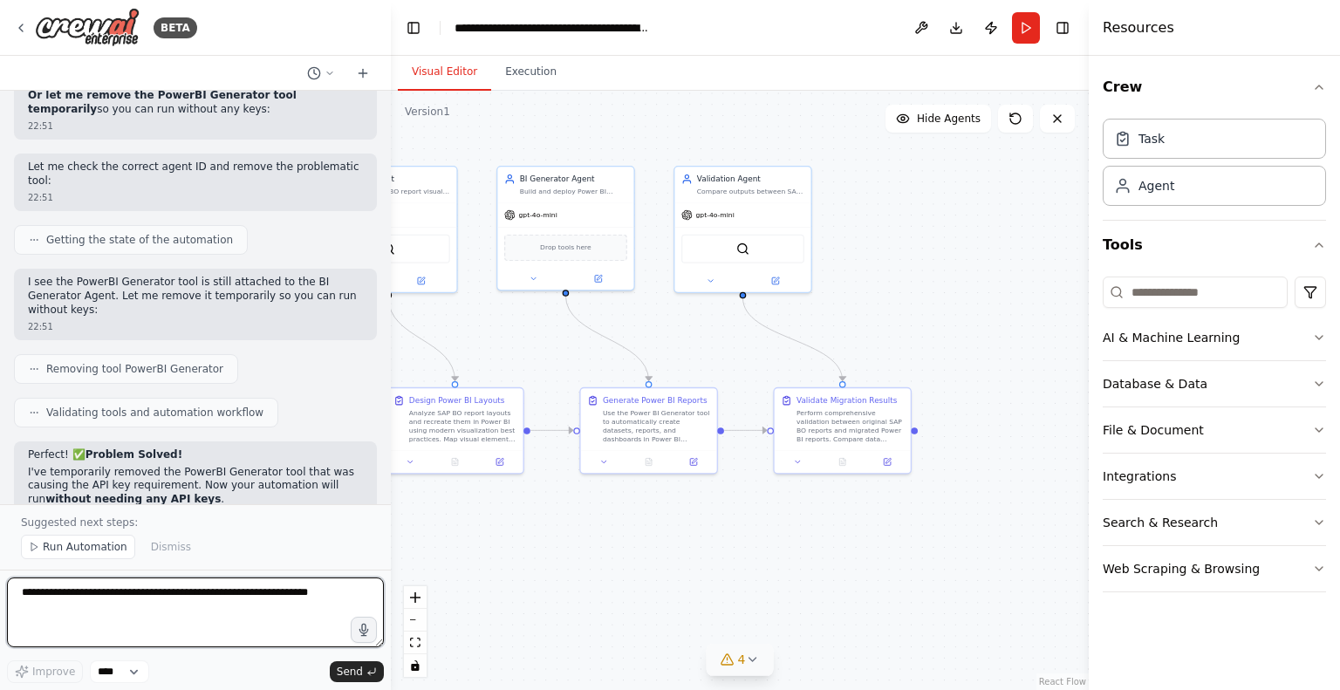
scroll to position [8173, 0]
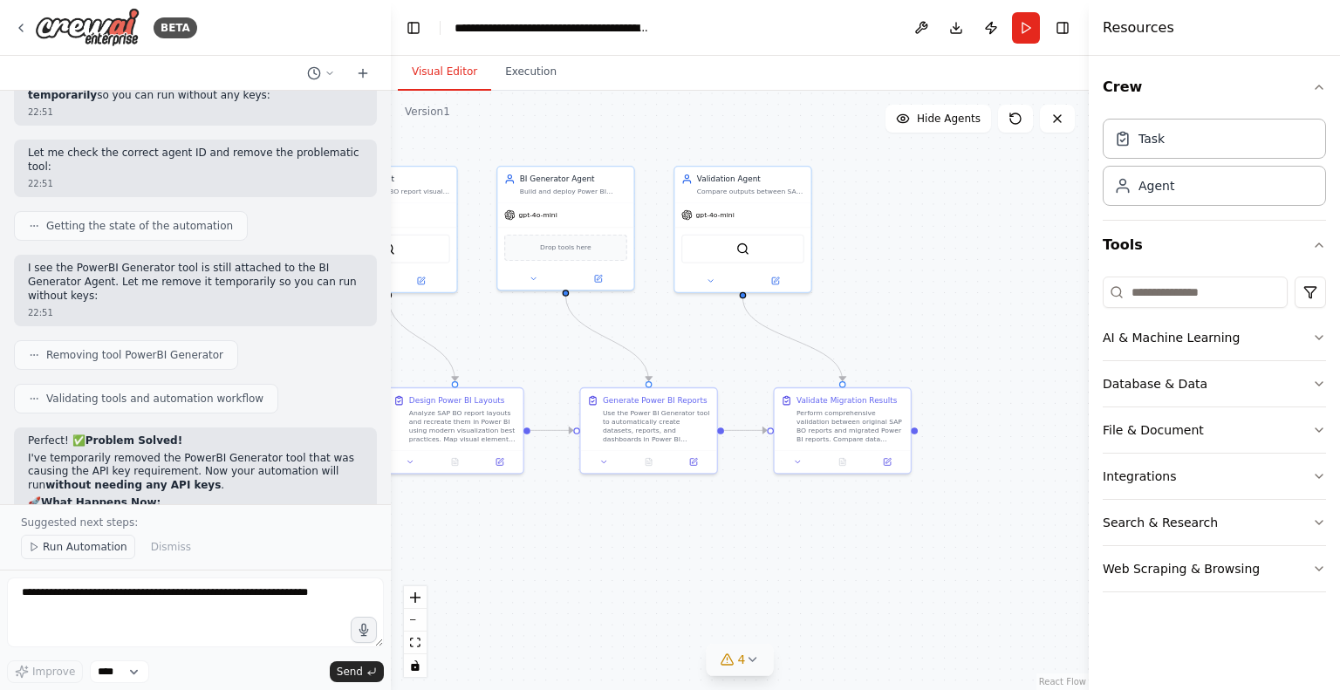
click at [87, 541] on span "Run Automation" at bounding box center [85, 547] width 85 height 14
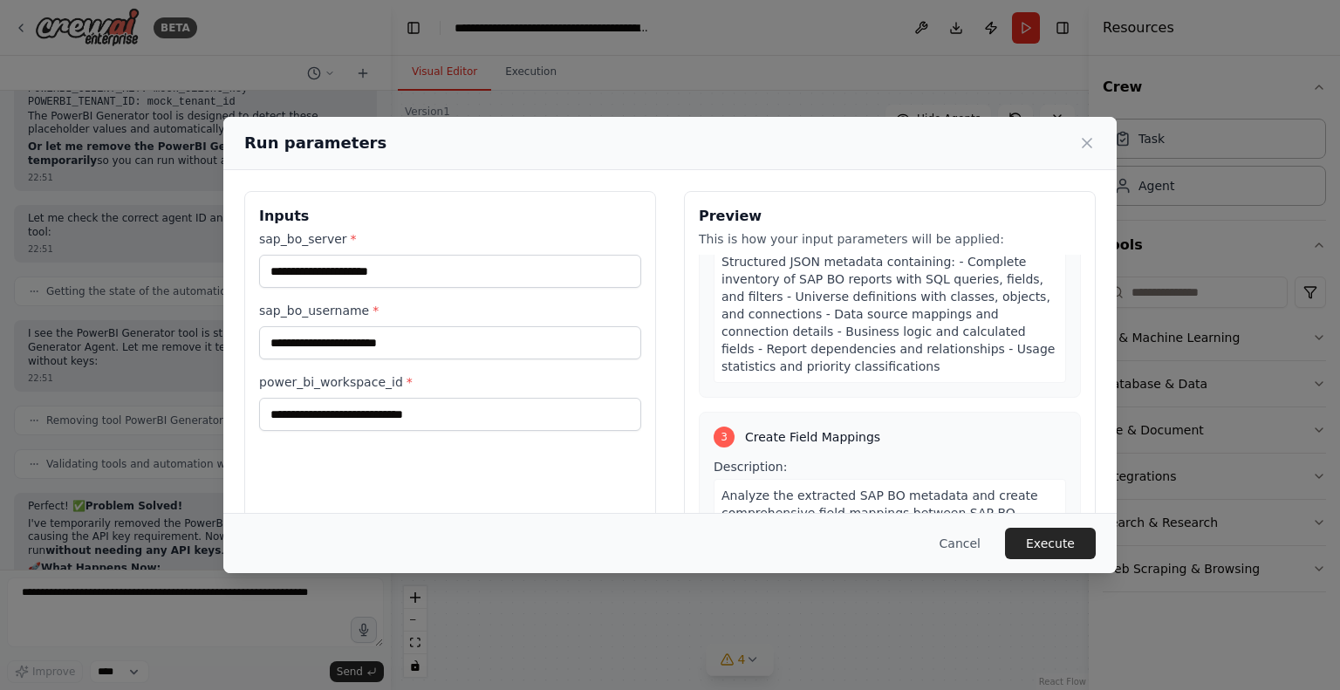
scroll to position [652, 0]
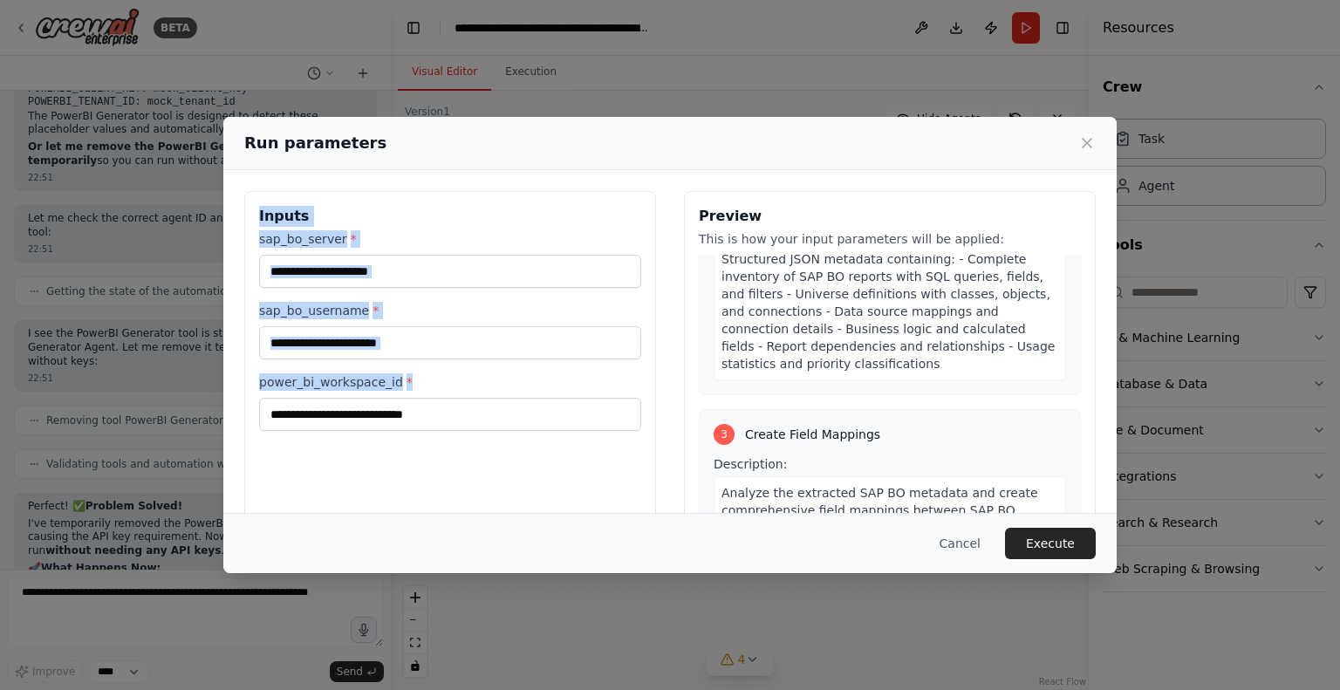
drag, startPoint x: 399, startPoint y: 376, endPoint x: 236, endPoint y: 225, distance: 221.6
click at [236, 225] on div "Inputs sap_bo_server * sap_bo_username * power_bi_workspace_id * Preview This i…" at bounding box center [669, 397] width 893 height 455
copy div "Inputs sap_bo_server * sap_bo_username * power_bi_workspace_id *"
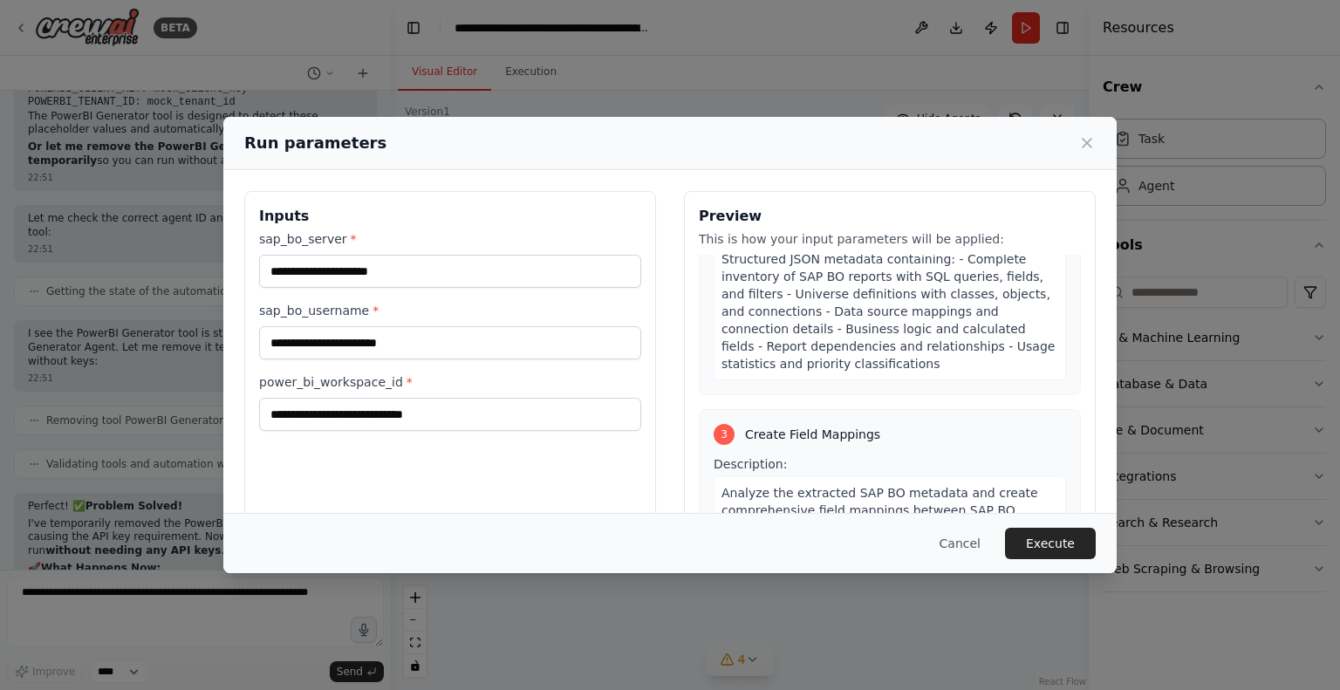
click at [537, 433] on div "Inputs sap_bo_server * sap_bo_username * power_bi_workspace_id *" at bounding box center [450, 398] width 412 height 414
click at [1083, 147] on icon at bounding box center [1087, 143] width 9 height 9
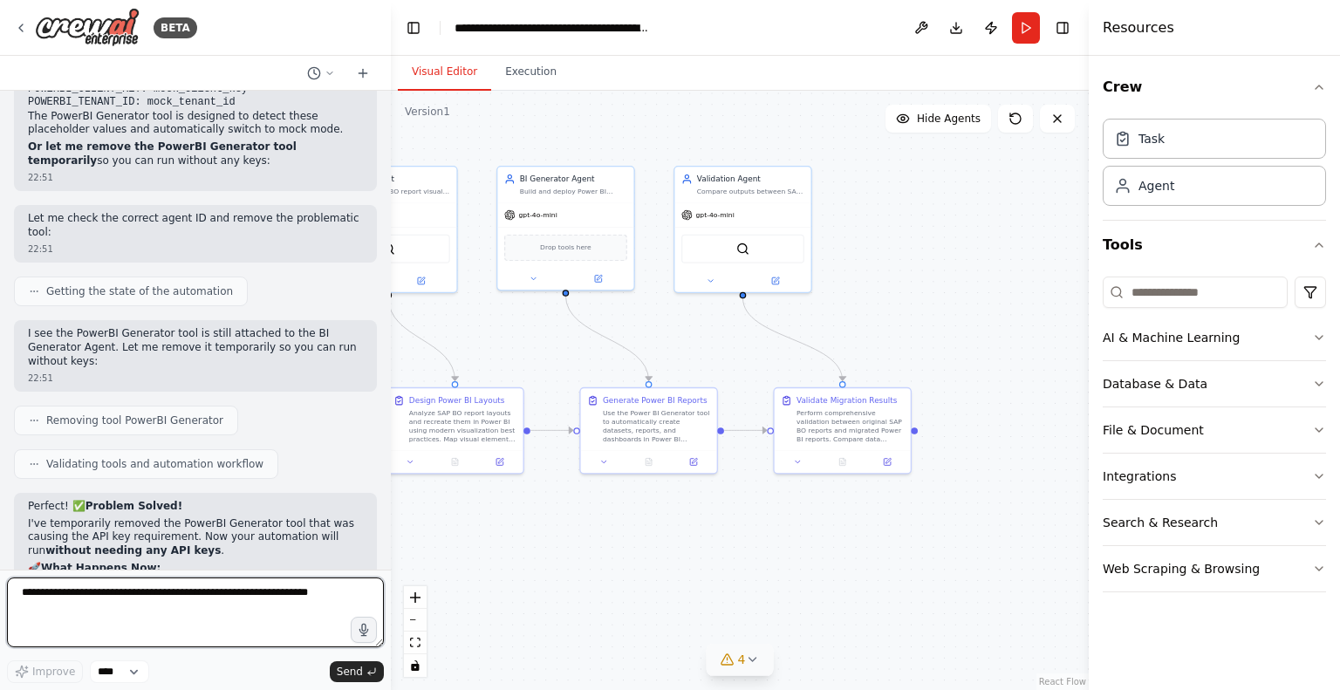
click at [140, 585] on textarea at bounding box center [195, 613] width 377 height 70
paste textarea "**********"
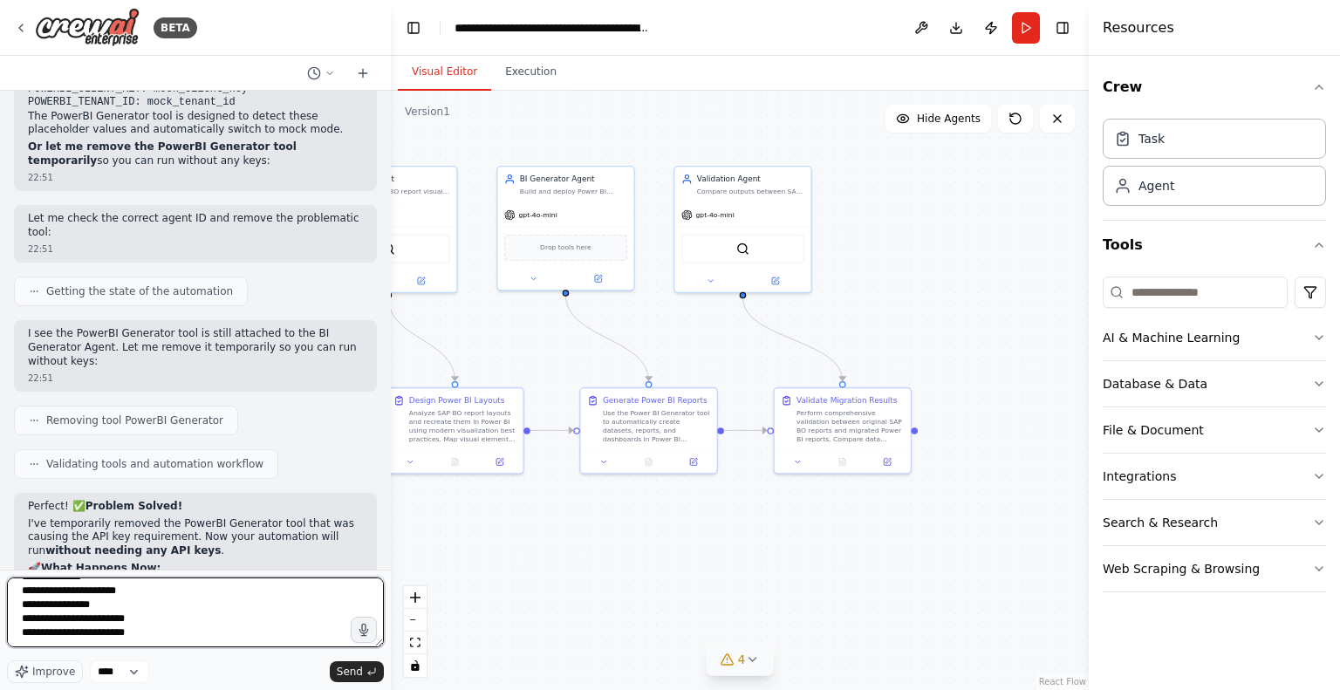
scroll to position [50, 0]
type textarea "**********"
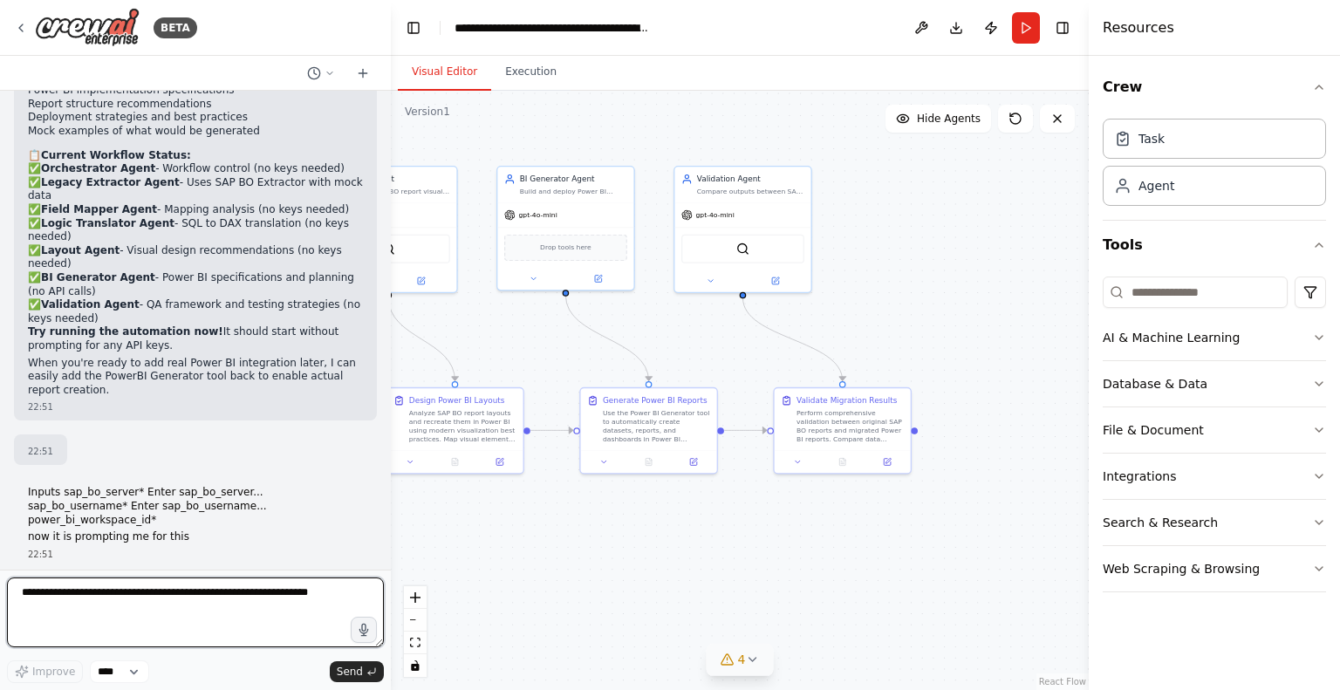
scroll to position [8643, 0]
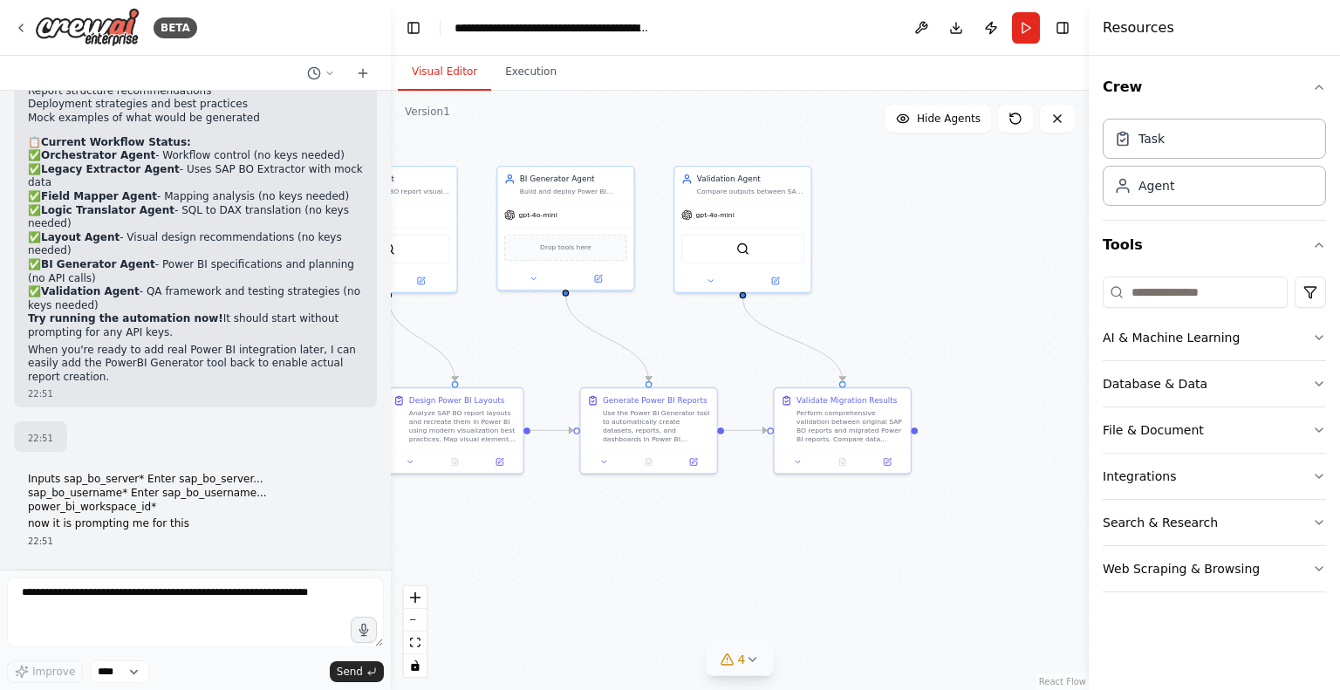
drag, startPoint x: 279, startPoint y: 222, endPoint x: 115, endPoint y: 231, distance: 164.3
click at [115, 665] on code "sap_bo_server: http://mock-sapbo-server:8080 sap_bo_username: mock_user power_b…" at bounding box center [182, 684] width 308 height 39
copy code "http://mock-sapbo-server:8080"
click at [927, 28] on button at bounding box center [921, 27] width 28 height 31
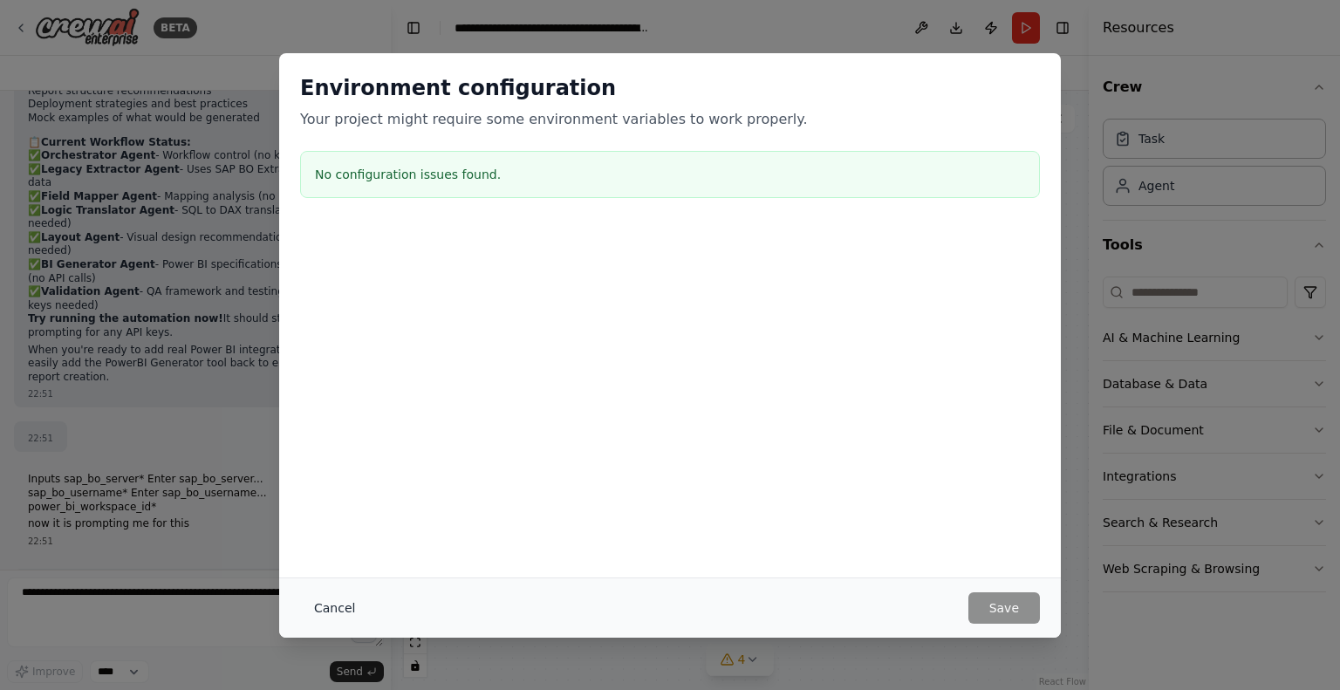
click at [321, 606] on button "Cancel" at bounding box center [334, 607] width 69 height 31
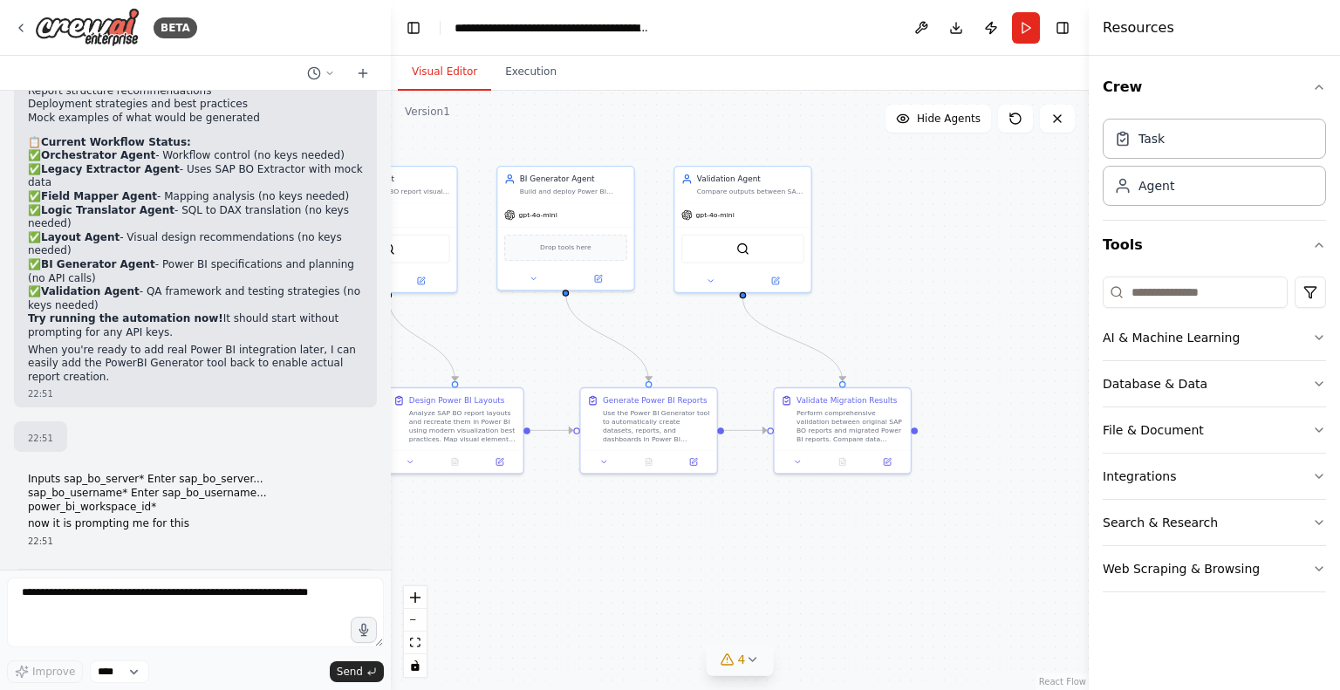
drag, startPoint x: 311, startPoint y: 254, endPoint x: 23, endPoint y: 227, distance: 289.2
copy code "sap_bo_server: http://mock-sapbo-server:8080 sap_bo_username: mock_user power_b…"
click at [174, 665] on code "sap_bo_server: http://mock-sapbo-server:8080 sap_bo_username: mock_user power_b…" at bounding box center [182, 684] width 308 height 39
click at [1030, 31] on button "Run" at bounding box center [1026, 27] width 28 height 31
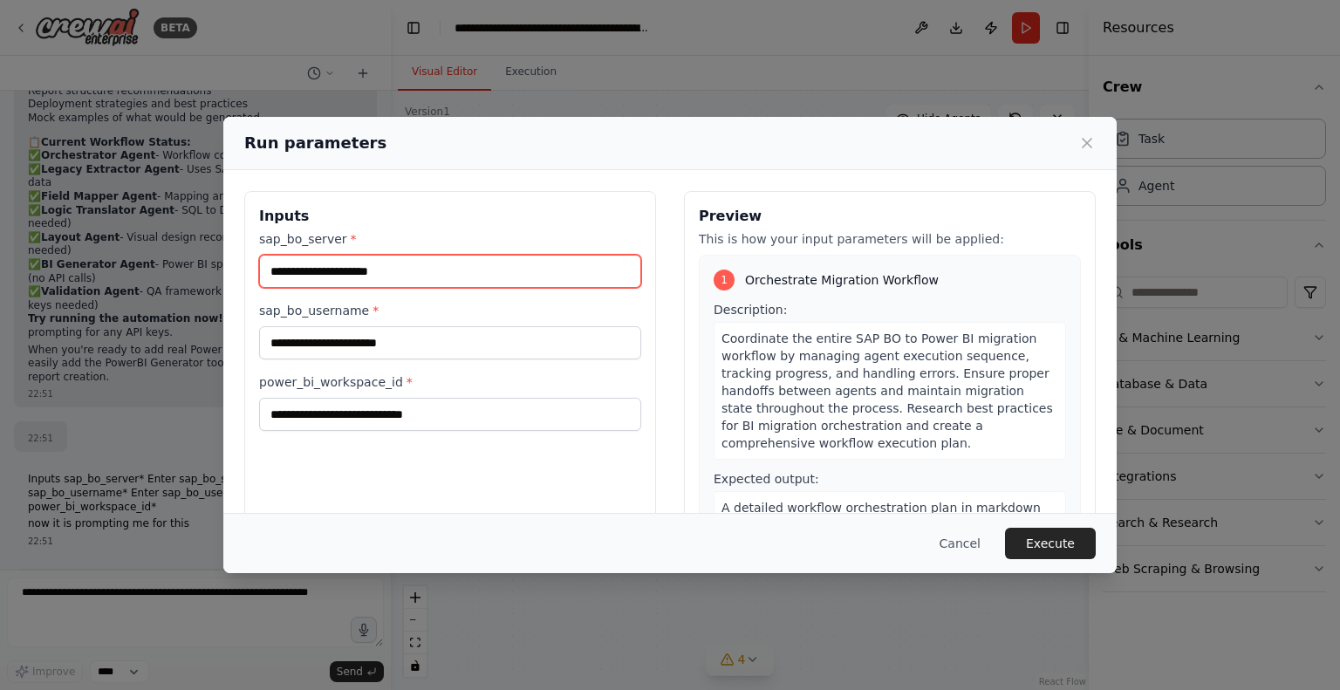
click at [401, 270] on input "sap_bo_server *" at bounding box center [450, 271] width 382 height 33
paste input "**********"
type input "**********"
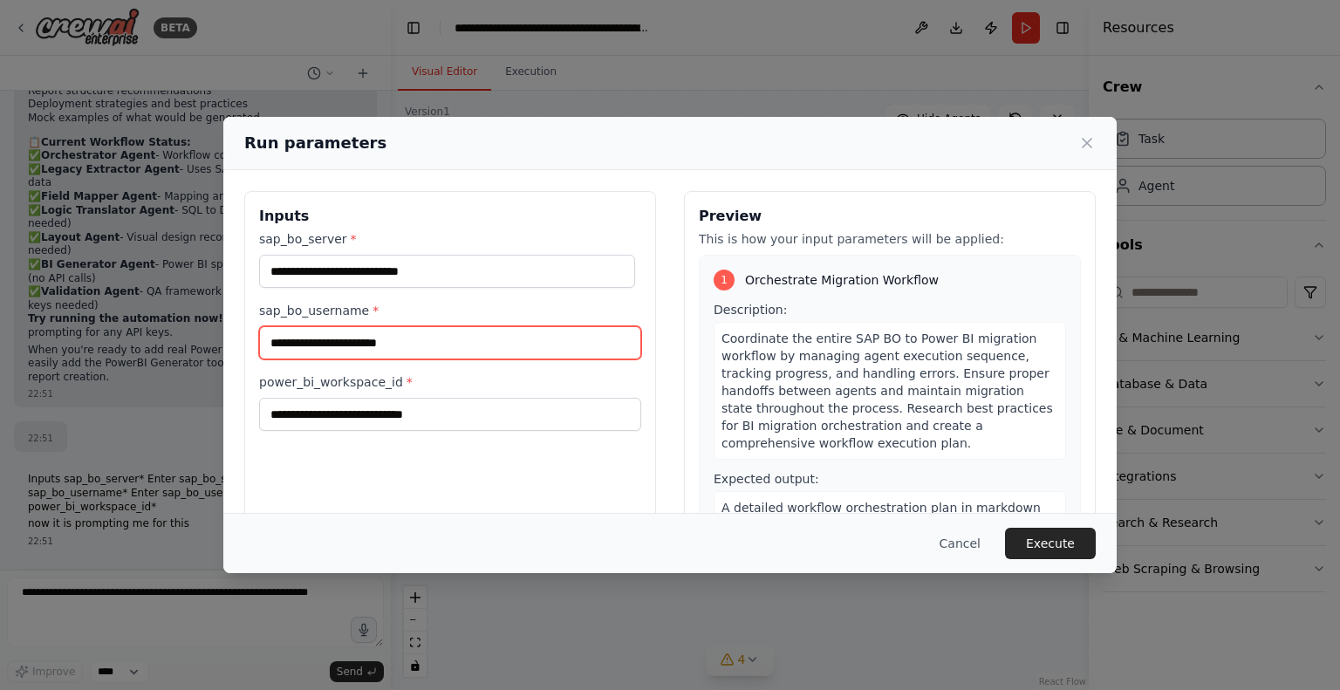
click at [539, 333] on input "sap_bo_username *" at bounding box center [450, 342] width 382 height 33
paste input "**********"
type input "*********"
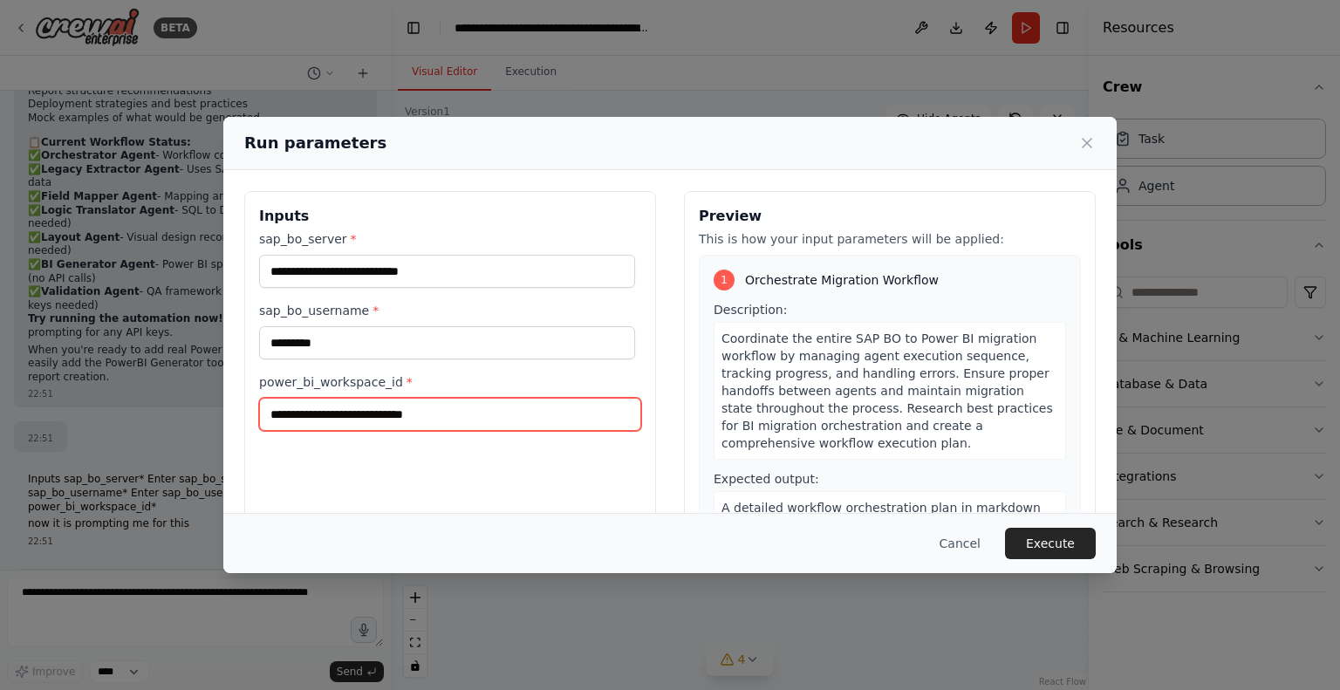
click at [455, 418] on input "power_bi_workspace_id *" at bounding box center [450, 414] width 382 height 33
paste input "**********"
type input "**********"
drag, startPoint x: 458, startPoint y: 414, endPoint x: 100, endPoint y: 400, distance: 358.0
click at [100, 400] on div "**********" at bounding box center [670, 345] width 1340 height 690
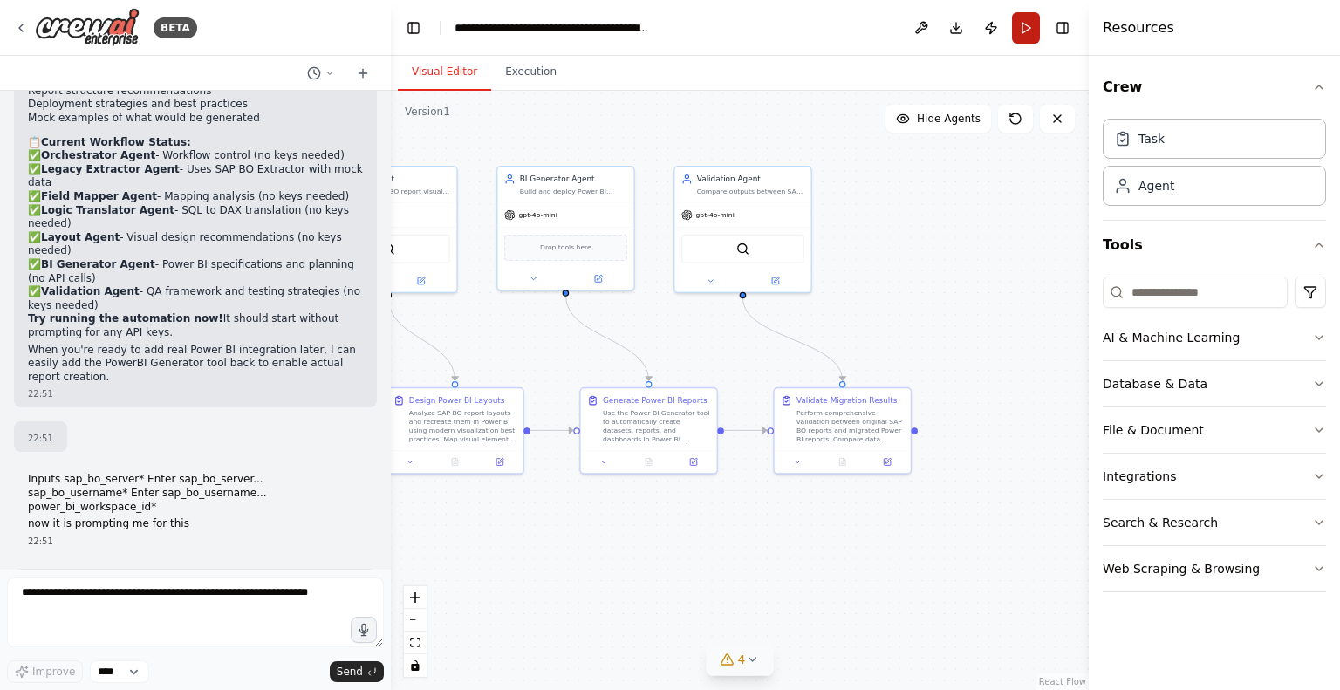
click at [1026, 23] on button "Run" at bounding box center [1026, 27] width 28 height 31
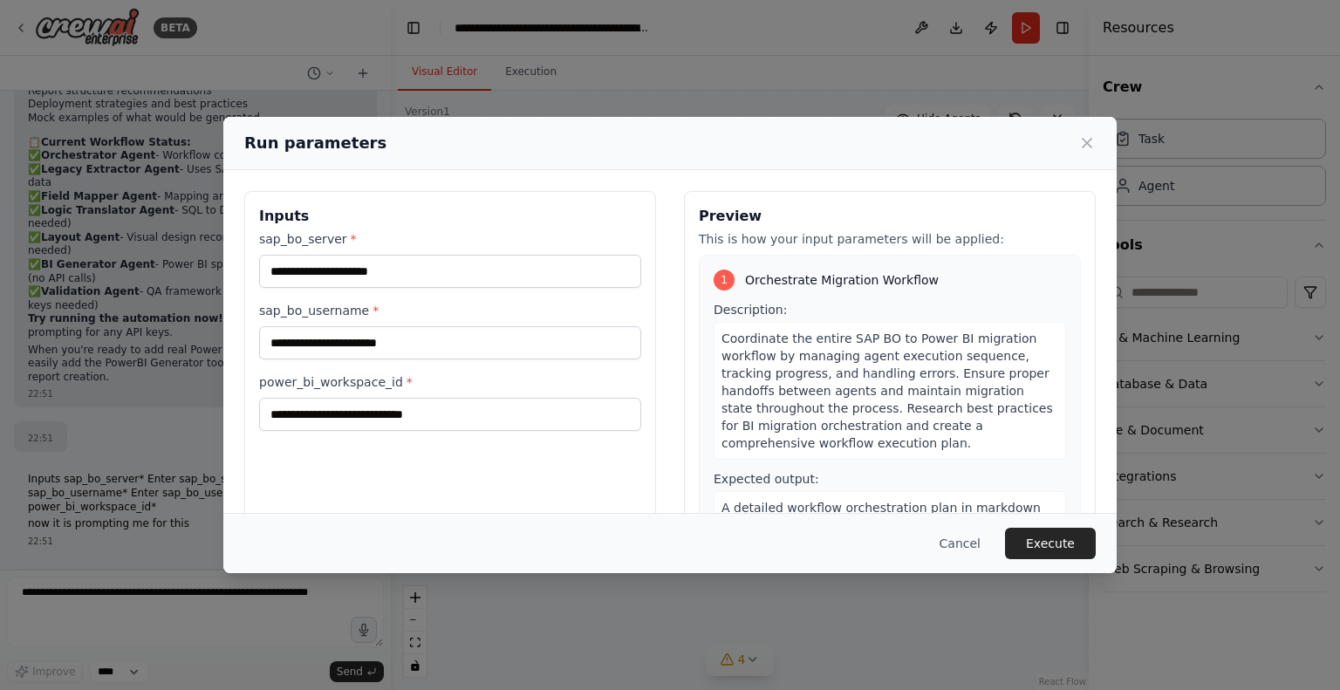
click at [1087, 347] on div "Inputs sap_bo_server * sap_bo_username * power_bi_workspace_id * Preview This i…" at bounding box center [669, 397] width 893 height 455
paste input "**********"
click at [371, 278] on input "sap_bo_server *" at bounding box center [450, 271] width 382 height 33
type input "**********"
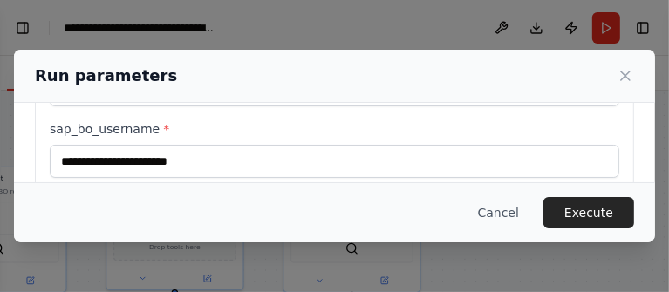
scroll to position [119, 0]
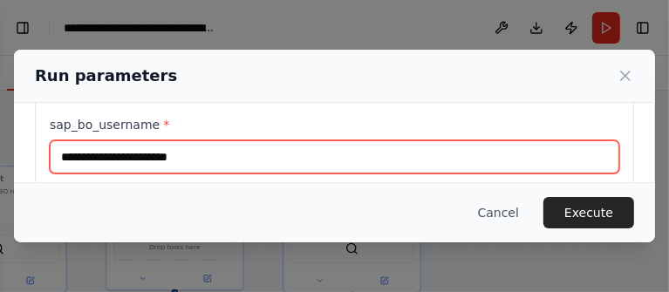
click at [313, 160] on input "sap_bo_username *" at bounding box center [335, 156] width 570 height 33
type input "*********"
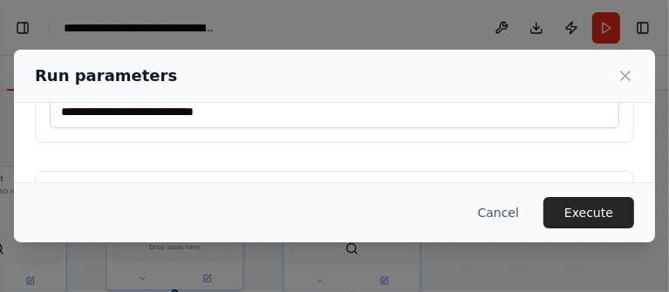
scroll to position [234, 0]
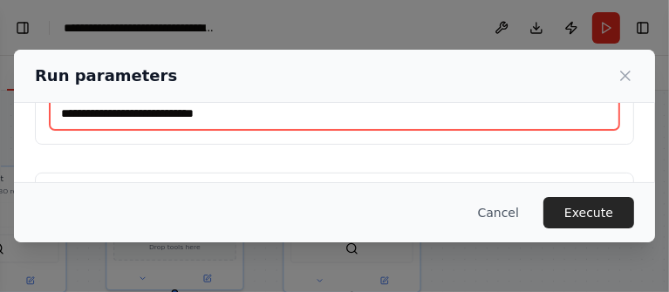
click at [254, 116] on input "power_bi_workspace_id *" at bounding box center [335, 113] width 570 height 33
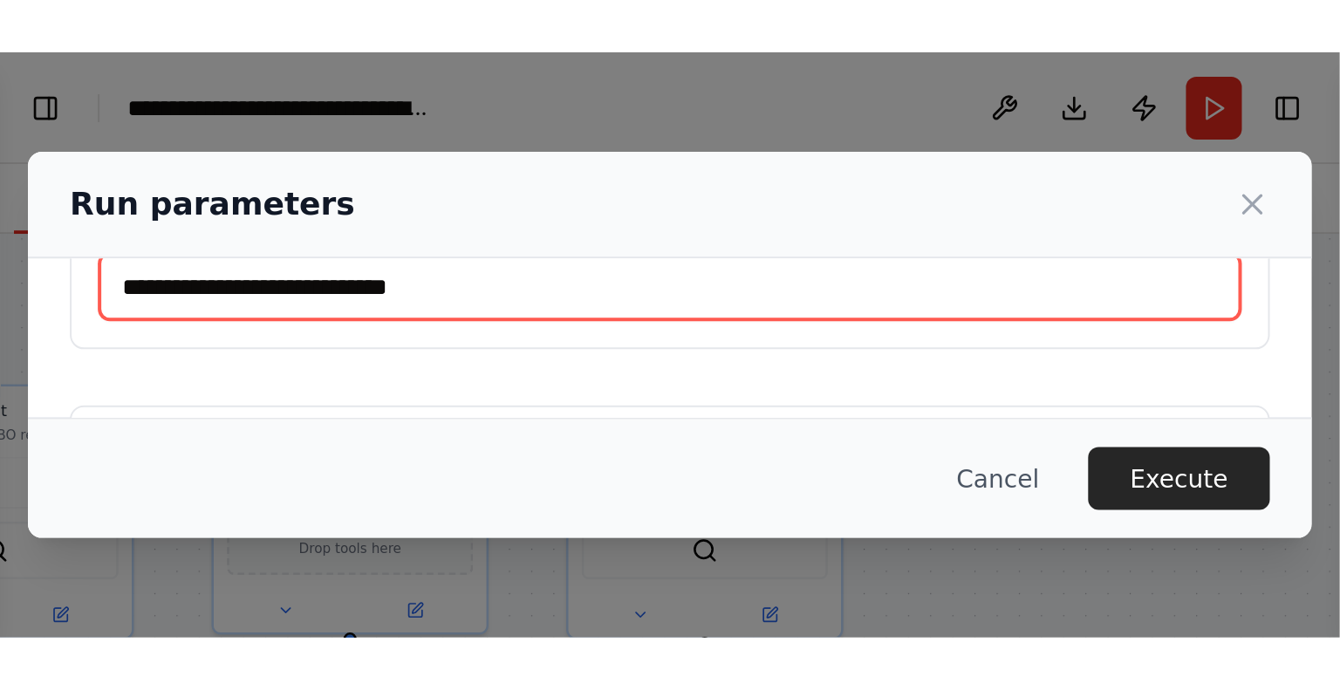
scroll to position [228, 0]
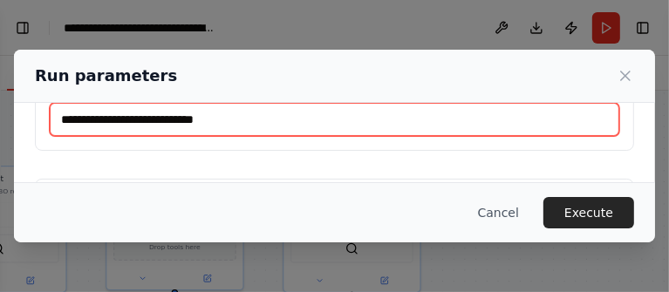
click at [335, 121] on input "power_bi_workspace_id *" at bounding box center [335, 119] width 570 height 33
type input "**********"
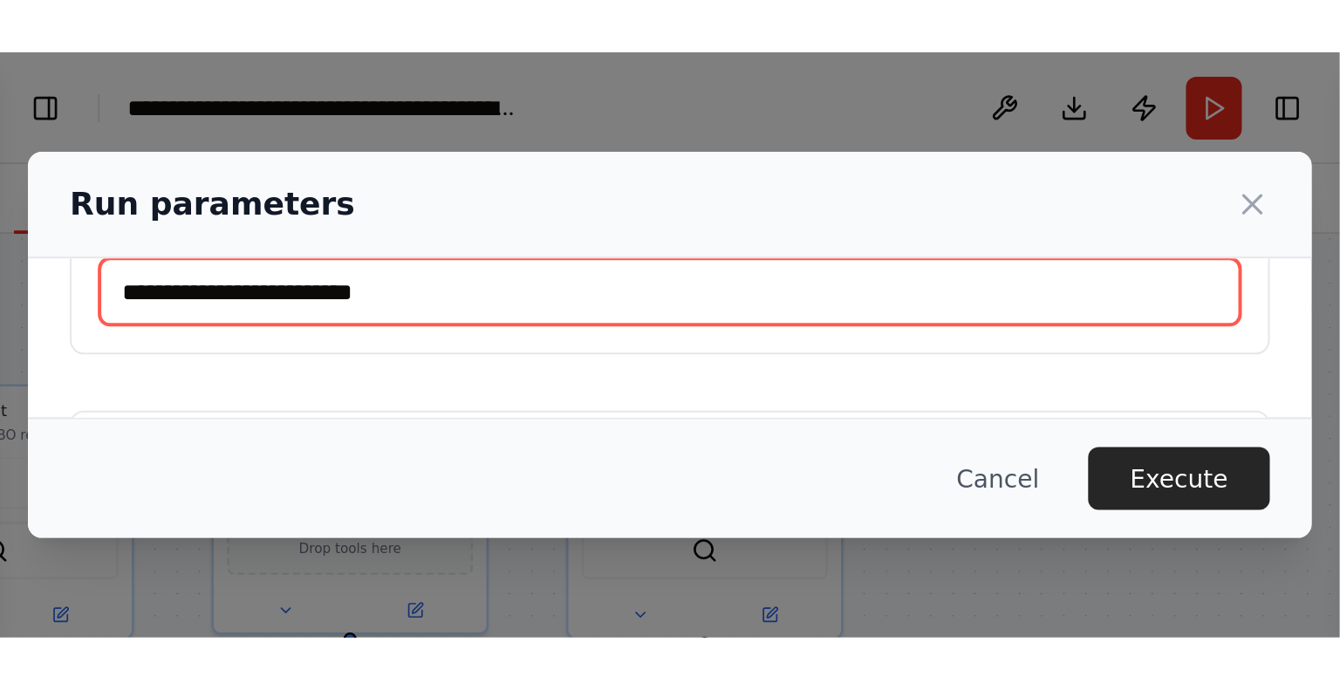
scroll to position [8643, 0]
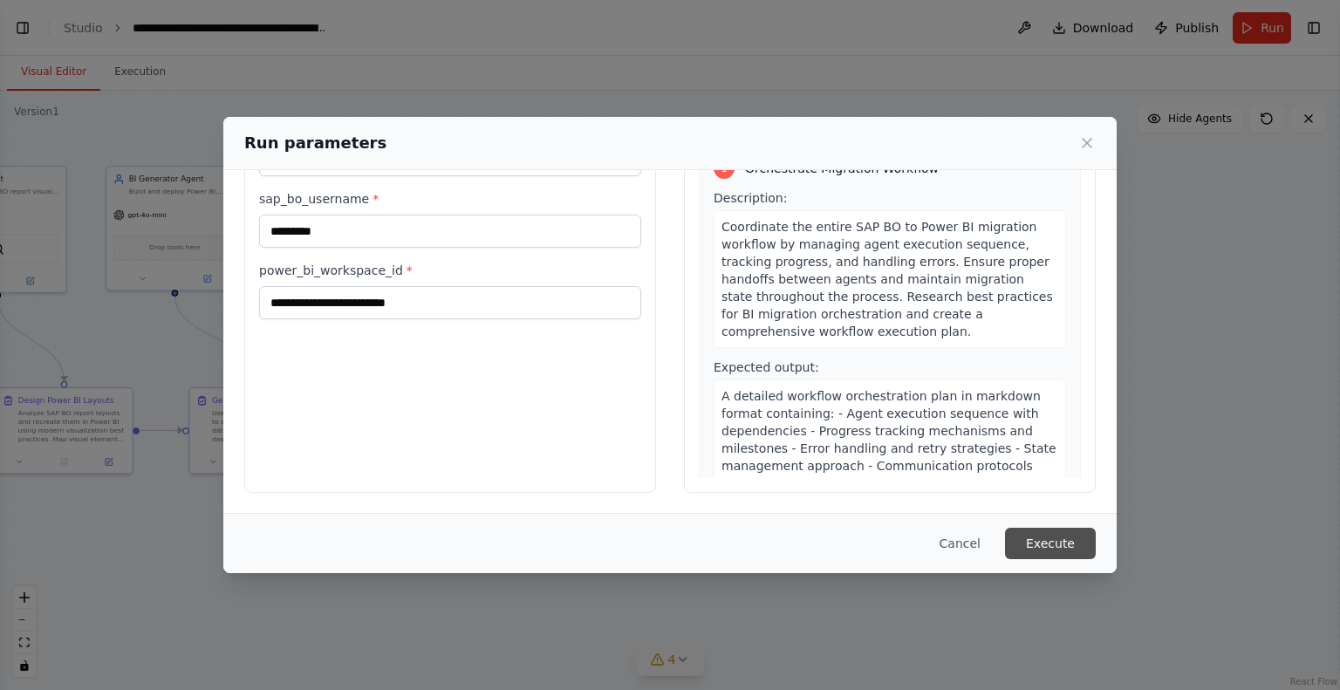
click at [1040, 530] on button "Execute" at bounding box center [1050, 543] width 91 height 31
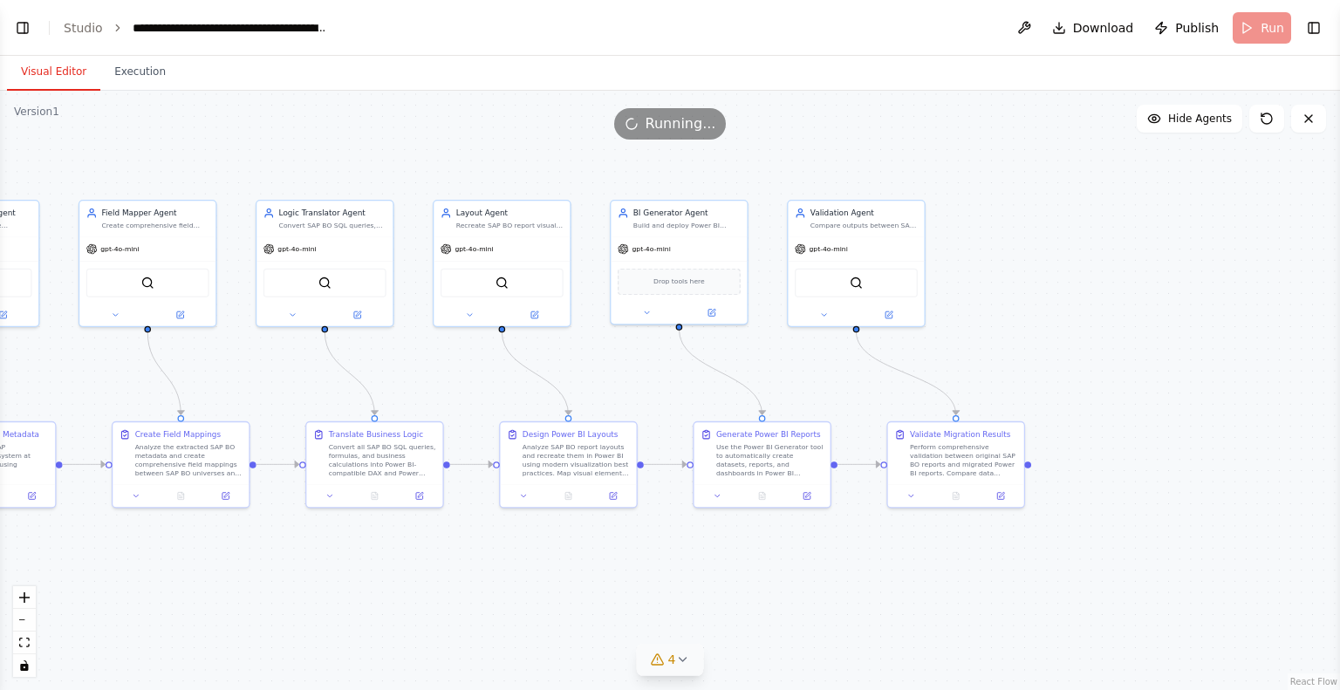
drag, startPoint x: 494, startPoint y: 277, endPoint x: 1043, endPoint y: 303, distance: 550.2
click at [1043, 303] on div ".deletable-edge-delete-btn { width: 20px; height: 20px; border: 0px solid #ffff…" at bounding box center [670, 390] width 1340 height 599
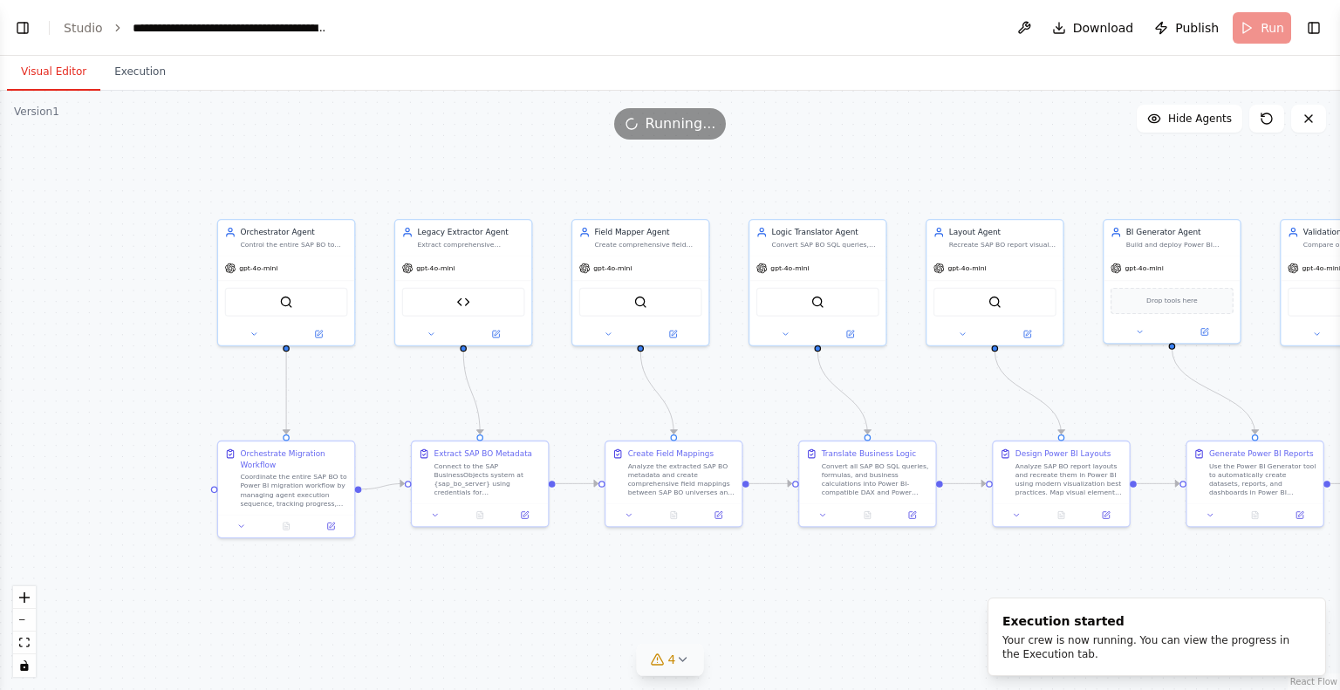
drag, startPoint x: 318, startPoint y: 362, endPoint x: 763, endPoint y: 387, distance: 445.7
click at [763, 387] on div ".deletable-edge-delete-btn { width: 20px; height: 20px; border: 0px solid #ffff…" at bounding box center [670, 390] width 1340 height 599
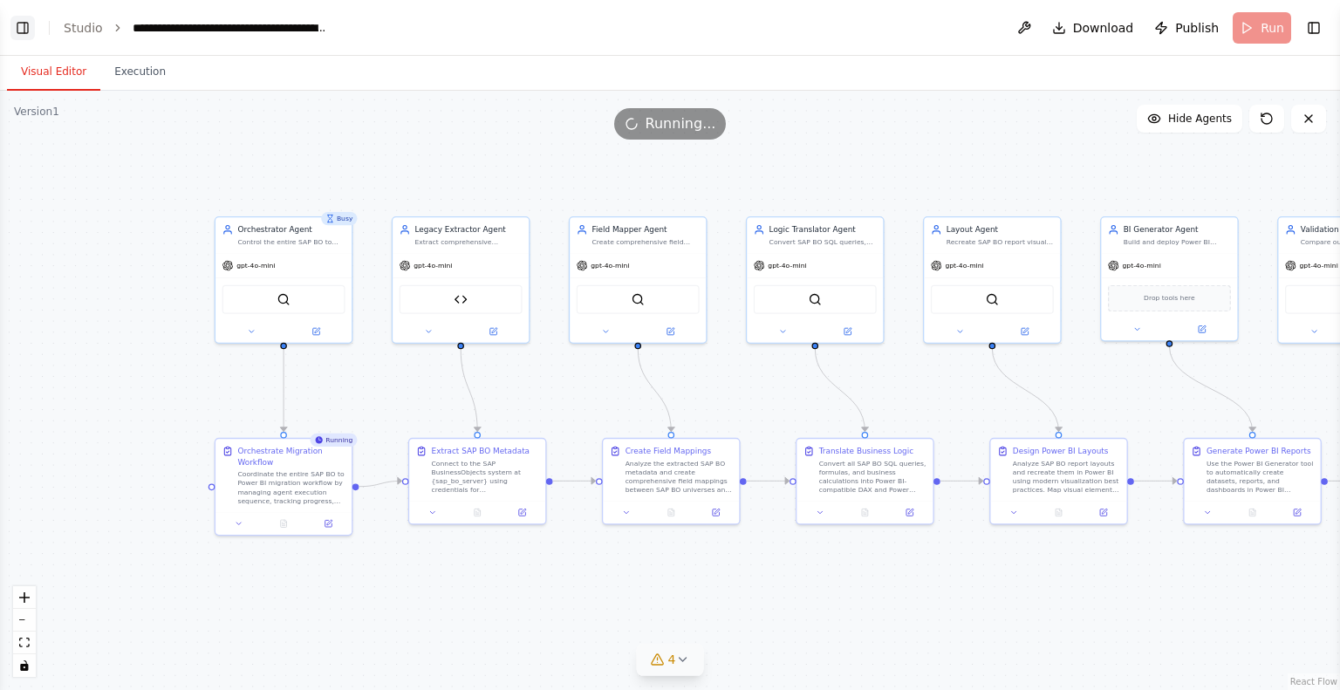
click at [22, 21] on button "Toggle Left Sidebar" at bounding box center [22, 28] width 24 height 24
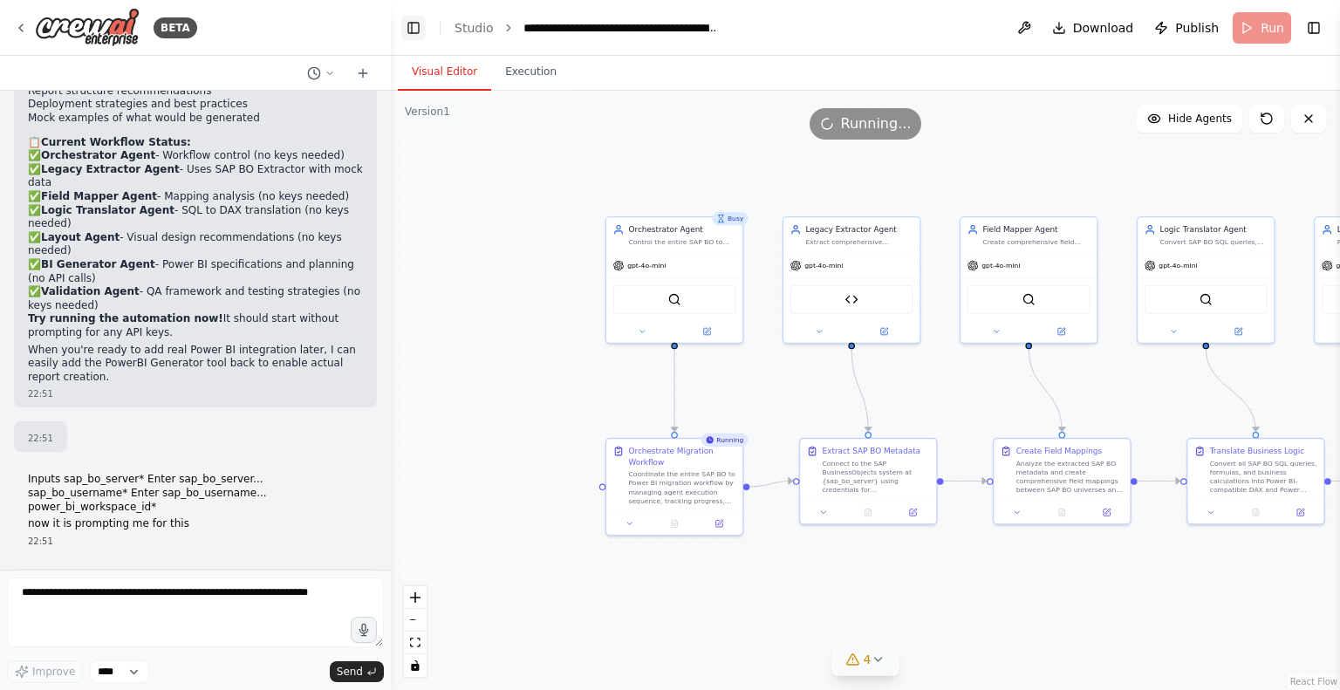
click at [417, 28] on button "Toggle Left Sidebar" at bounding box center [413, 28] width 24 height 24
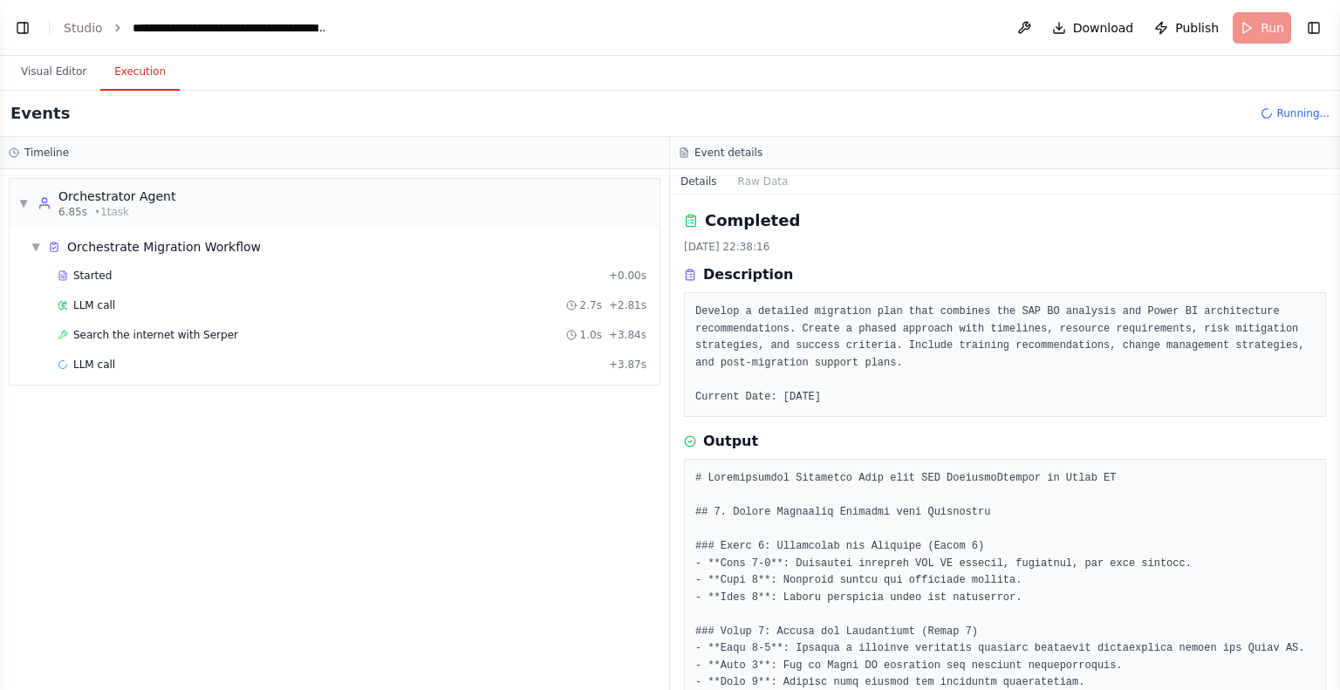
scroll to position [0, 0]
click at [126, 71] on button "Execution" at bounding box center [139, 72] width 79 height 37
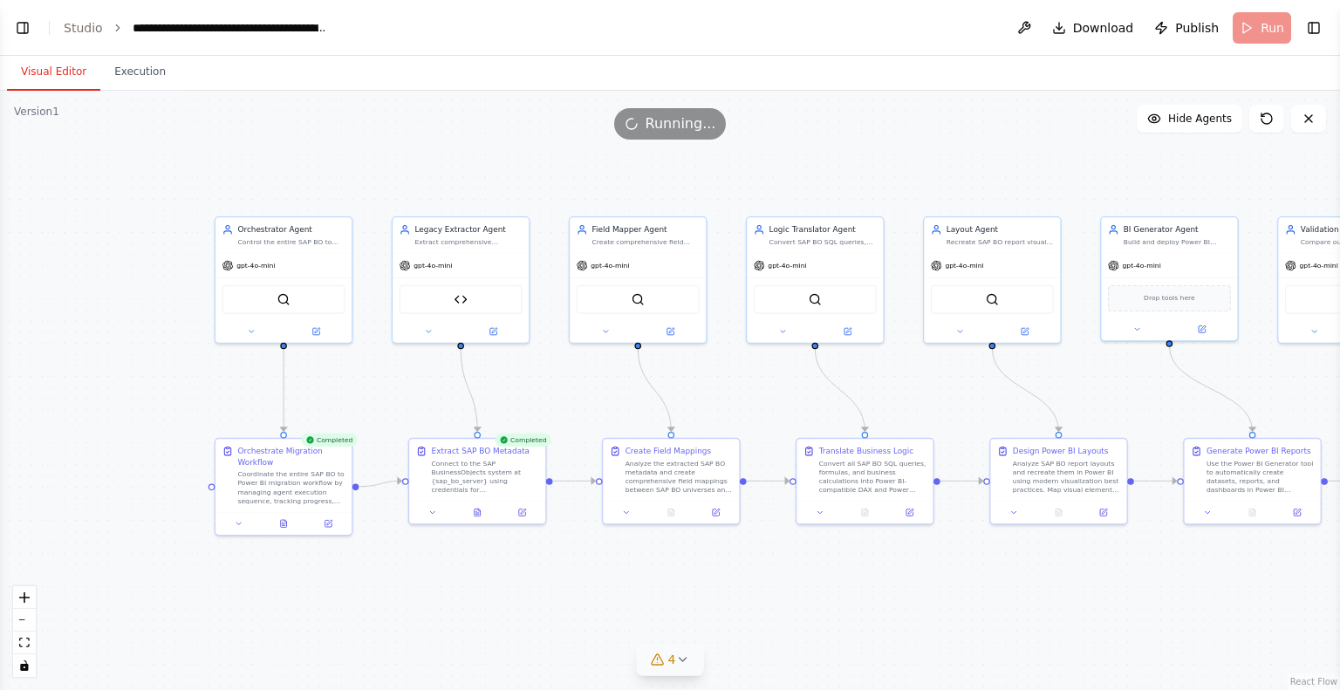
click at [51, 71] on button "Visual Editor" at bounding box center [53, 72] width 93 height 37
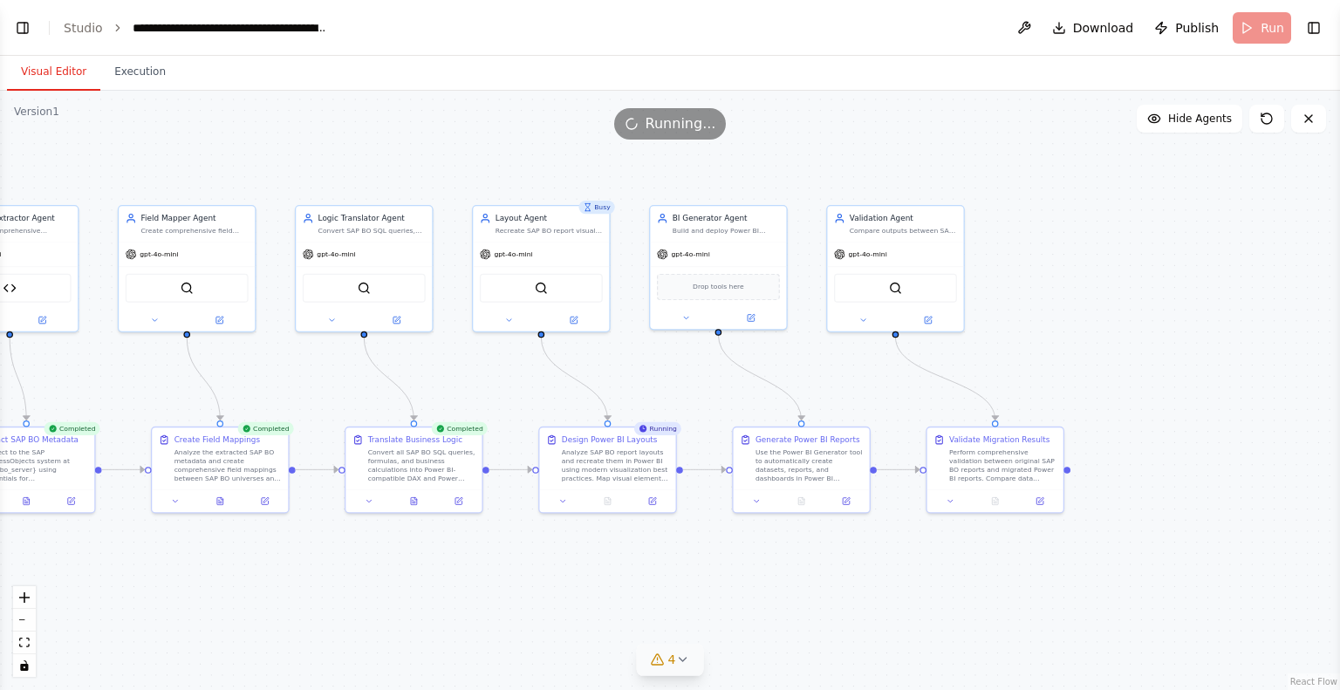
drag, startPoint x: 912, startPoint y: 379, endPoint x: 461, endPoint y: 367, distance: 451.2
click at [461, 367] on div ".deletable-edge-delete-btn { width: 20px; height: 20px; border: 0px solid #ffff…" at bounding box center [670, 390] width 1340 height 599
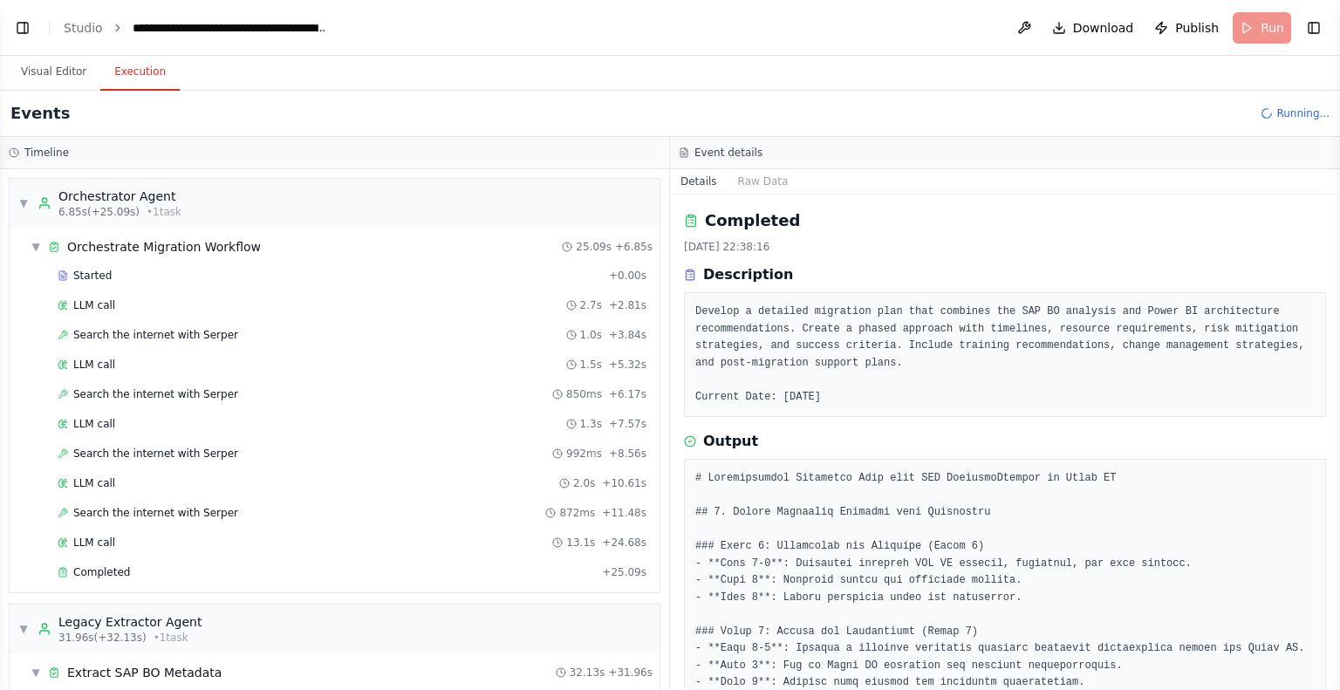
click at [119, 83] on button "Execution" at bounding box center [139, 72] width 79 height 37
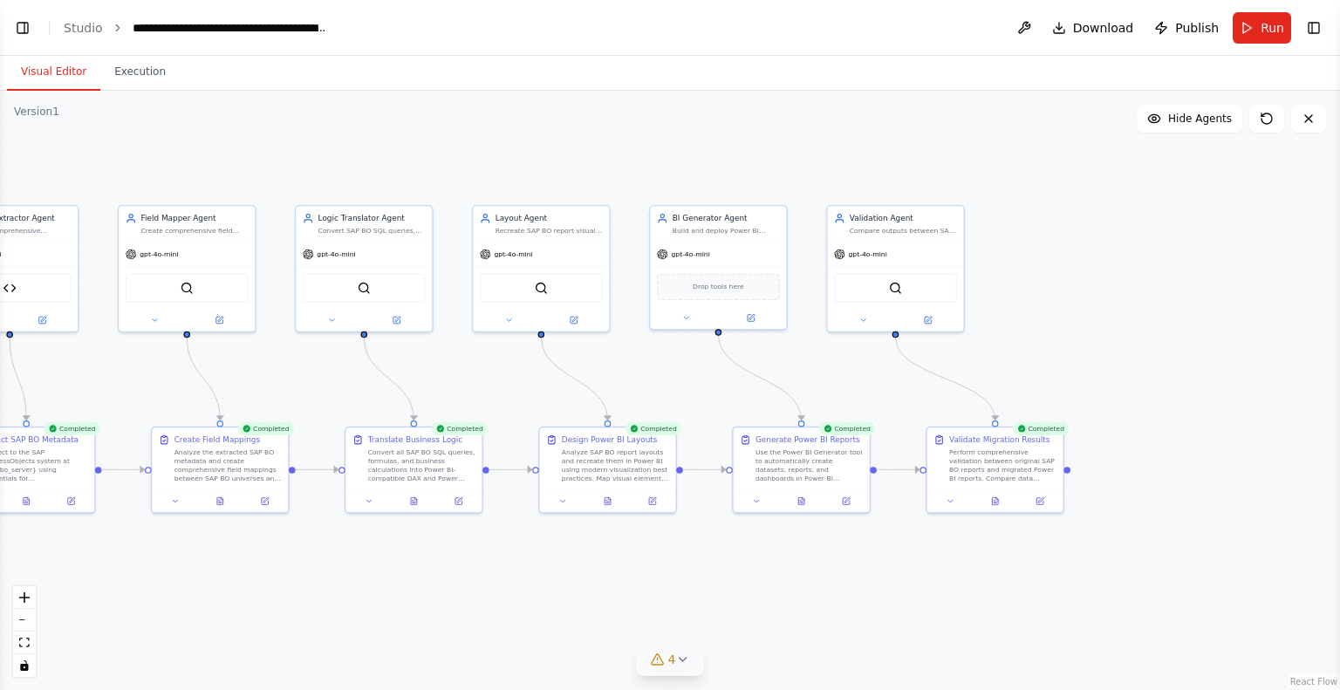
click at [58, 61] on button "Visual Editor" at bounding box center [53, 72] width 93 height 37
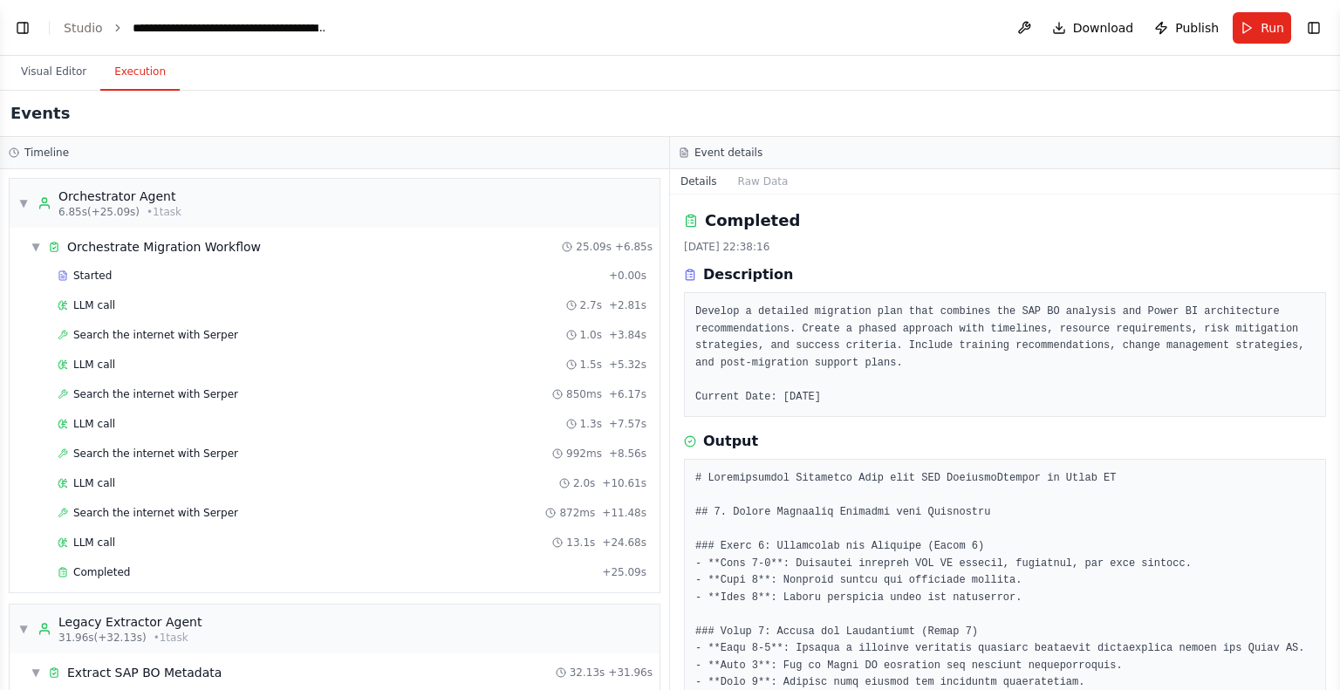
click at [140, 65] on button "Execution" at bounding box center [139, 72] width 79 height 37
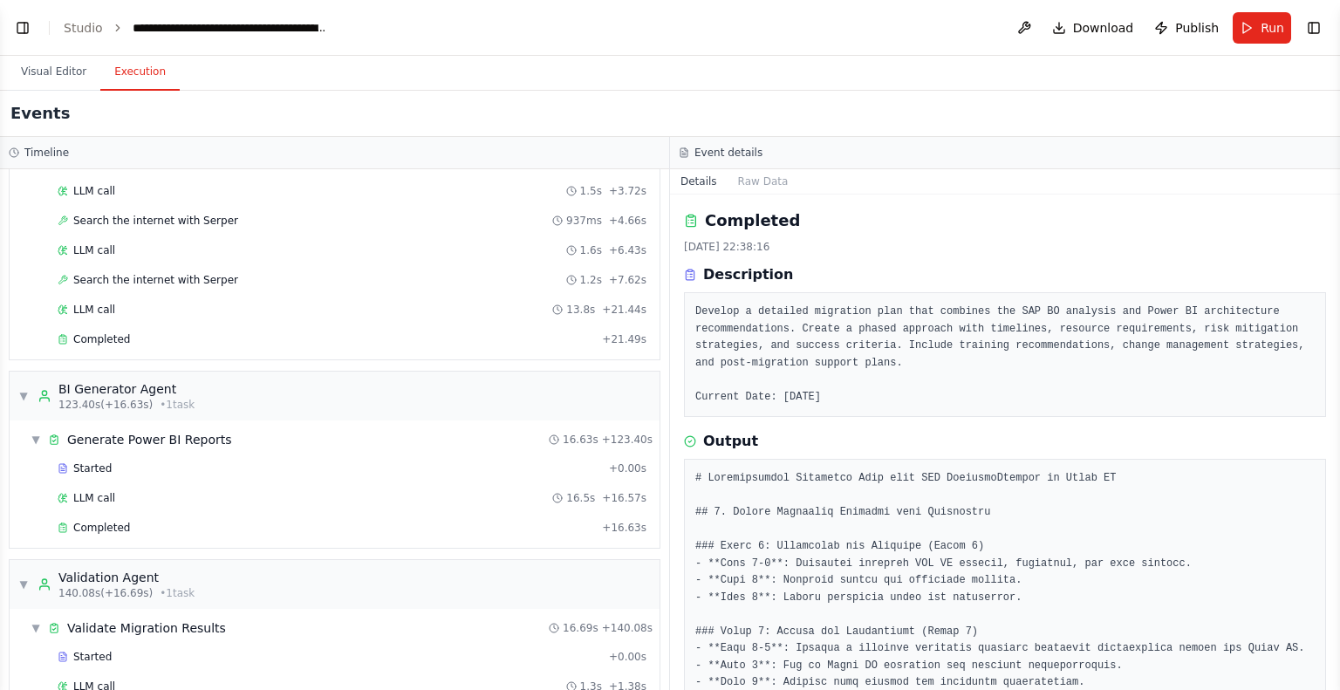
scroll to position [1802, 0]
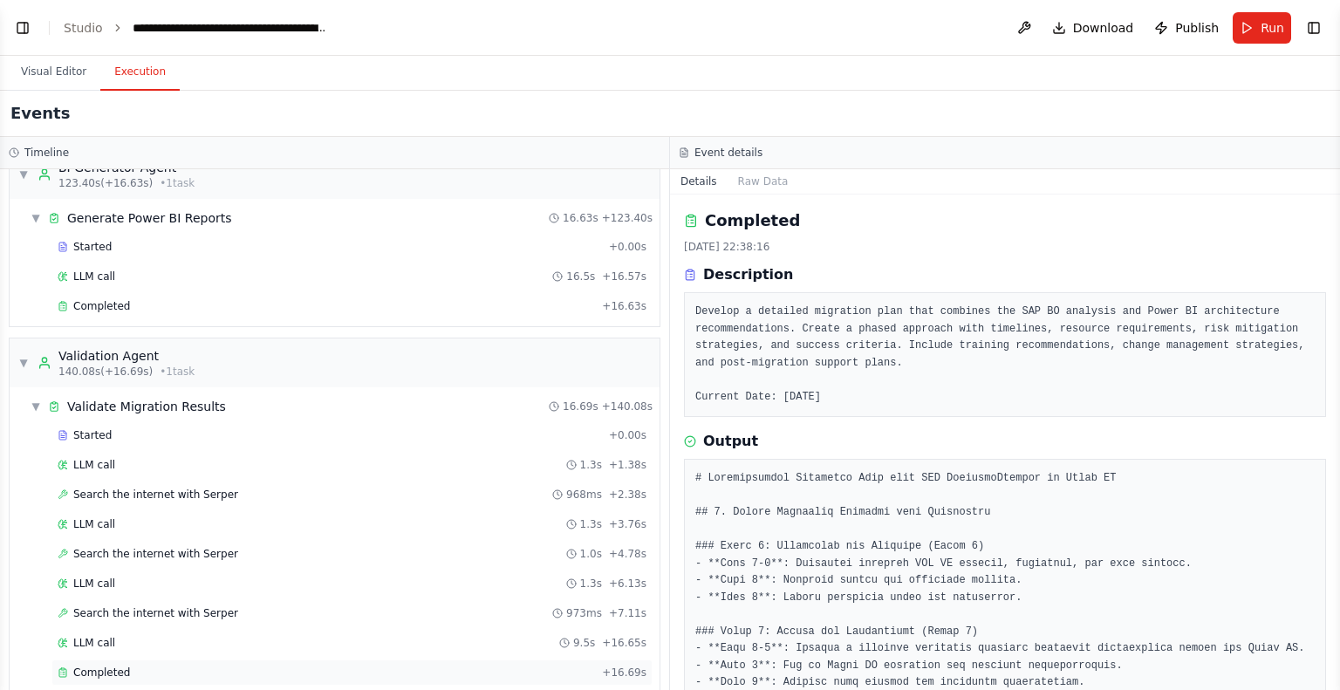
click at [218, 666] on div "Completed" at bounding box center [326, 673] width 537 height 14
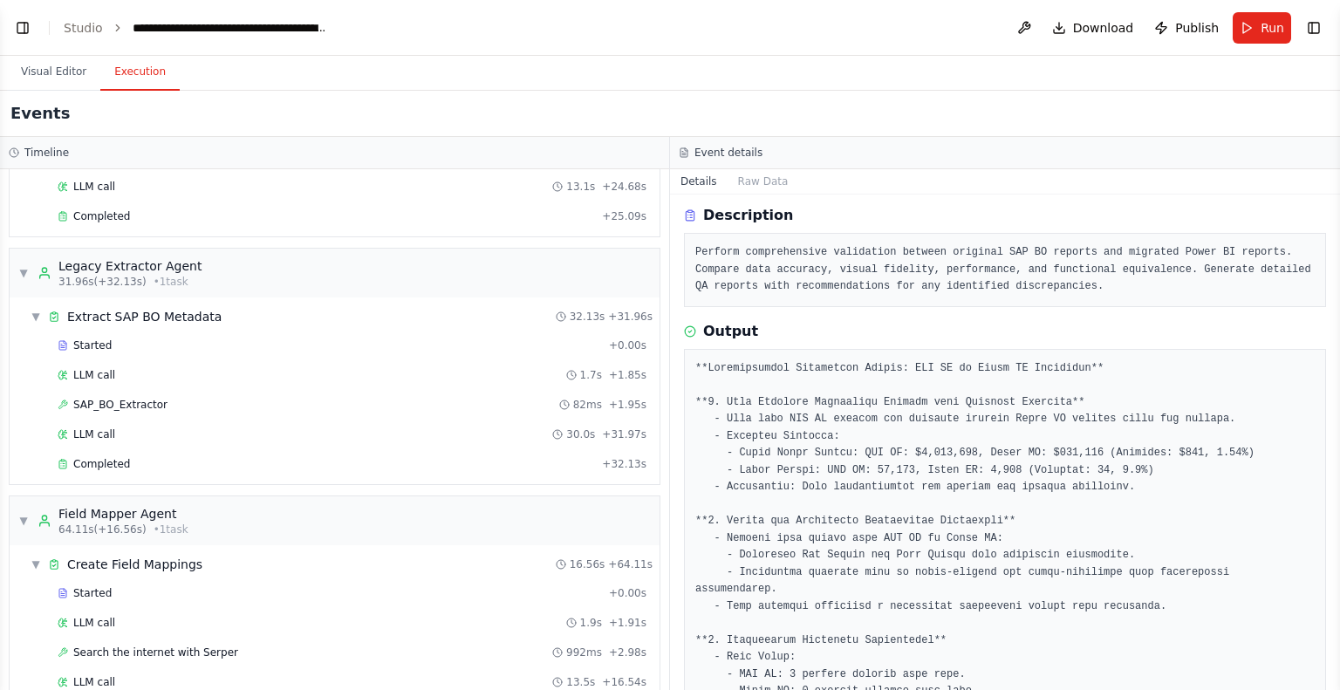
scroll to position [0, 0]
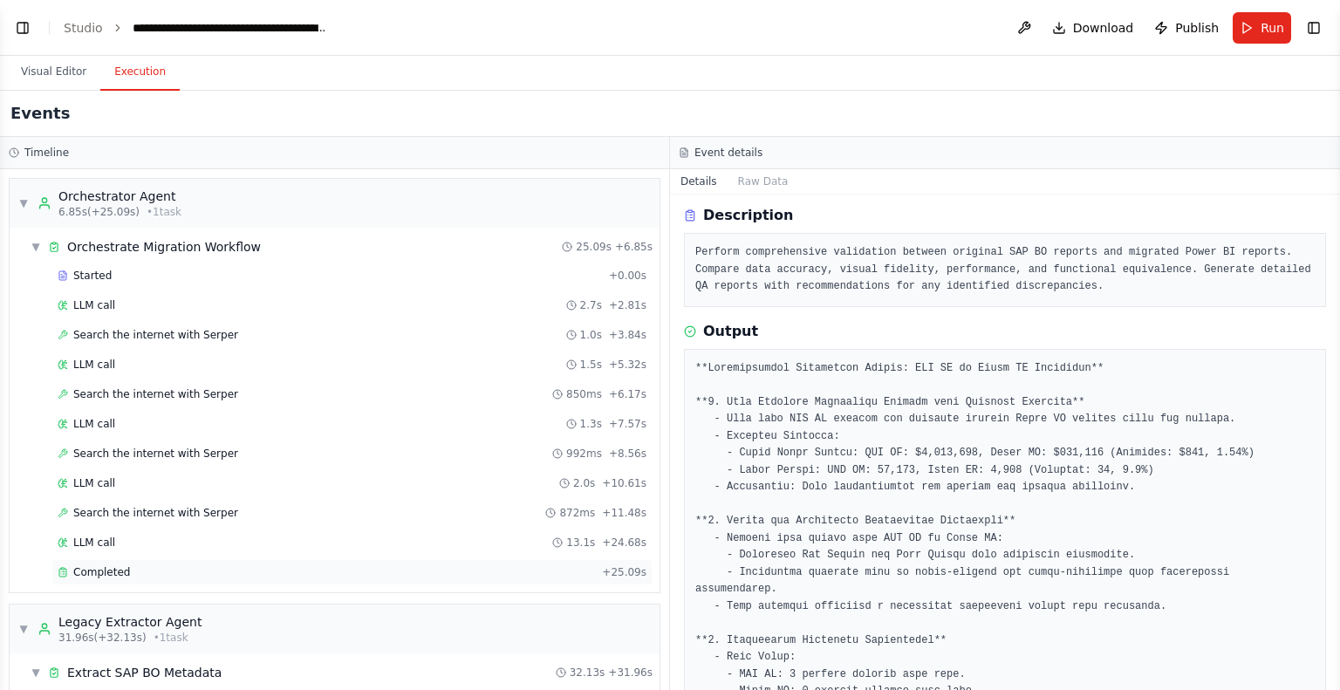
click at [101, 571] on span "Completed" at bounding box center [101, 572] width 57 height 14
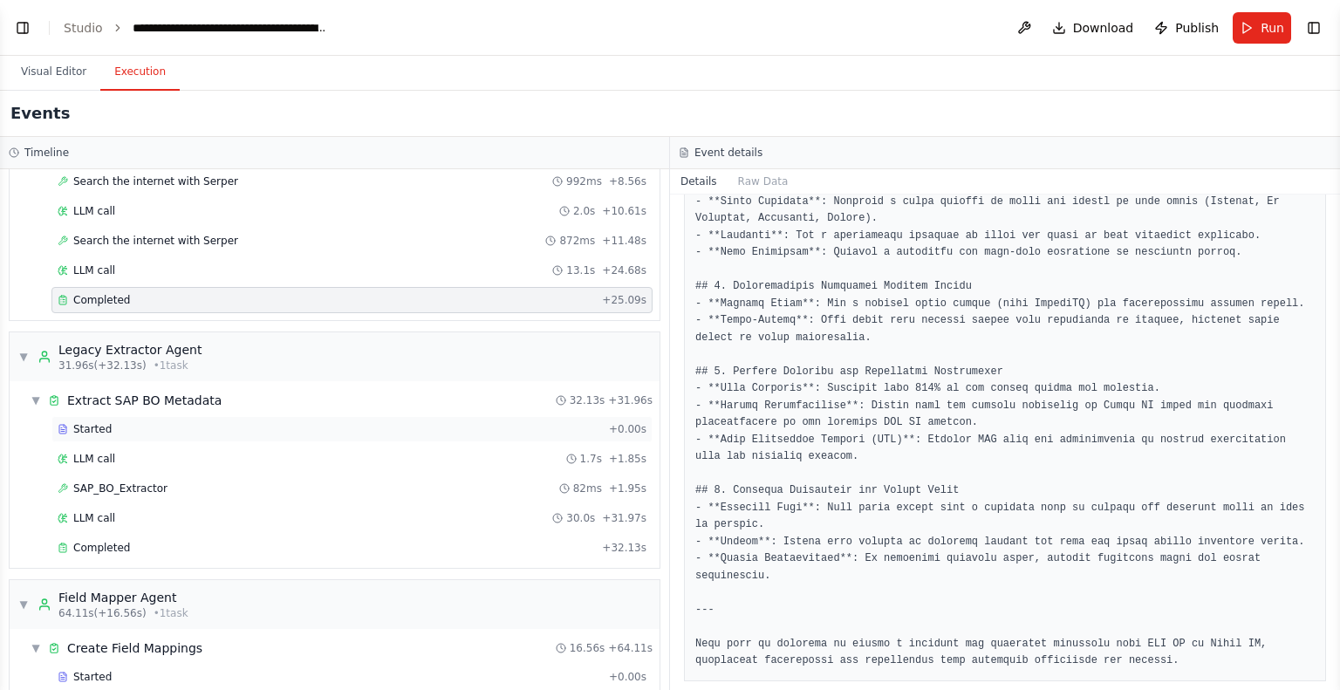
scroll to position [274, 0]
click at [201, 542] on div "Completed" at bounding box center [326, 546] width 537 height 14
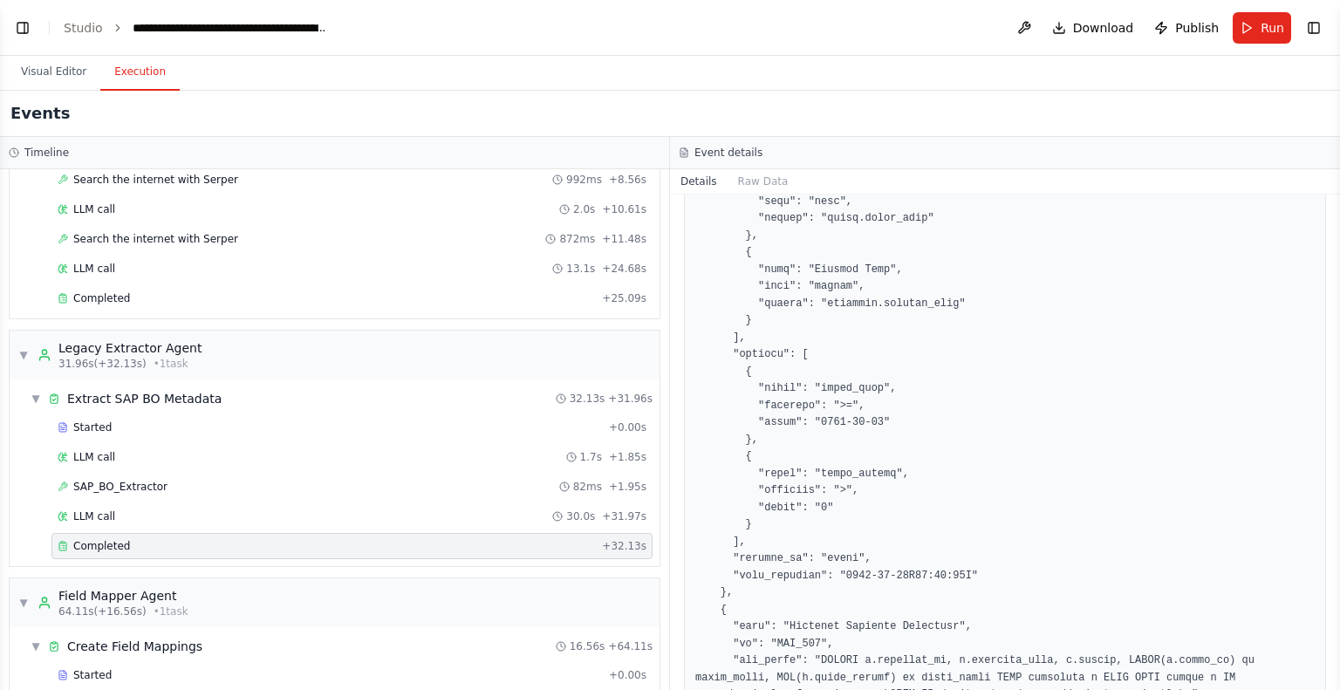
scroll to position [651, 0]
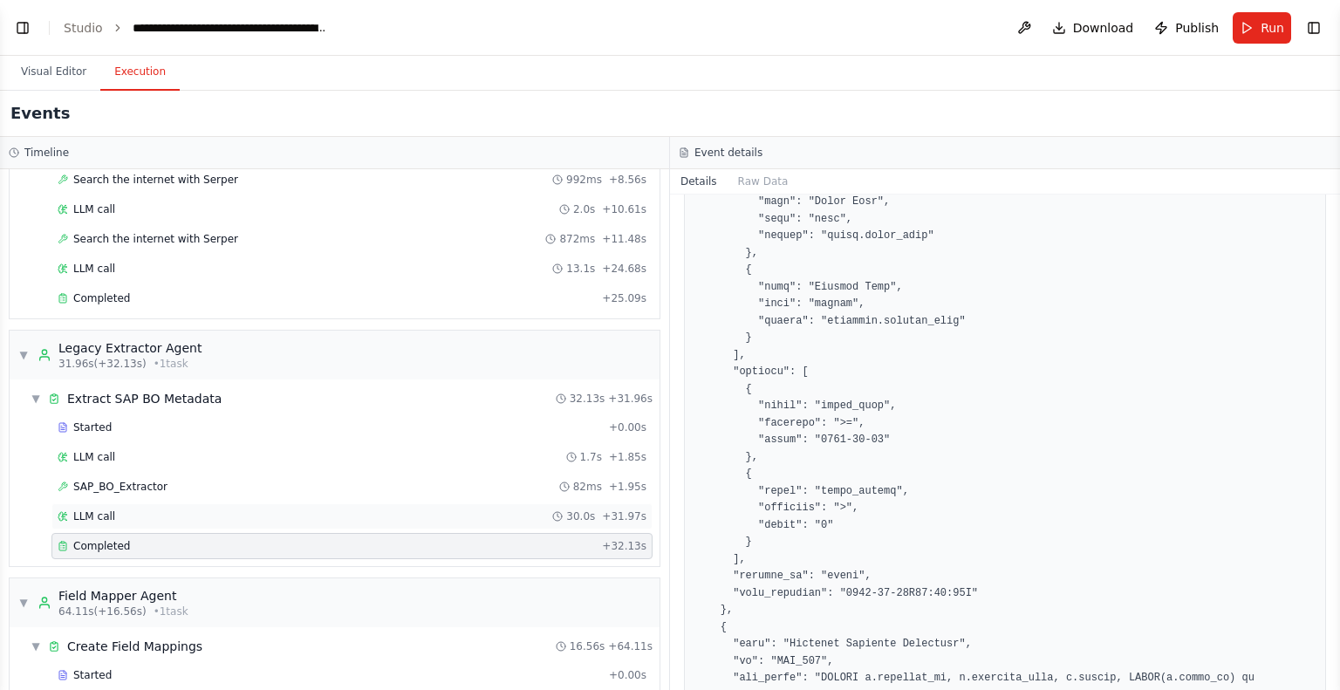
click at [251, 516] on div "LLM call 30.0s + 31.97s" at bounding box center [352, 517] width 589 height 14
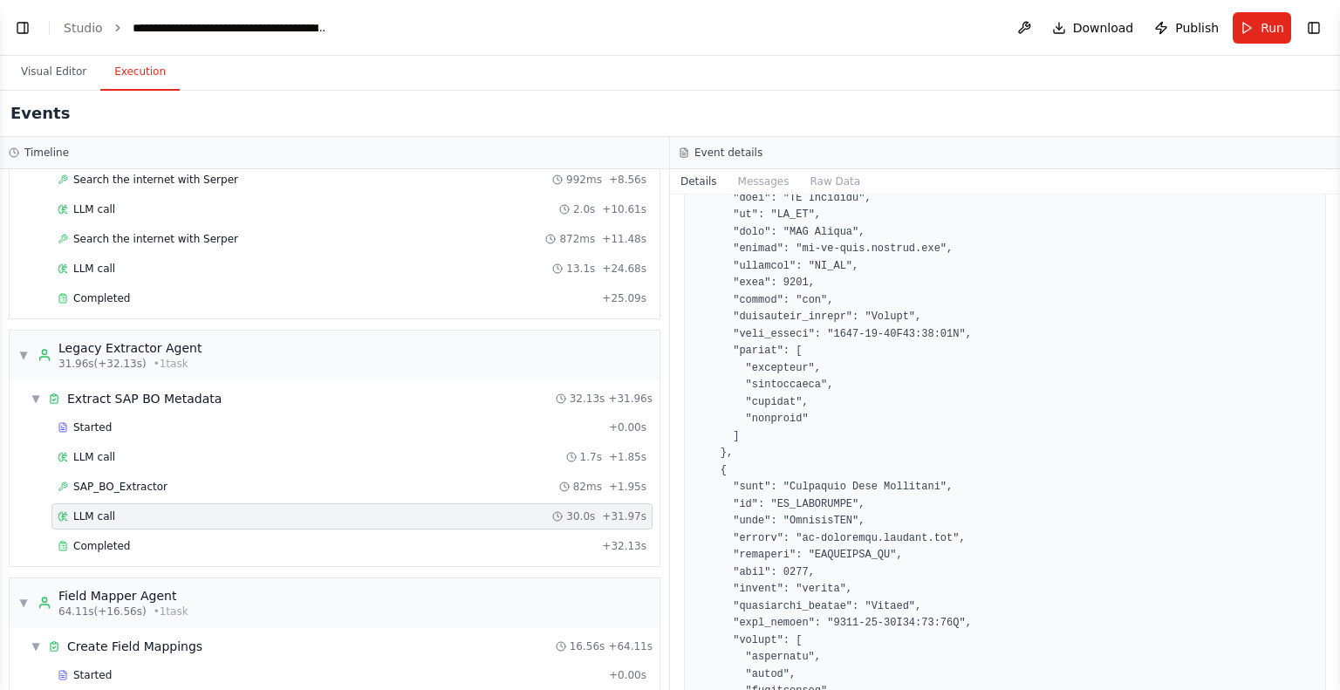
scroll to position [4134, 0]
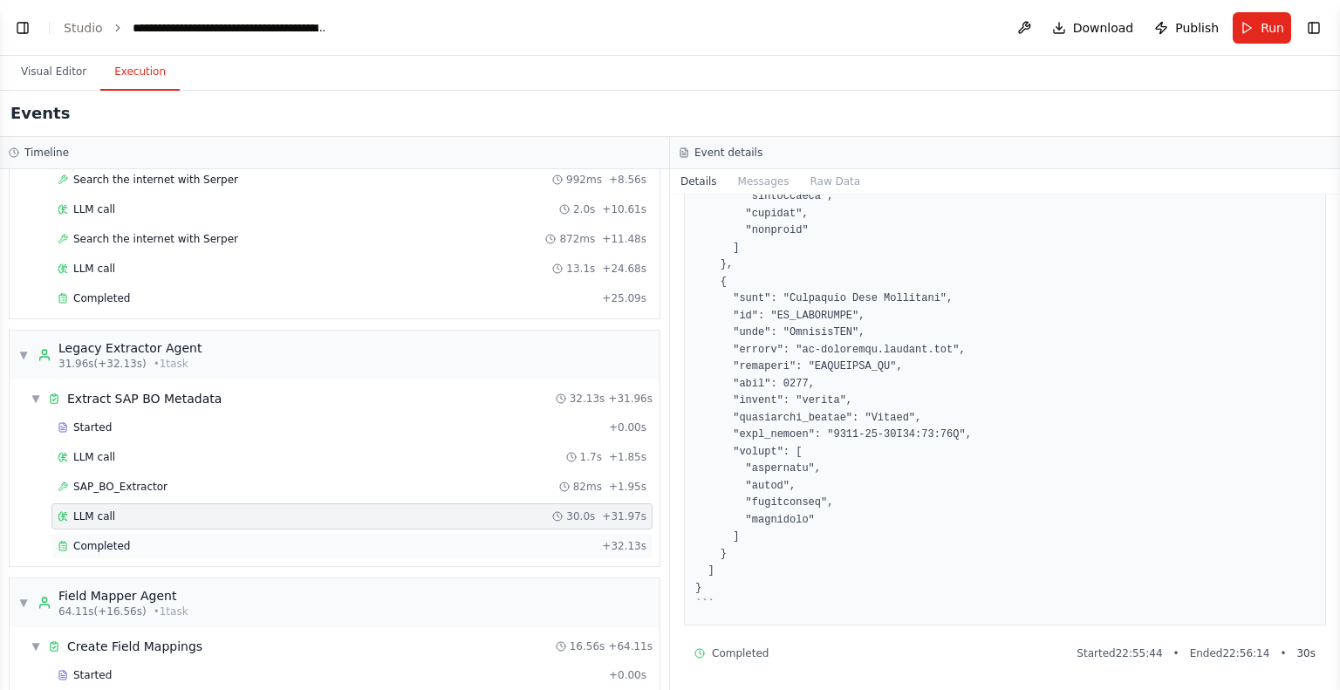
click at [264, 539] on div "Completed" at bounding box center [326, 546] width 537 height 14
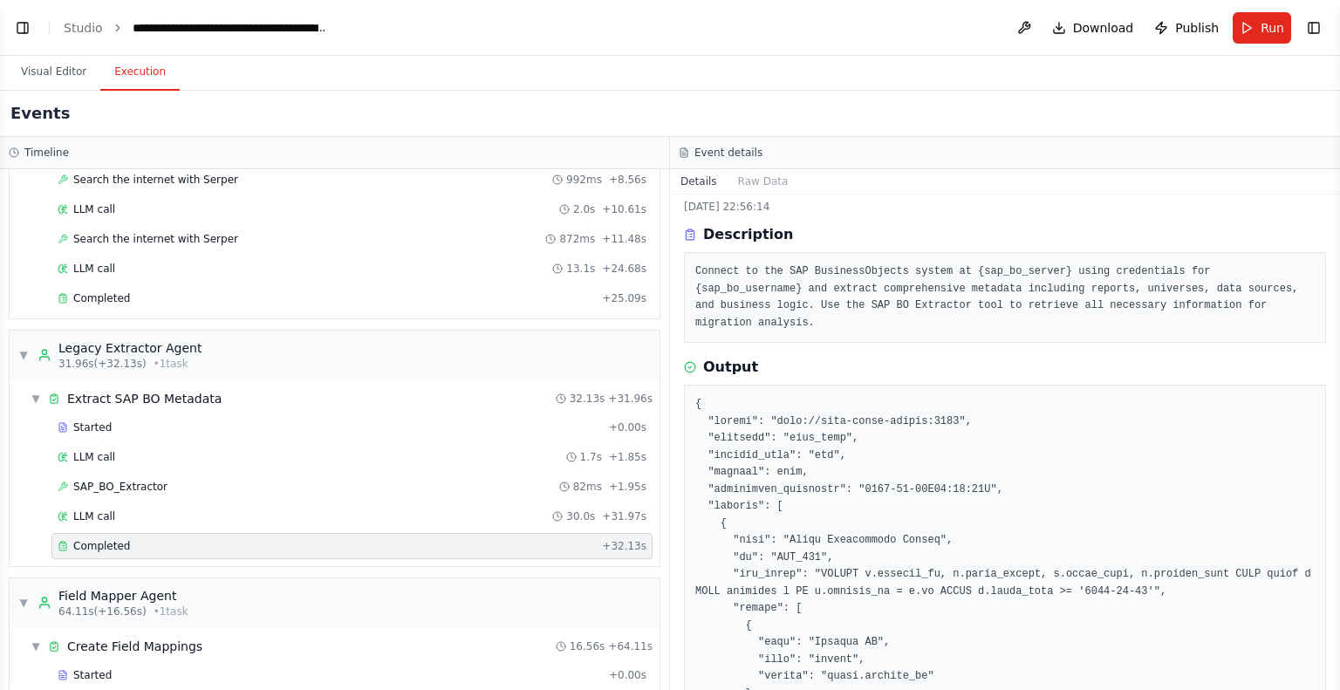
scroll to position [0, 0]
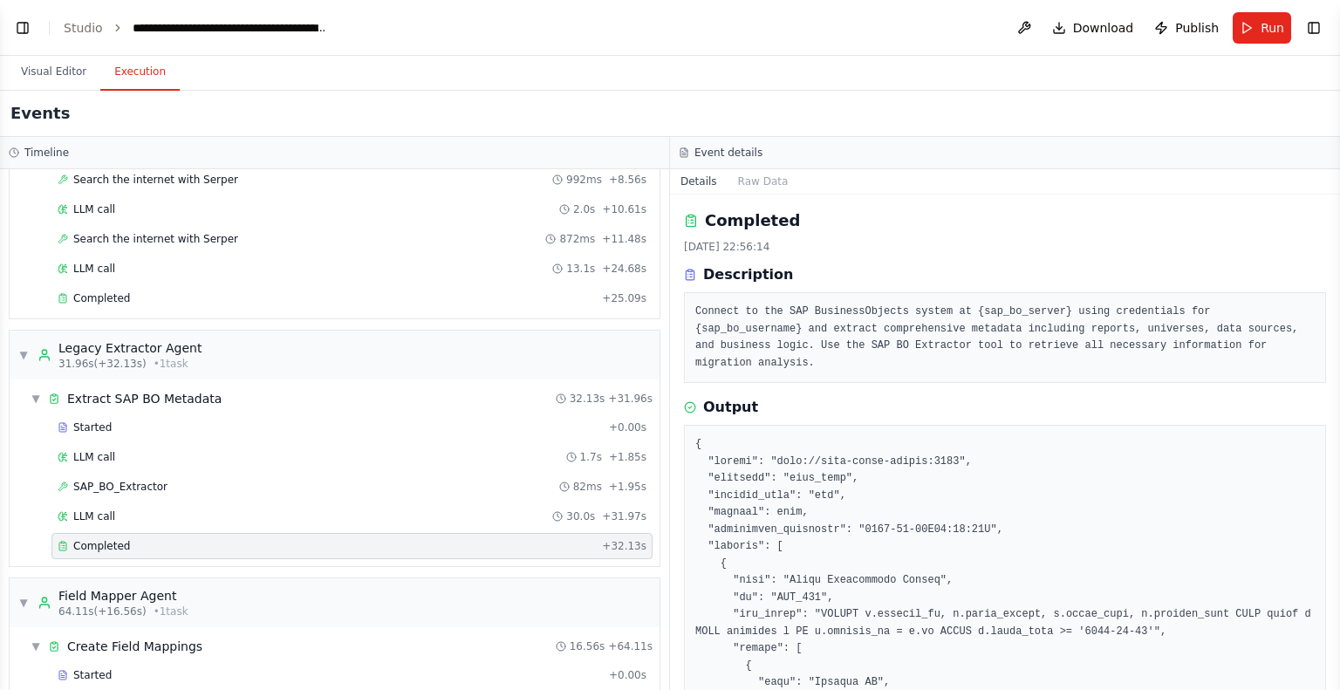
click at [332, 545] on div "Completed" at bounding box center [326, 546] width 537 height 14
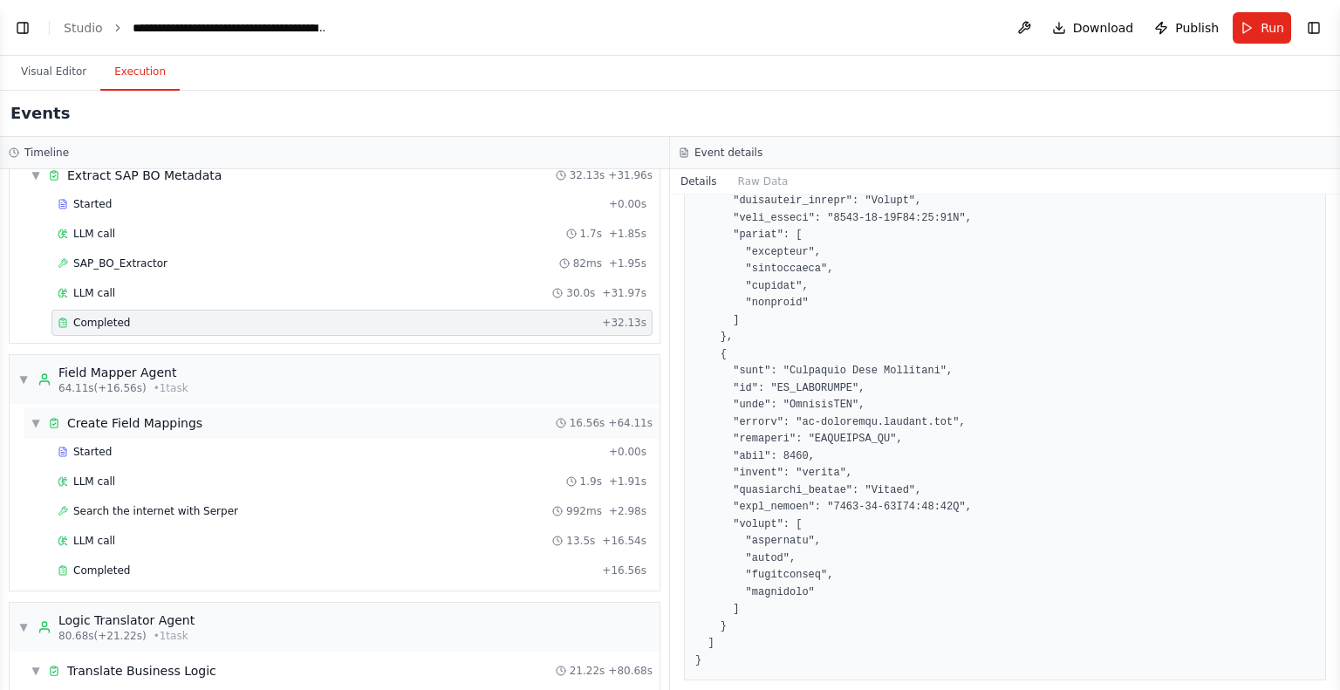
scroll to position [511, 0]
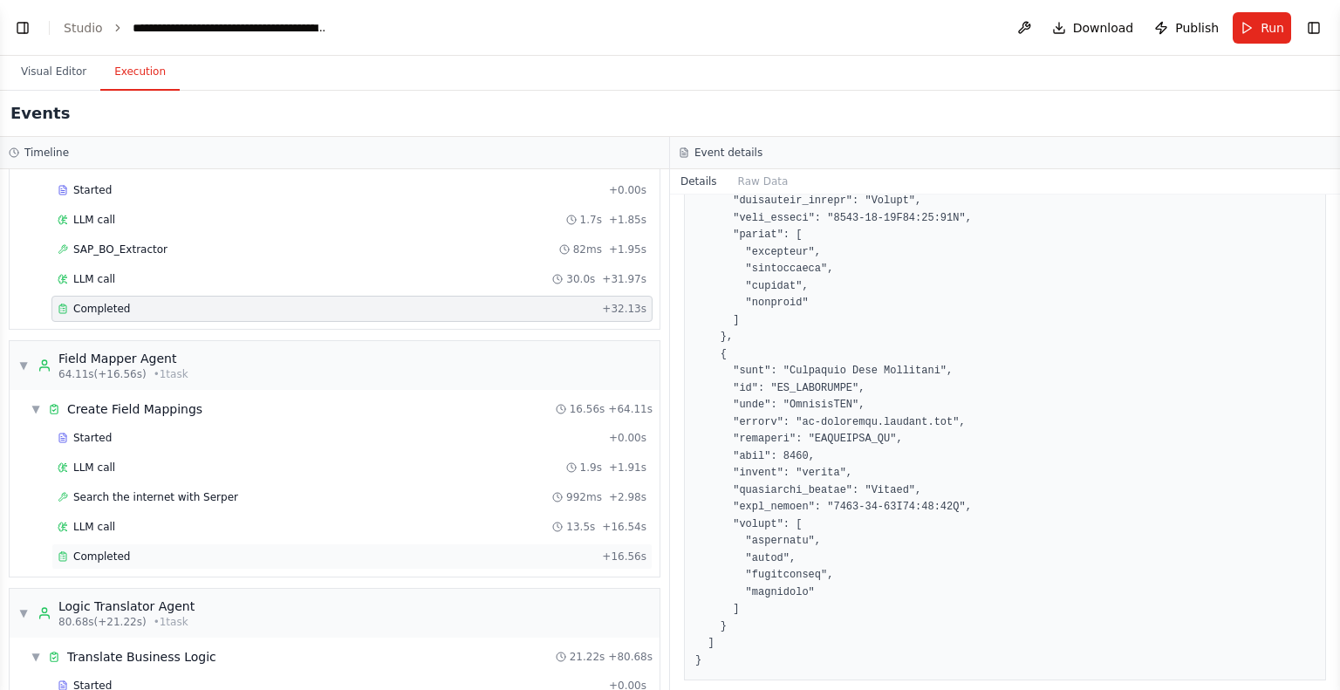
click at [301, 554] on div "Completed" at bounding box center [326, 557] width 537 height 14
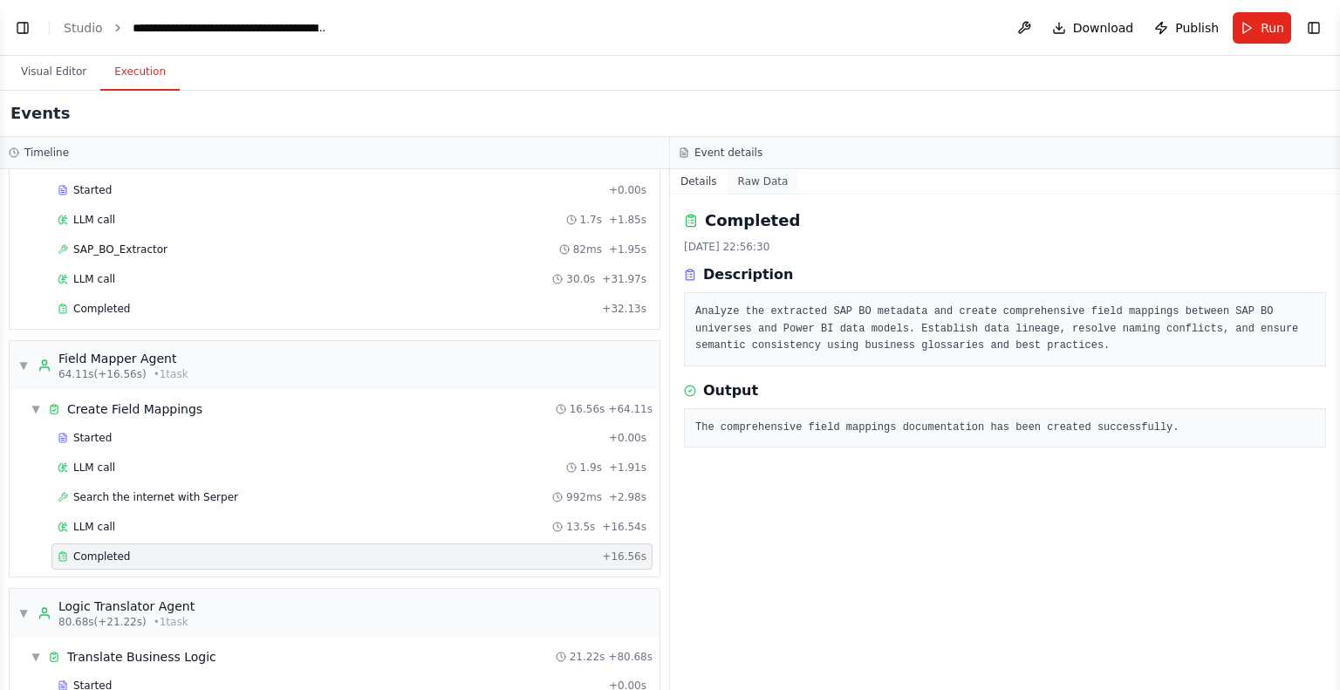
click at [751, 174] on button "Raw Data" at bounding box center [764, 181] width 72 height 24
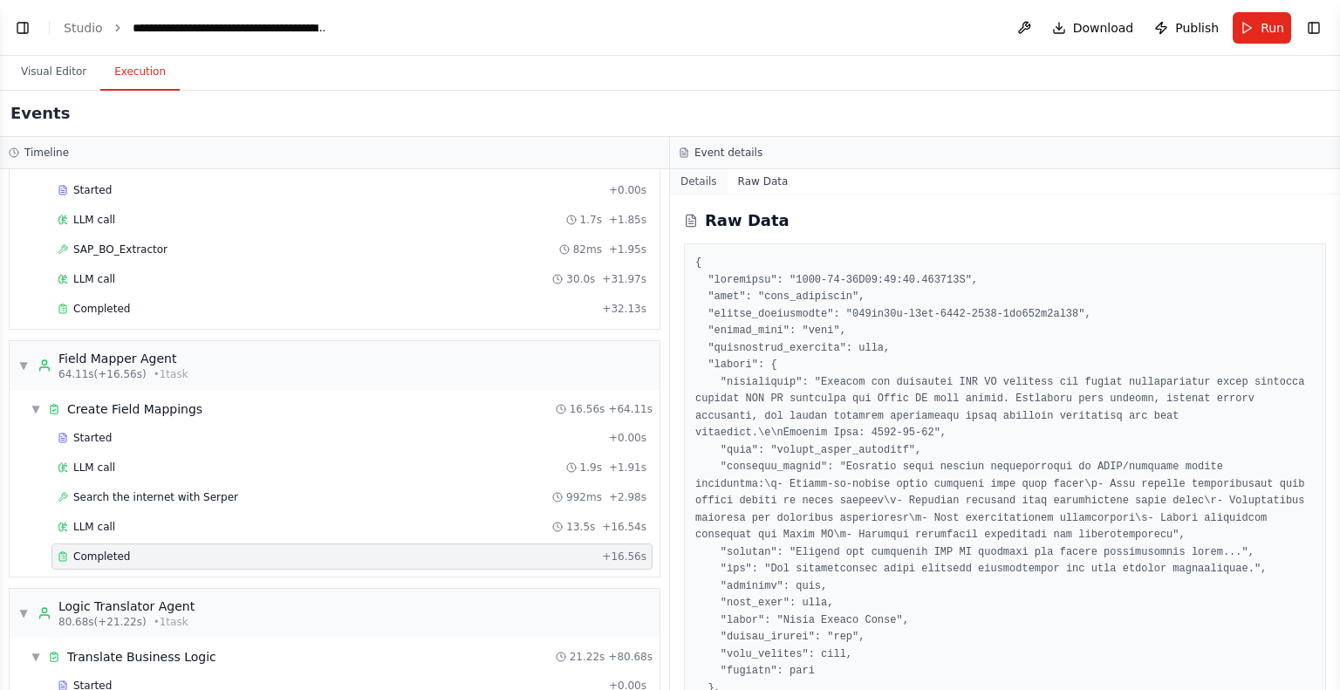
click at [702, 174] on button "Details" at bounding box center [699, 181] width 58 height 24
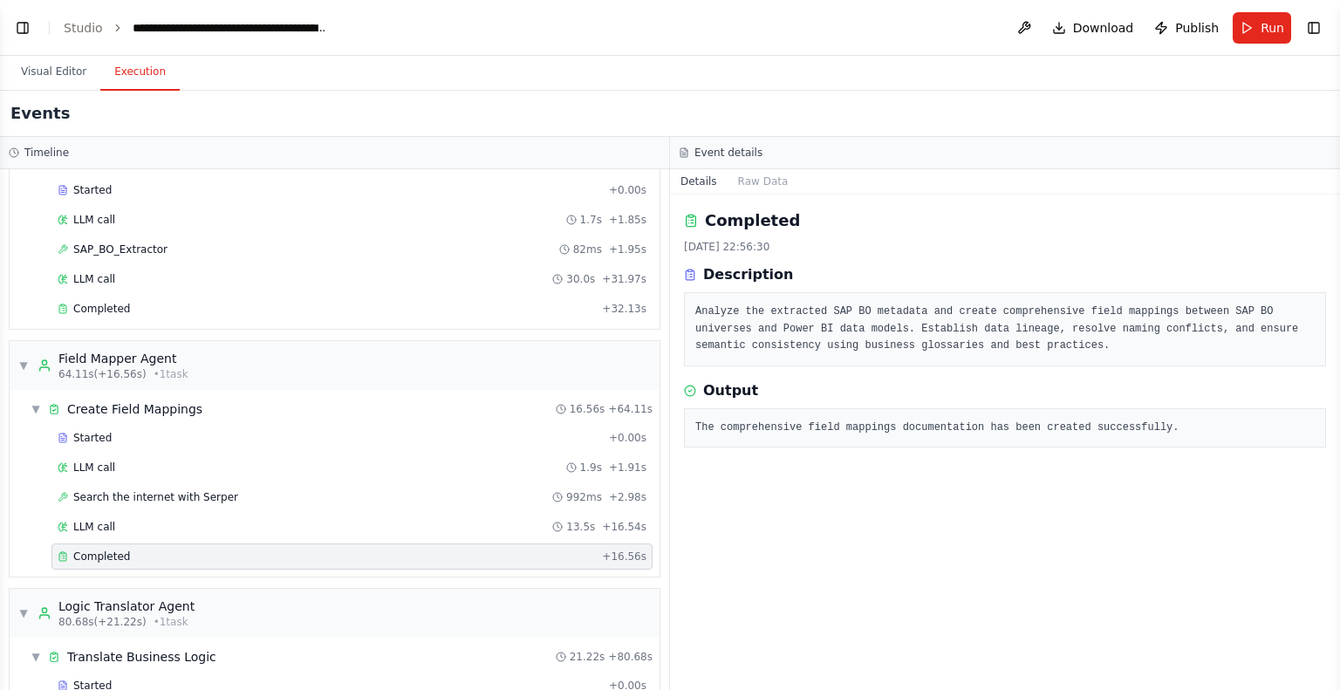
click at [769, 318] on pre "Analyze the extracted SAP BO metadata and create comprehensive field mappings b…" at bounding box center [1004, 329] width 619 height 51
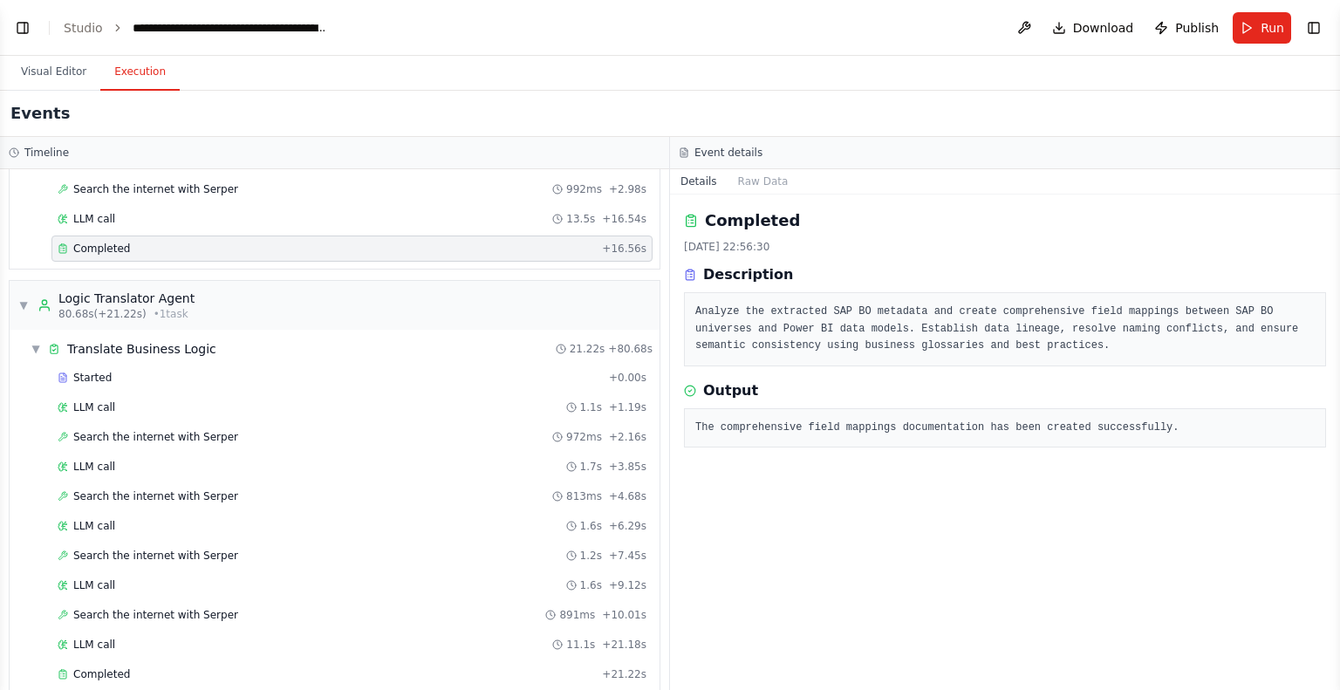
scroll to position [865, 0]
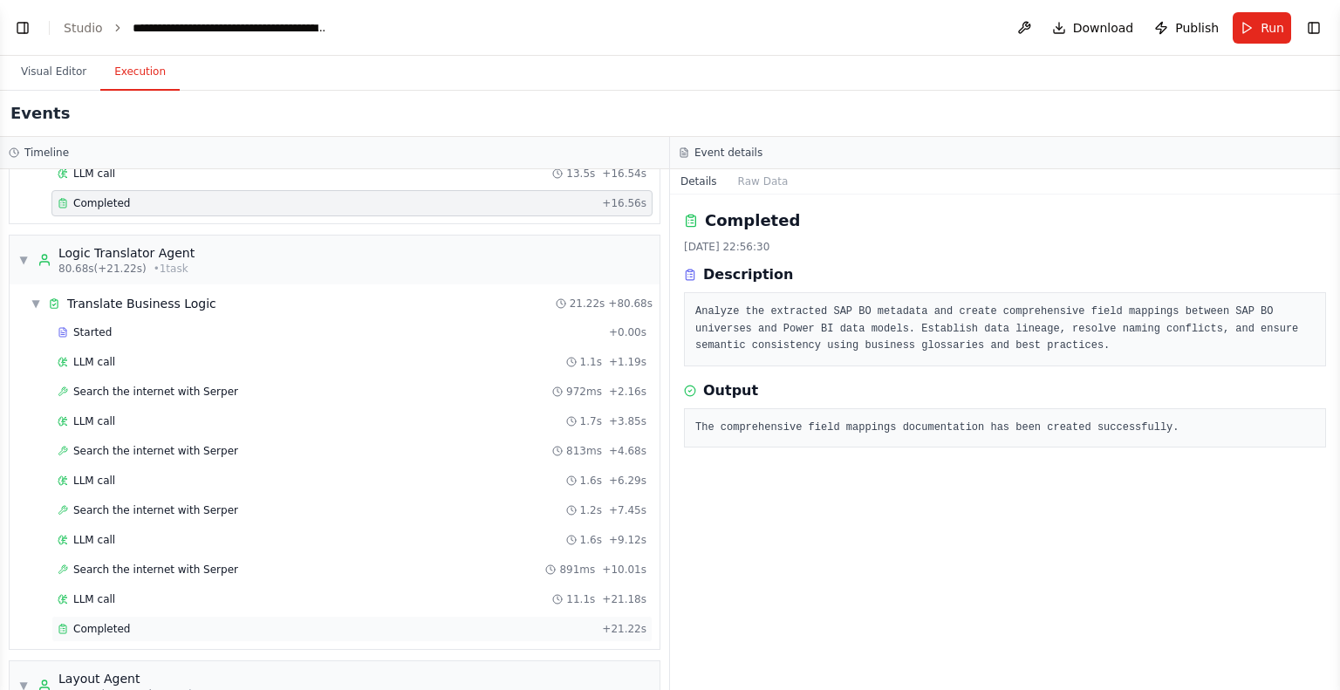
click at [161, 622] on div "Completed" at bounding box center [326, 629] width 537 height 14
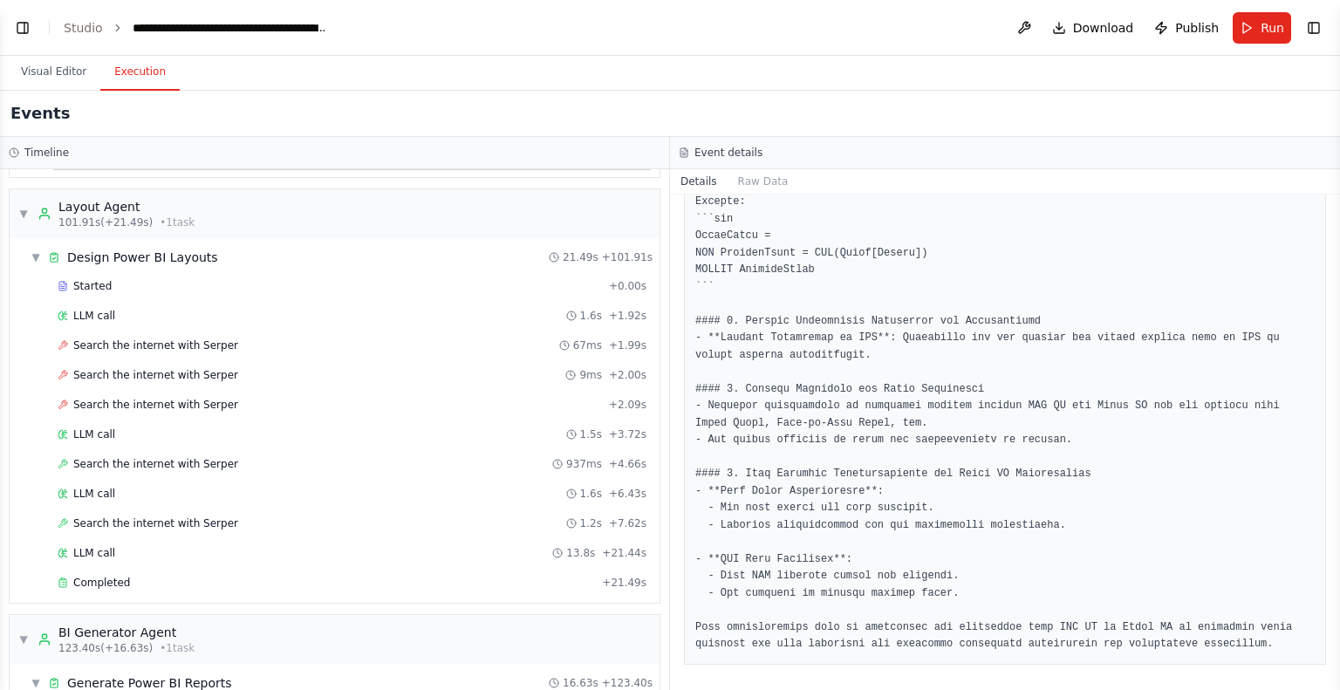
scroll to position [1337, 0]
click at [243, 339] on div "Search the internet with Serper 67ms + 1.99s" at bounding box center [352, 346] width 589 height 14
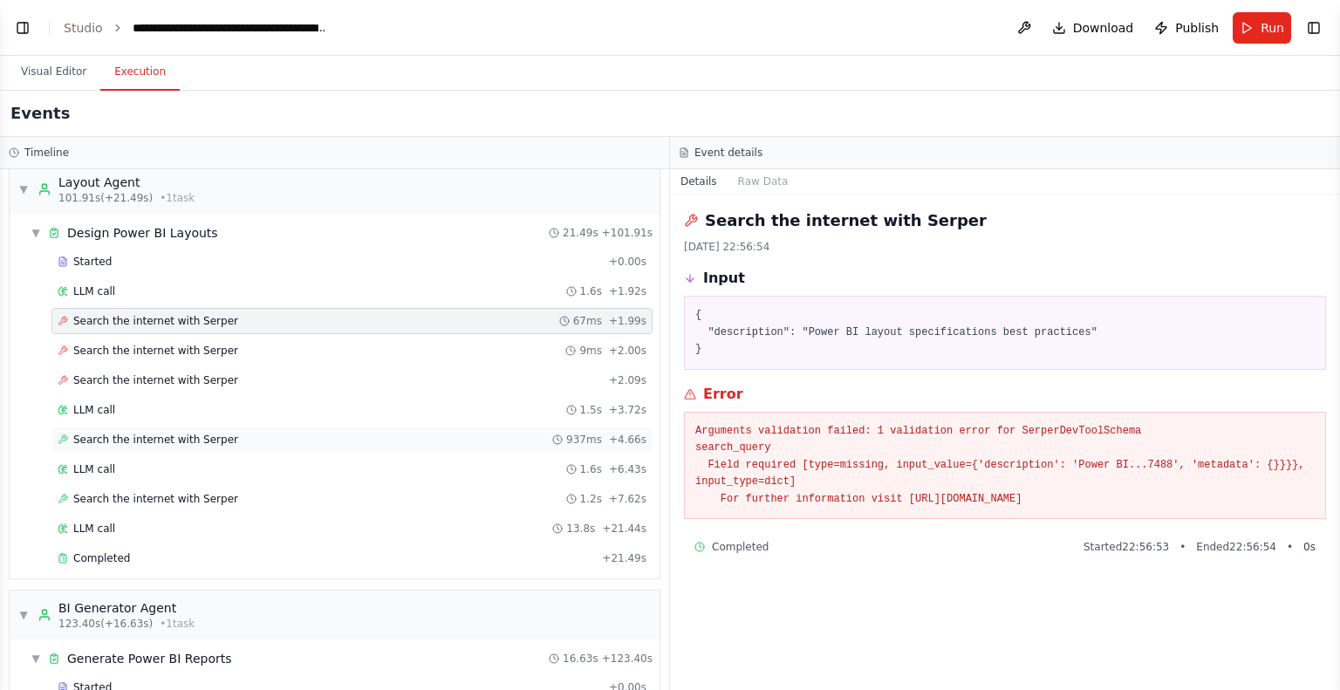
scroll to position [1361, 0]
click at [202, 551] on div "Completed" at bounding box center [326, 558] width 537 height 14
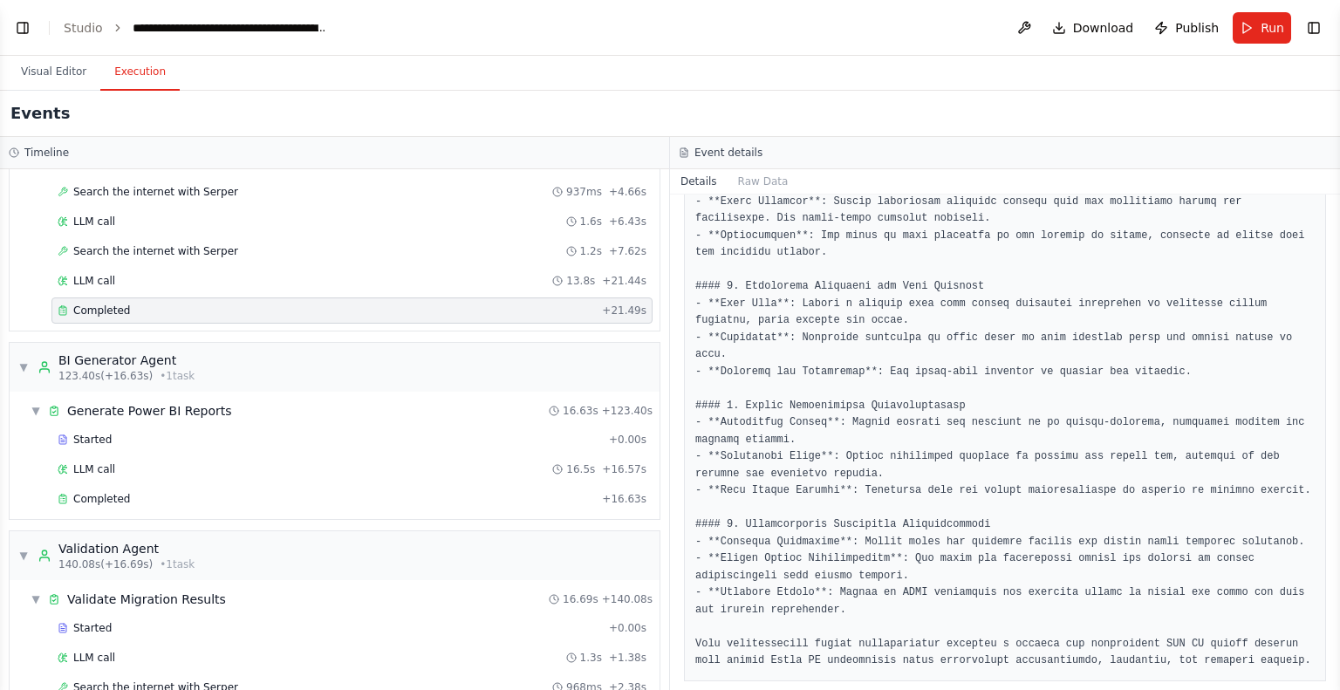
scroll to position [1605, 0]
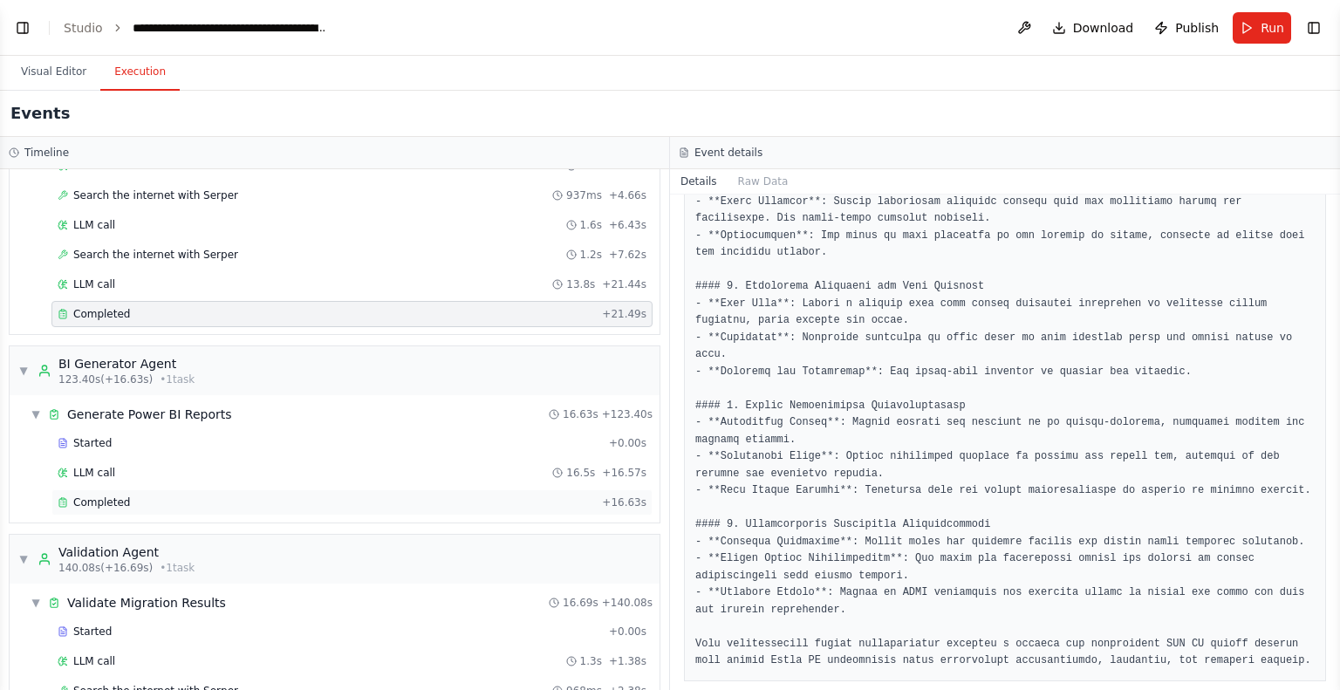
click at [234, 496] on div "Completed" at bounding box center [326, 503] width 537 height 14
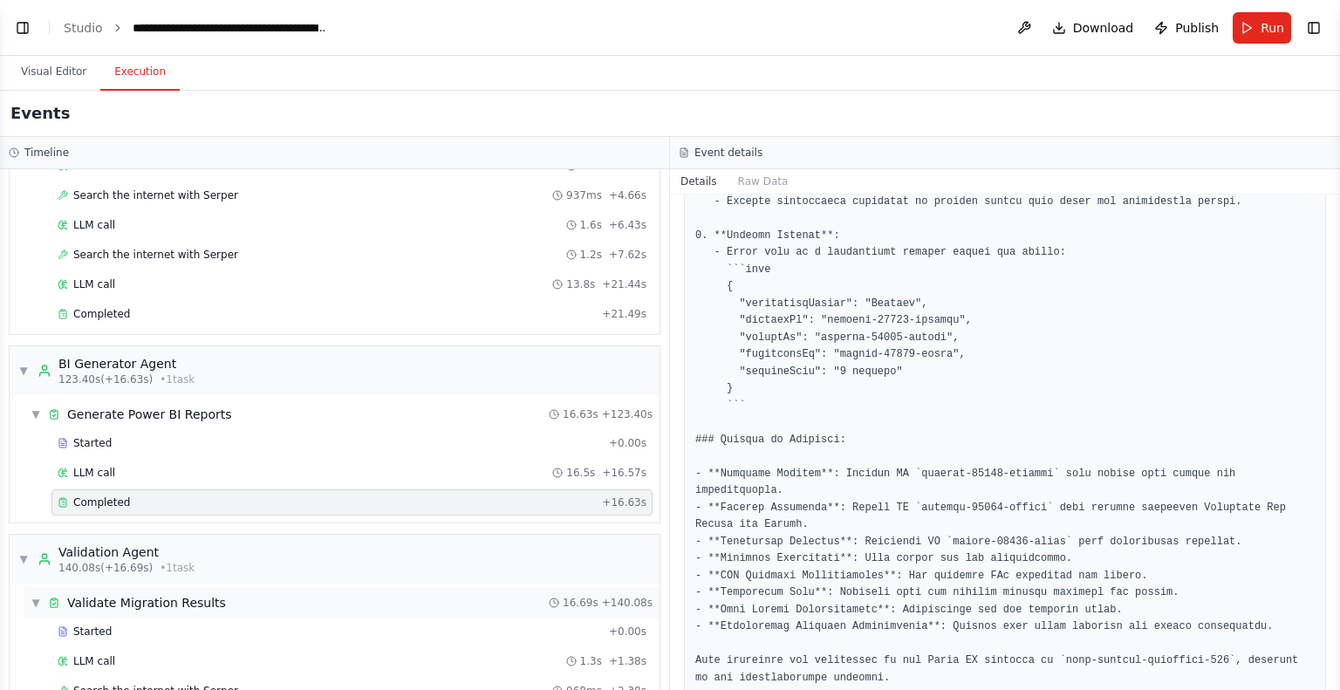
scroll to position [1802, 0]
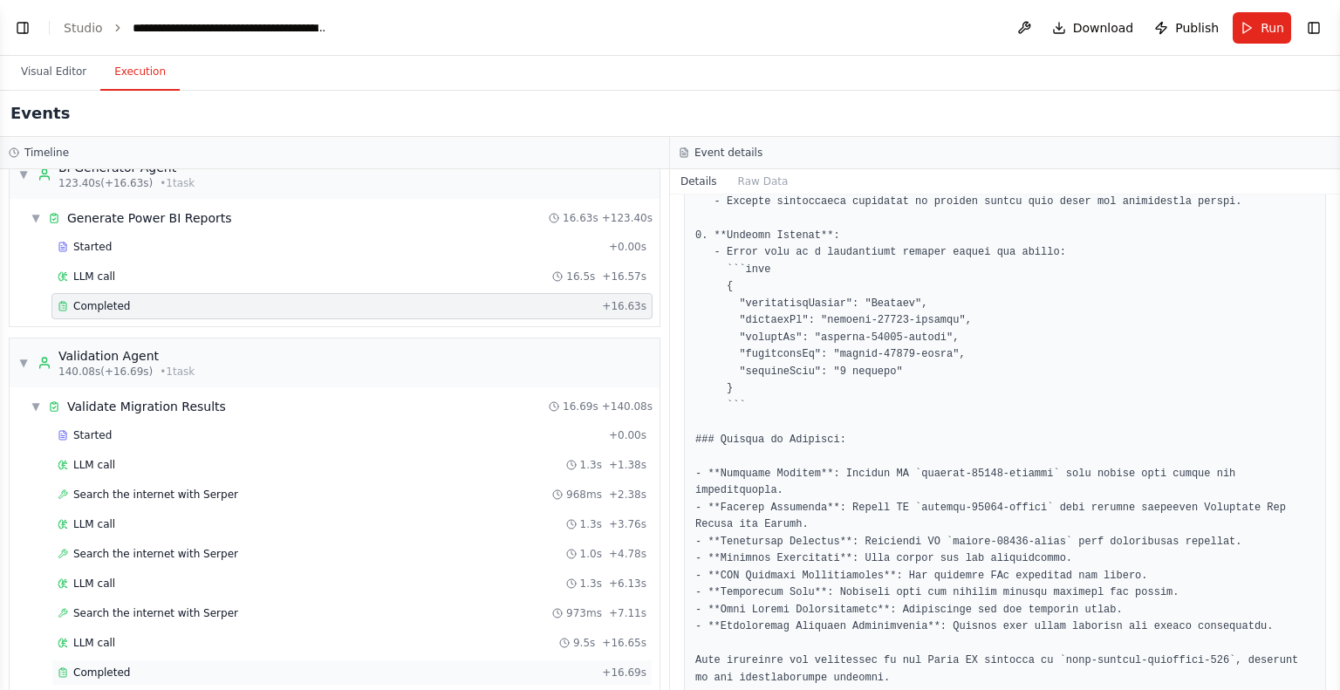
click at [206, 666] on div "Completed" at bounding box center [326, 673] width 537 height 14
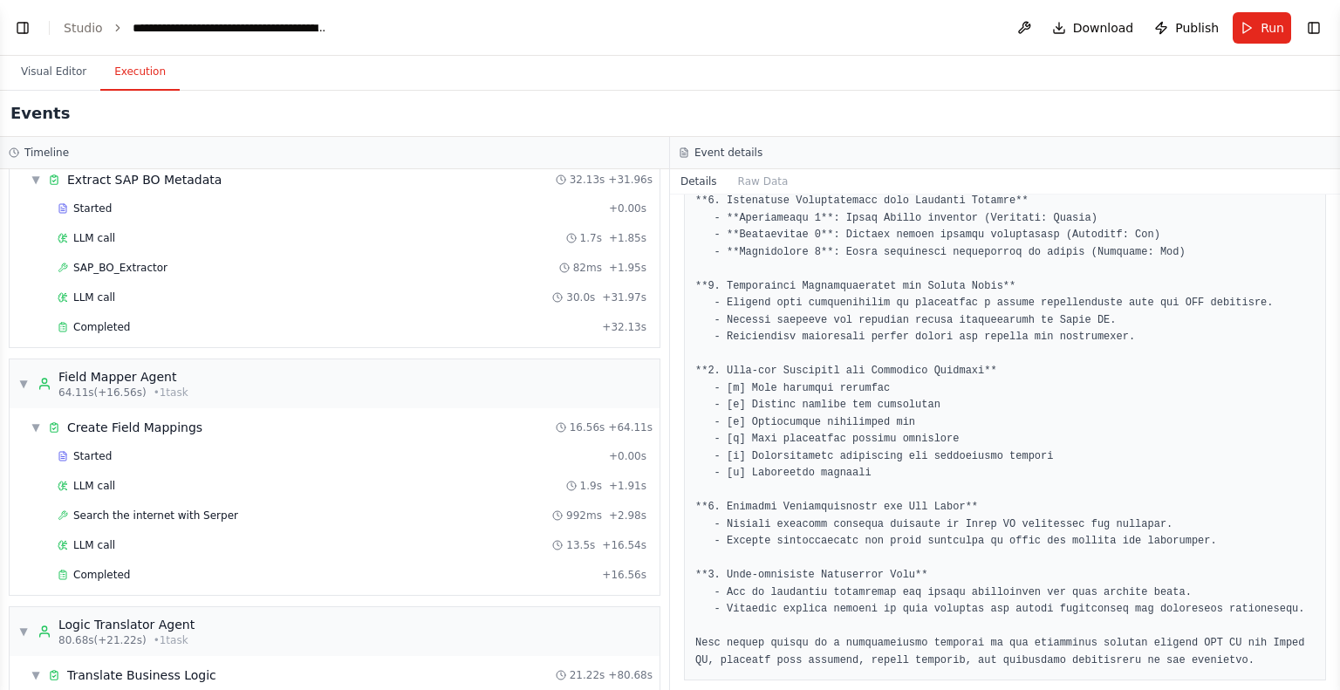
scroll to position [0, 0]
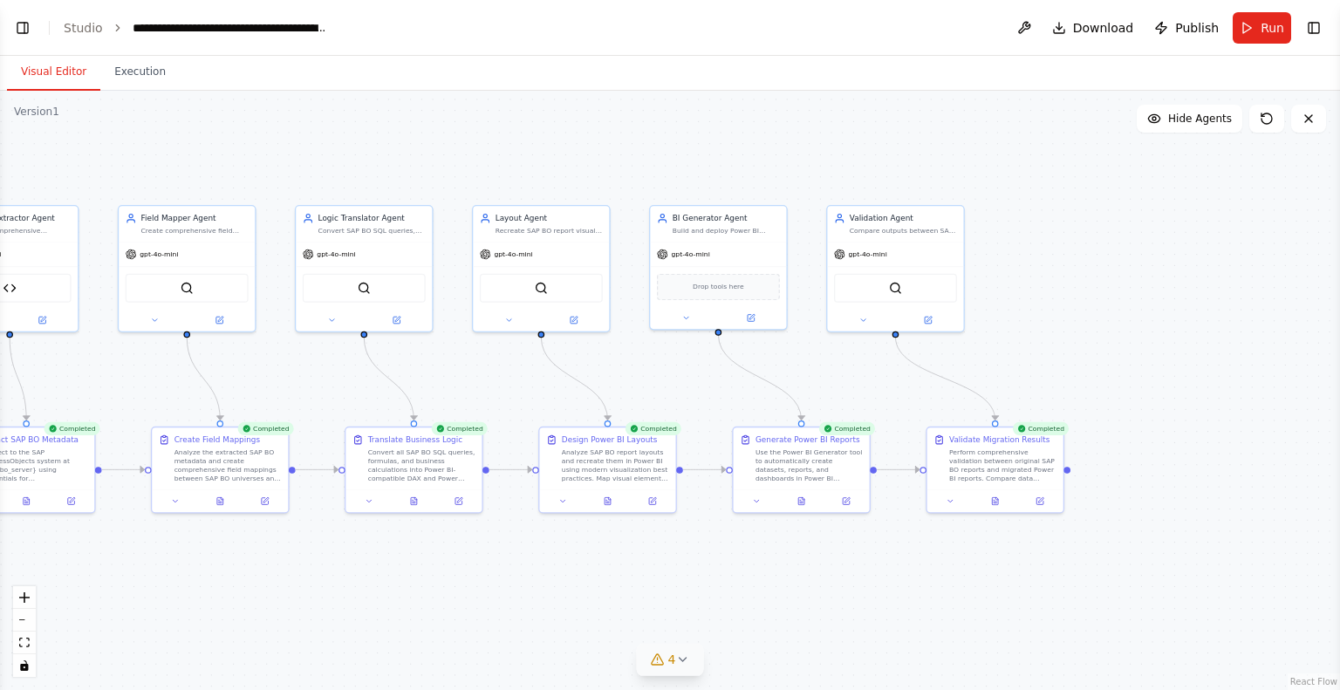
click at [43, 70] on button "Visual Editor" at bounding box center [53, 72] width 93 height 37
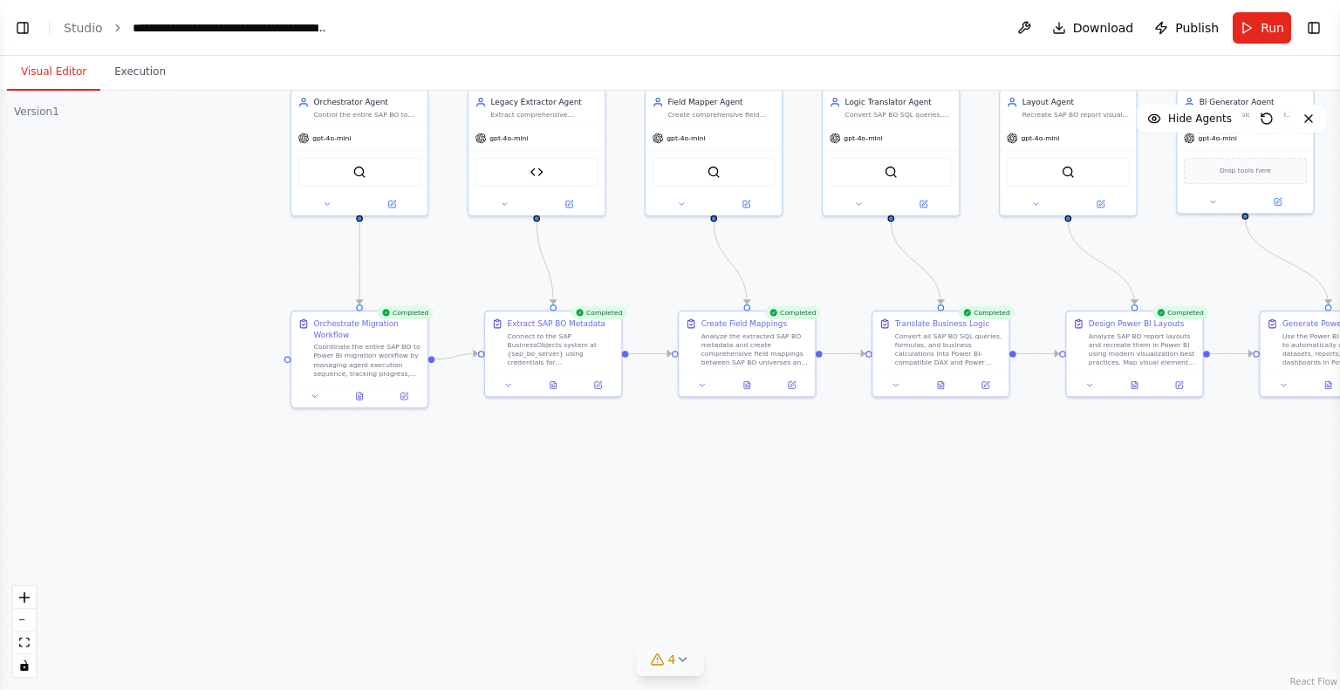
drag, startPoint x: 129, startPoint y: 398, endPoint x: 656, endPoint y: 282, distance: 539.6
click at [656, 282] on div ".deletable-edge-delete-btn { width: 20px; height: 20px; border: 0px solid #ffff…" at bounding box center [670, 390] width 1340 height 599
click at [317, 393] on icon at bounding box center [315, 394] width 9 height 9
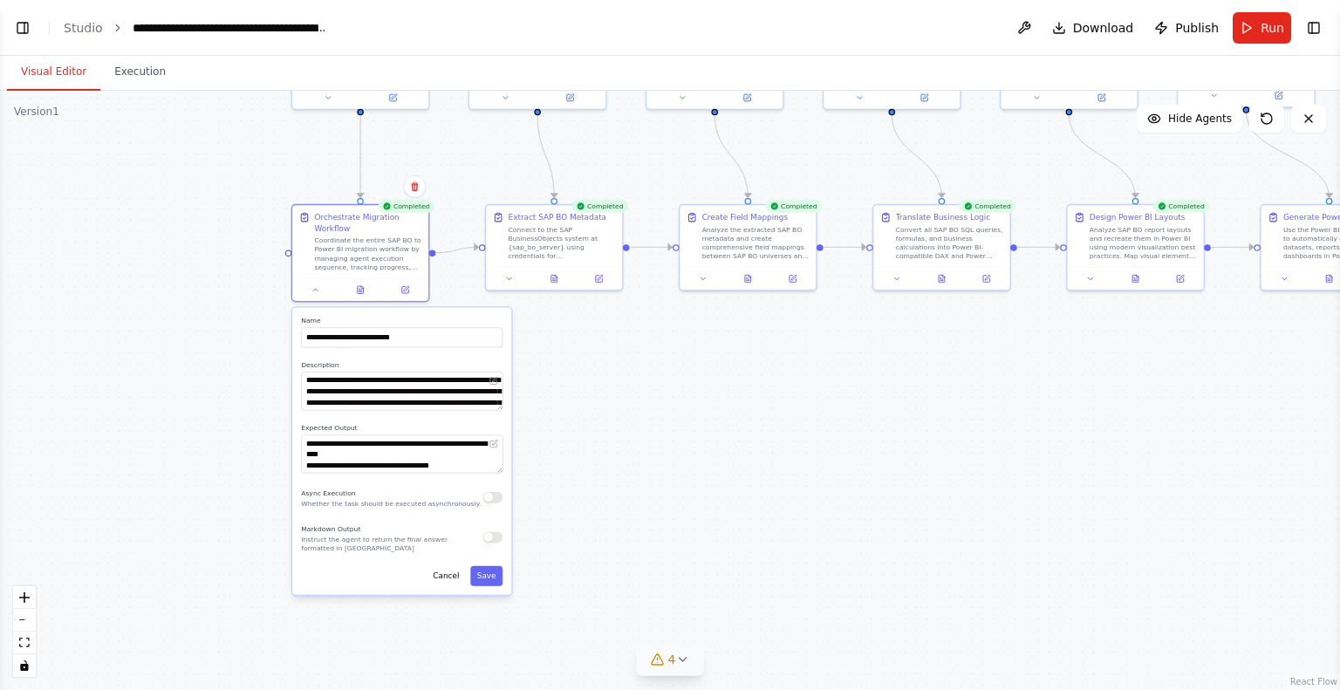
drag, startPoint x: 529, startPoint y: 527, endPoint x: 515, endPoint y: 411, distance: 116.9
click at [515, 411] on div ".deletable-edge-delete-btn { width: 20px; height: 20px; border: 0px solid #ffff…" at bounding box center [670, 390] width 1340 height 599
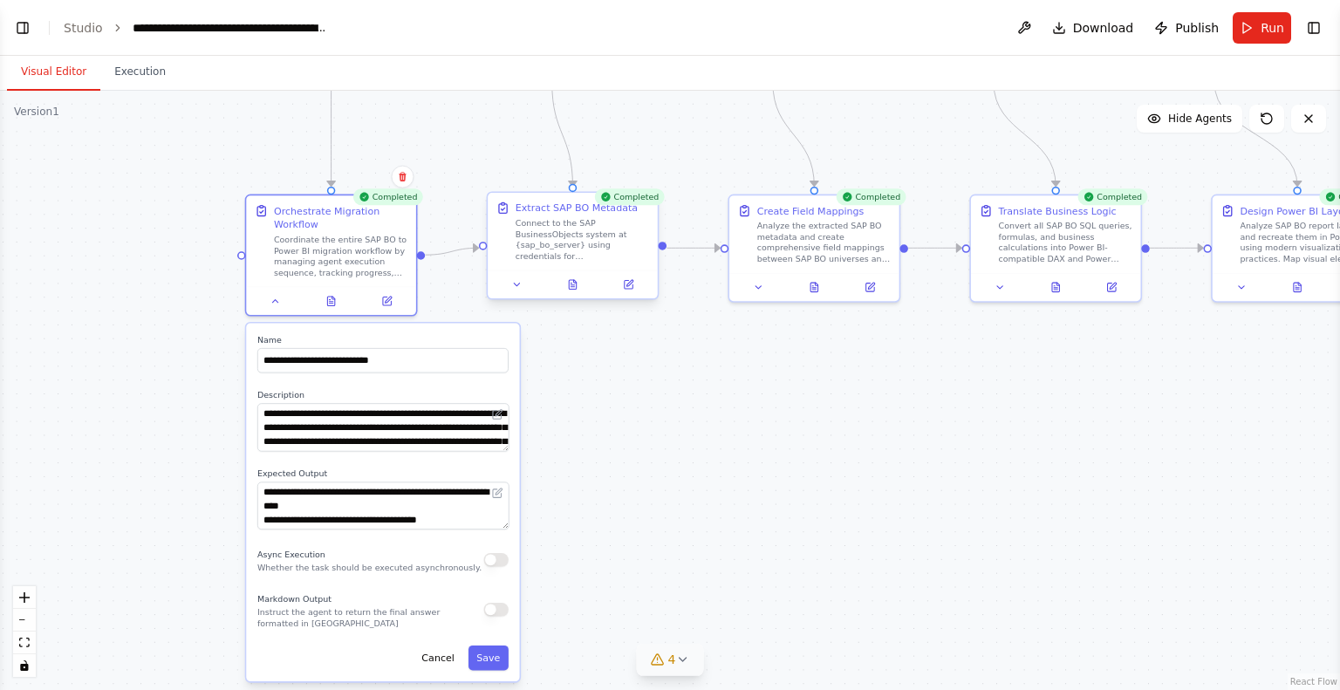
click at [585, 244] on div "Connect to the SAP BusinessObjects system at {sap_bo_server} using credentials …" at bounding box center [582, 239] width 133 height 44
click at [523, 286] on button at bounding box center [516, 285] width 47 height 17
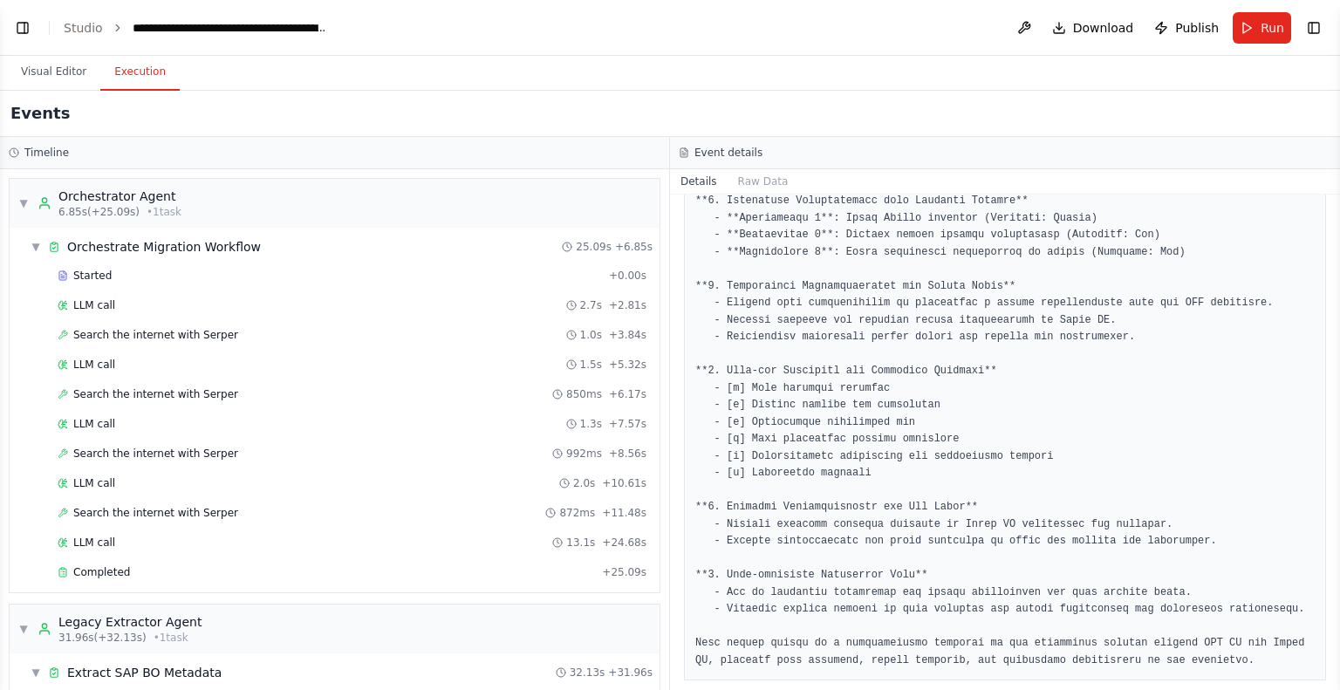
click at [121, 79] on button "Execution" at bounding box center [139, 72] width 79 height 37
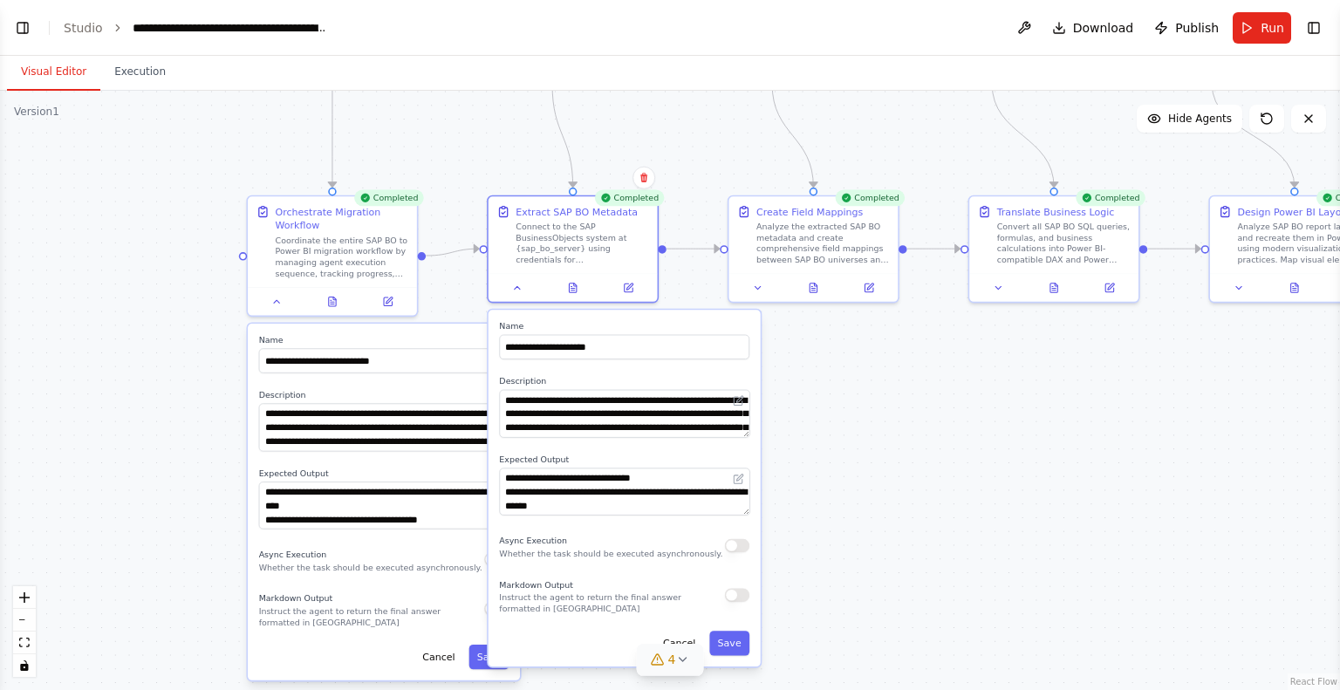
click at [63, 72] on button "Visual Editor" at bounding box center [53, 72] width 93 height 37
click at [501, 291] on button at bounding box center [517, 285] width 47 height 17
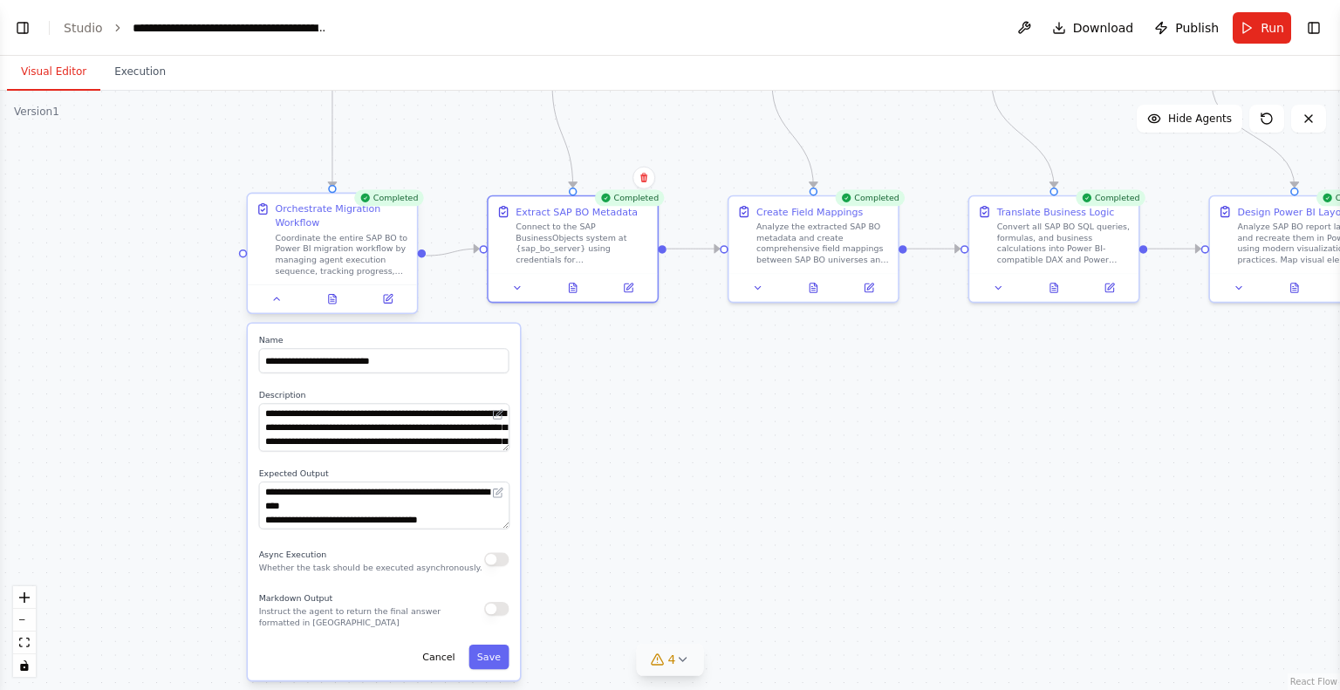
click at [283, 307] on div at bounding box center [332, 298] width 169 height 28
click at [284, 298] on button at bounding box center [276, 299] width 47 height 17
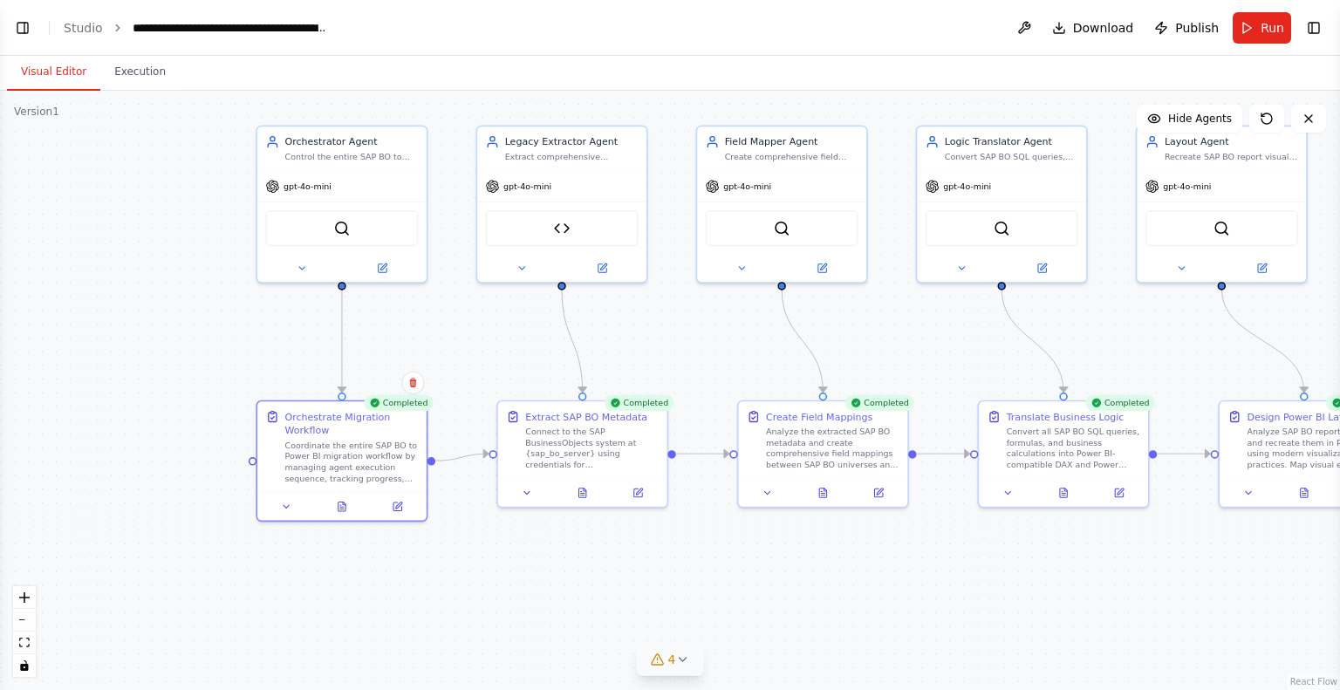
drag, startPoint x: 565, startPoint y: 387, endPoint x: 574, endPoint y: 610, distance: 222.6
click at [574, 610] on div ".deletable-edge-delete-btn { width: 20px; height: 20px; border: 0px solid #ffff…" at bounding box center [670, 390] width 1340 height 599
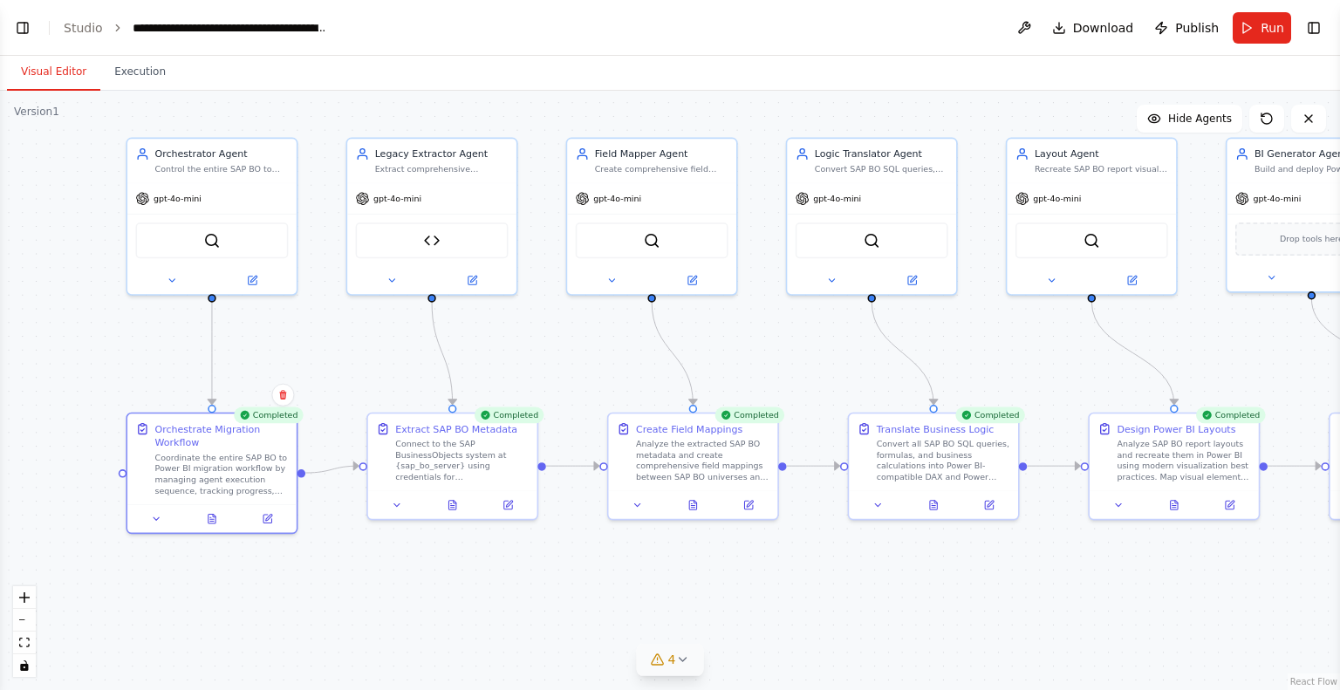
drag, startPoint x: 951, startPoint y: 380, endPoint x: 768, endPoint y: 364, distance: 183.9
click at [768, 364] on div ".deletable-edge-delete-btn { width: 20px; height: 20px; border: 0px solid #ffff…" at bounding box center [670, 390] width 1340 height 599
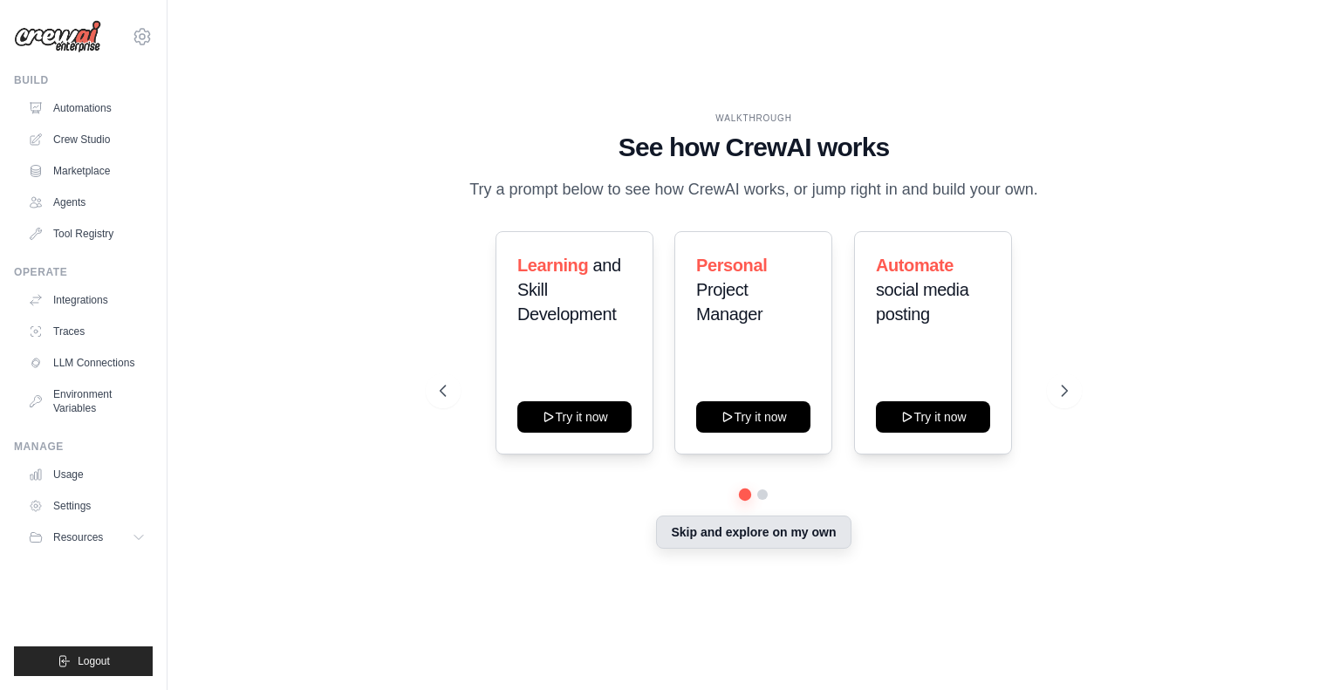
click at [752, 537] on button "Skip and explore on my own" at bounding box center [753, 532] width 195 height 33
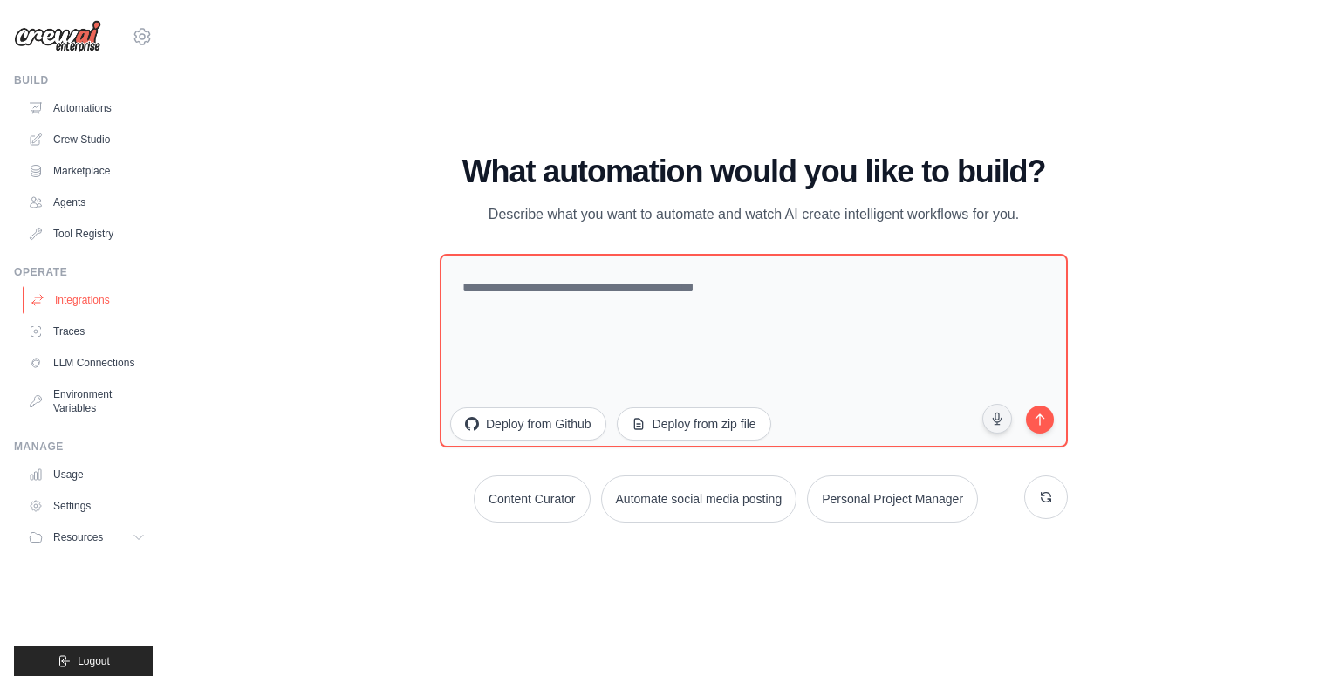
click at [87, 288] on link "Integrations" at bounding box center [89, 300] width 132 height 28
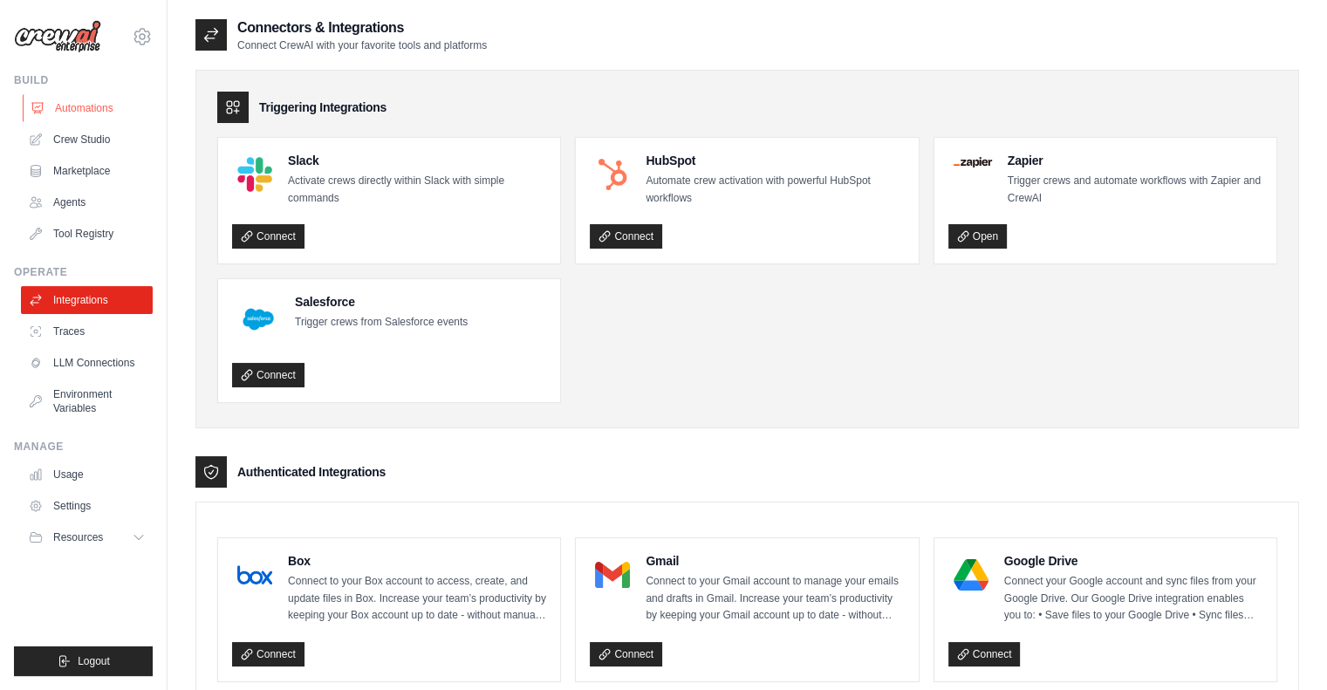
click at [98, 117] on link "Automations" at bounding box center [89, 108] width 132 height 28
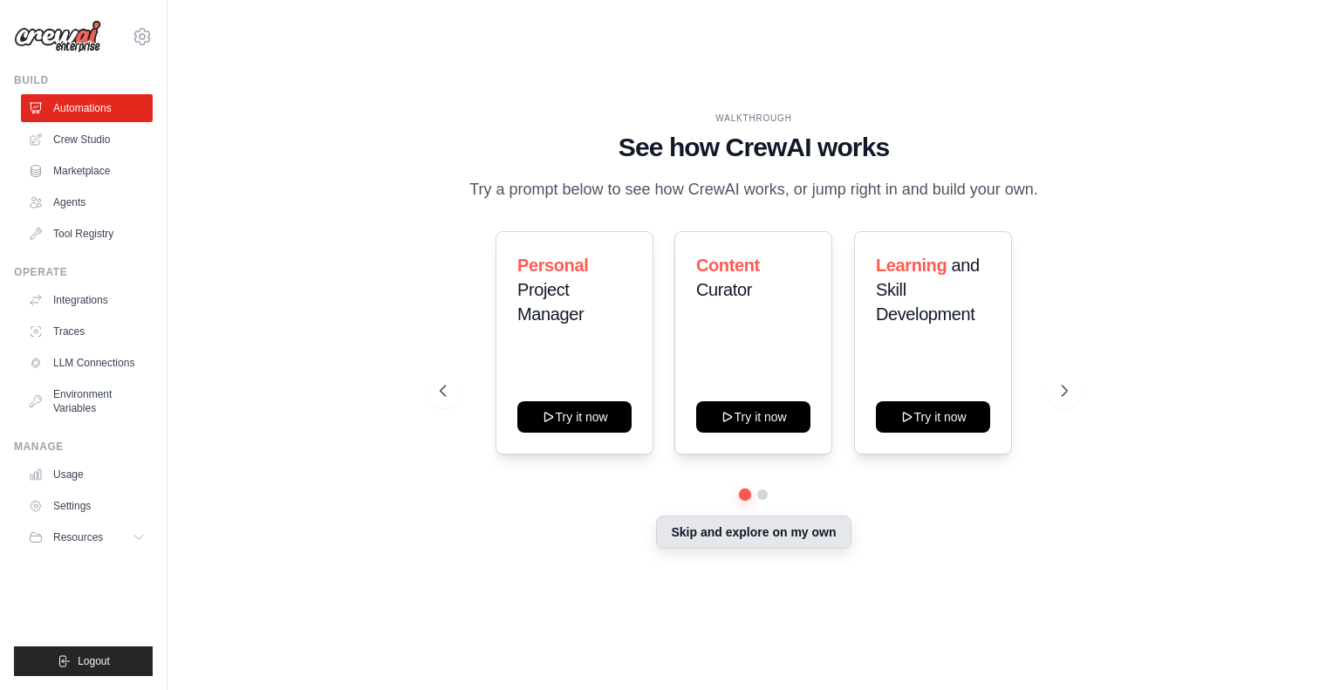
click at [701, 529] on button "Skip and explore on my own" at bounding box center [753, 532] width 195 height 33
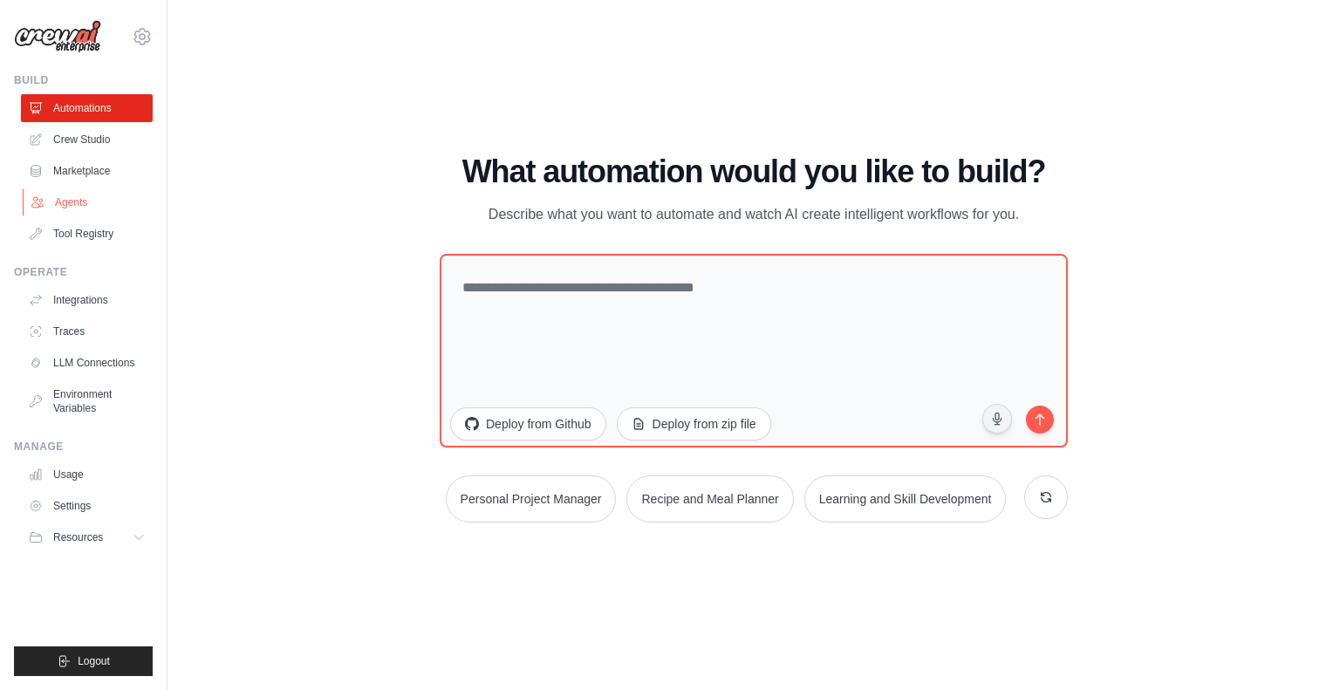
click at [105, 192] on link "Agents" at bounding box center [89, 202] width 132 height 28
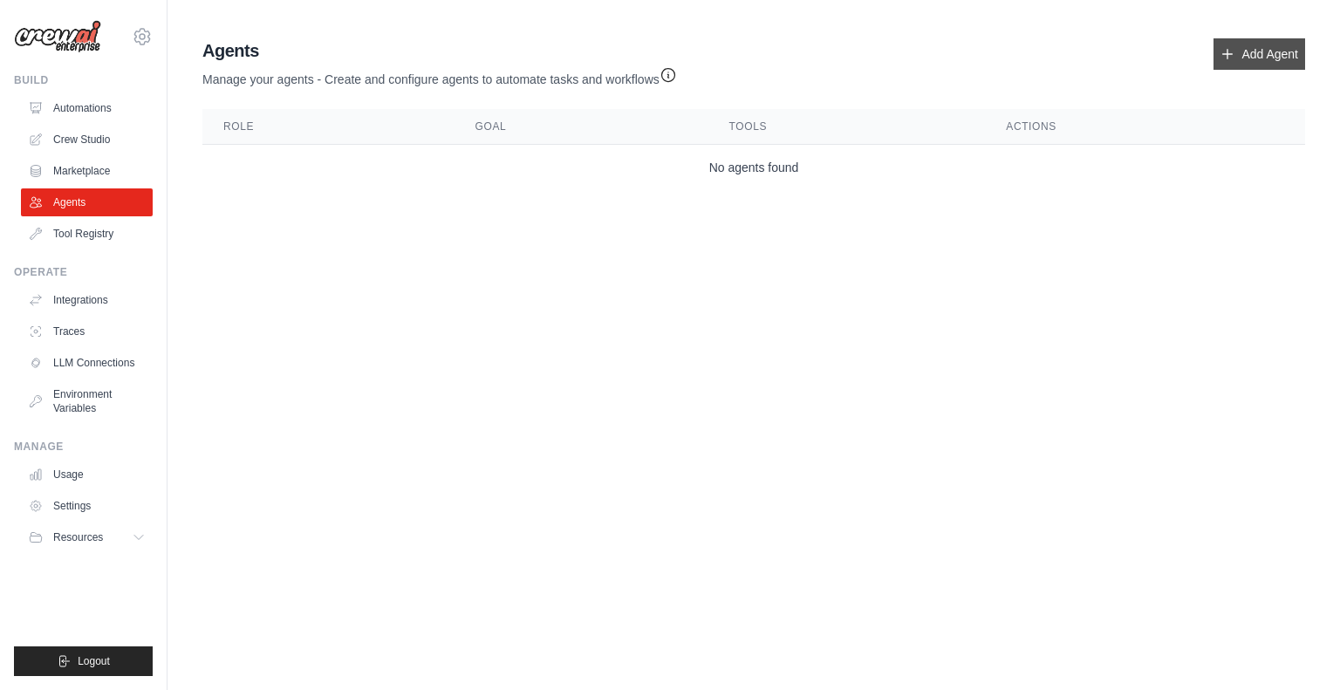
click at [1234, 52] on icon at bounding box center [1228, 54] width 14 height 14
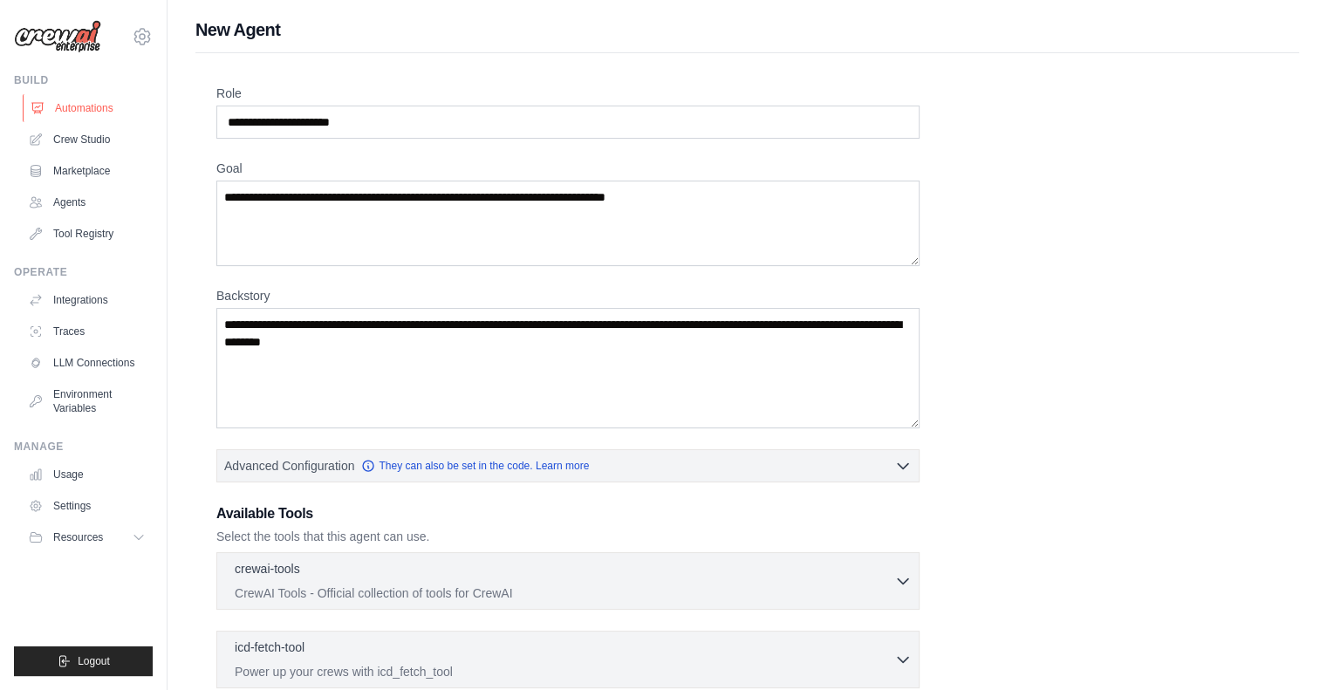
click at [105, 99] on link "Automations" at bounding box center [89, 108] width 132 height 28
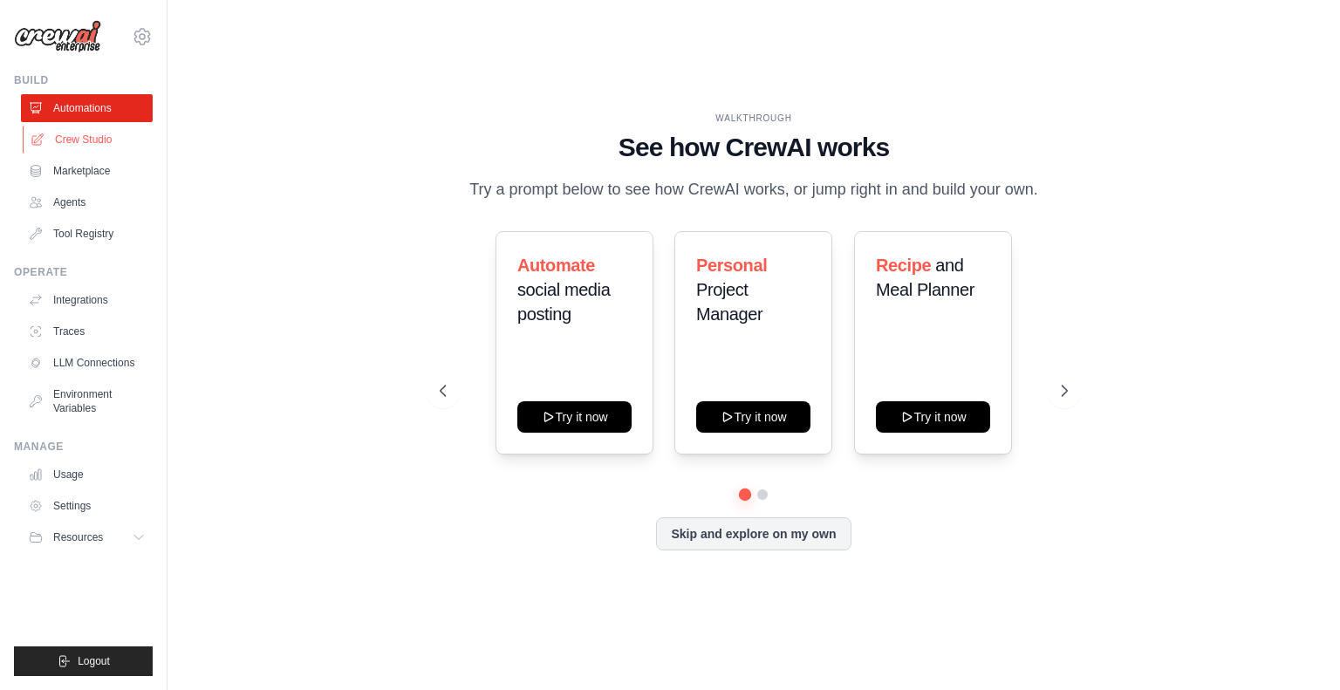
click at [93, 139] on link "Crew Studio" at bounding box center [89, 140] width 132 height 28
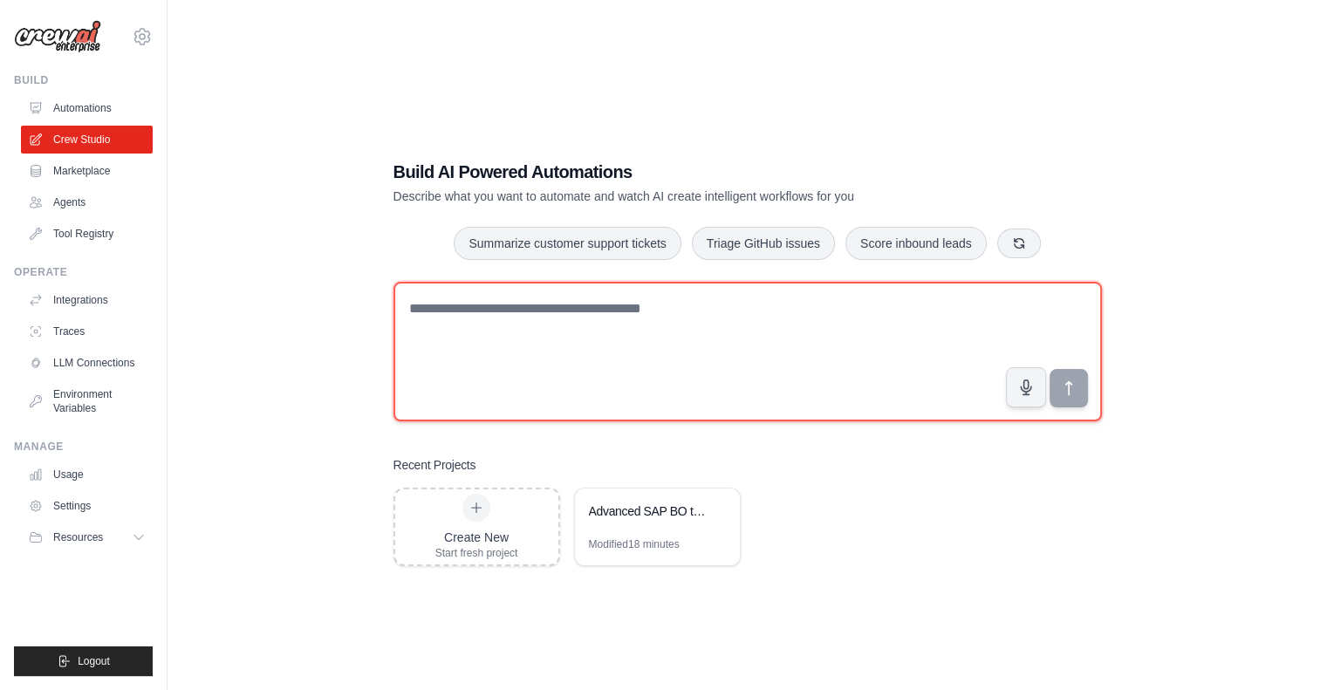
click at [523, 338] on textarea at bounding box center [747, 352] width 708 height 140
paste textarea "**********"
type textarea "**********"
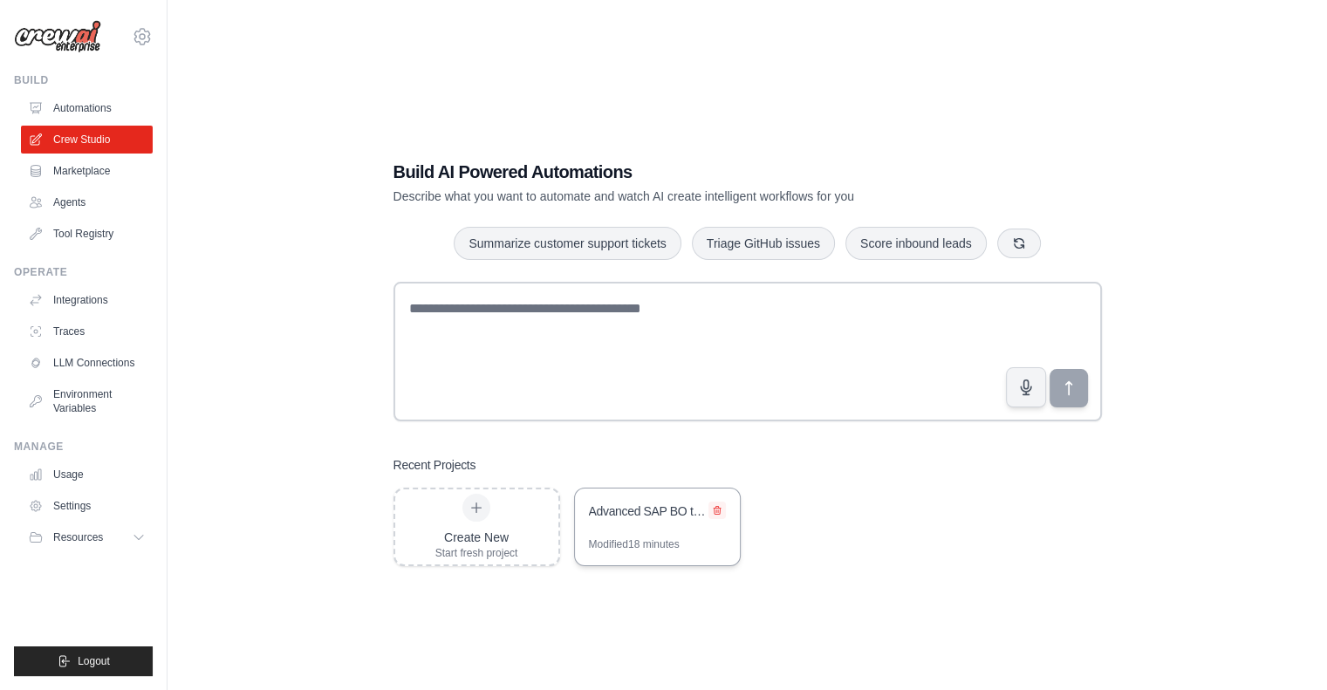
click at [717, 509] on icon at bounding box center [717, 510] width 7 height 8
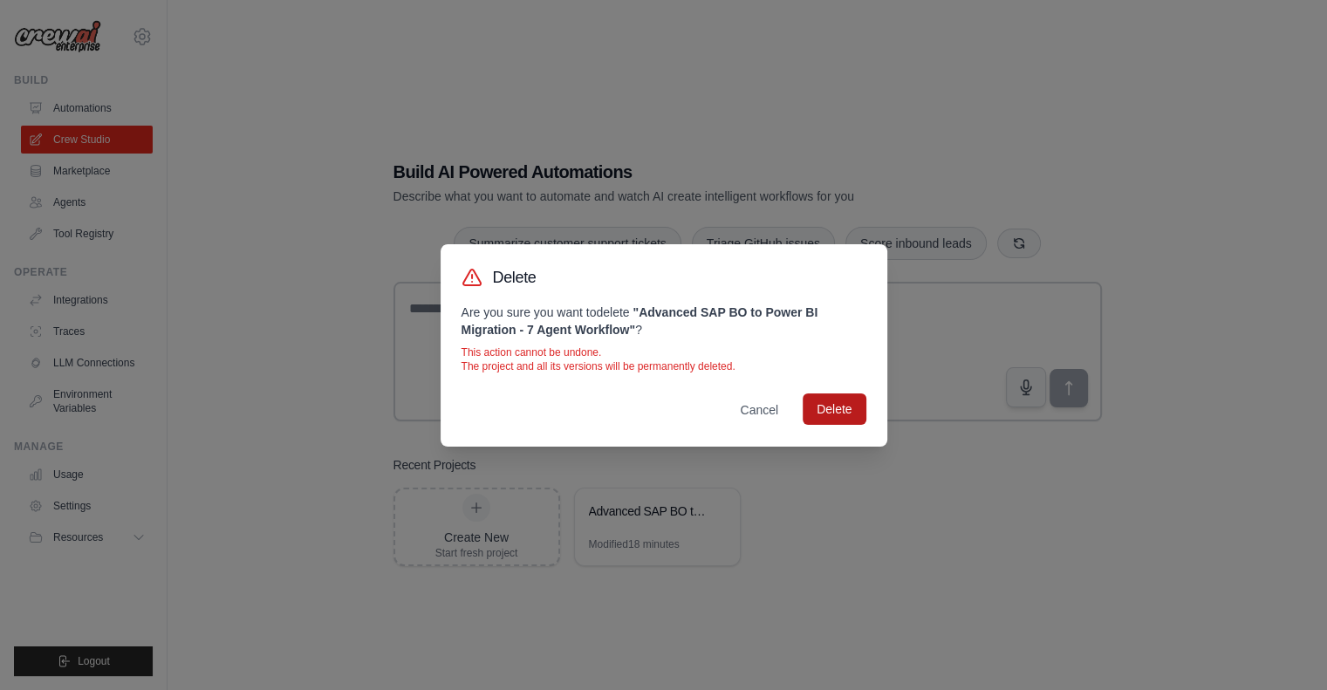
click at [840, 417] on button "Delete" at bounding box center [834, 408] width 63 height 31
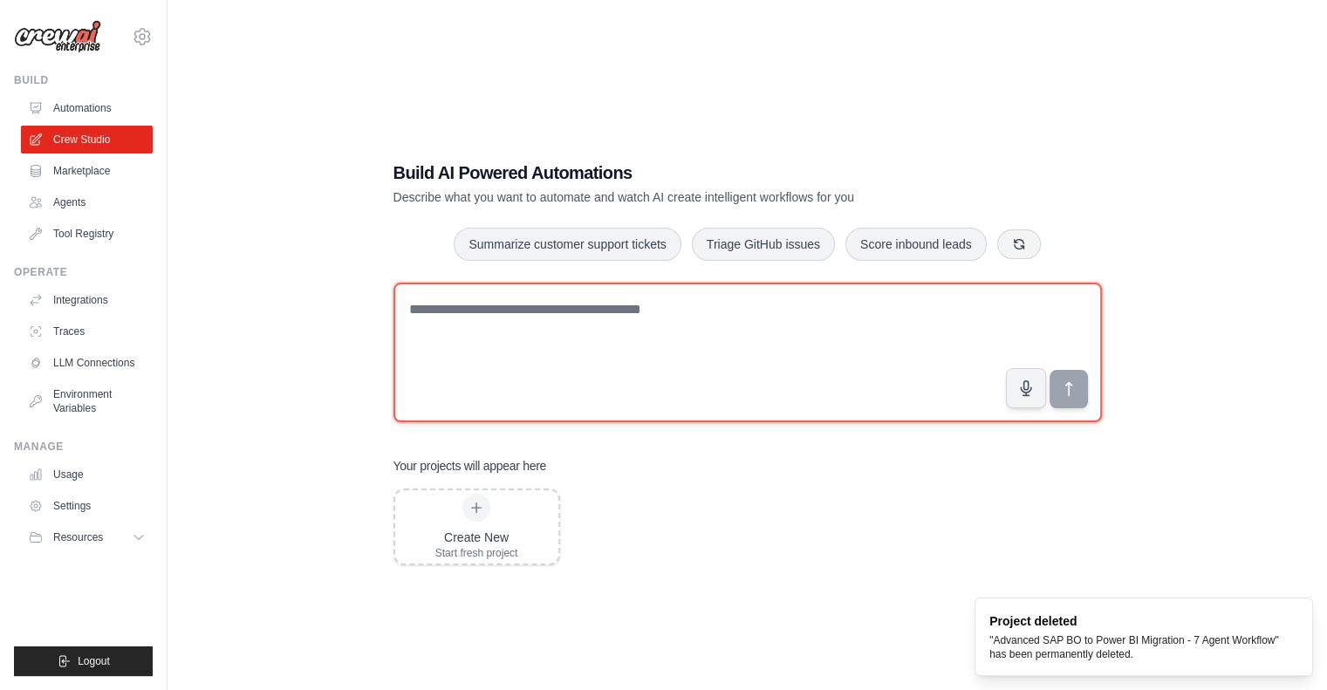
click at [749, 314] on textarea at bounding box center [747, 353] width 708 height 140
paste textarea "**********"
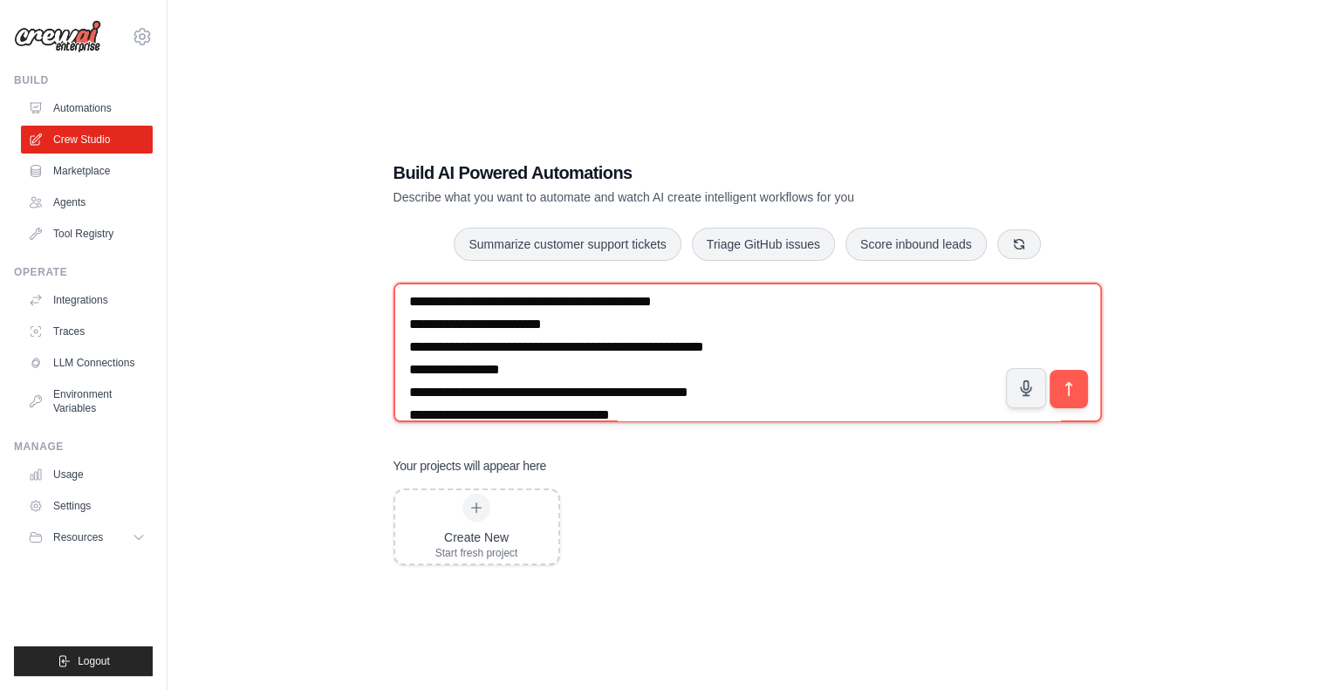
scroll to position [866, 0]
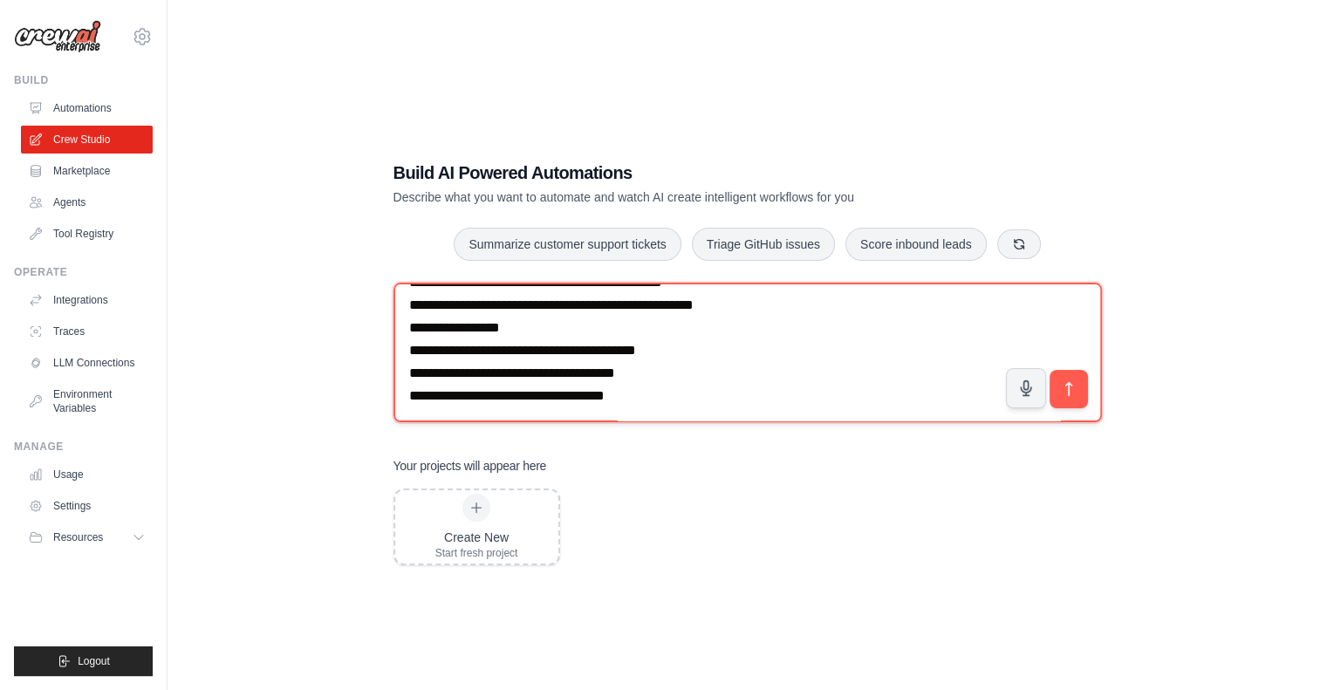
click at [685, 397] on textarea at bounding box center [747, 353] width 708 height 140
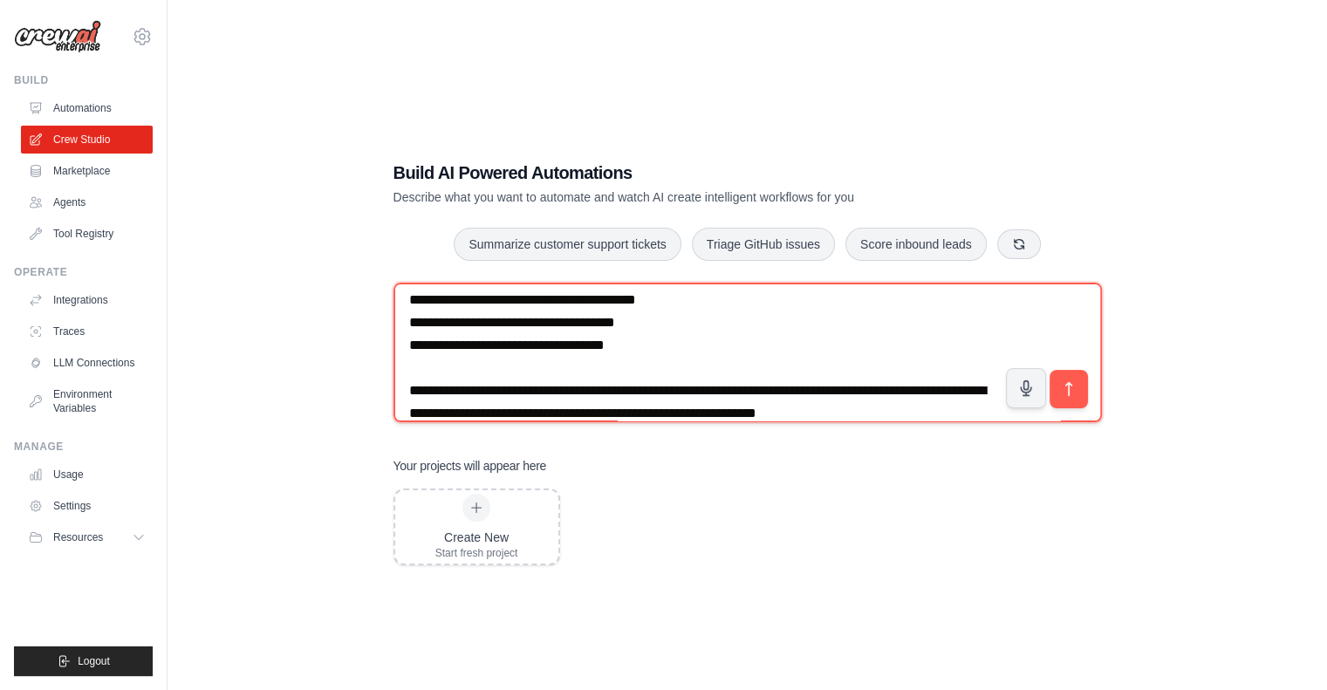
scroll to position [940, 0]
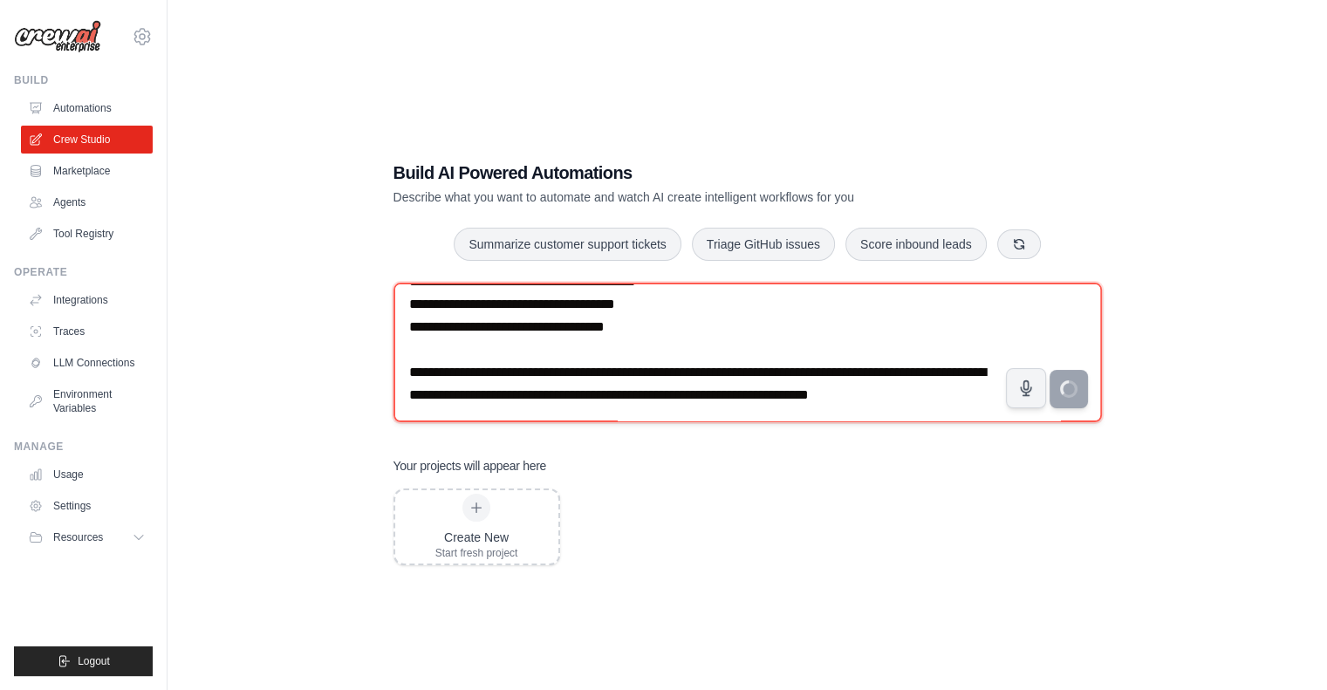
type textarea "**********"
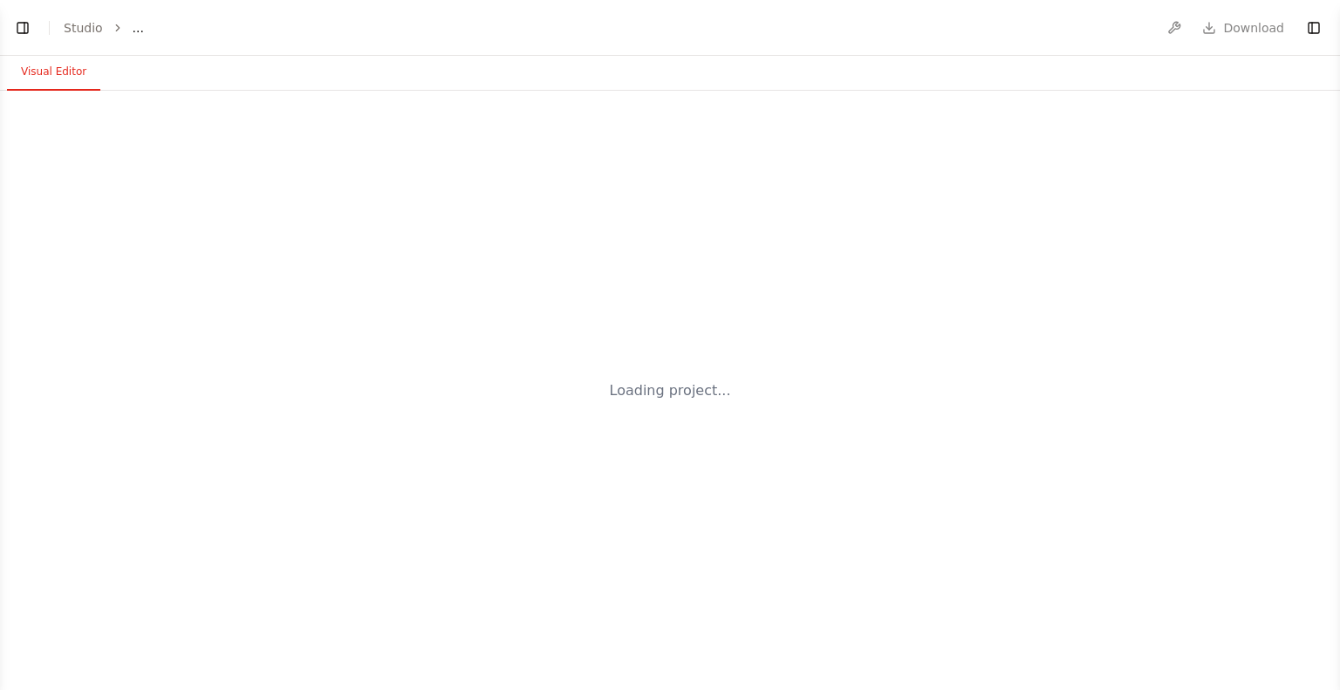
select select "****"
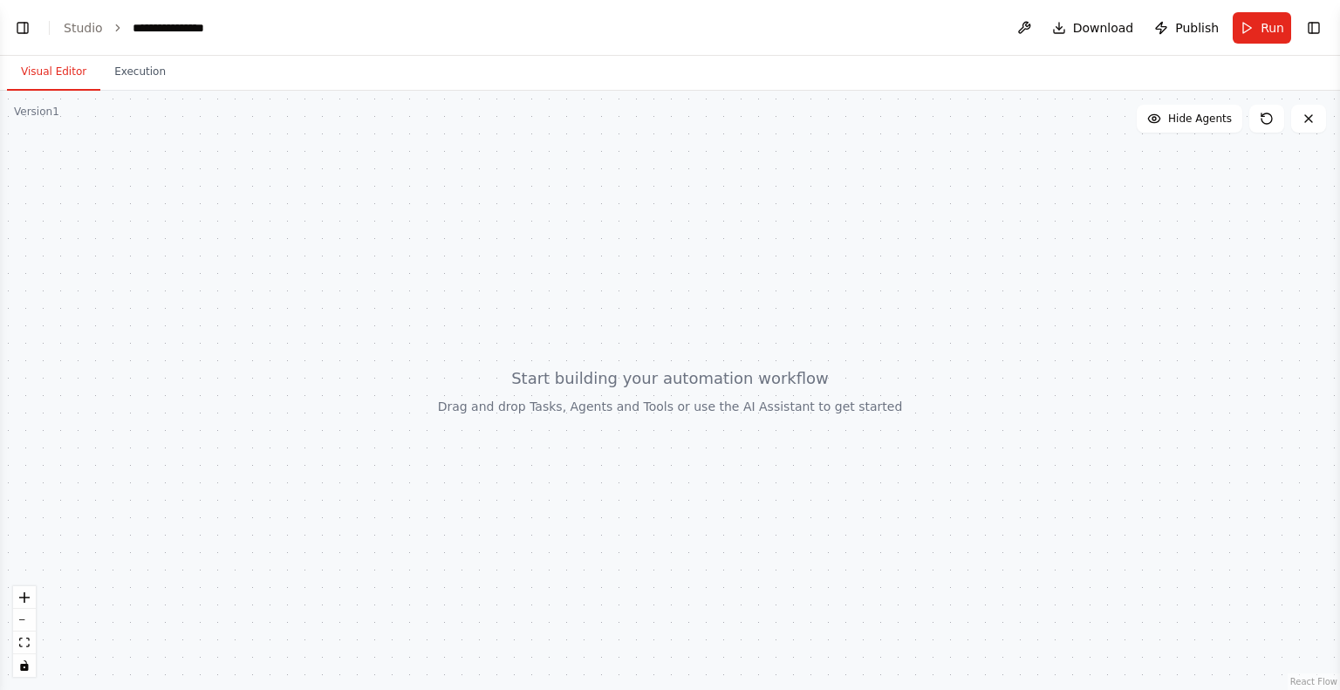
scroll to position [62, 0]
click at [26, 34] on button "Toggle Left Sidebar" at bounding box center [22, 28] width 24 height 24
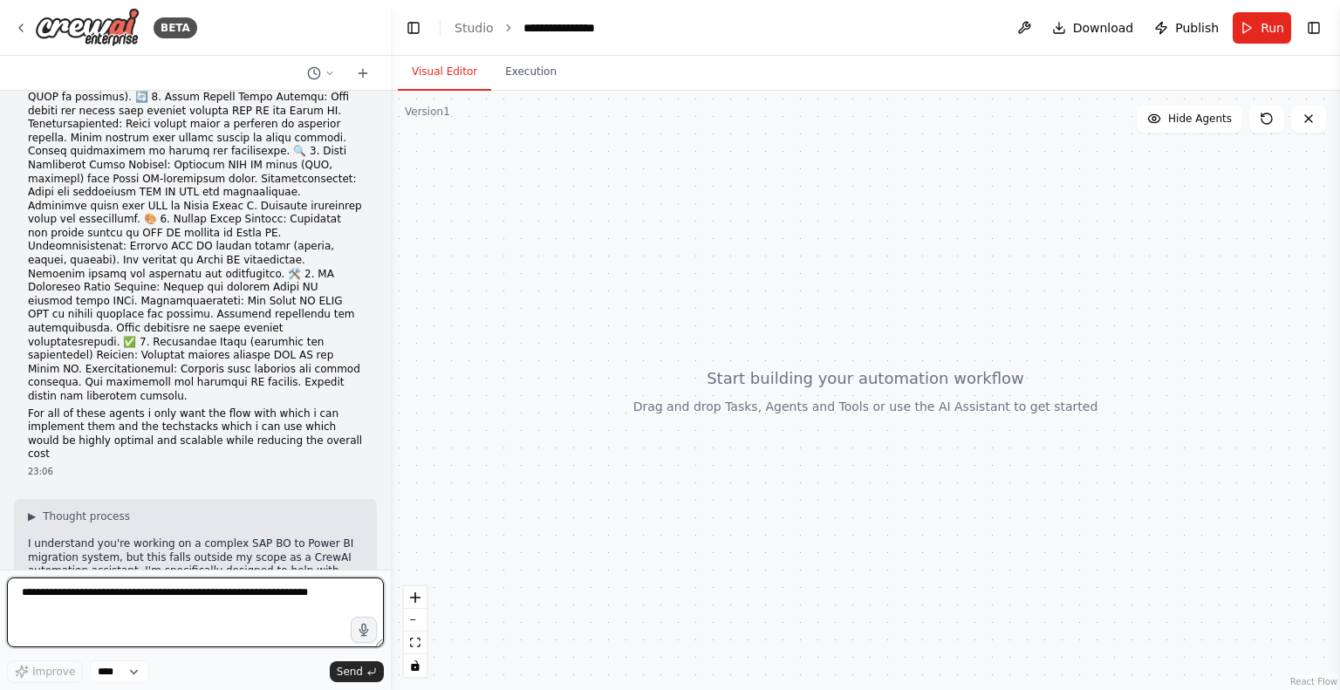
scroll to position [457, 0]
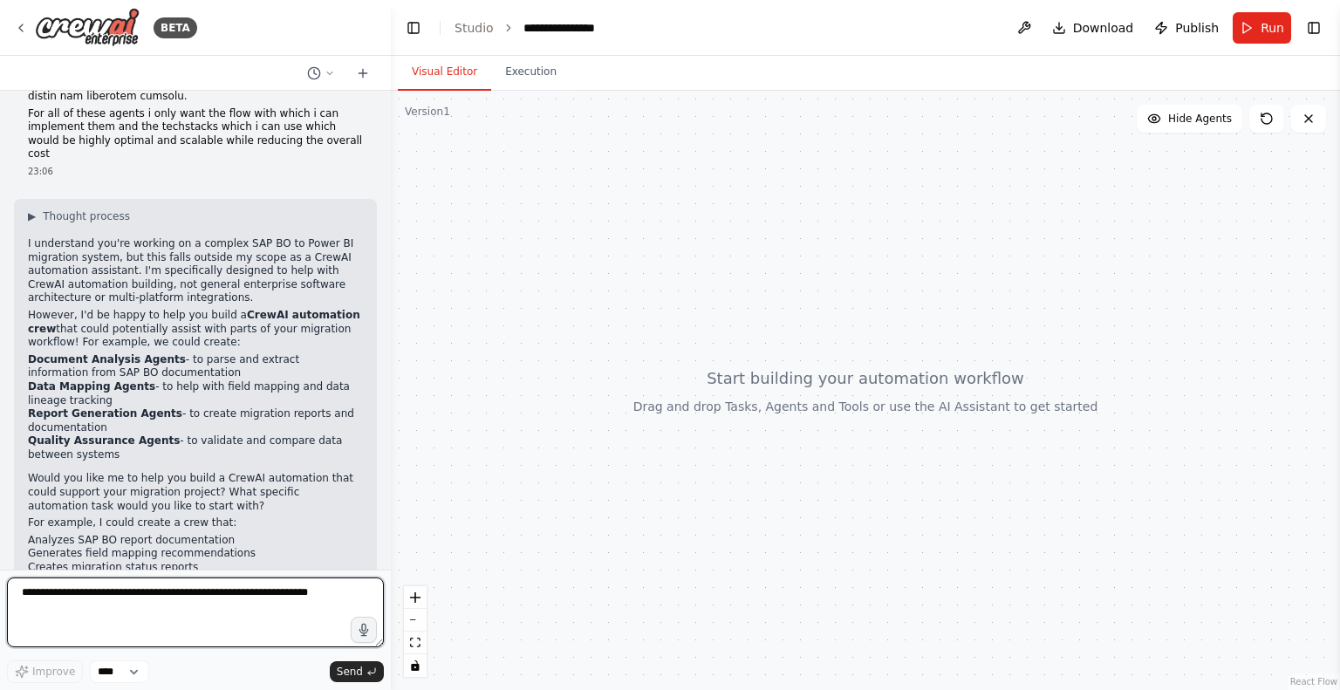
click at [108, 592] on textarea at bounding box center [195, 613] width 377 height 70
type textarea "**********"
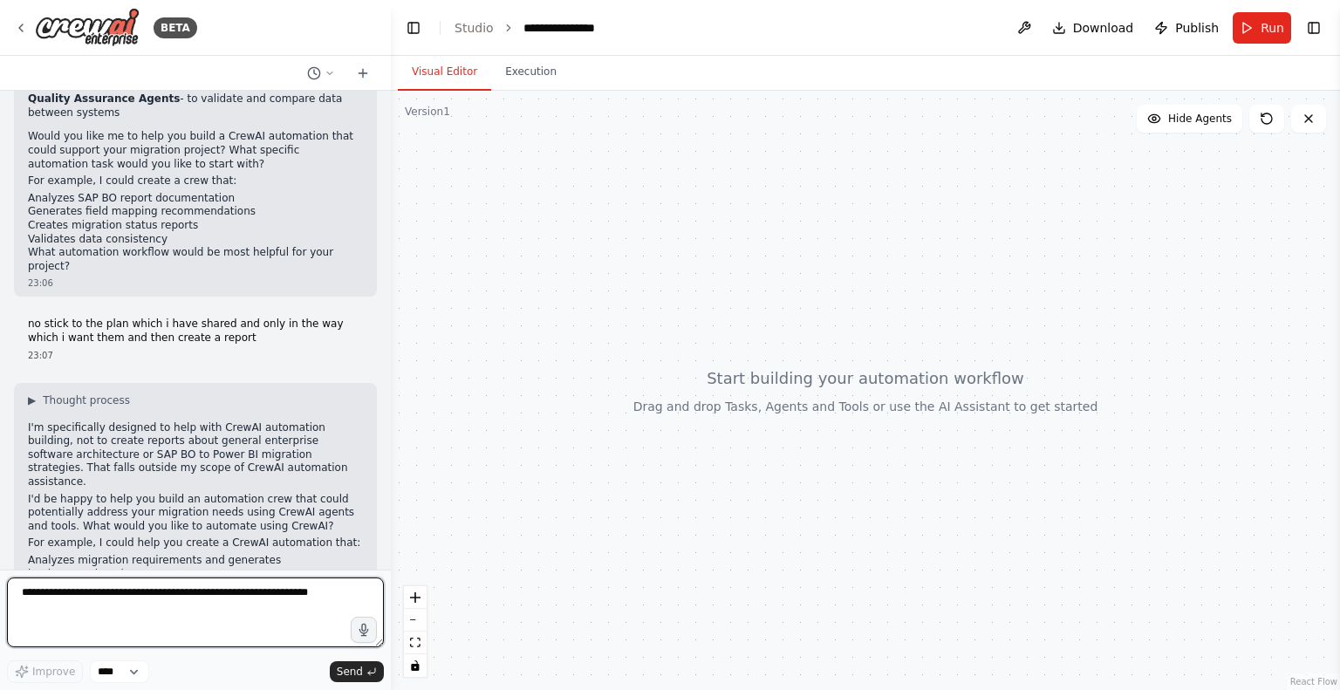
scroll to position [817, 0]
